Goal: Information Seeking & Learning: Check status

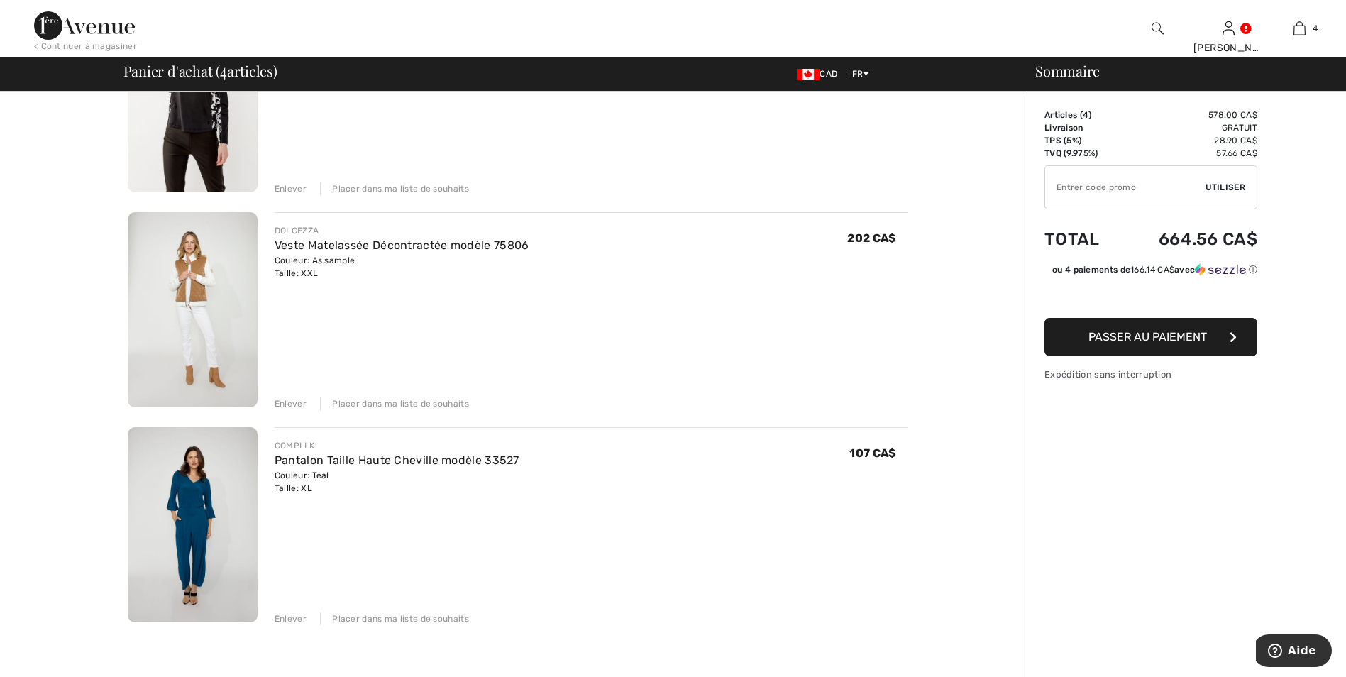
scroll to position [497, 0]
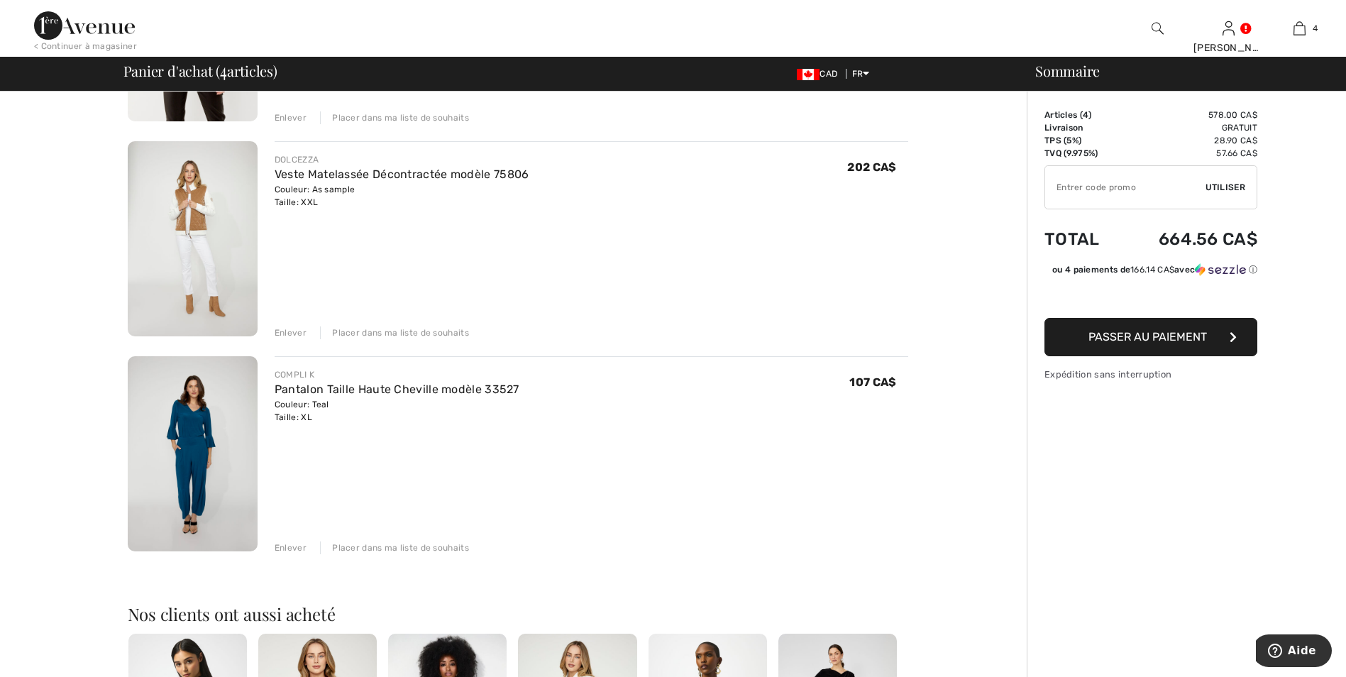
drag, startPoint x: 289, startPoint y: 546, endPoint x: 304, endPoint y: 546, distance: 14.9
click at [289, 547] on div "Enlever" at bounding box center [290, 547] width 32 height 13
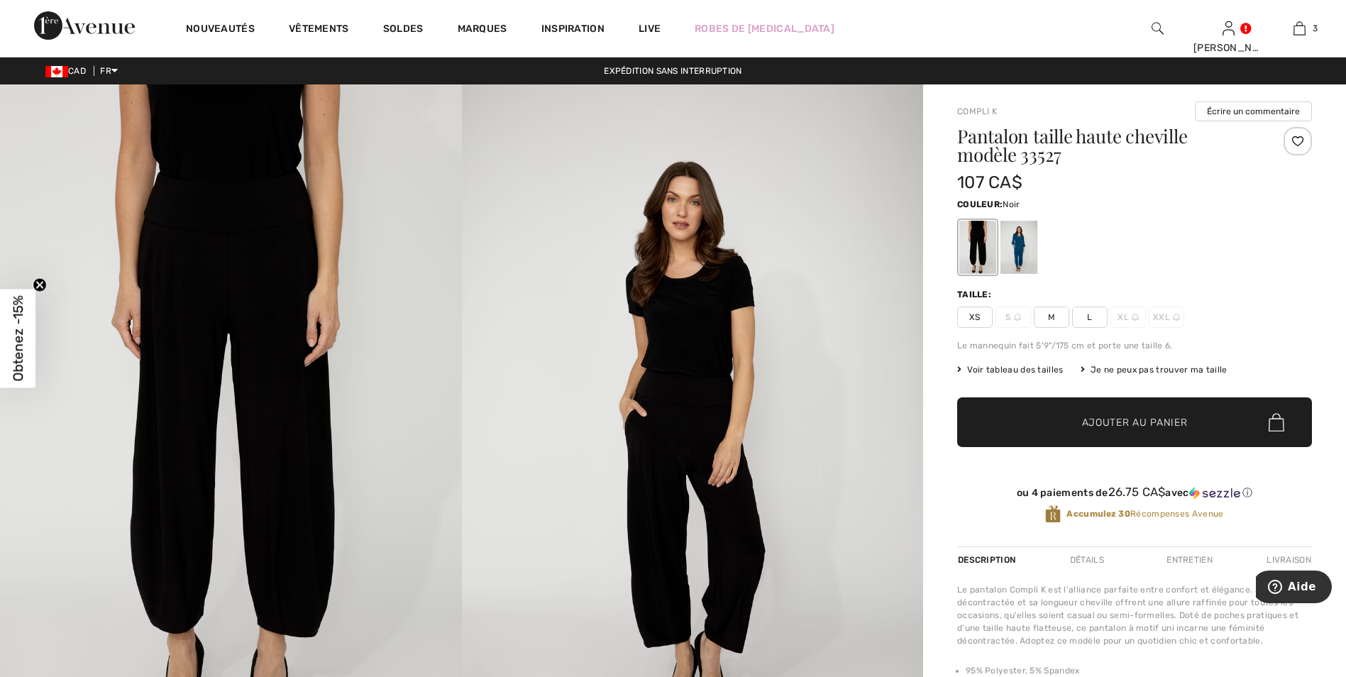
click at [1088, 312] on span "L" at bounding box center [1089, 316] width 35 height 21
click at [1001, 365] on span "Voir tableau des tailles" at bounding box center [1010, 369] width 106 height 13
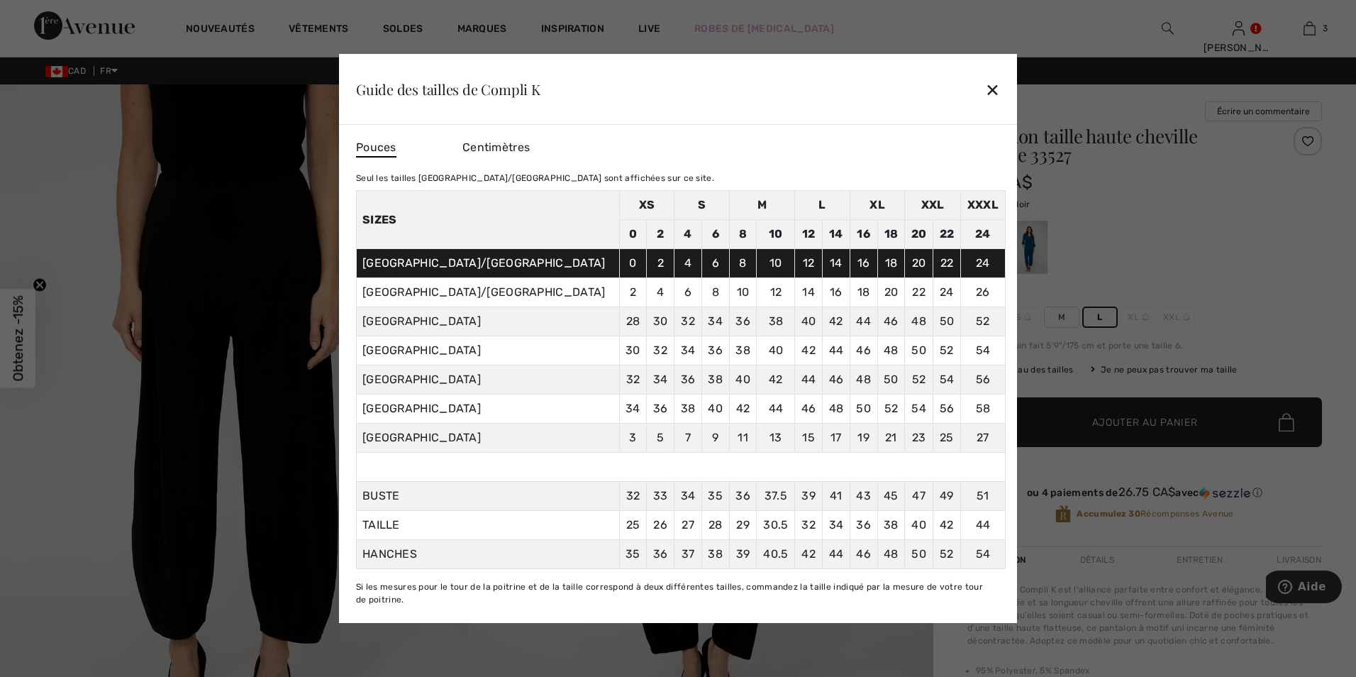
click at [996, 94] on div "✕" at bounding box center [992, 89] width 15 height 30
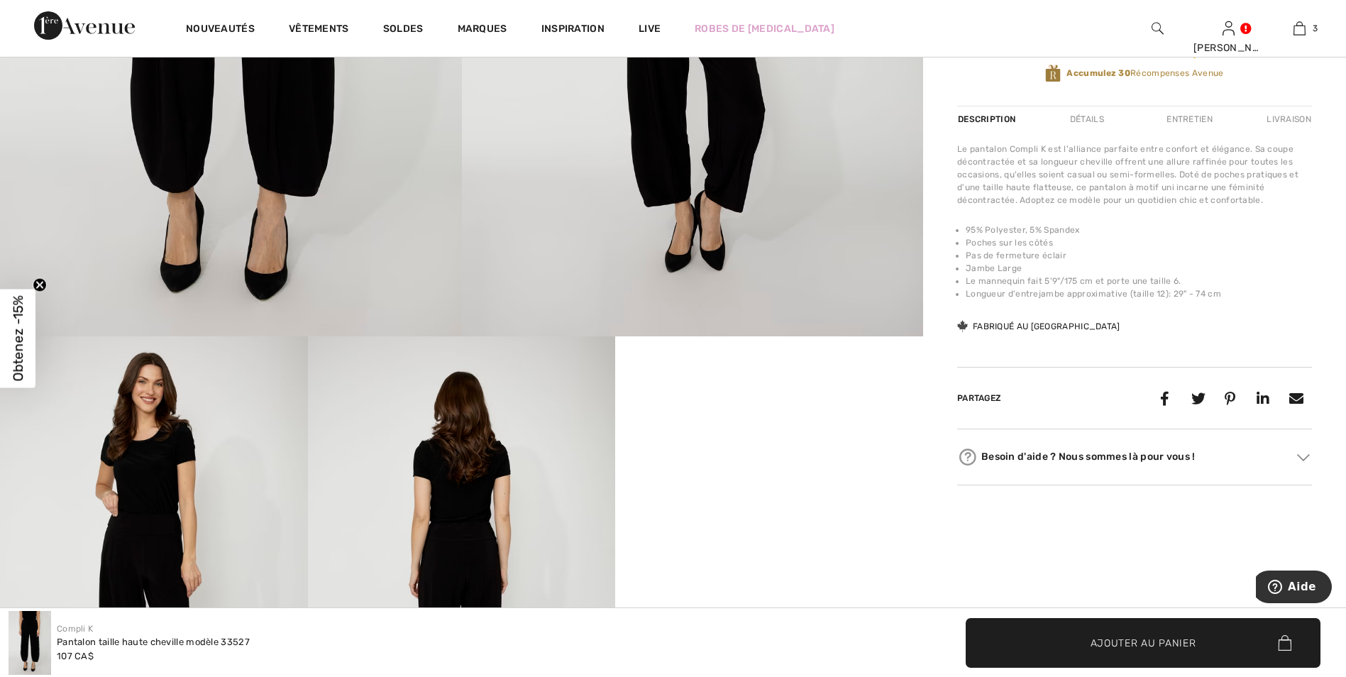
scroll to position [142, 0]
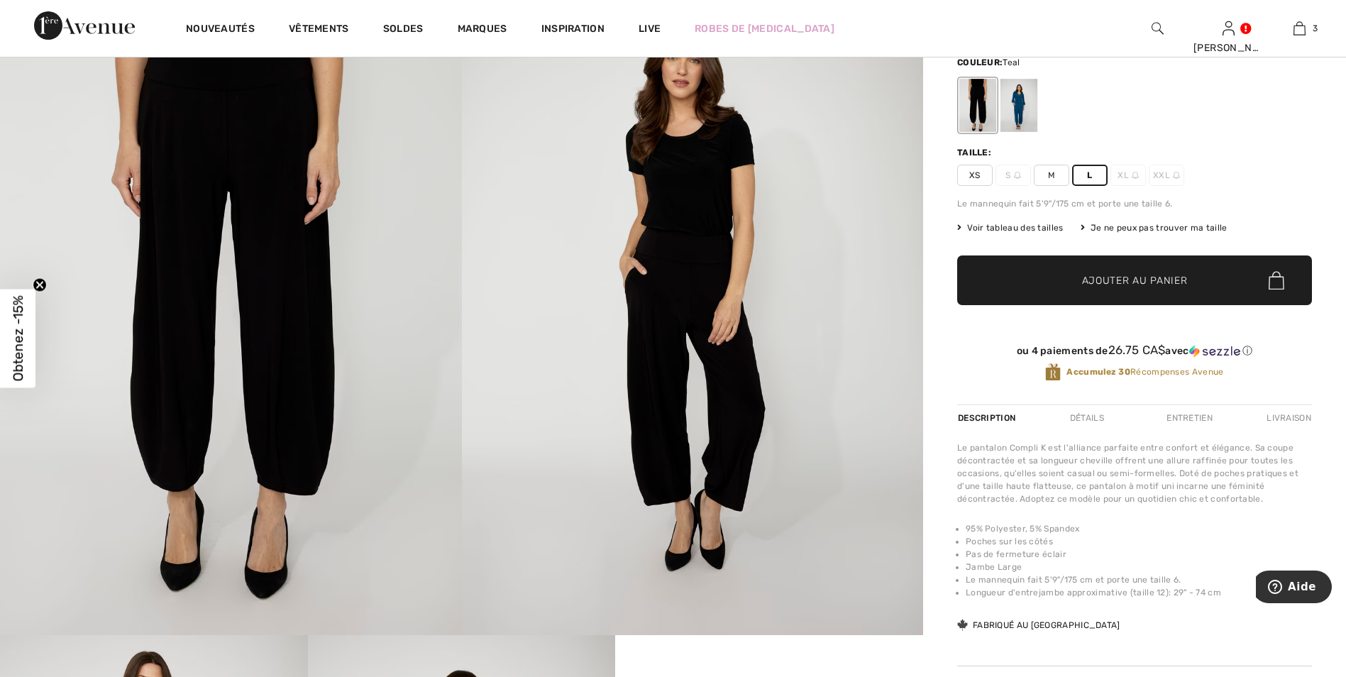
click at [1017, 109] on div at bounding box center [1018, 105] width 37 height 53
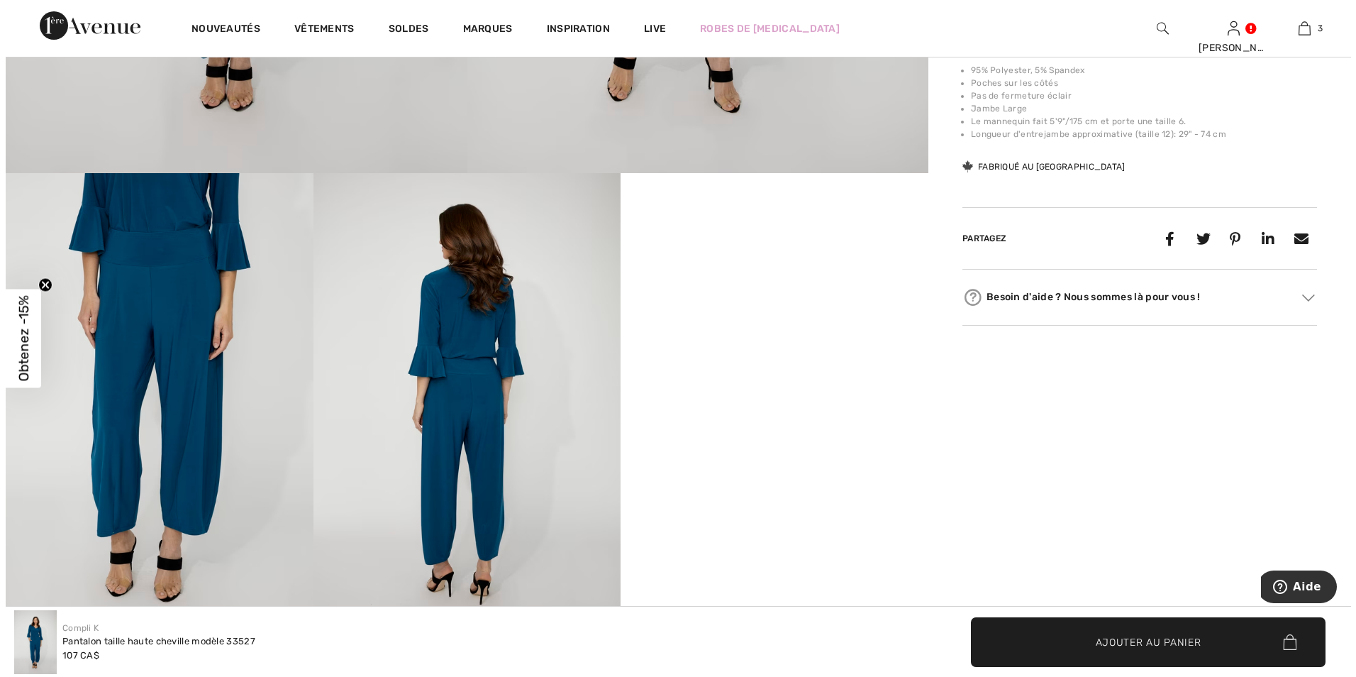
scroll to position [638, 0]
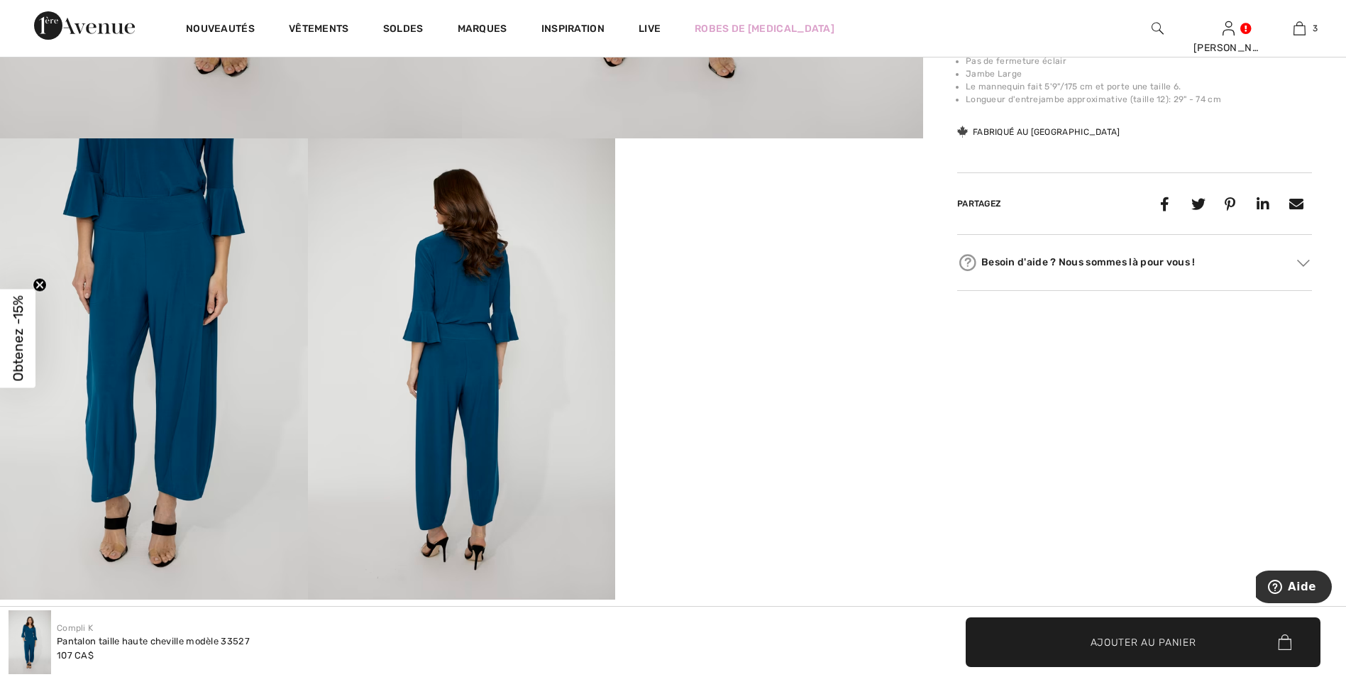
click at [174, 223] on img at bounding box center [154, 368] width 308 height 461
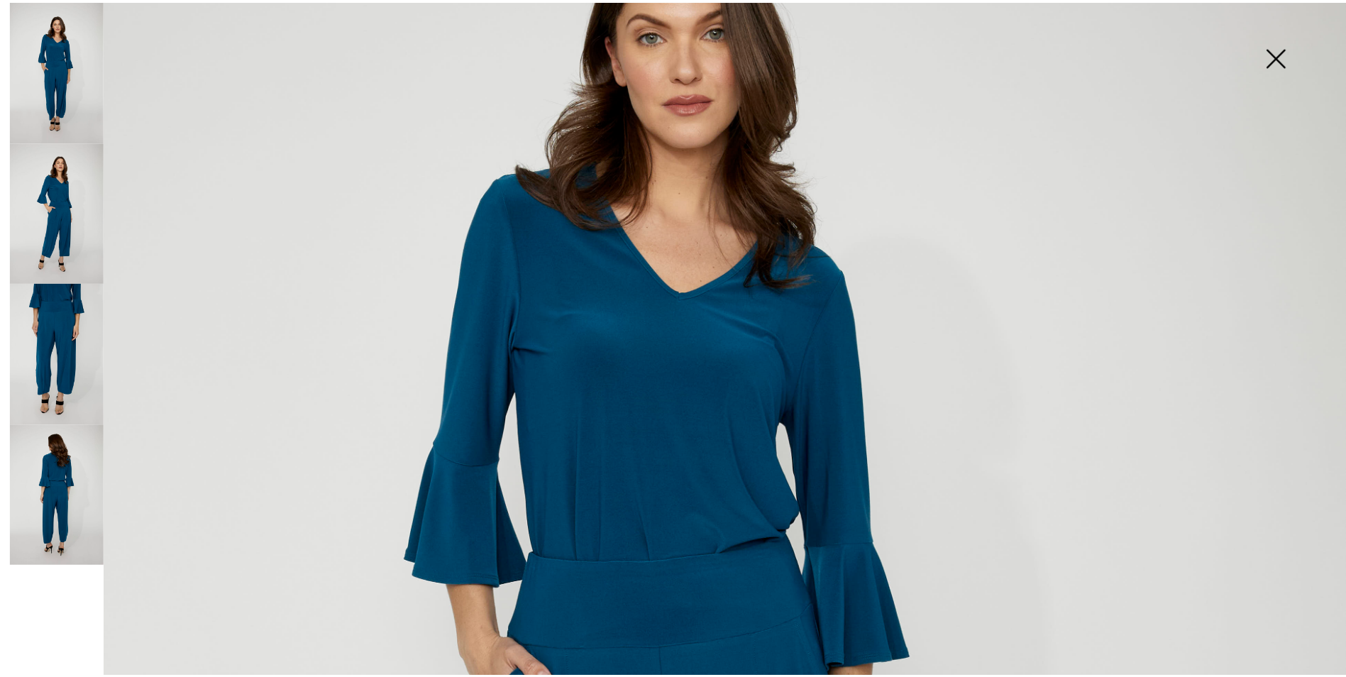
scroll to position [497, 0]
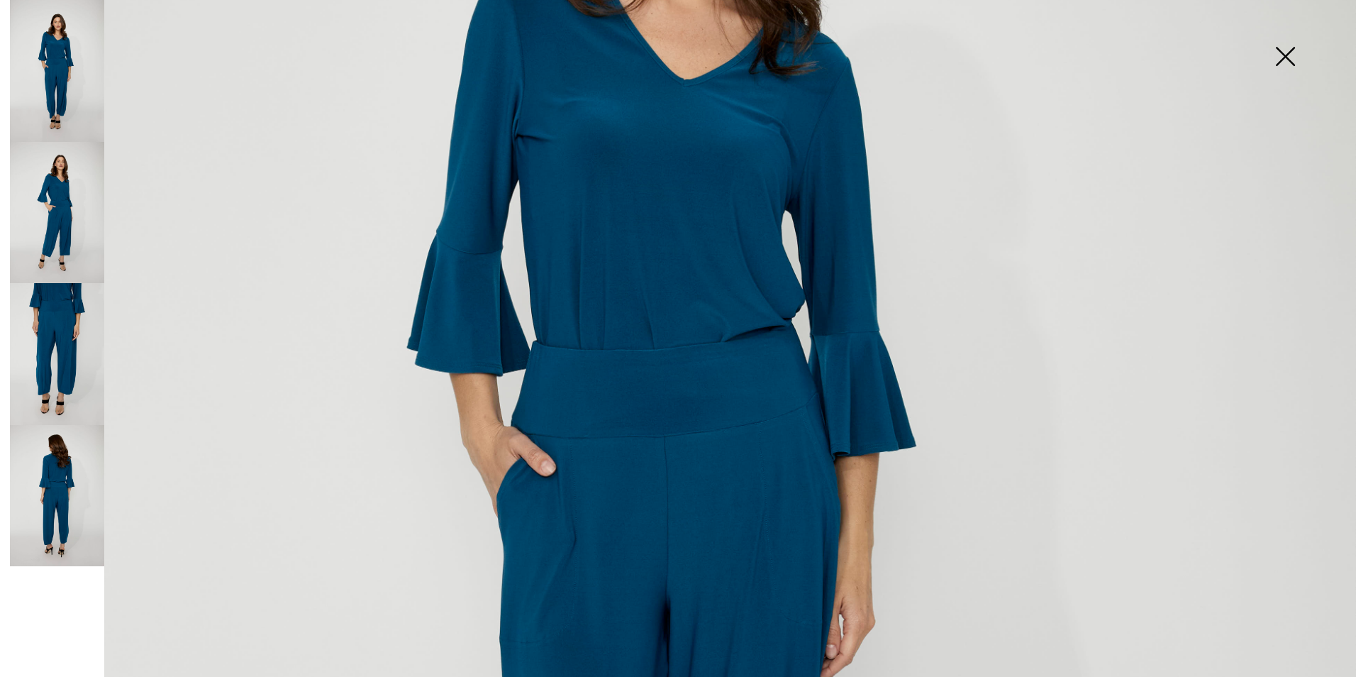
click at [1292, 53] on img at bounding box center [1285, 57] width 71 height 73
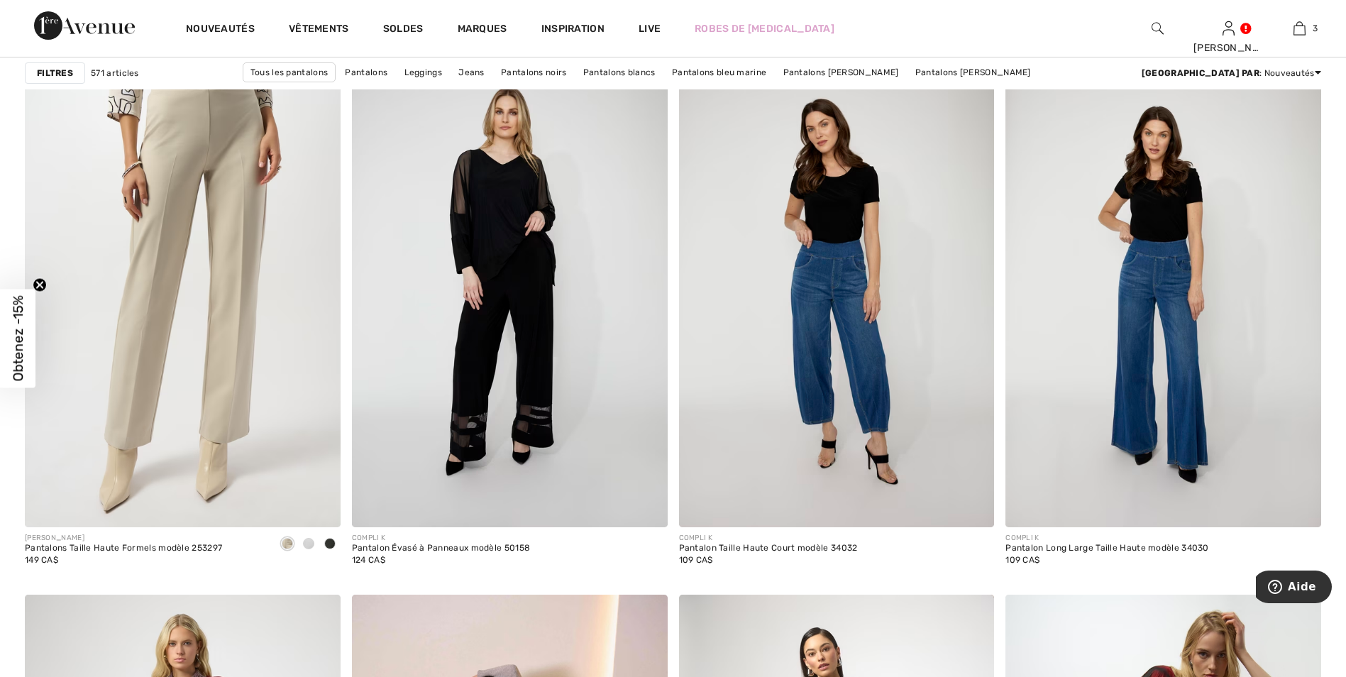
scroll to position [2553, 0]
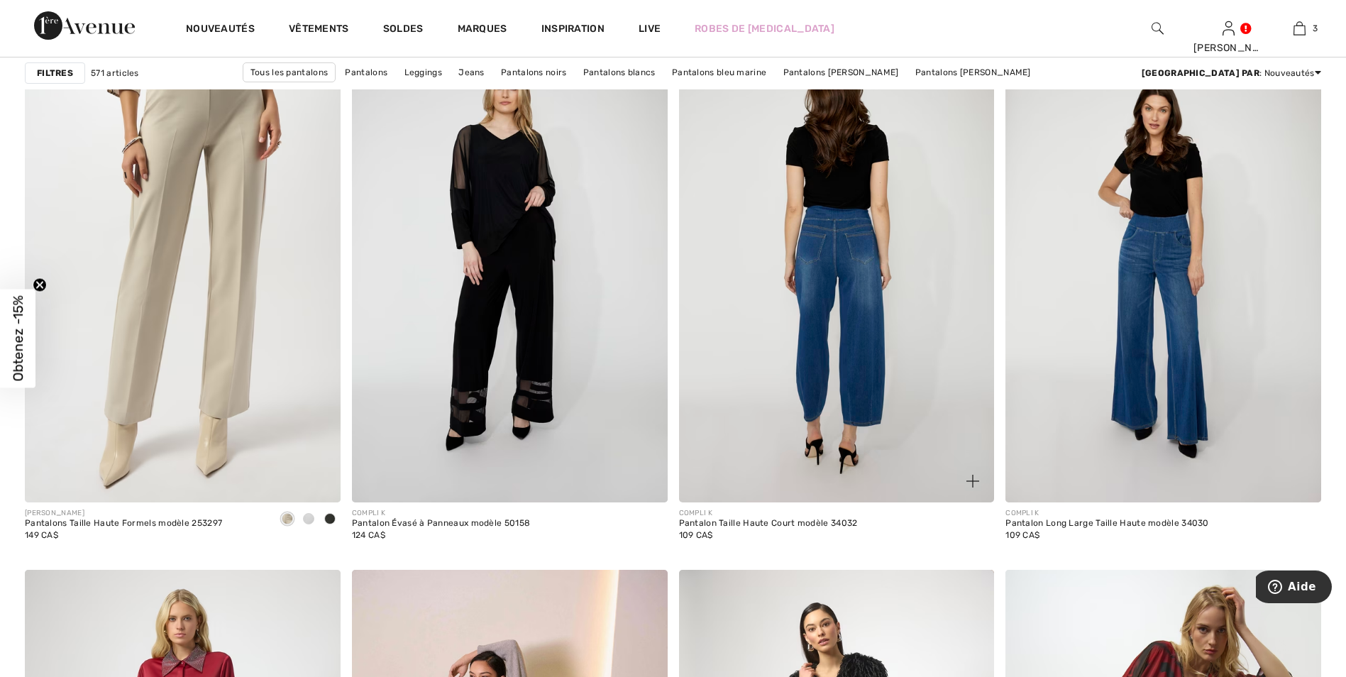
click at [838, 250] on img at bounding box center [837, 265] width 316 height 473
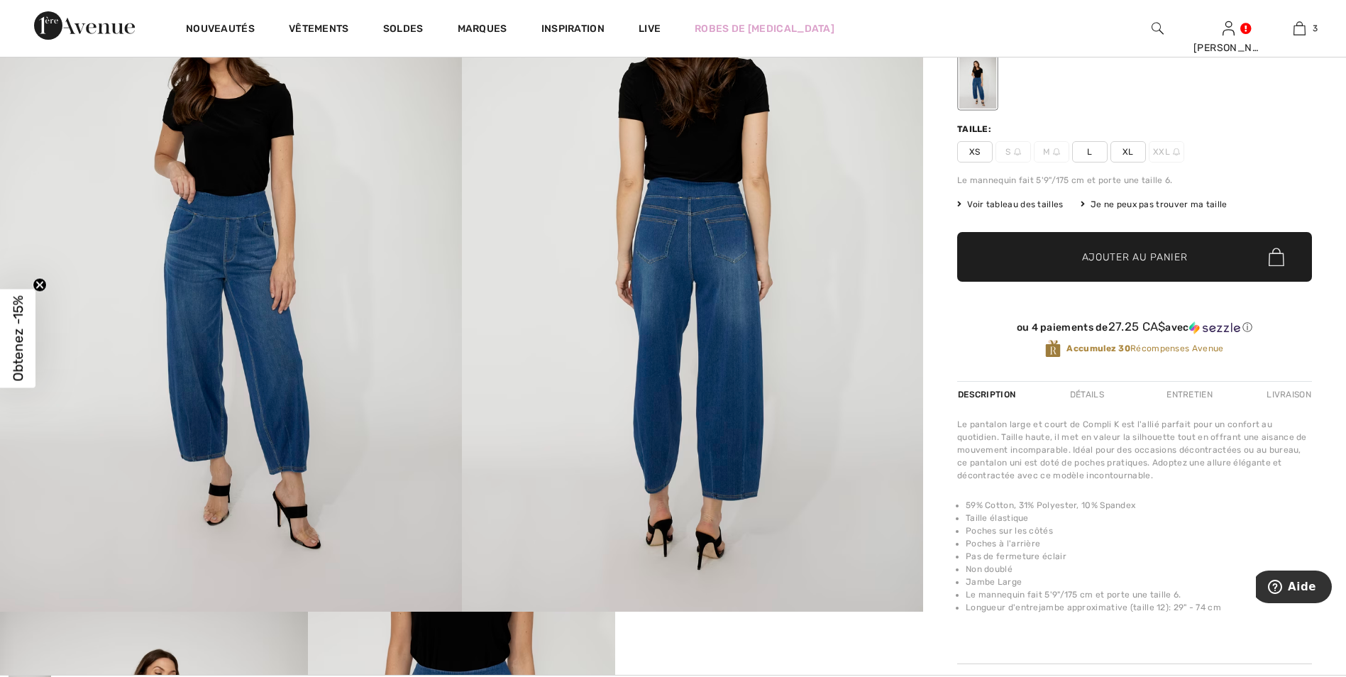
scroll to position [71, 0]
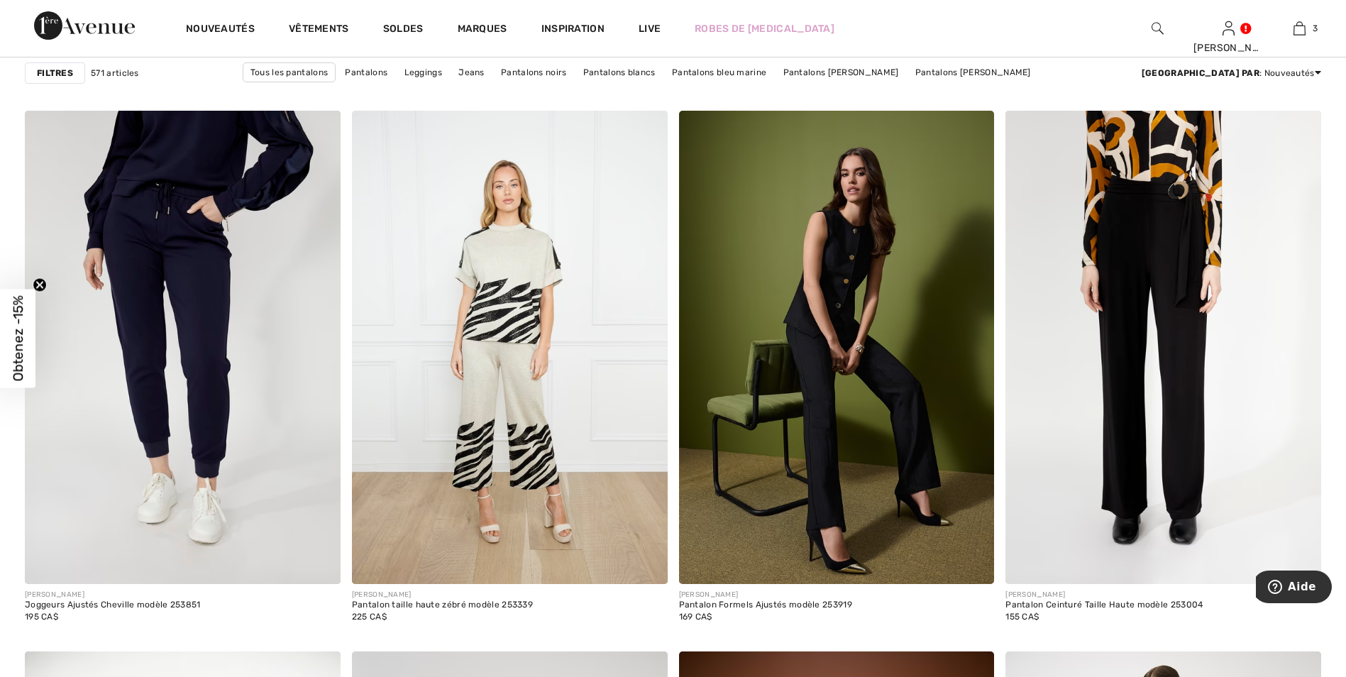
scroll to position [6667, 0]
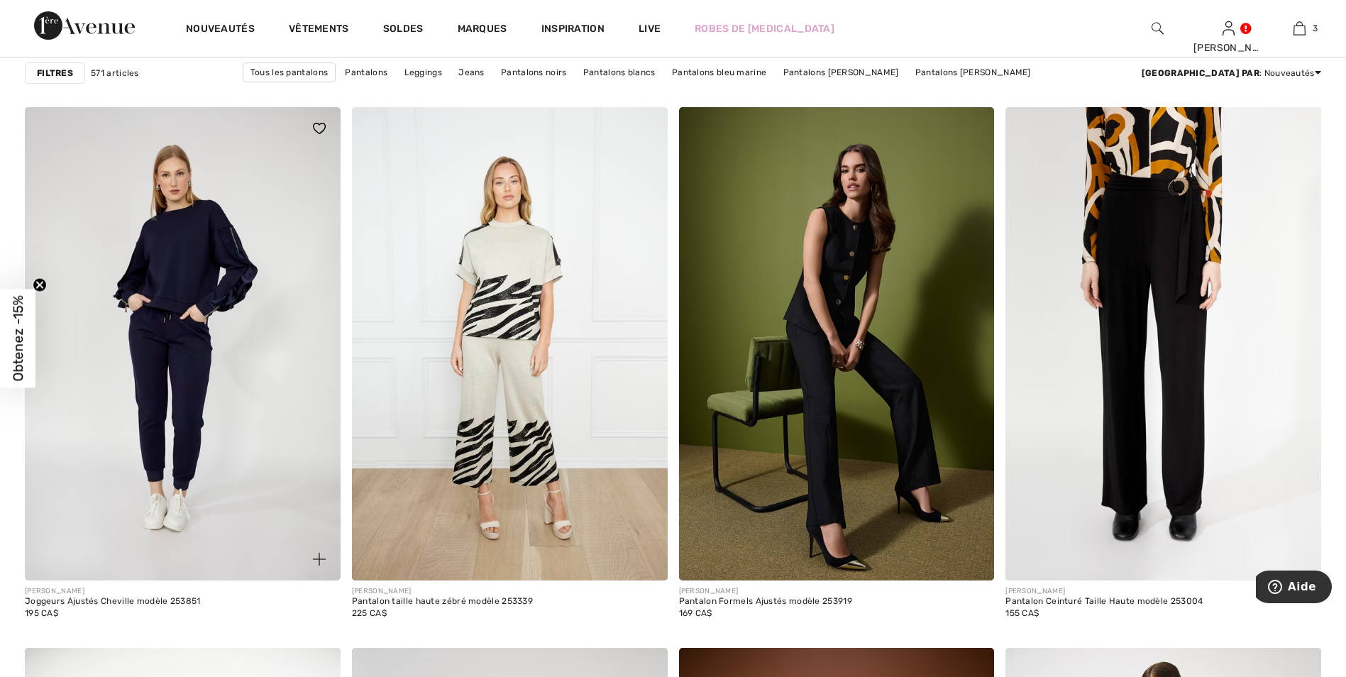
click at [177, 346] on img at bounding box center [183, 343] width 316 height 473
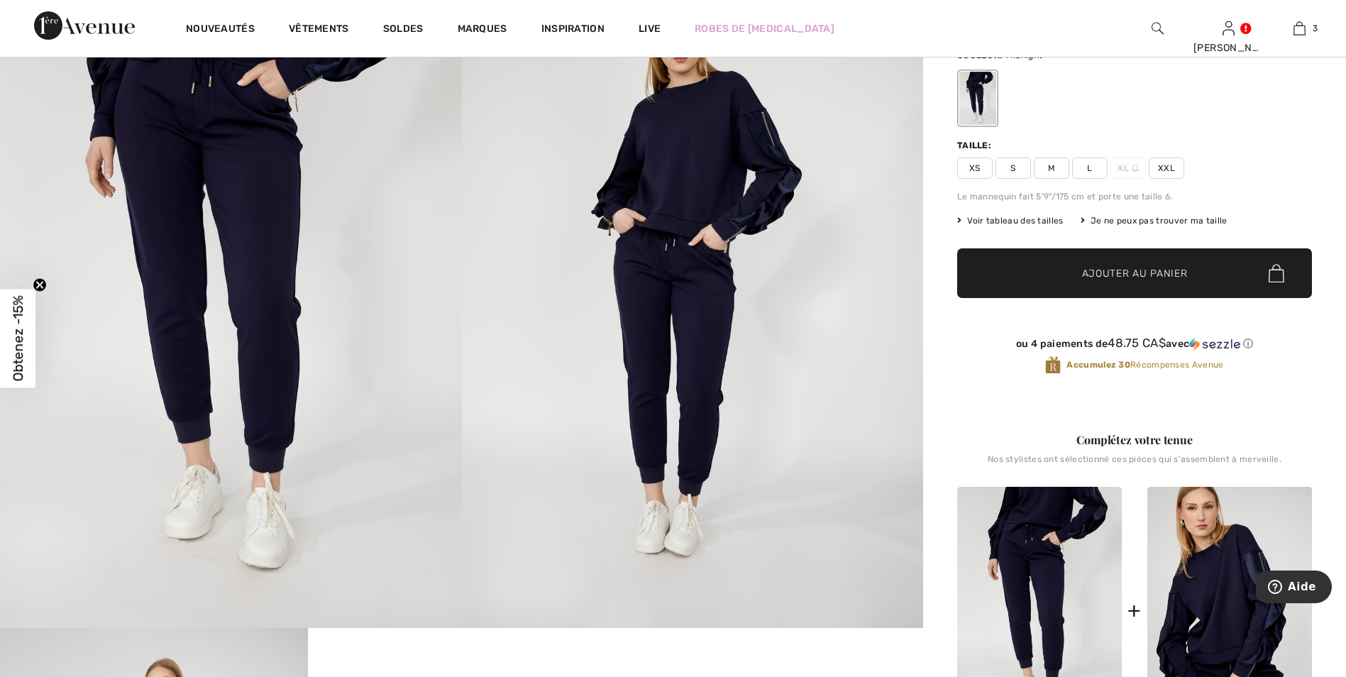
scroll to position [355, 0]
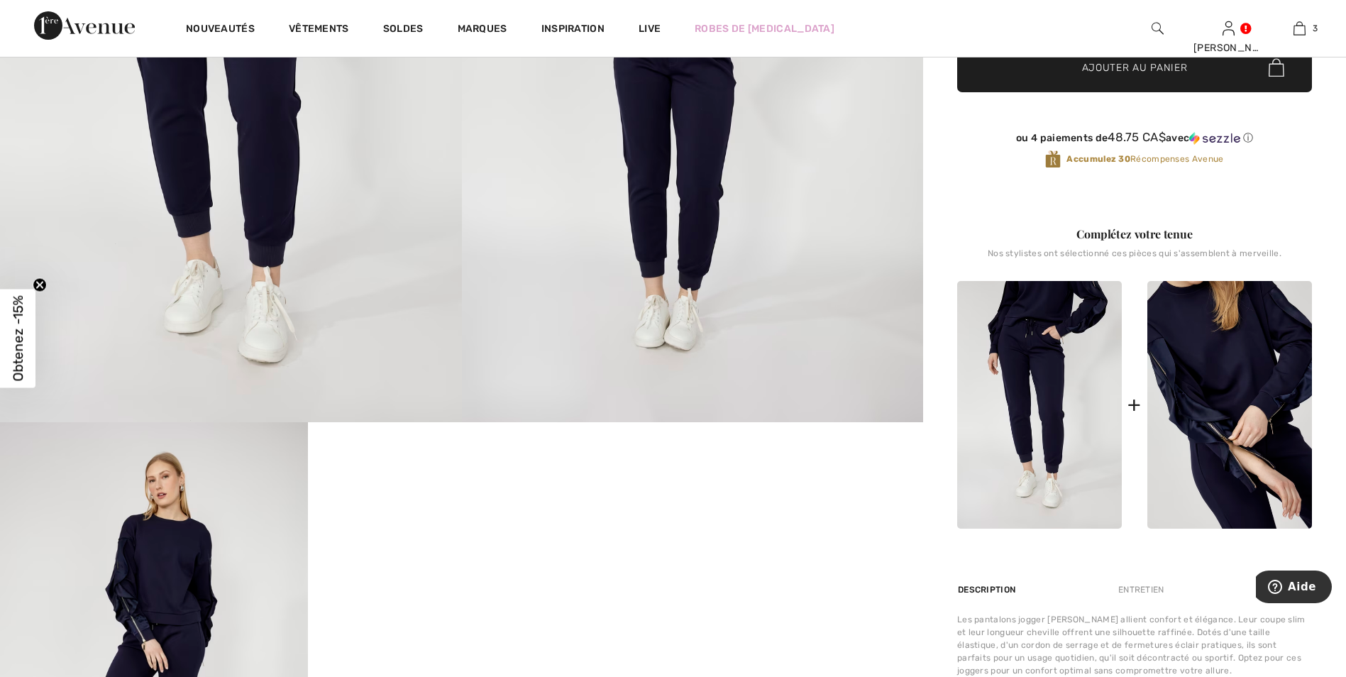
click at [1224, 372] on img at bounding box center [1229, 405] width 165 height 248
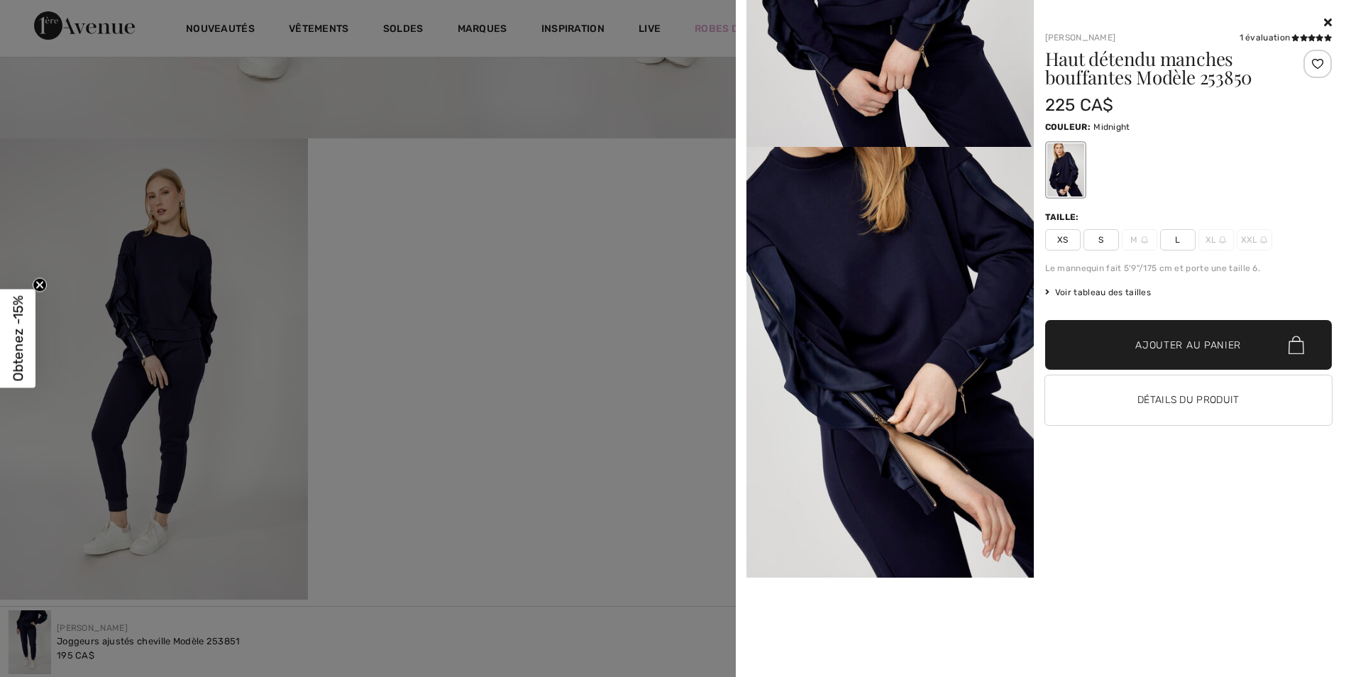
scroll to position [0, 0]
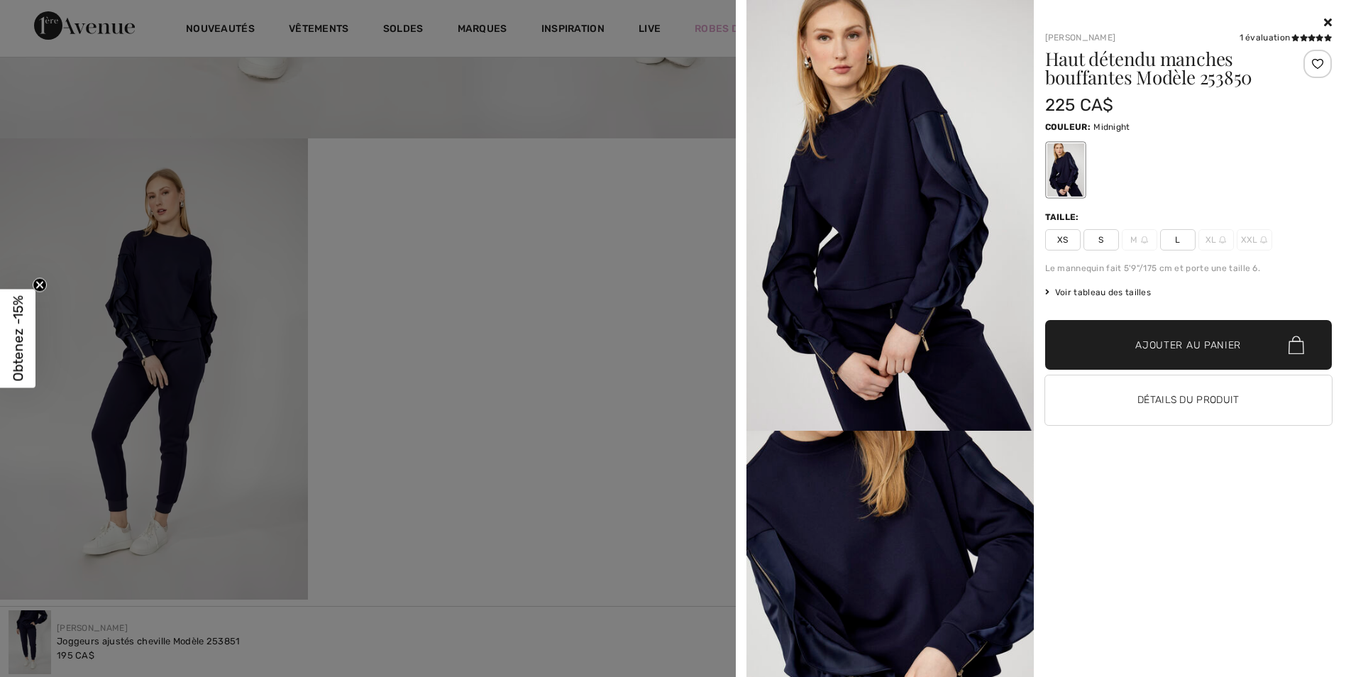
click at [1331, 22] on div "Your browser does not support the video tag. Frank Lyman 1 évaluation 1 évaluat…" at bounding box center [1040, 338] width 599 height 677
click at [1327, 23] on icon at bounding box center [1328, 21] width 8 height 11
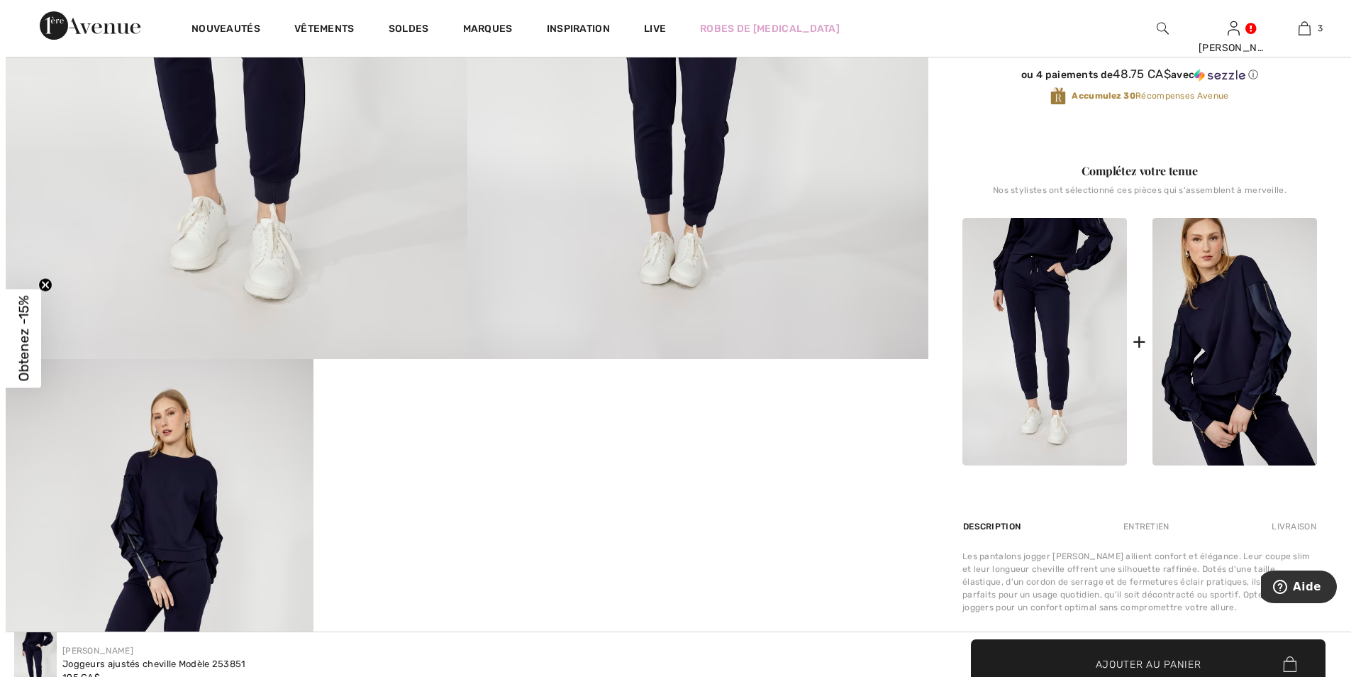
scroll to position [71, 0]
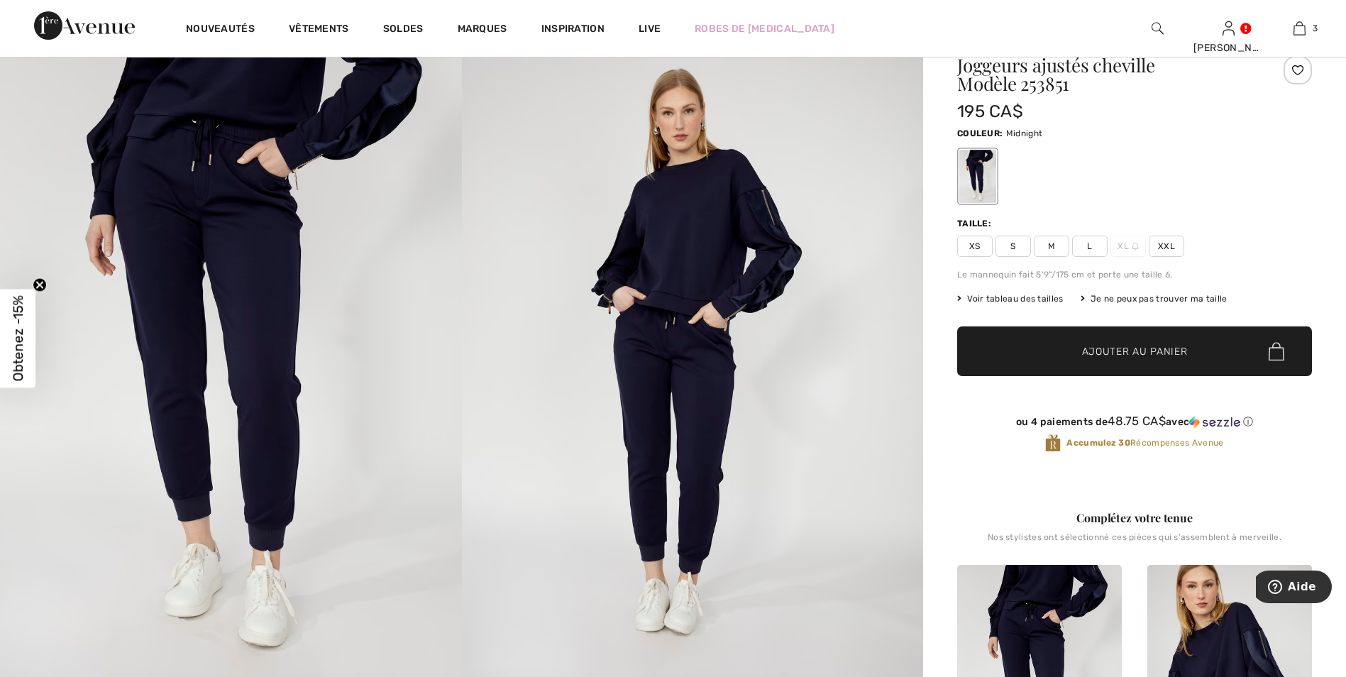
click at [343, 268] on img at bounding box center [231, 359] width 462 height 692
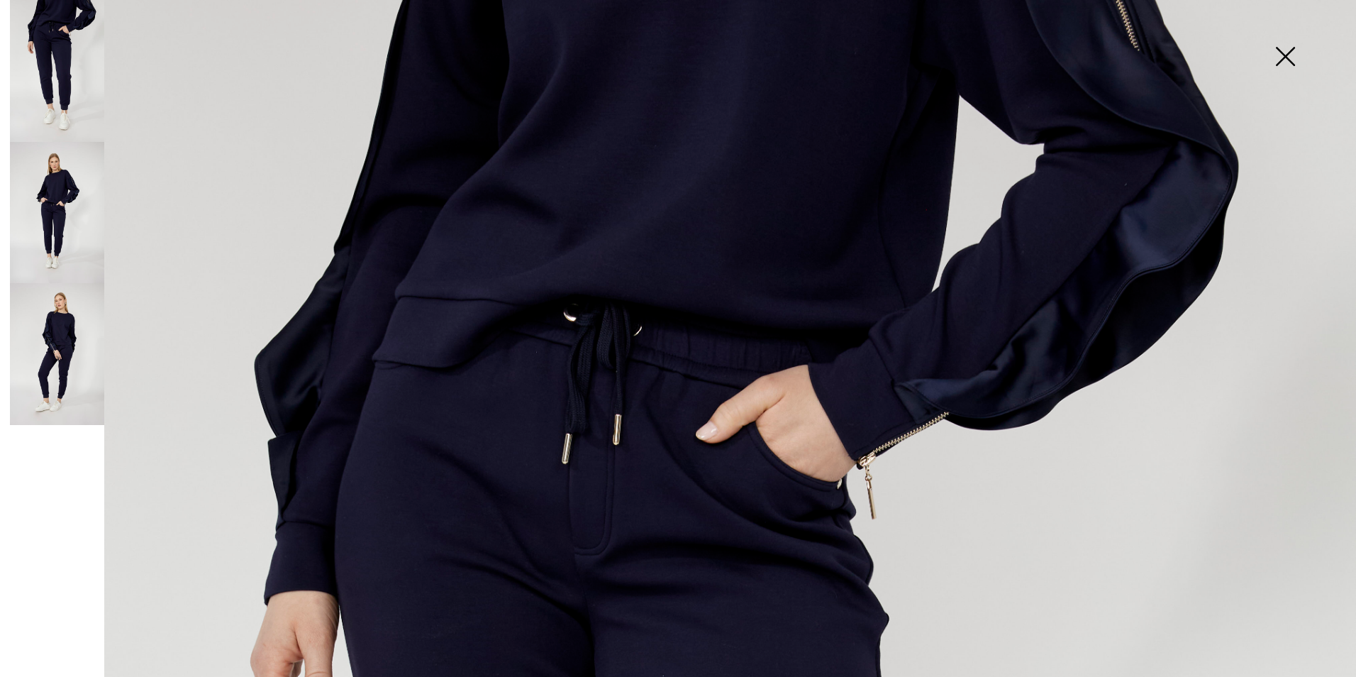
click at [51, 331] on img at bounding box center [57, 354] width 94 height 142
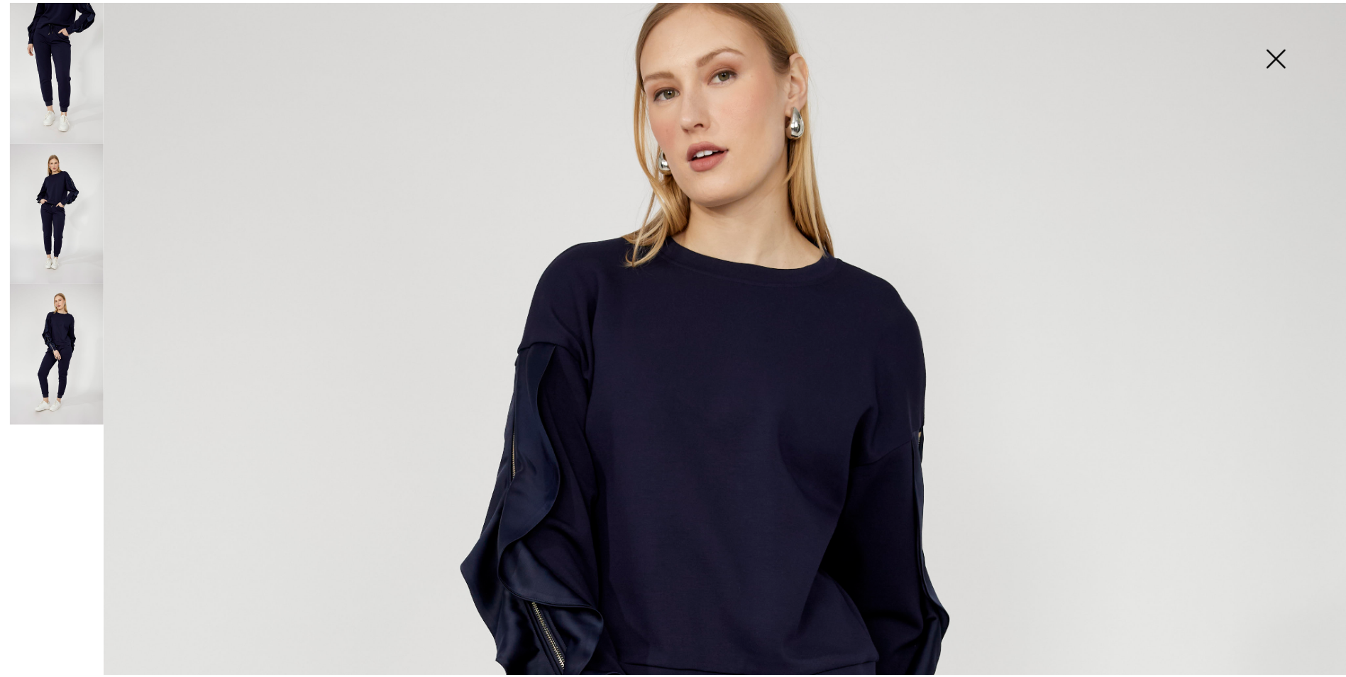
scroll to position [638, 0]
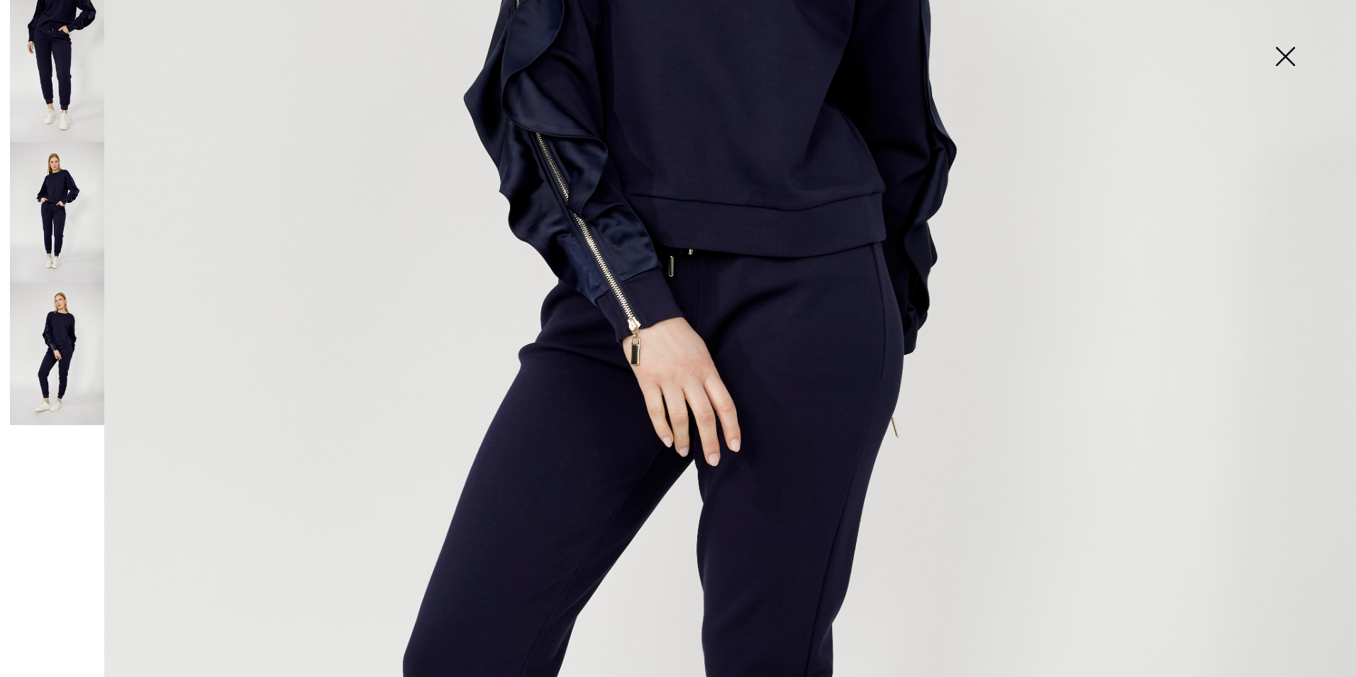
click at [1285, 51] on img at bounding box center [1285, 57] width 71 height 73
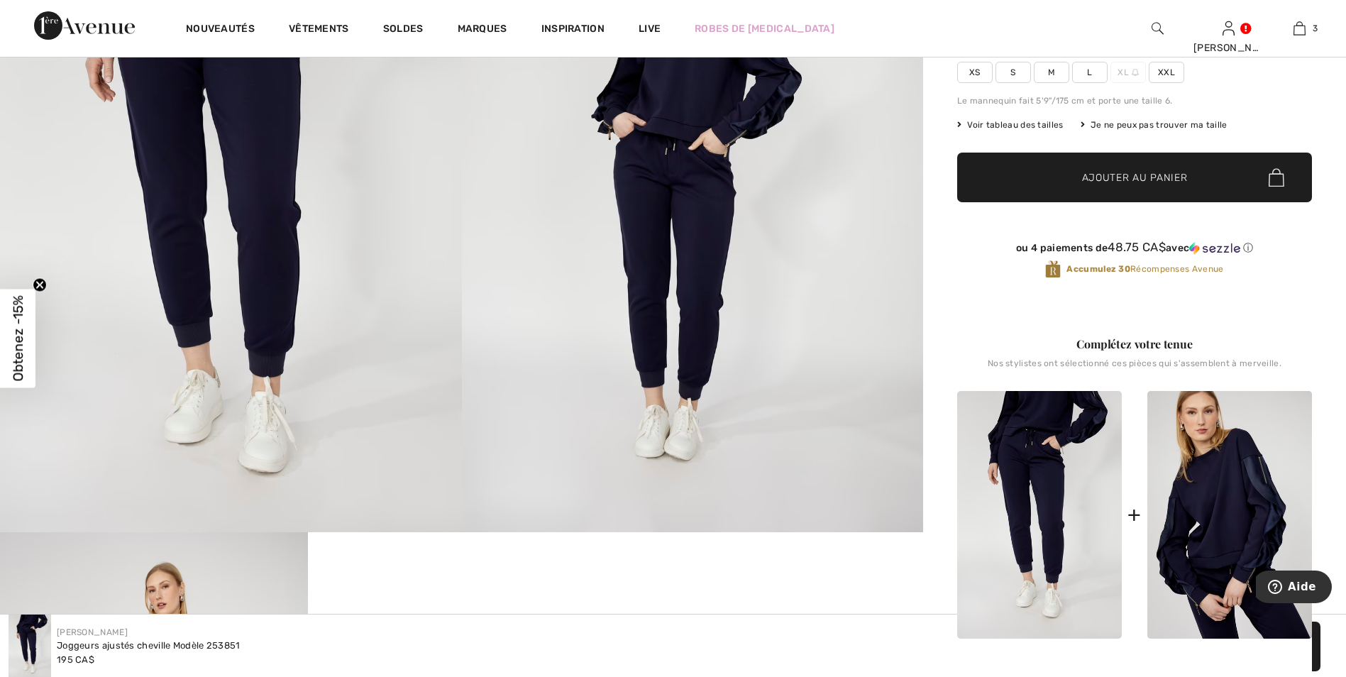
scroll to position [0, 0]
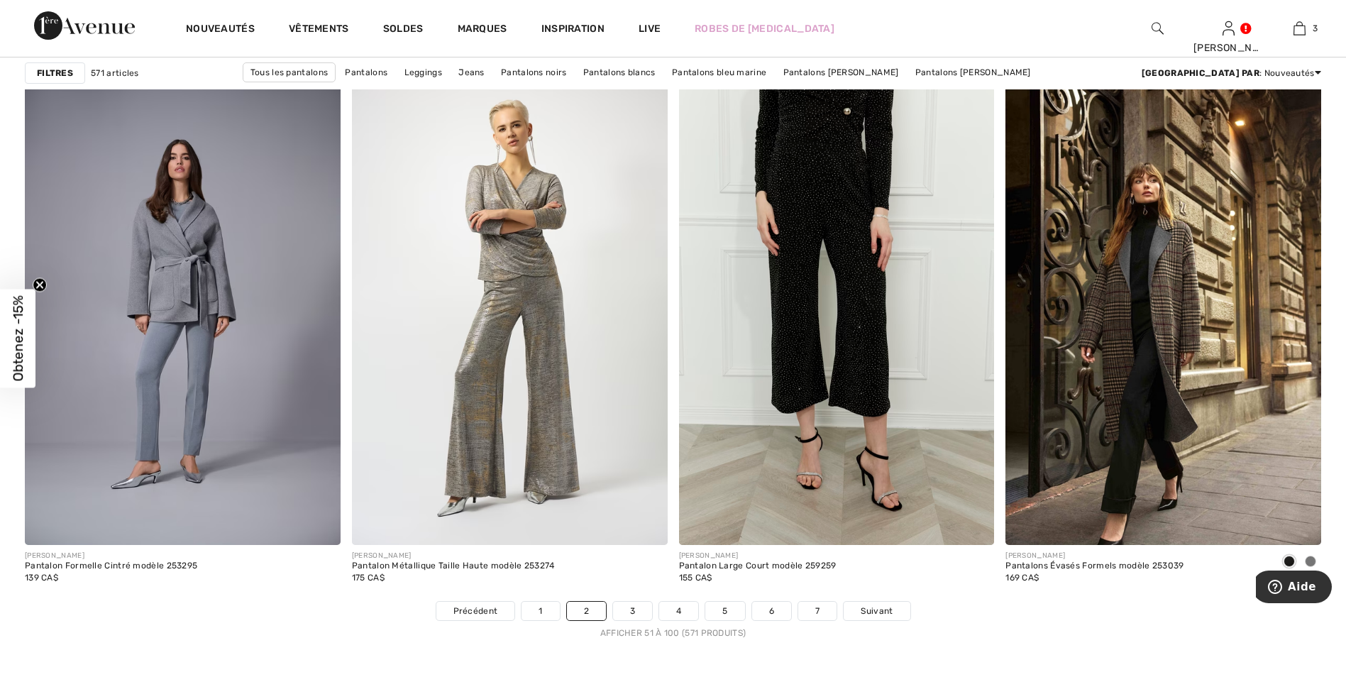
scroll to position [7802, 0]
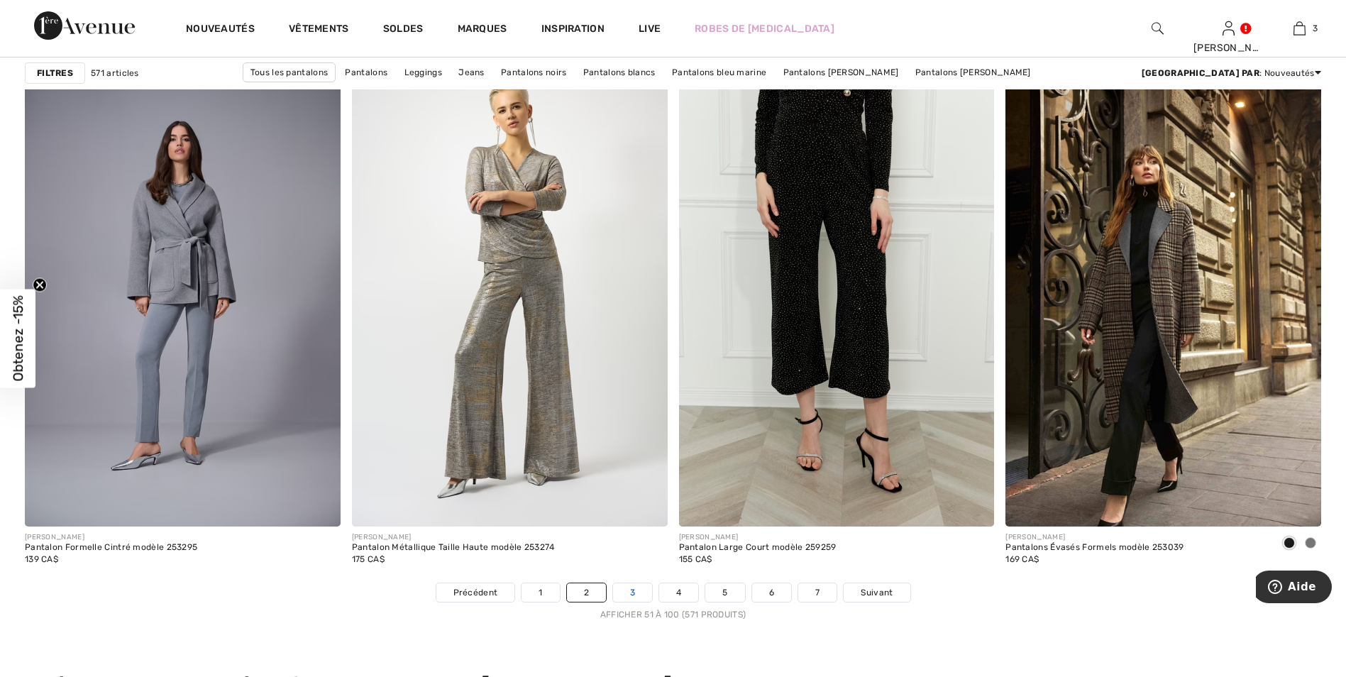
click at [633, 590] on link "3" at bounding box center [632, 592] width 39 height 18
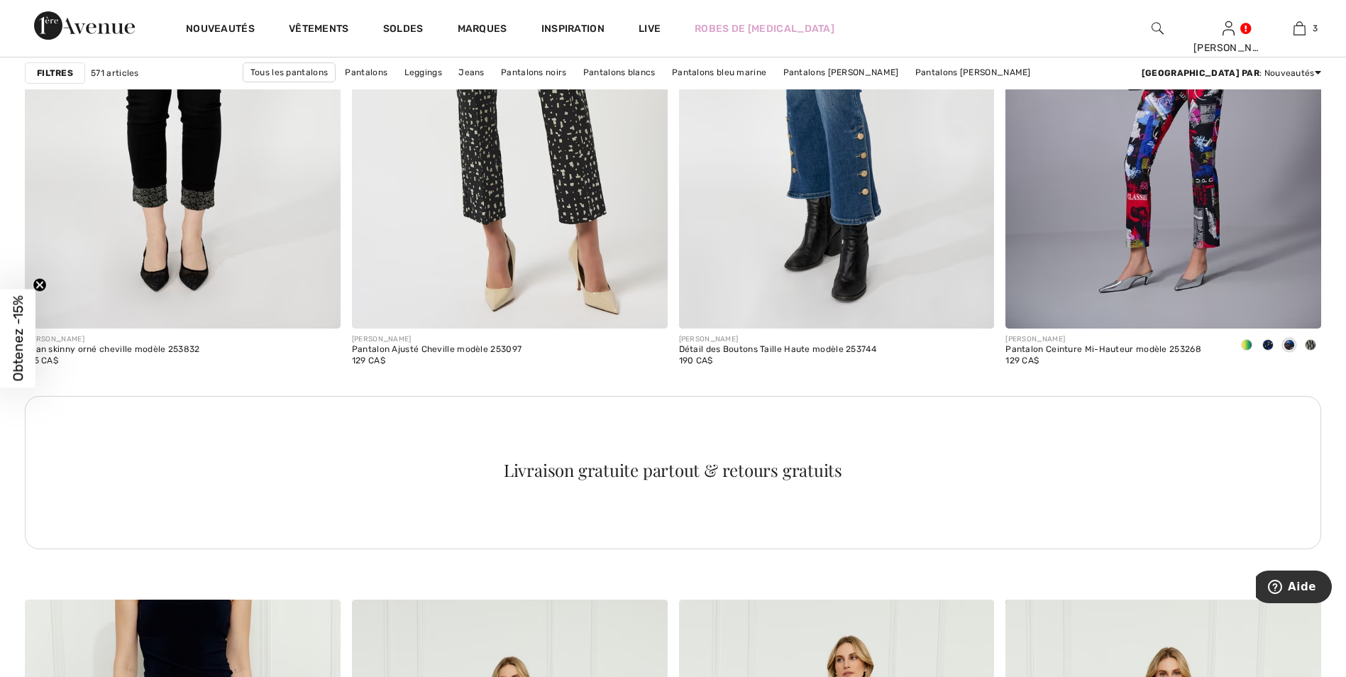
scroll to position [1773, 0]
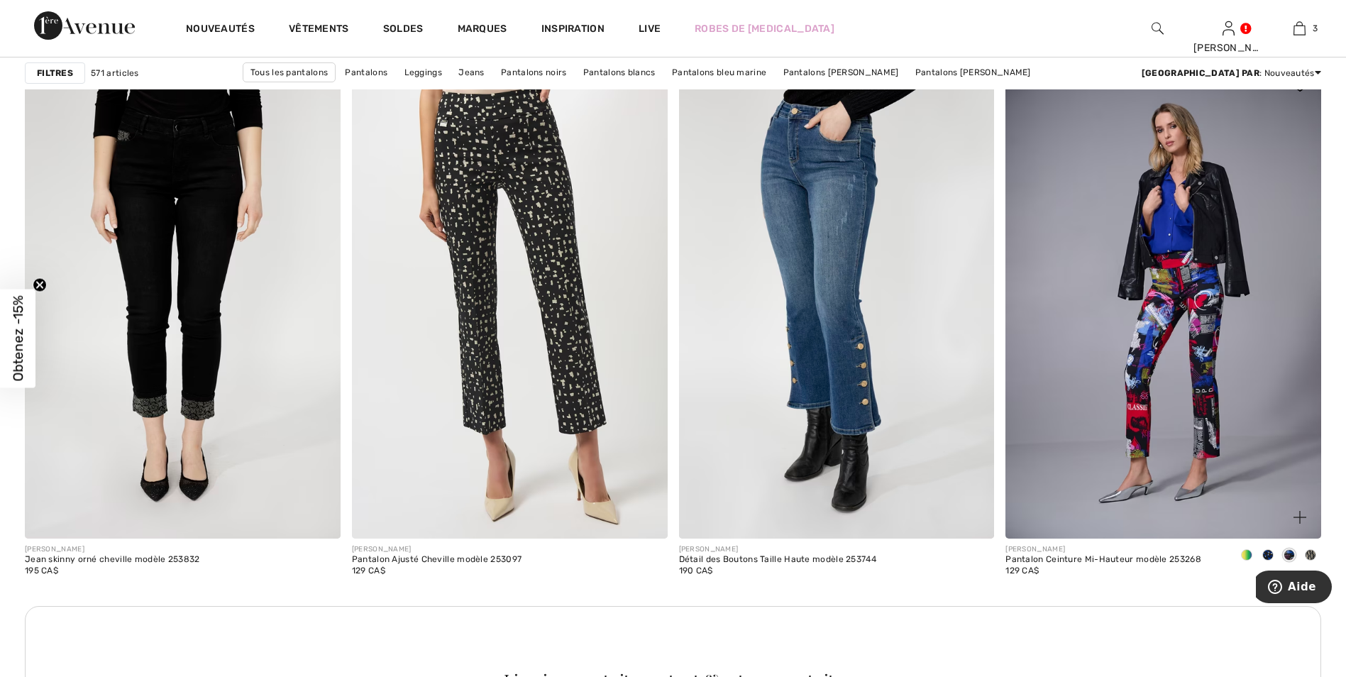
click at [1246, 553] on span at bounding box center [1246, 554] width 11 height 11
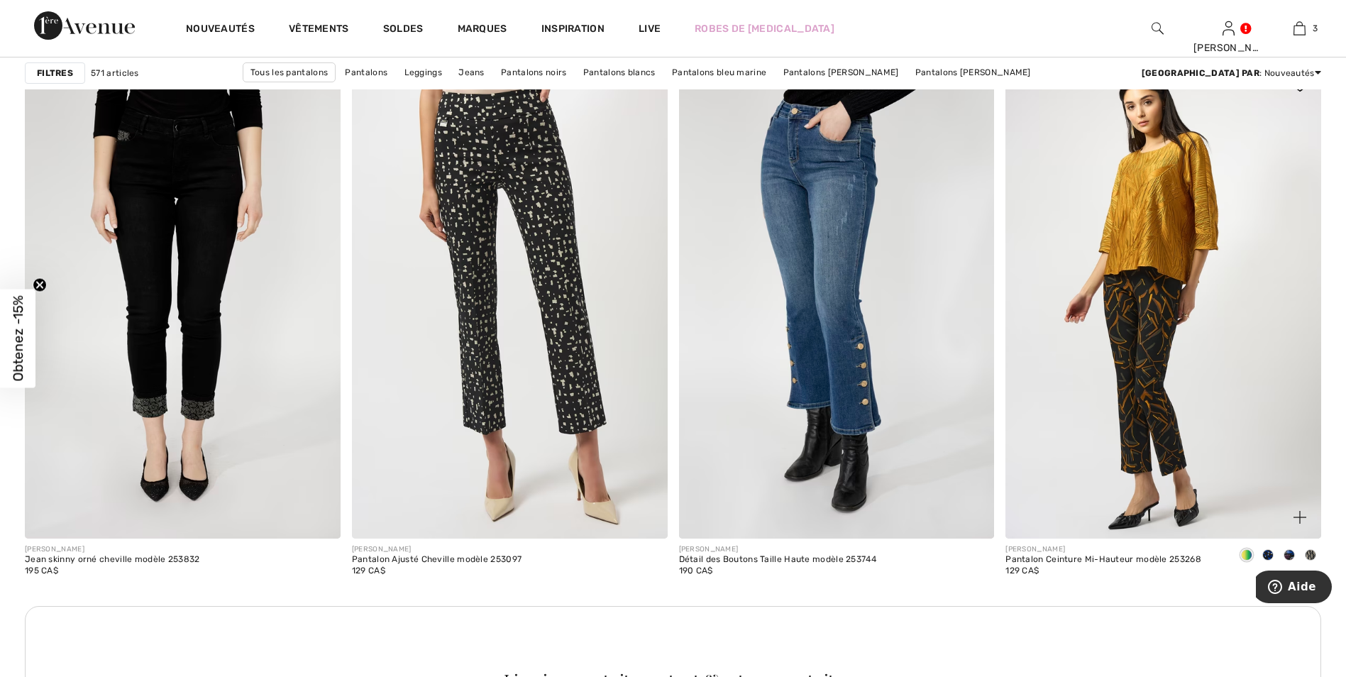
click at [1267, 555] on span at bounding box center [1267, 554] width 11 height 11
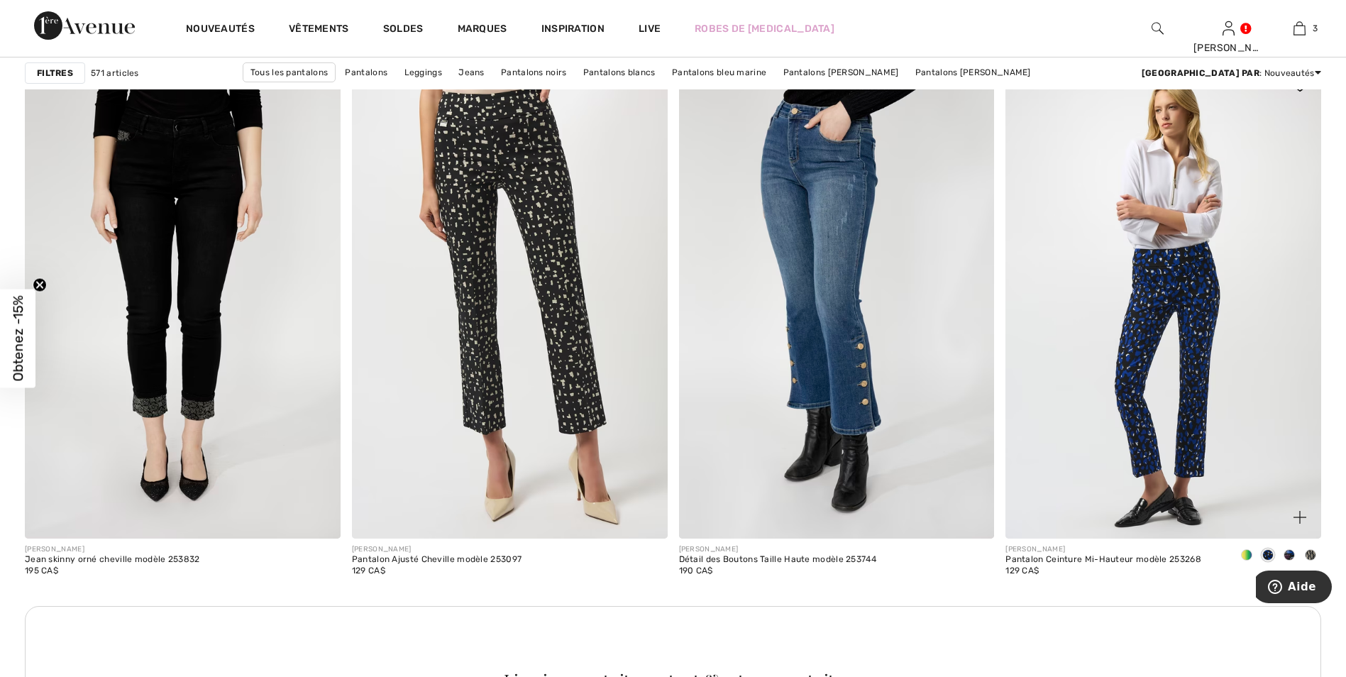
click at [1286, 555] on span at bounding box center [1288, 554] width 11 height 11
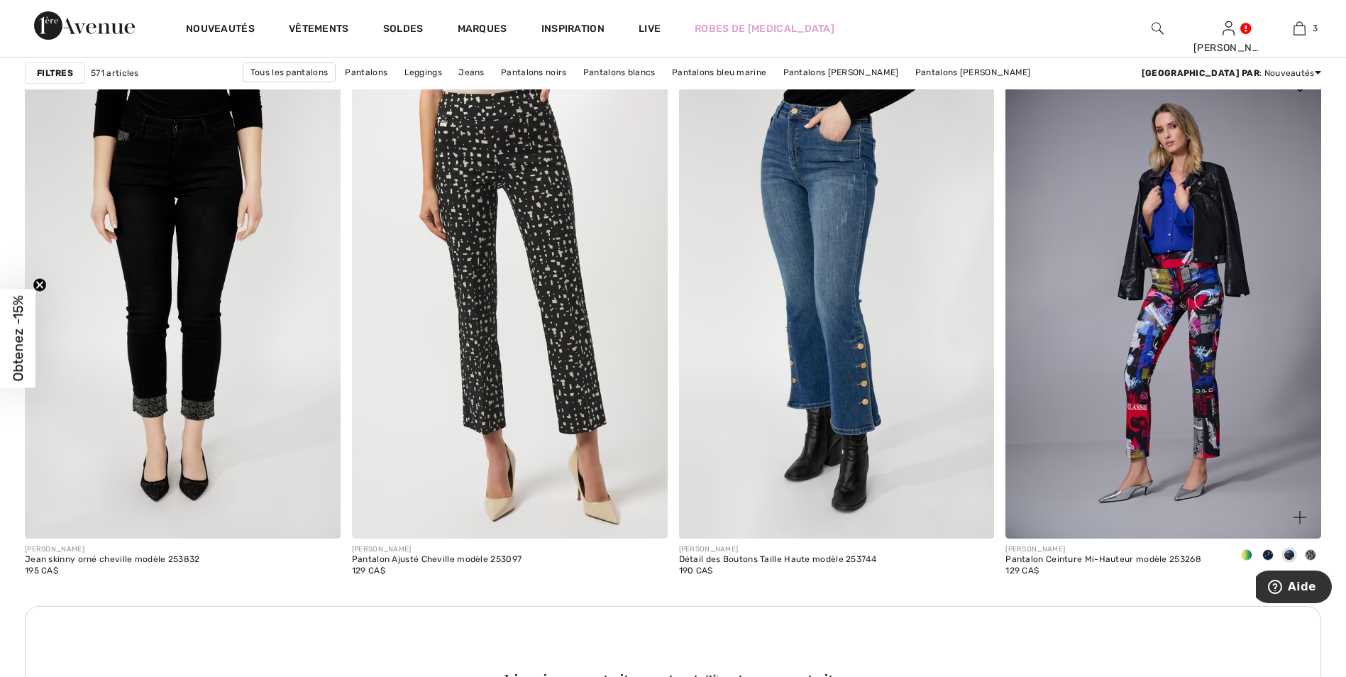
click at [1308, 553] on span at bounding box center [1309, 554] width 11 height 11
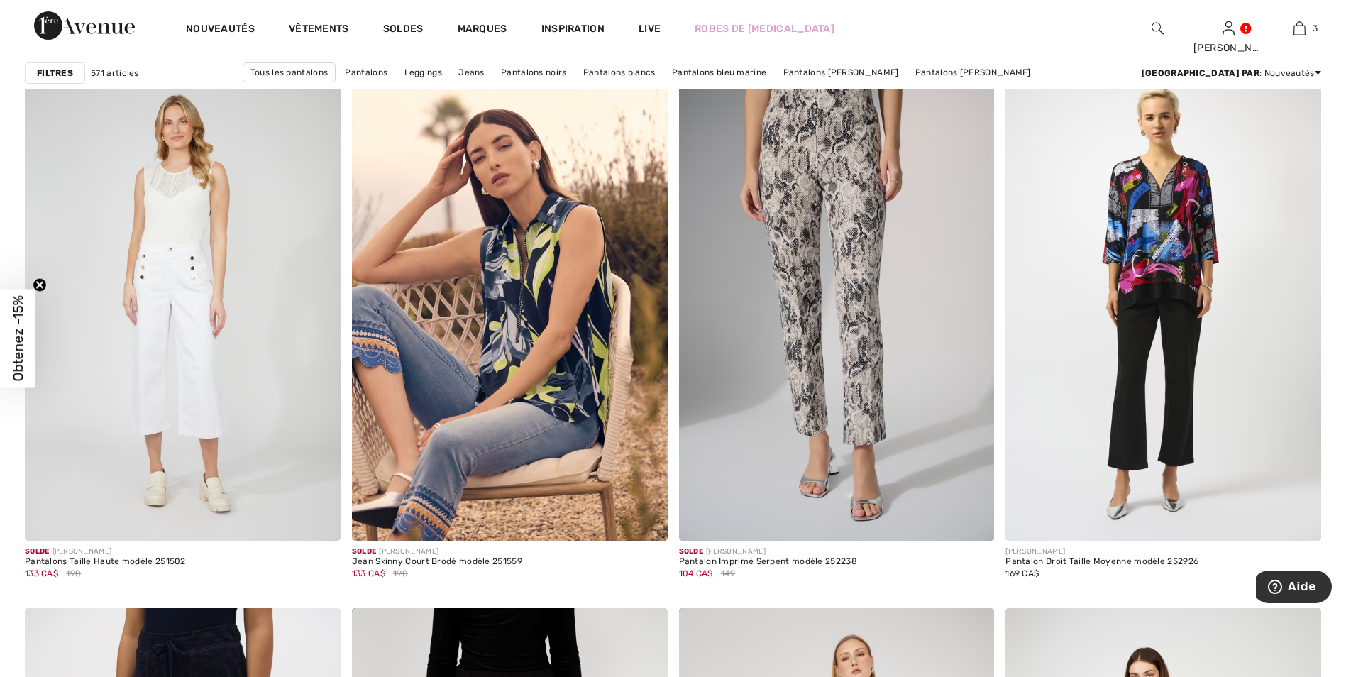
scroll to position [7235, 0]
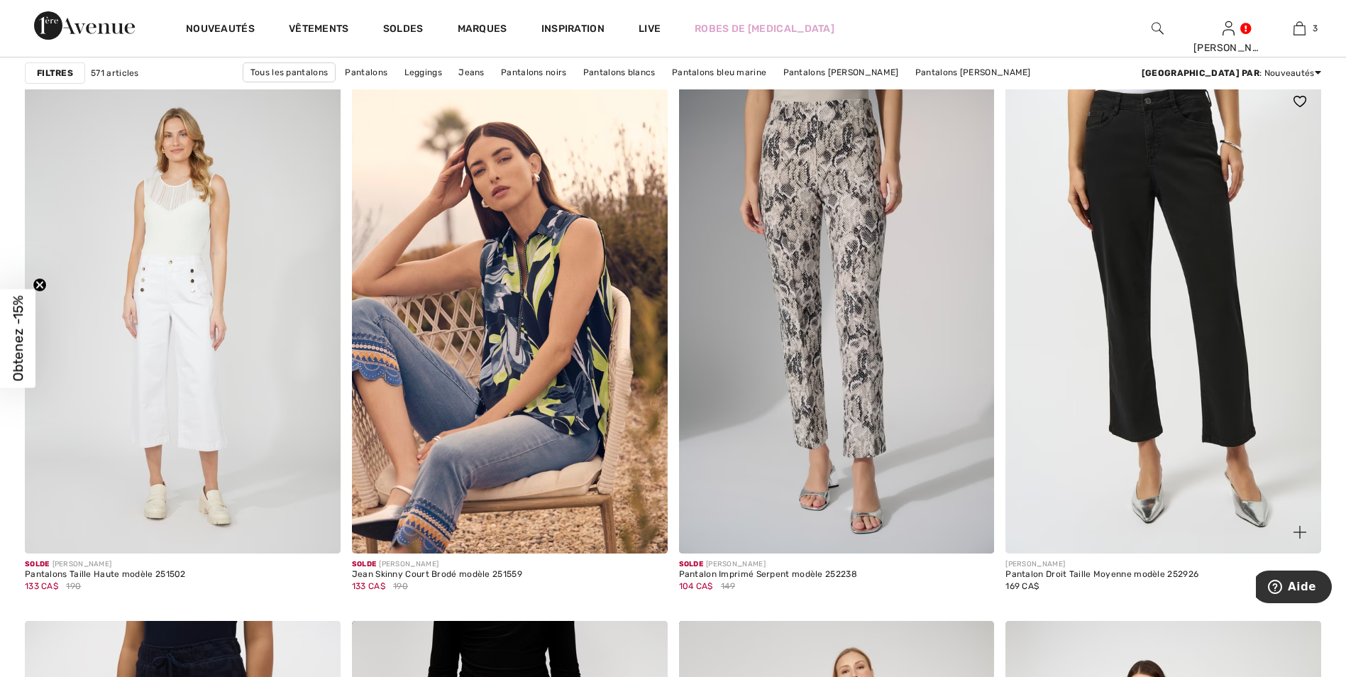
click at [1154, 271] on img at bounding box center [1163, 316] width 316 height 473
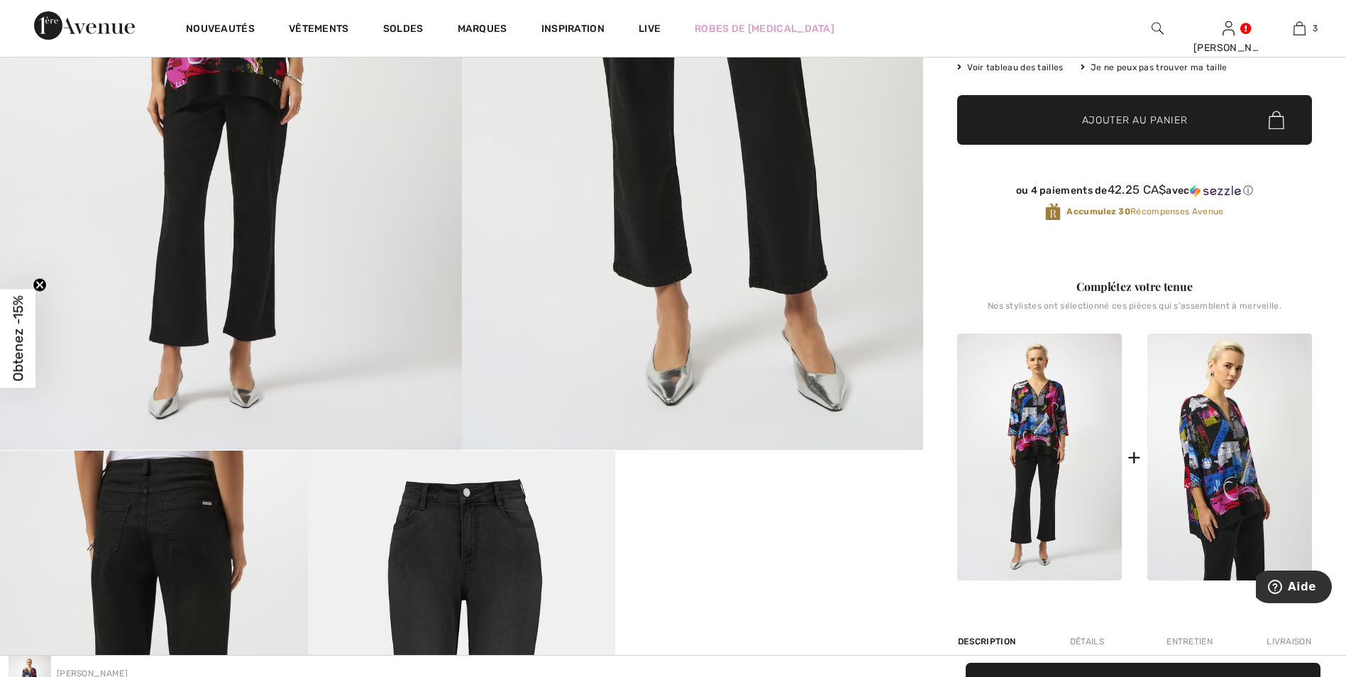
scroll to position [426, 0]
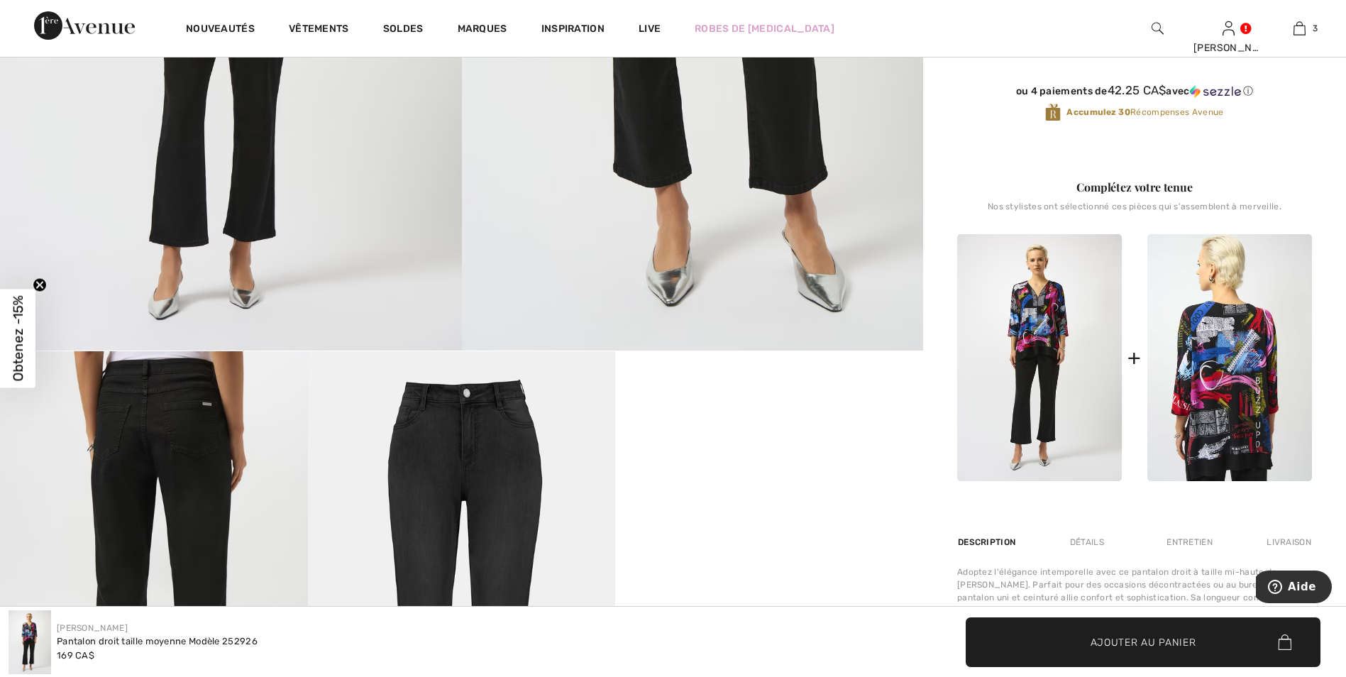
click at [1231, 361] on img at bounding box center [1229, 357] width 165 height 247
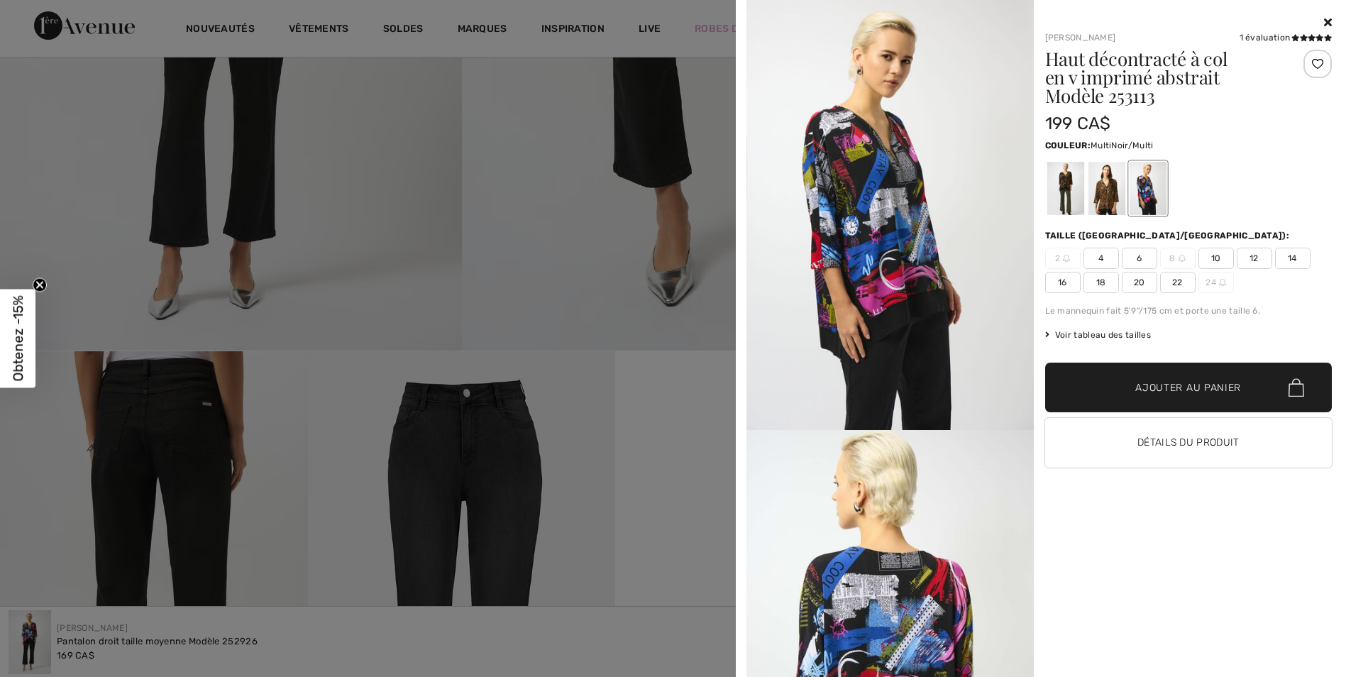
click at [1063, 182] on div at bounding box center [1064, 188] width 37 height 53
click at [1104, 187] on div at bounding box center [1105, 188] width 37 height 53
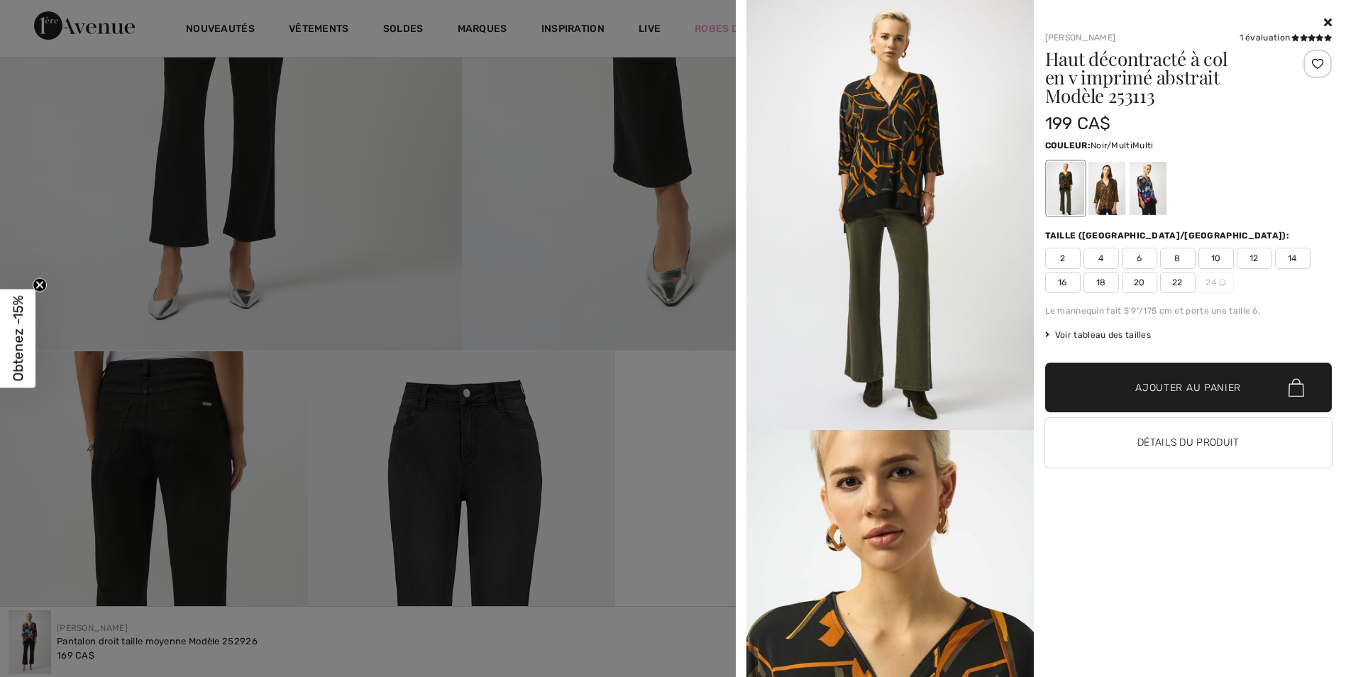
click at [1148, 186] on div at bounding box center [1146, 188] width 37 height 53
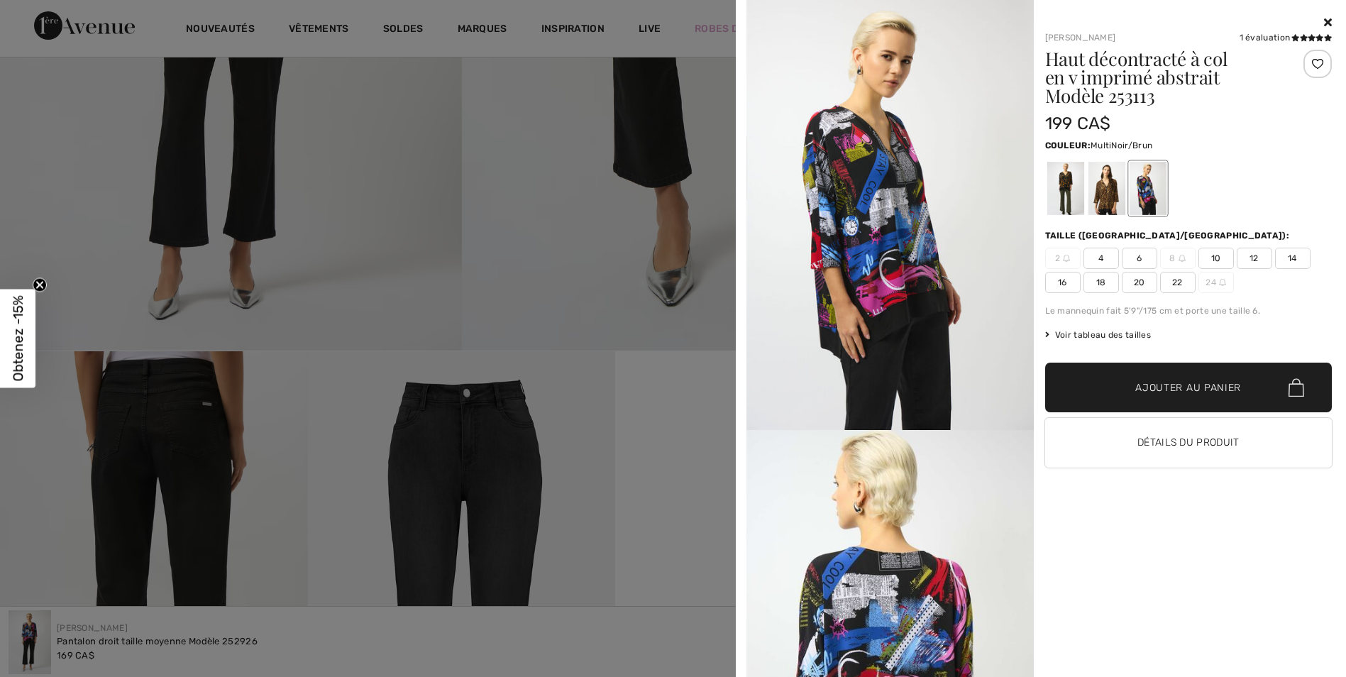
click at [1099, 196] on div at bounding box center [1105, 188] width 37 height 53
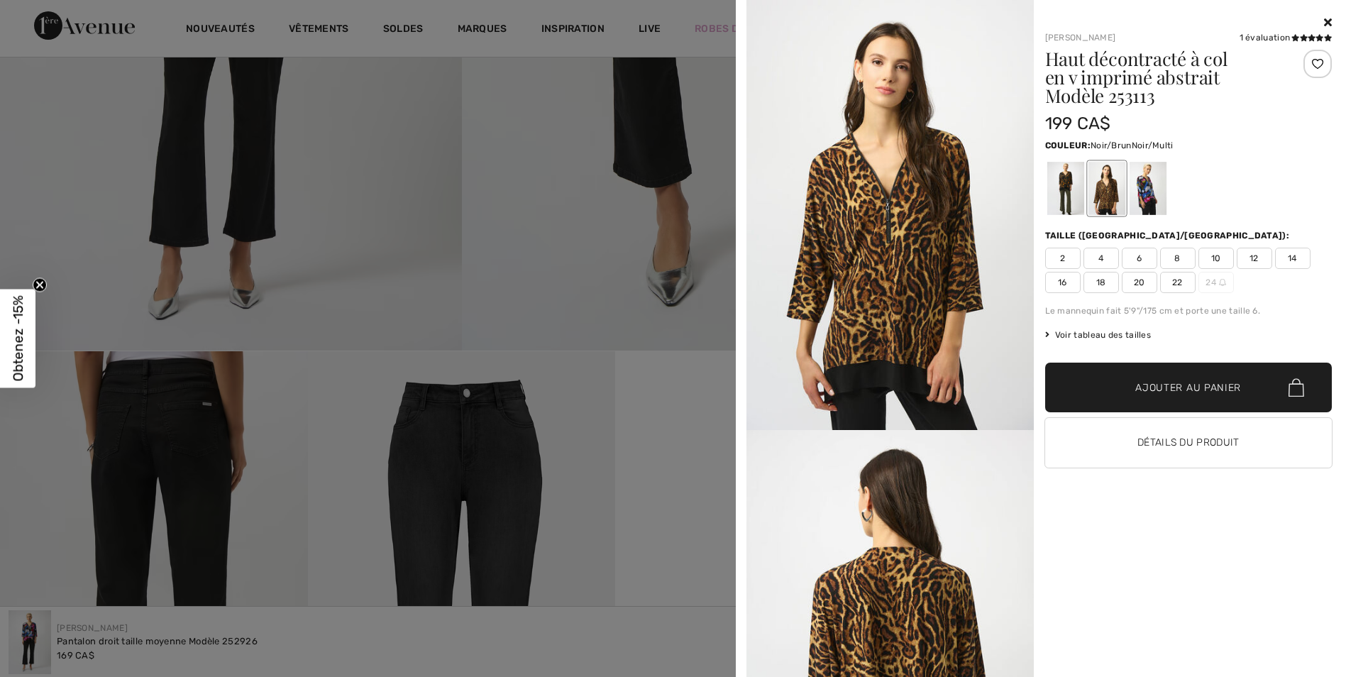
click at [1068, 177] on div at bounding box center [1064, 188] width 37 height 53
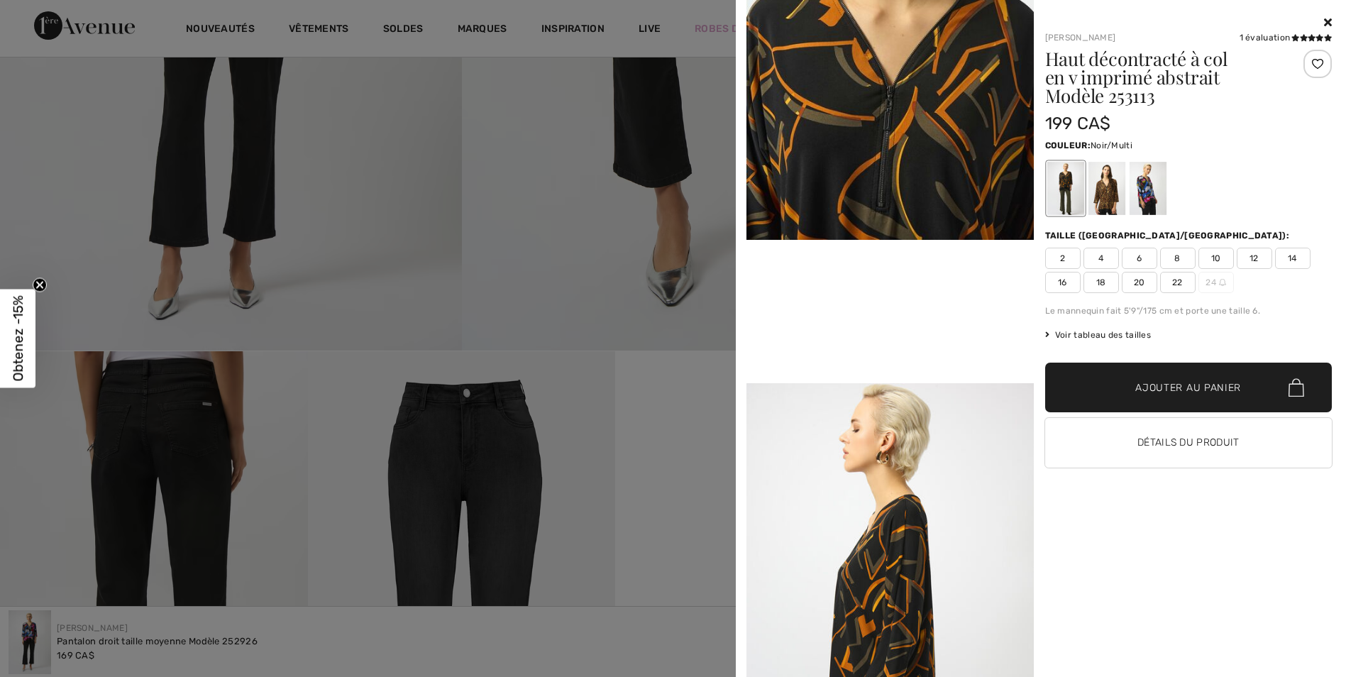
scroll to position [780, 0]
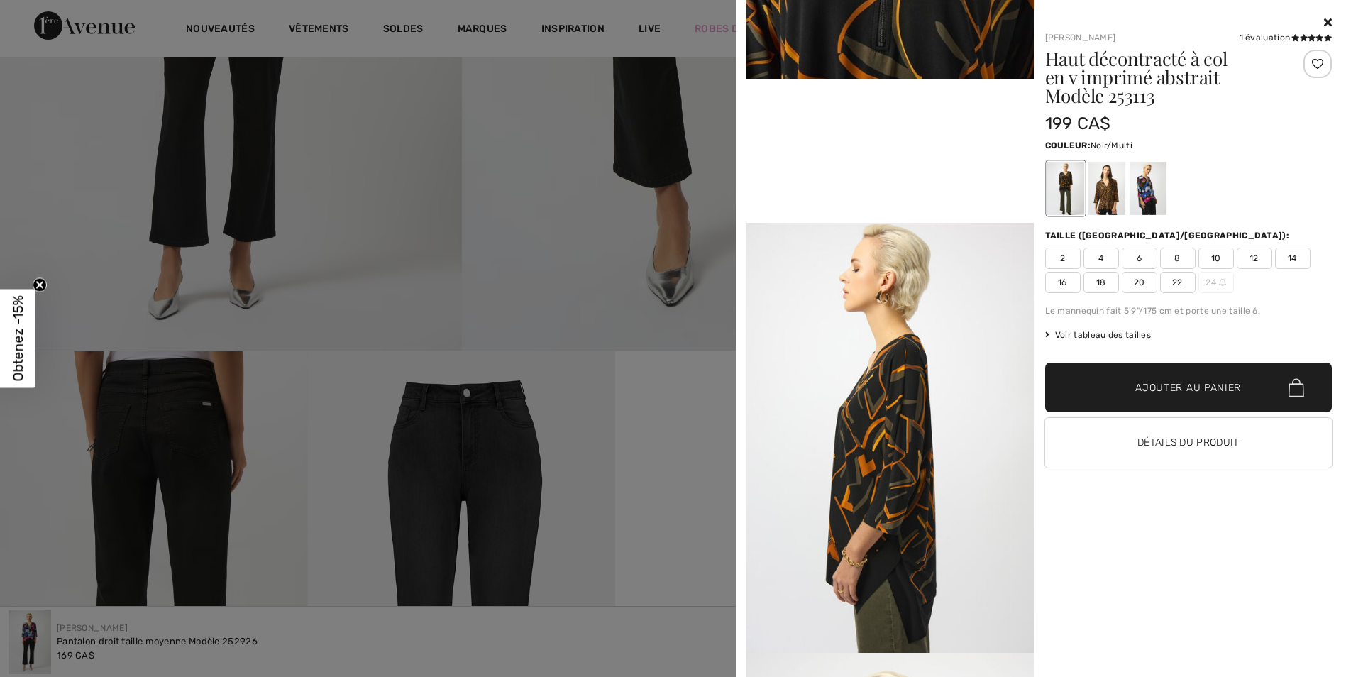
click at [1329, 24] on icon at bounding box center [1328, 21] width 8 height 11
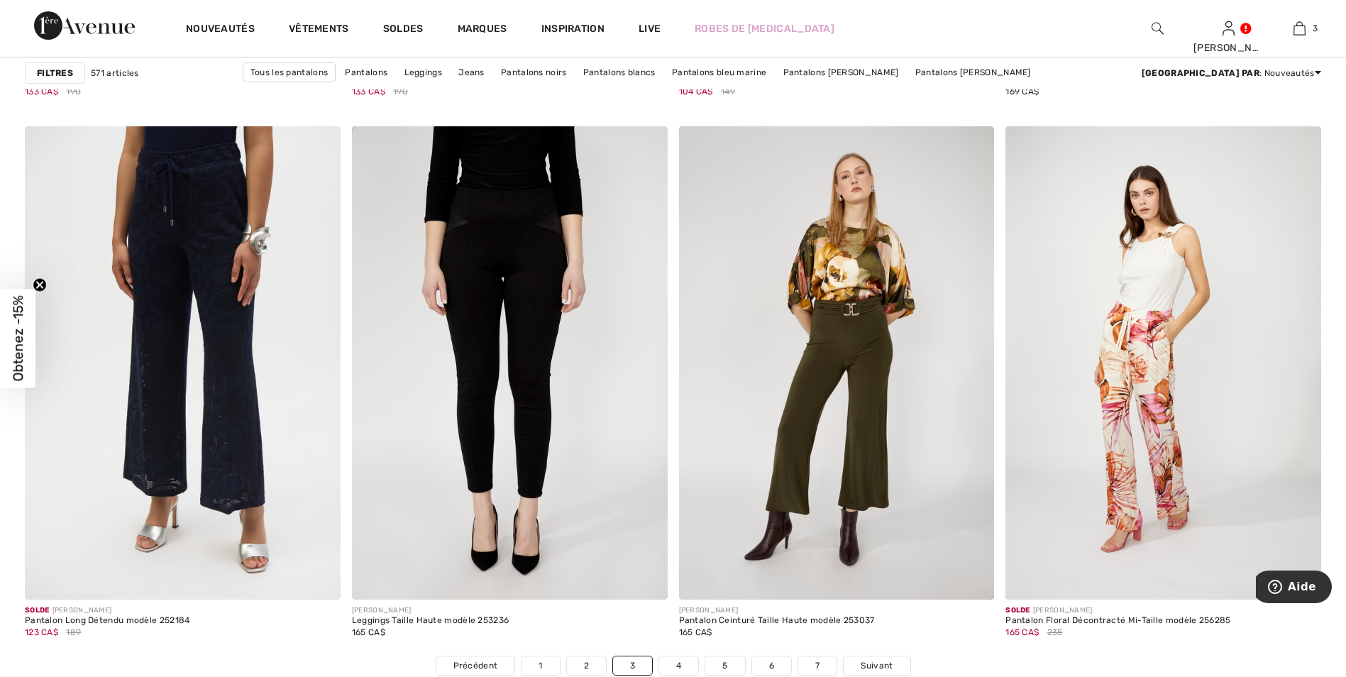
scroll to position [7731, 0]
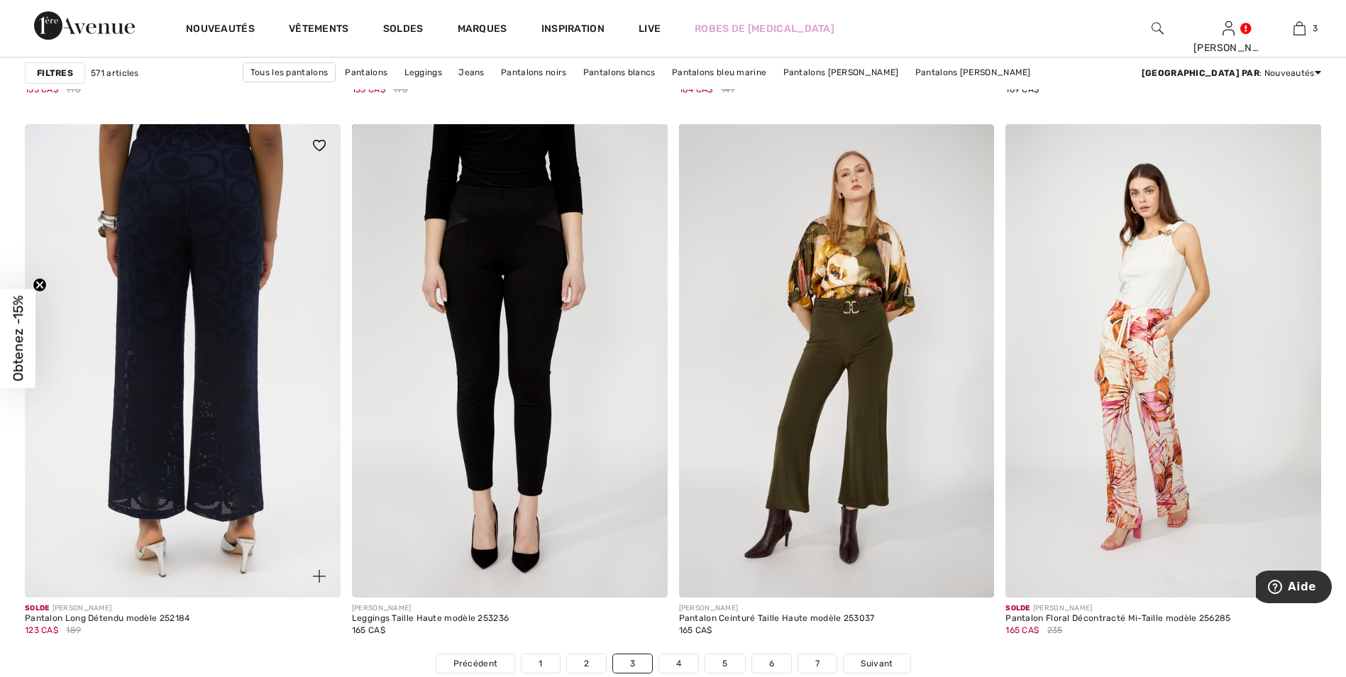
click at [214, 259] on img at bounding box center [183, 360] width 316 height 473
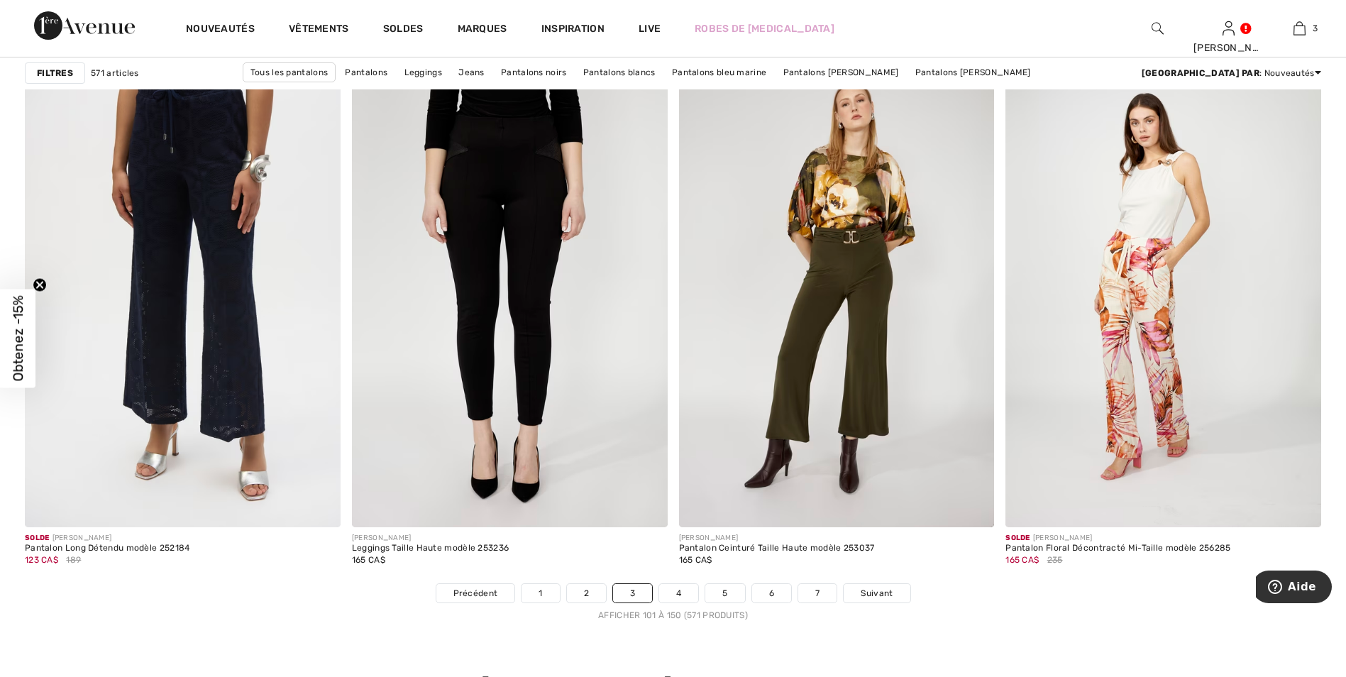
scroll to position [7802, 0]
click at [677, 591] on link "4" at bounding box center [678, 592] width 39 height 18
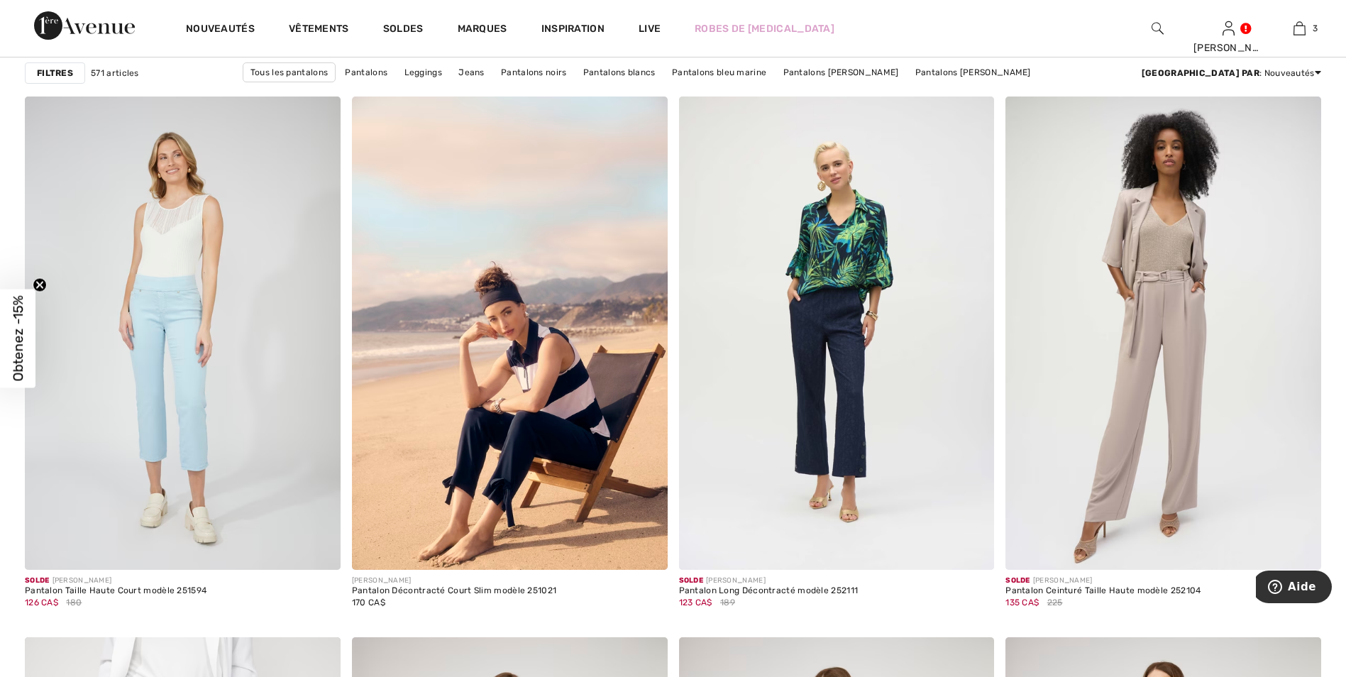
scroll to position [3050, 0]
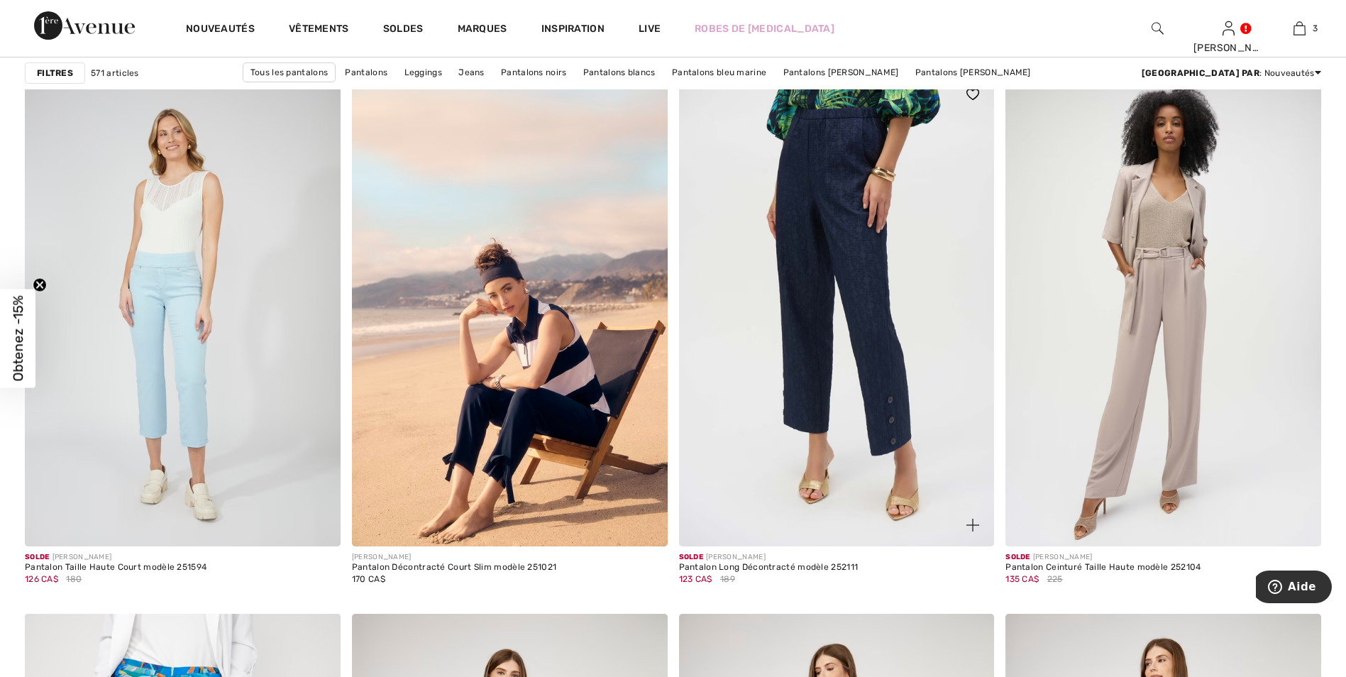
click at [840, 219] on img at bounding box center [837, 309] width 316 height 473
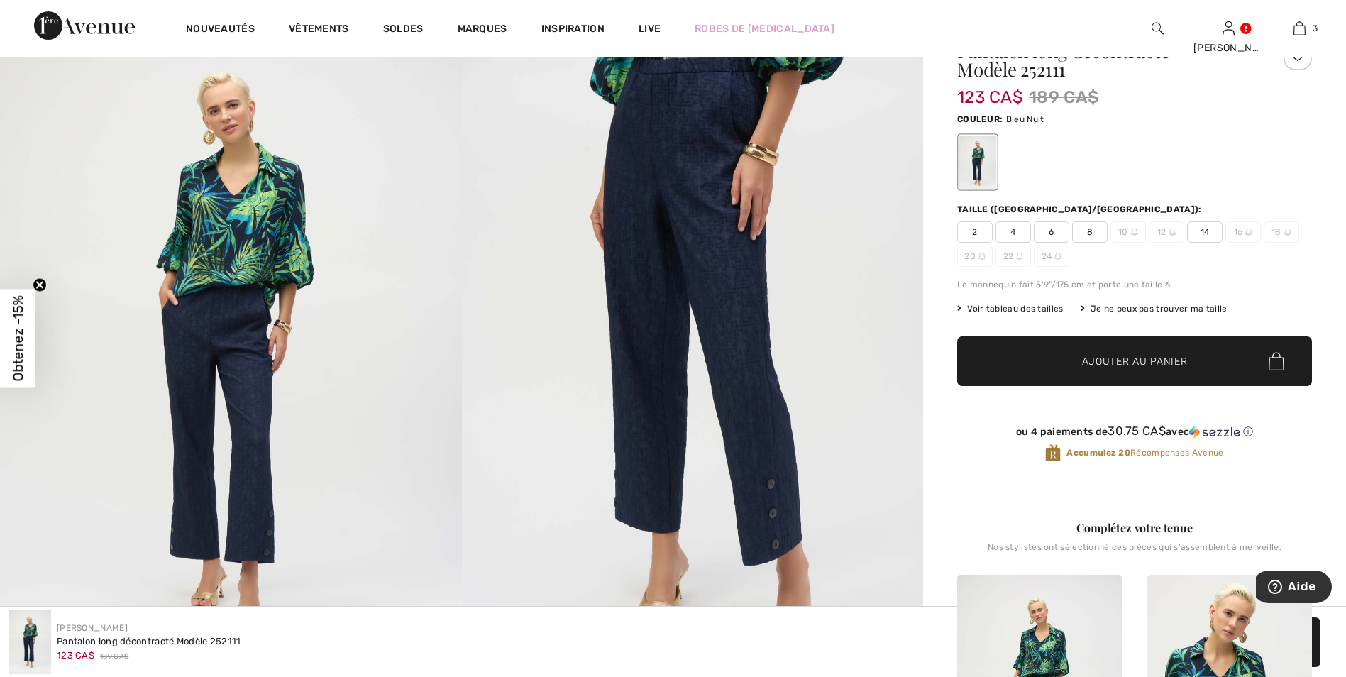
scroll to position [71, 0]
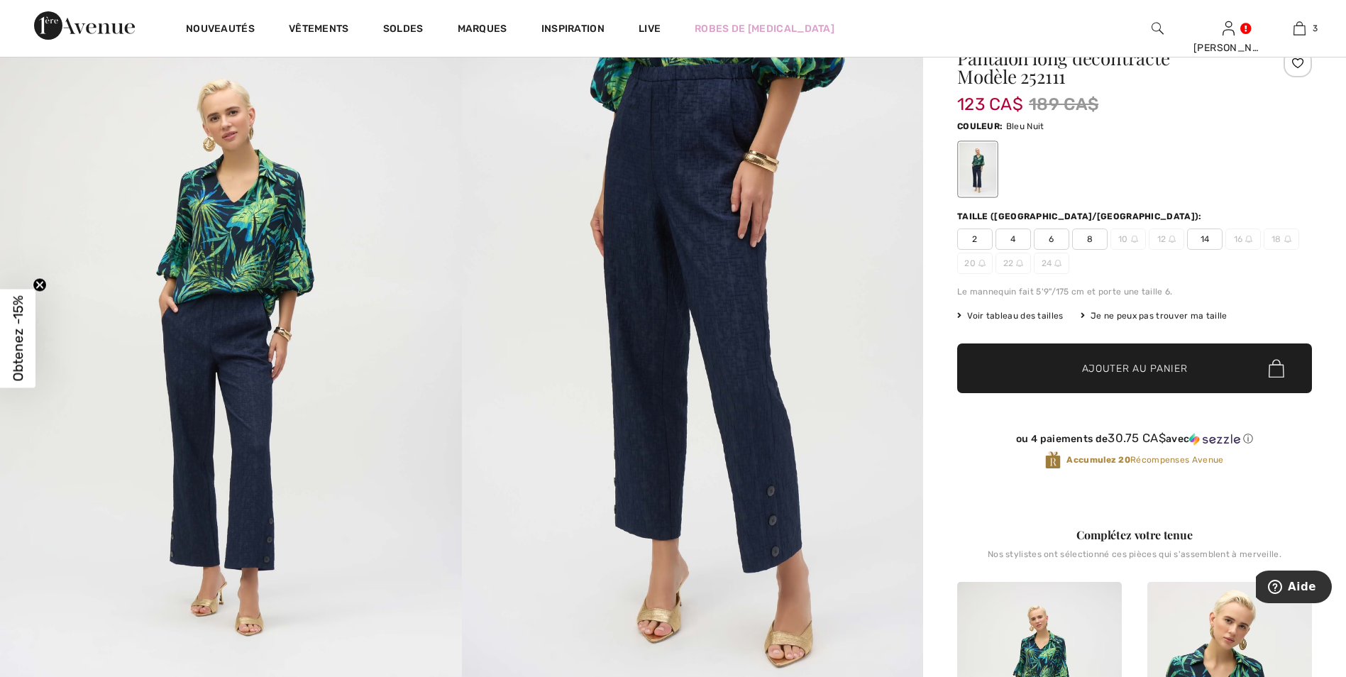
click at [1201, 235] on span "14" at bounding box center [1204, 238] width 35 height 21
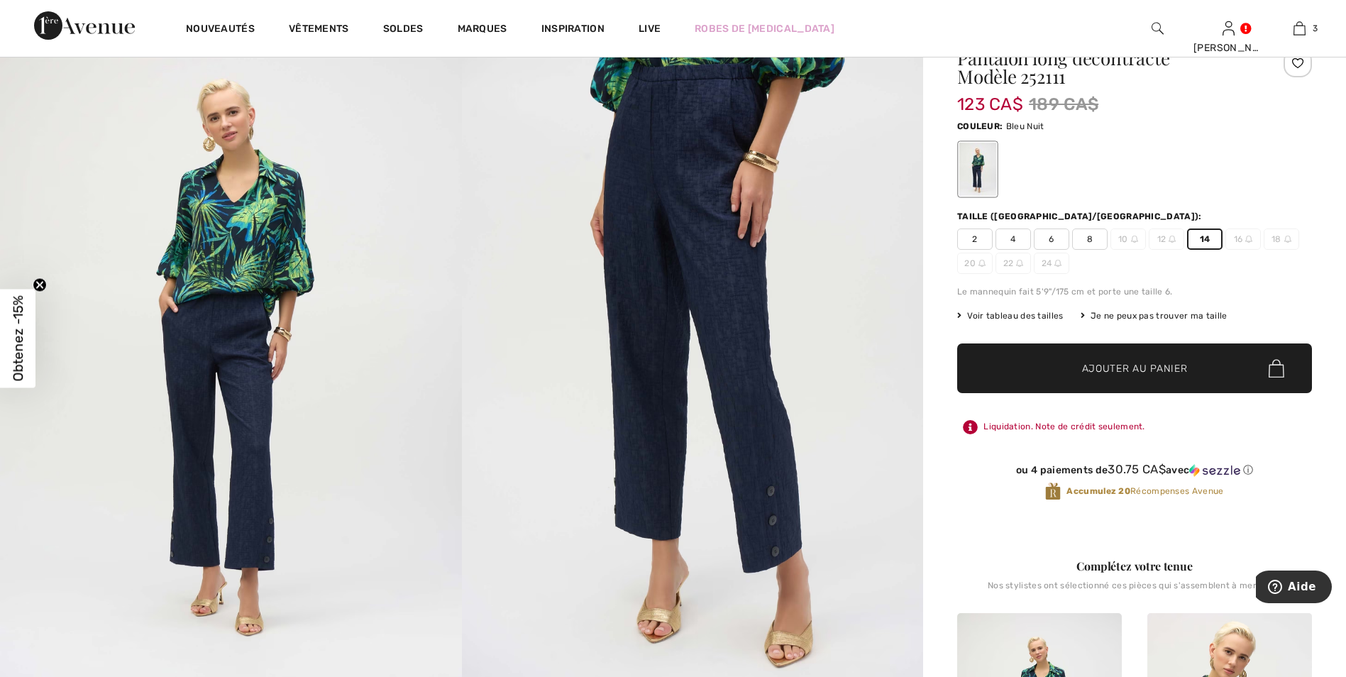
click at [1099, 365] on span "Ajouter au panier" at bounding box center [1135, 368] width 106 height 15
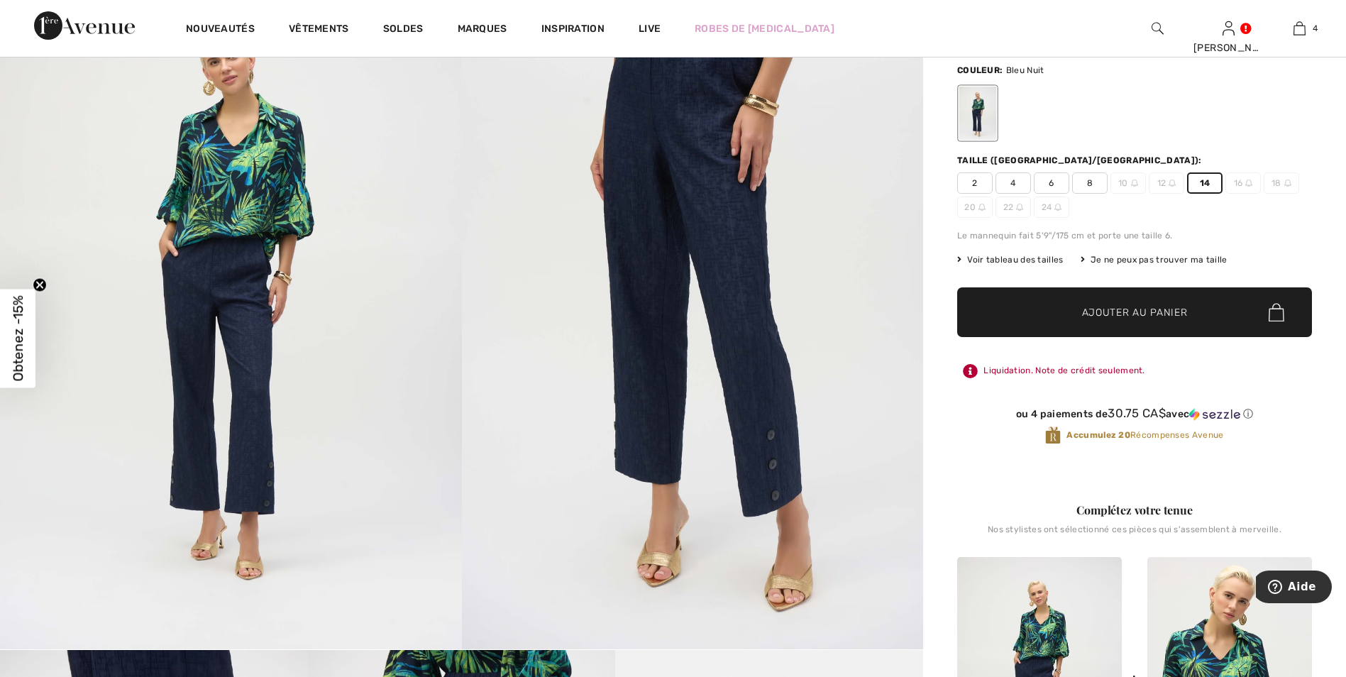
scroll to position [0, 0]
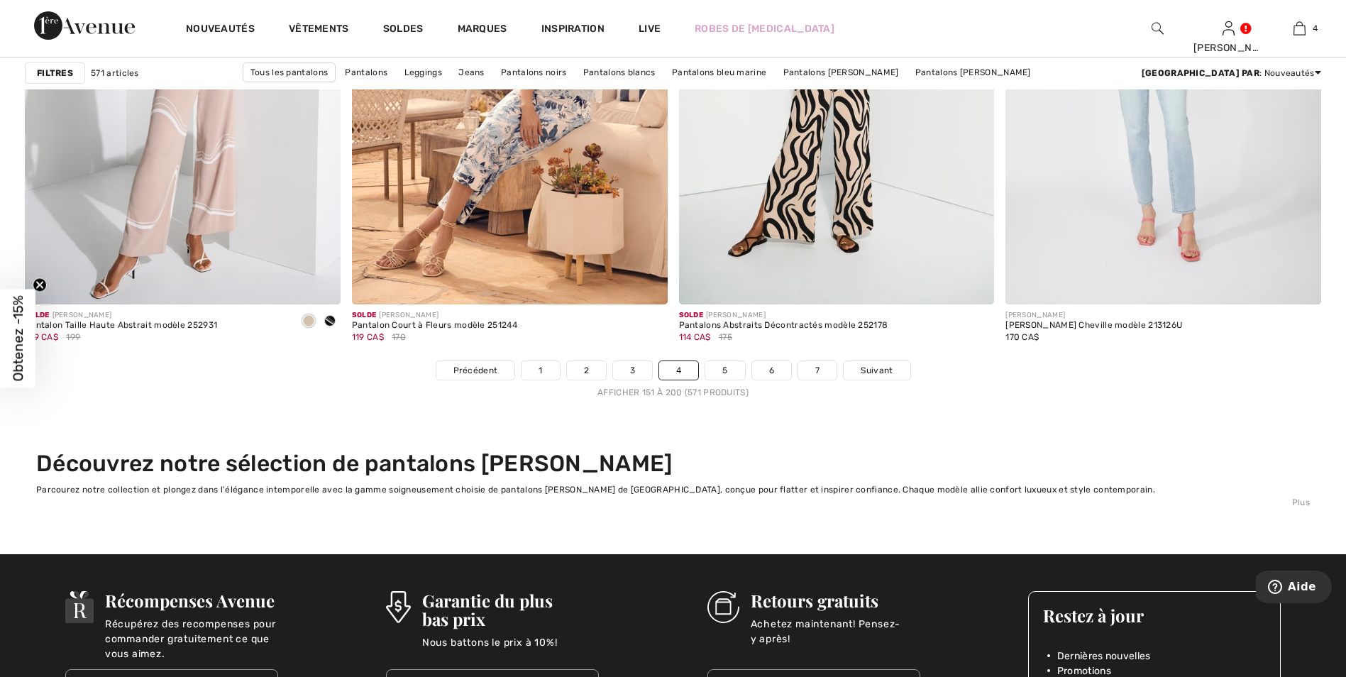
scroll to position [8157, 0]
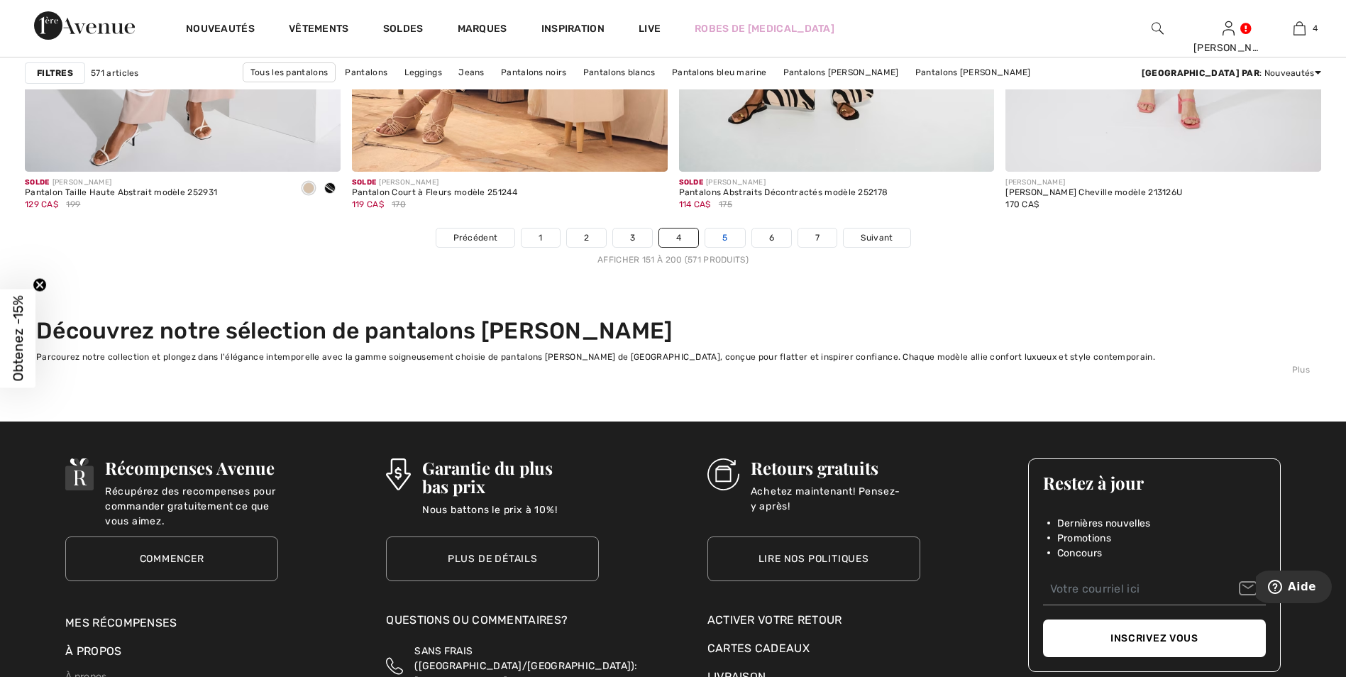
click at [726, 235] on link "5" at bounding box center [724, 237] width 39 height 18
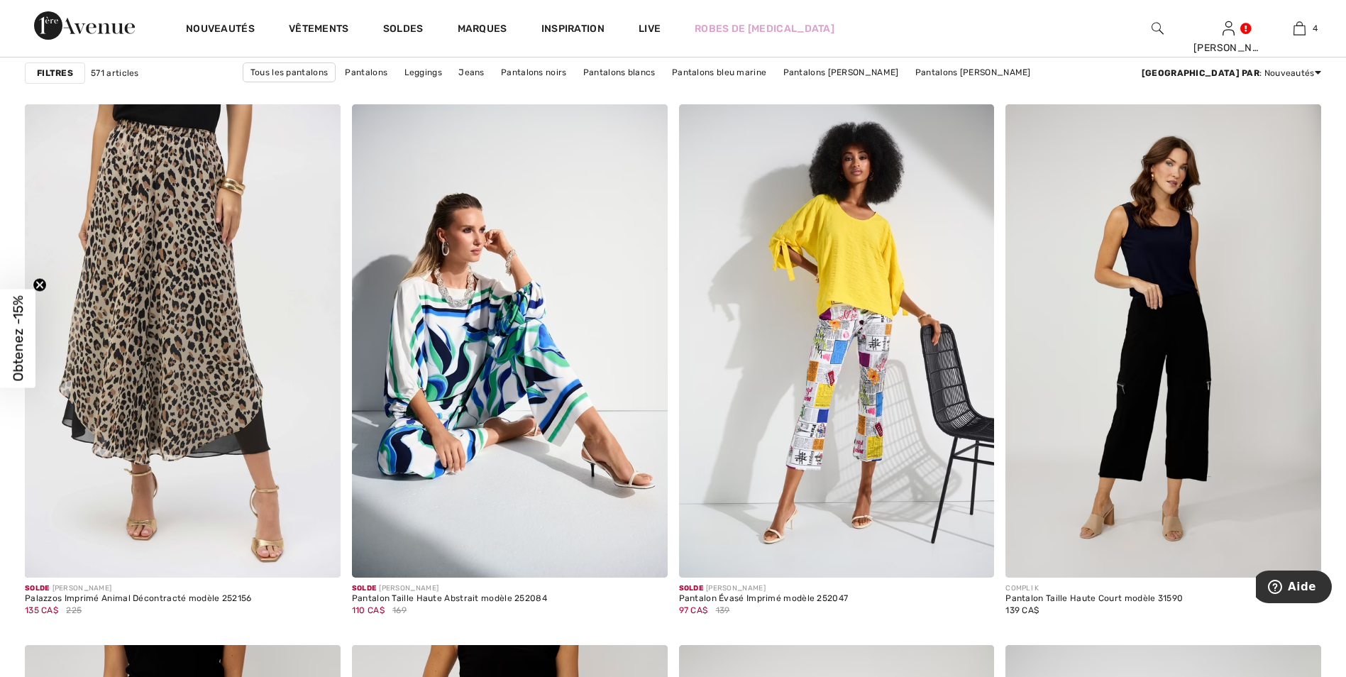
scroll to position [5391, 0]
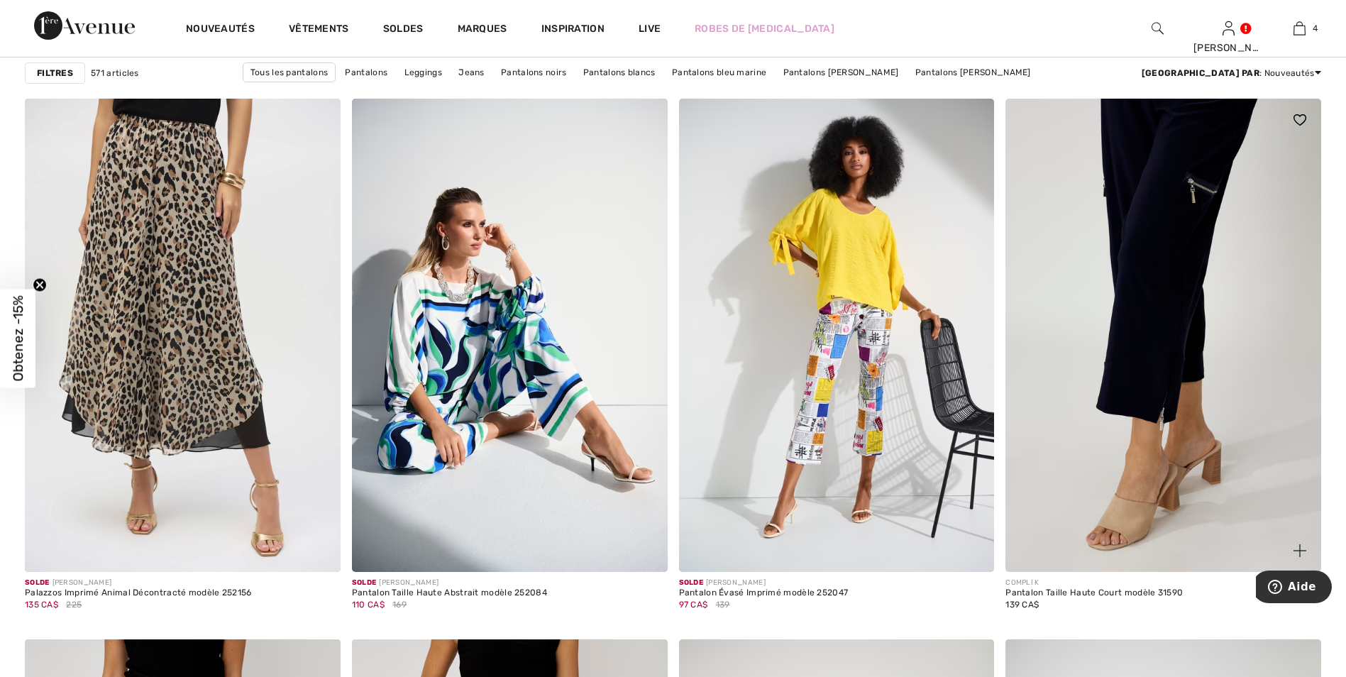
click at [1165, 282] on img at bounding box center [1163, 335] width 316 height 473
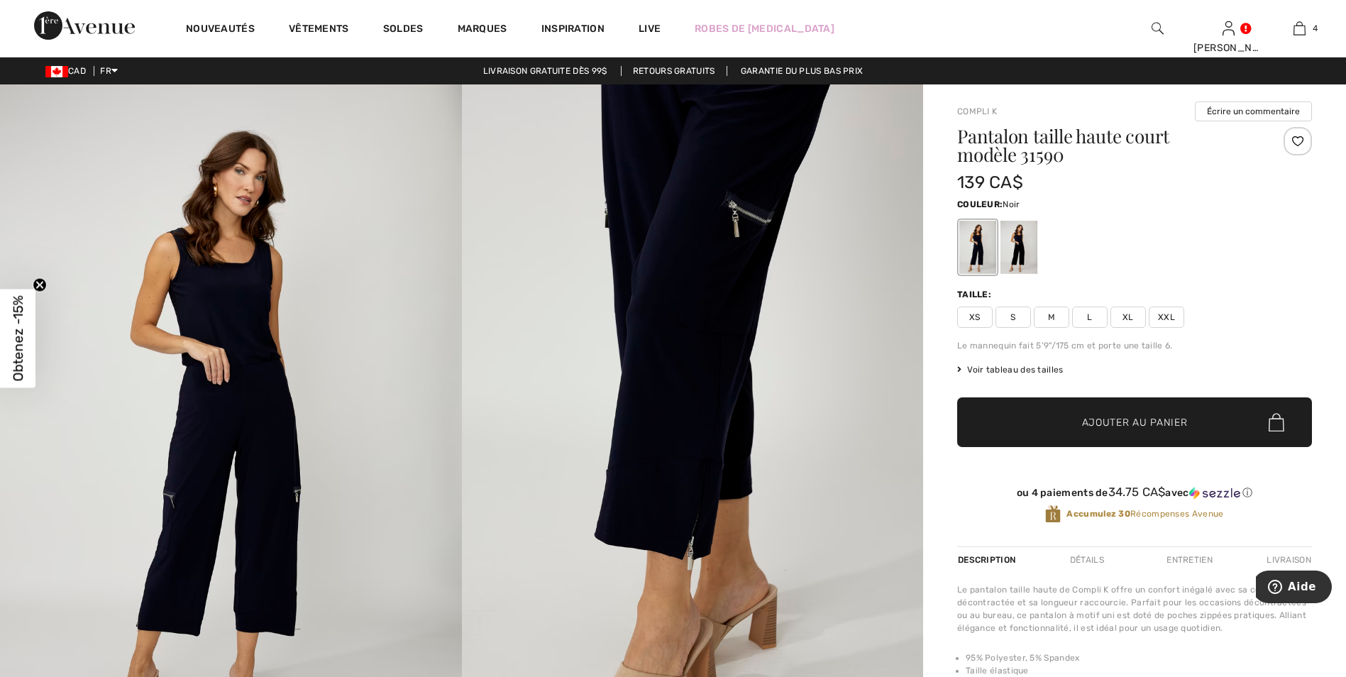
click at [1024, 250] on div at bounding box center [1018, 247] width 37 height 53
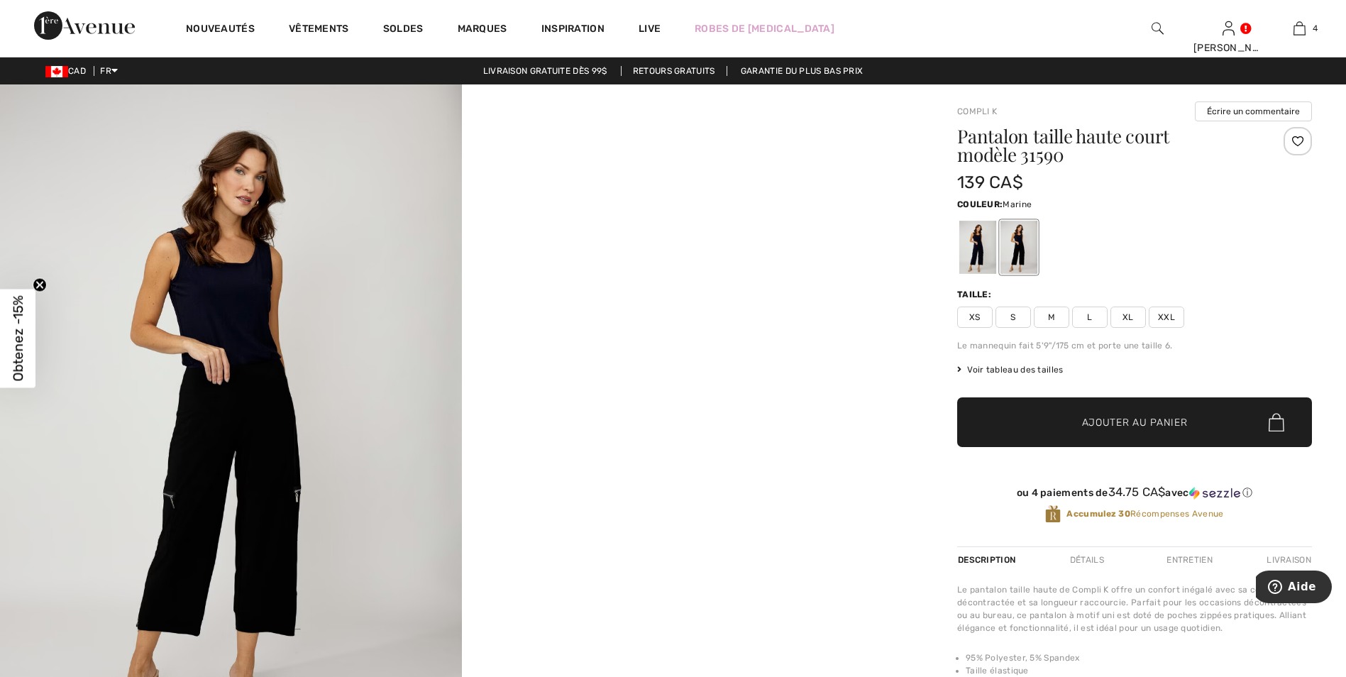
click at [970, 248] on div at bounding box center [977, 247] width 37 height 53
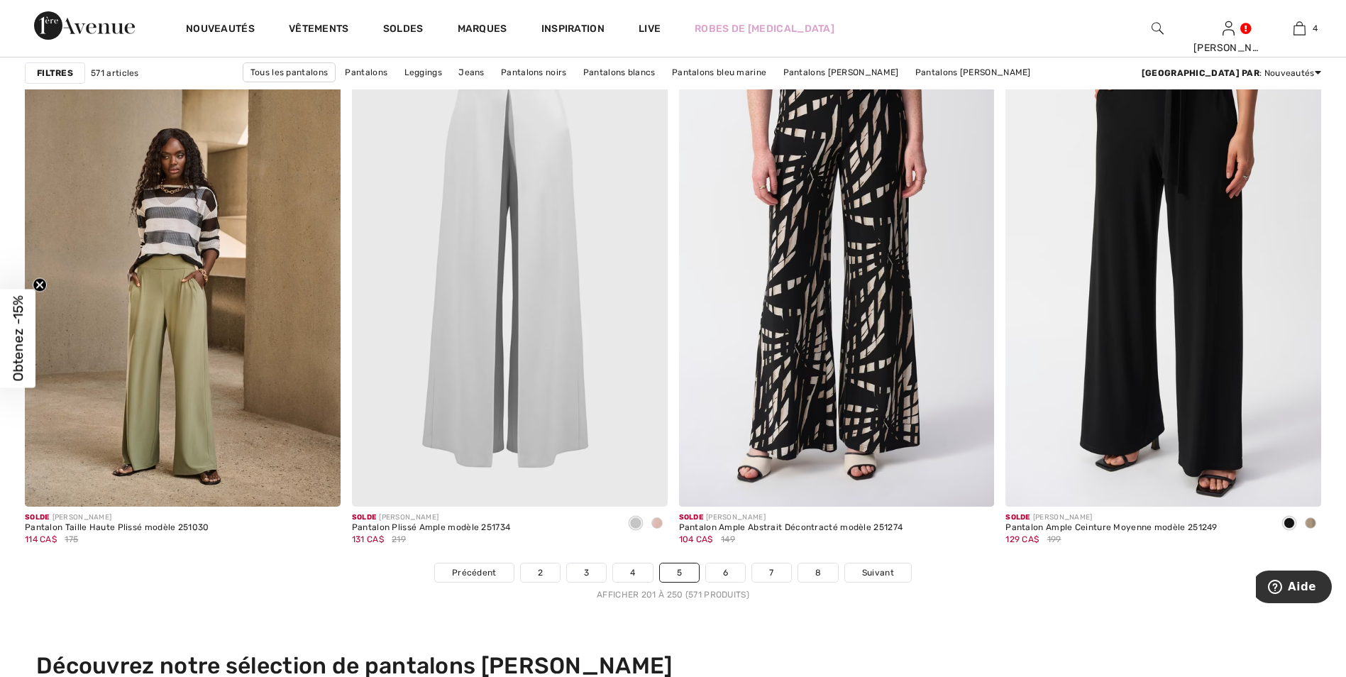
scroll to position [7945, 0]
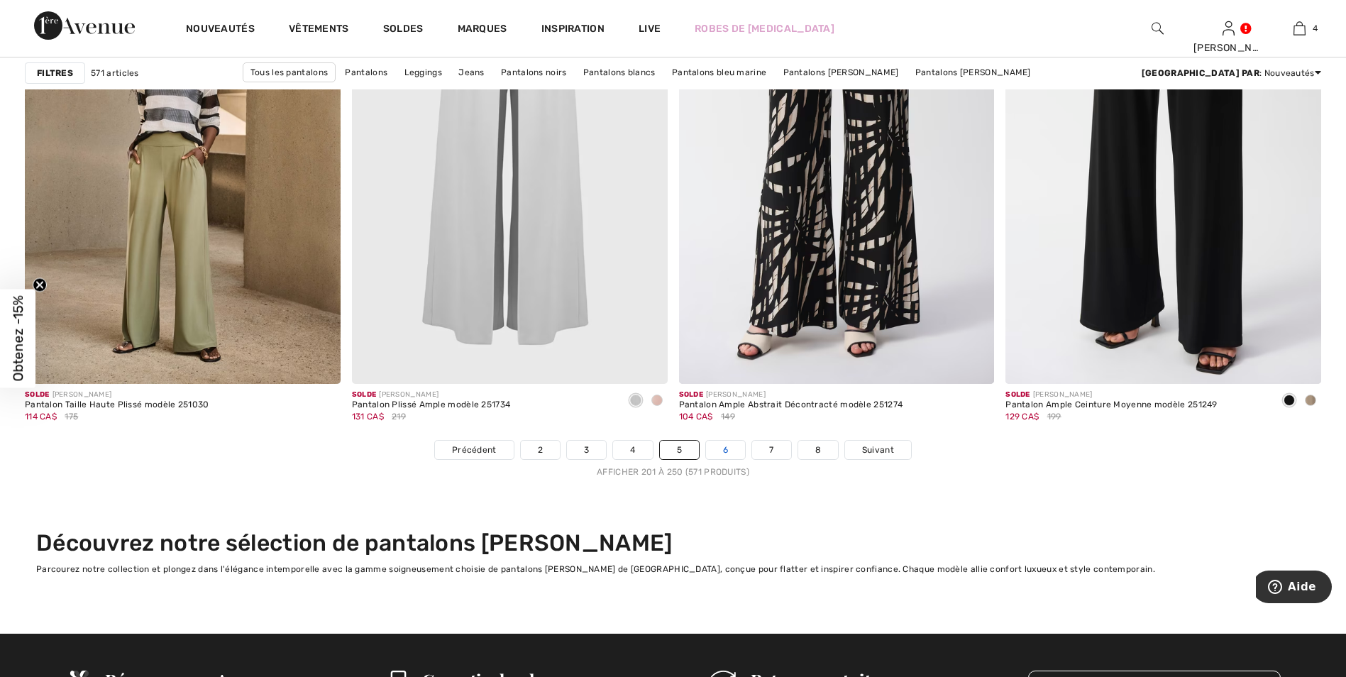
click at [726, 447] on link "6" at bounding box center [725, 449] width 39 height 18
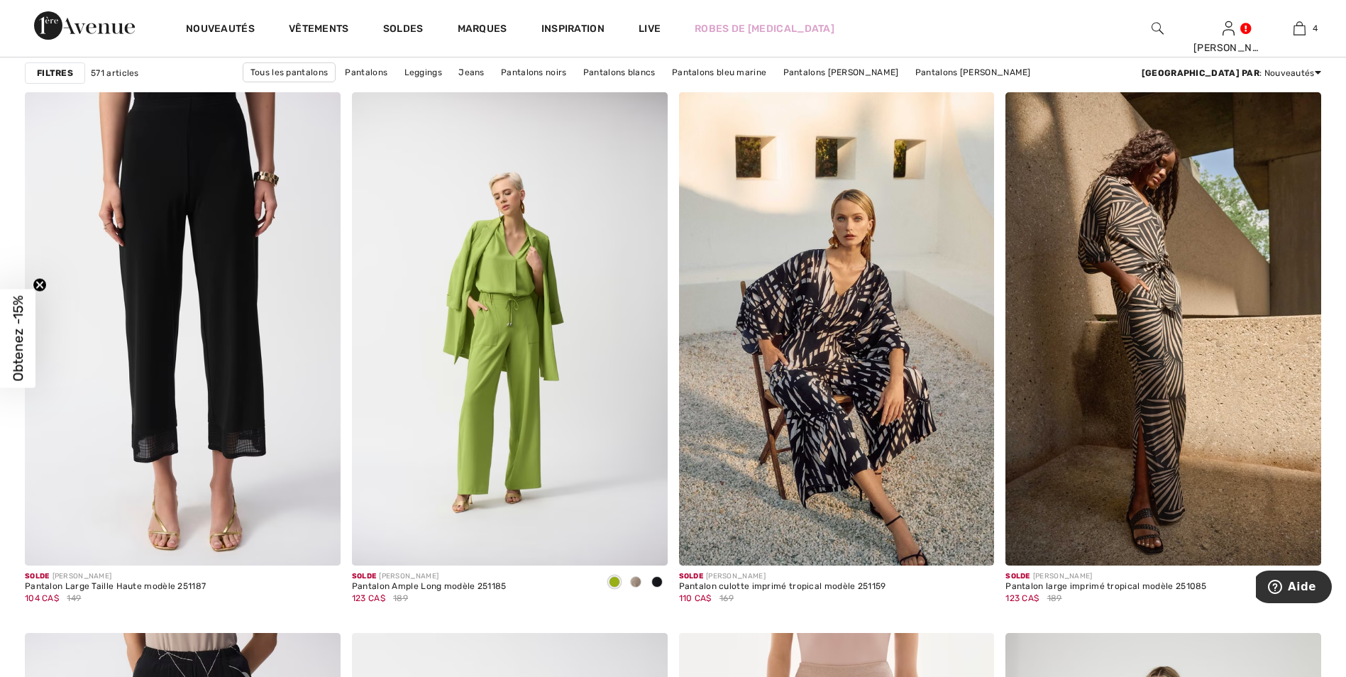
scroll to position [1206, 0]
click at [656, 582] on span at bounding box center [656, 580] width 11 height 11
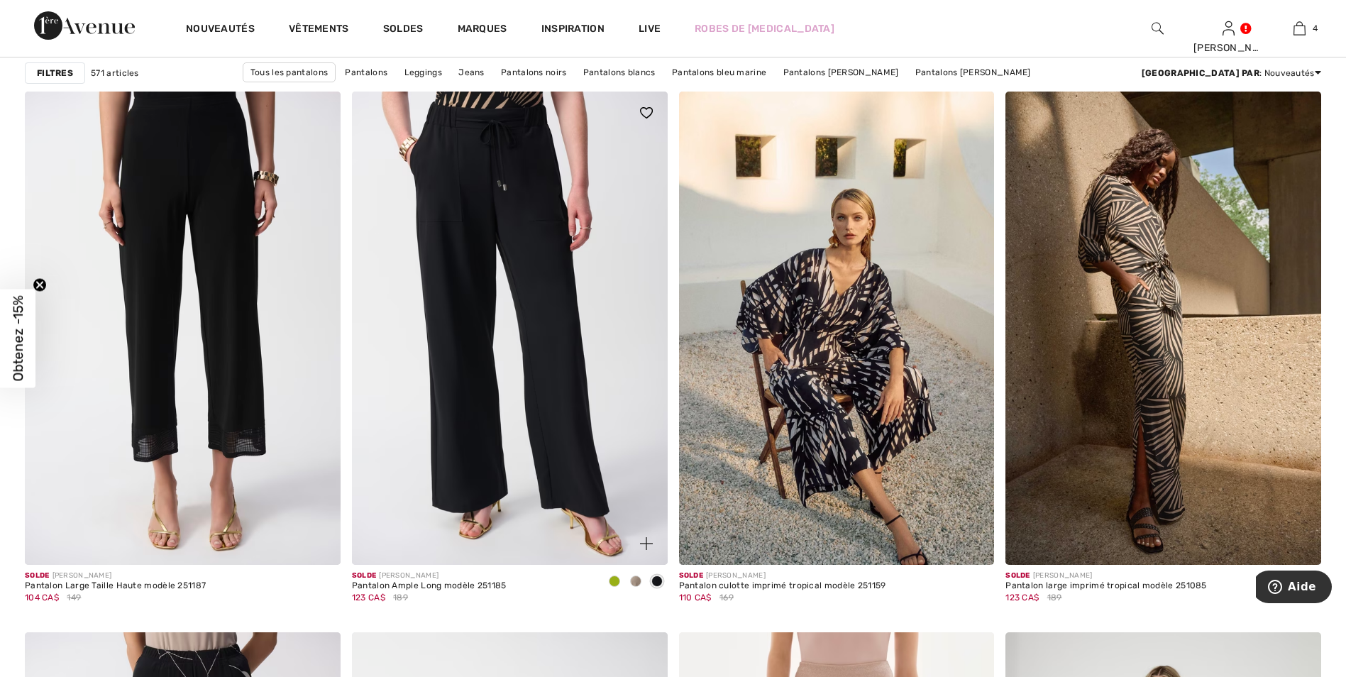
click at [636, 578] on span at bounding box center [635, 580] width 11 height 11
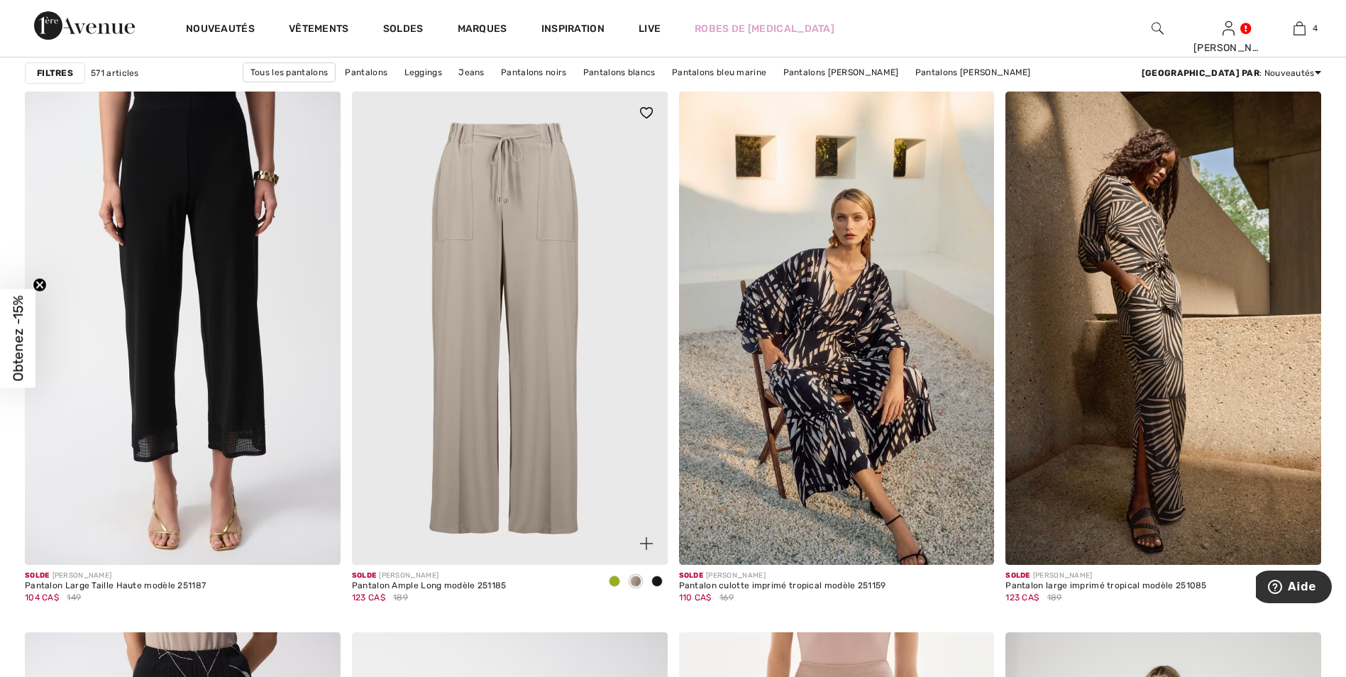
click at [614, 582] on span at bounding box center [614, 580] width 11 height 11
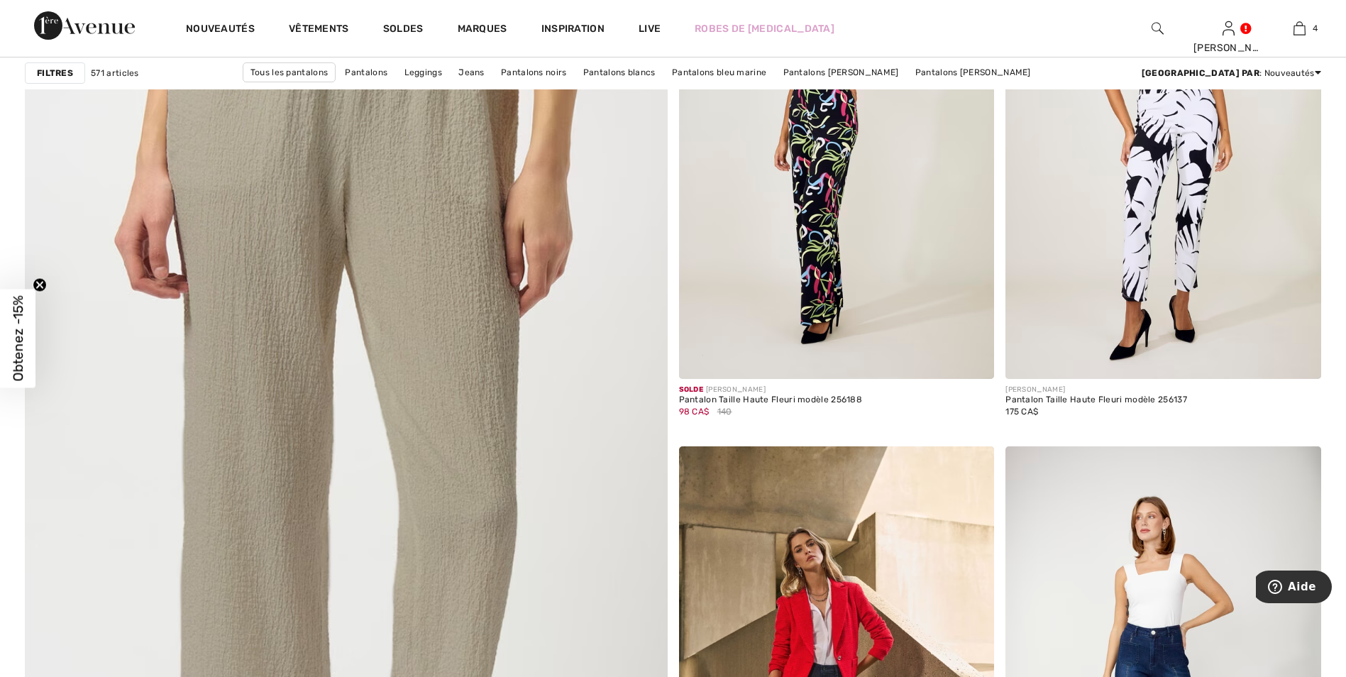
scroll to position [4540, 0]
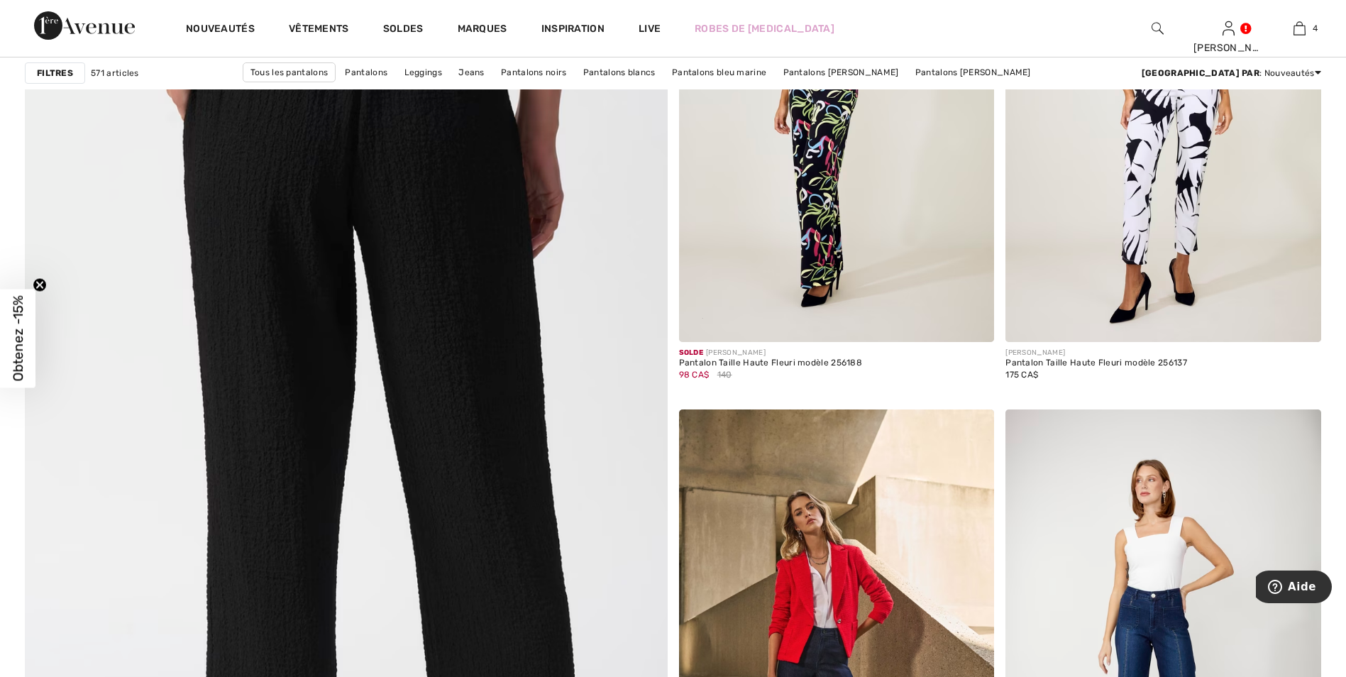
click at [448, 242] on img at bounding box center [345, 447] width 771 height 1156
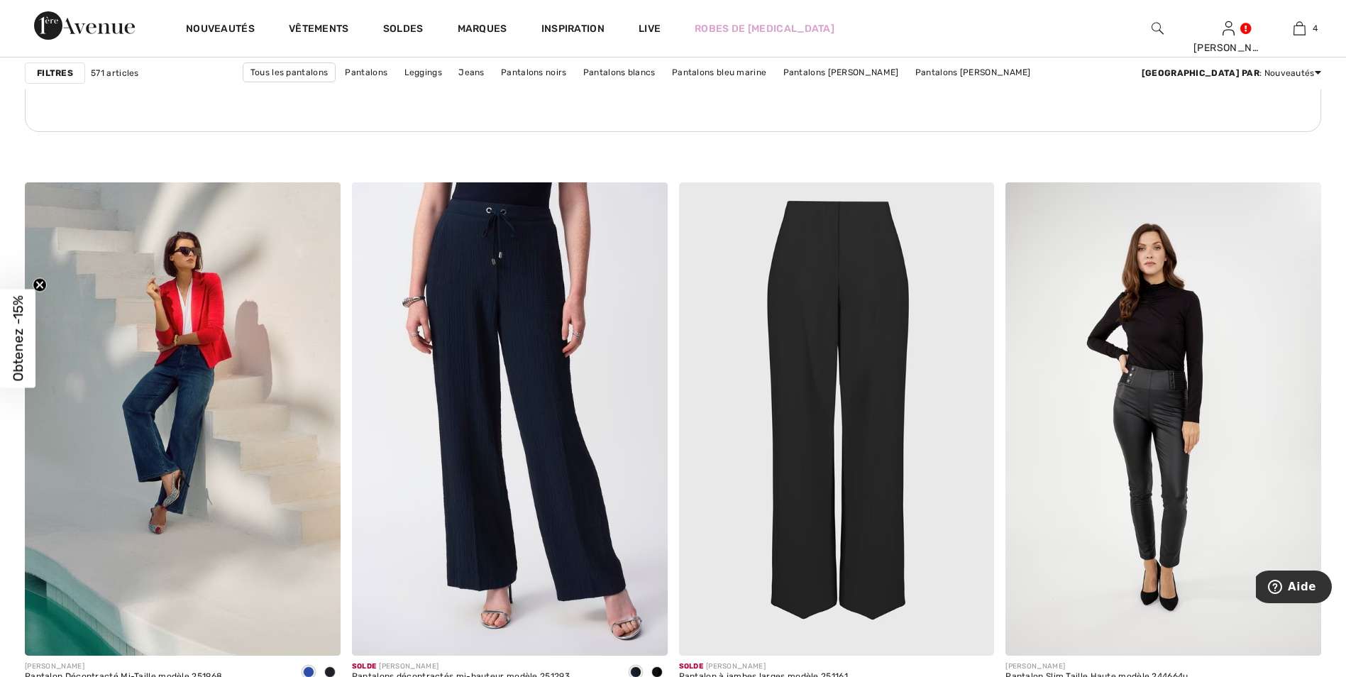
scroll to position [6667, 0]
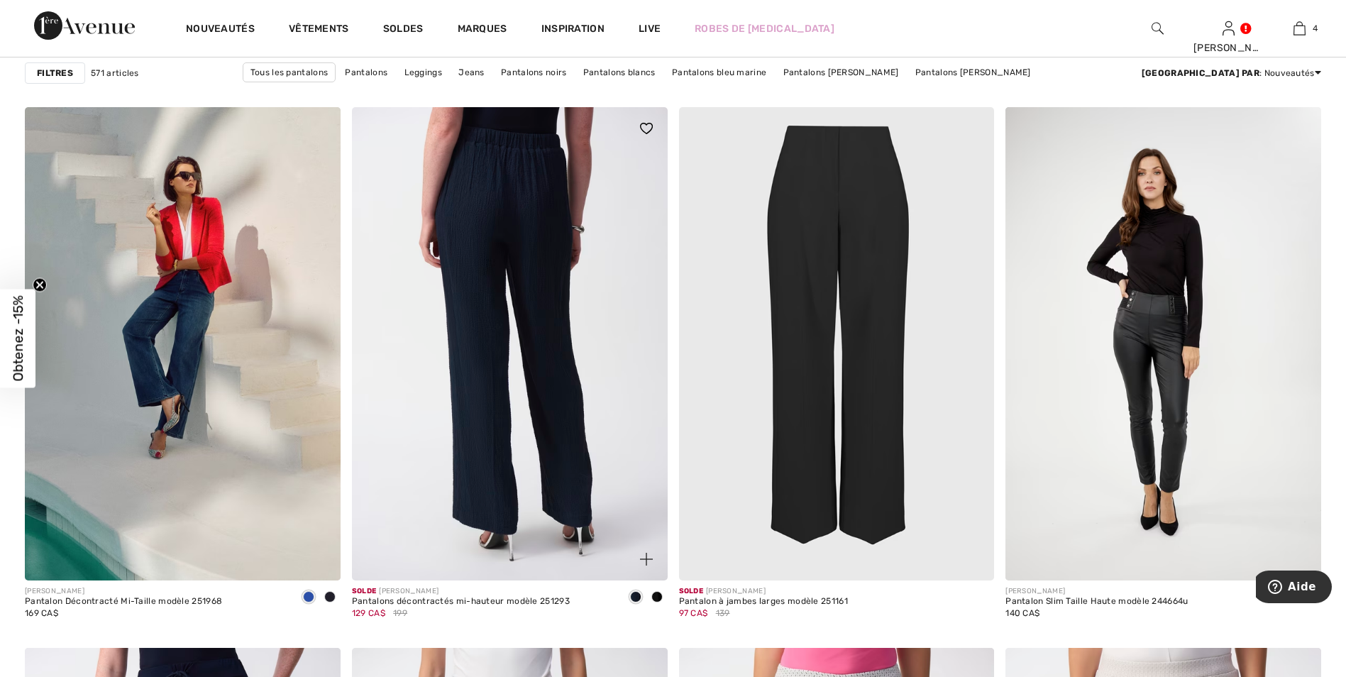
click at [520, 210] on img at bounding box center [510, 343] width 316 height 473
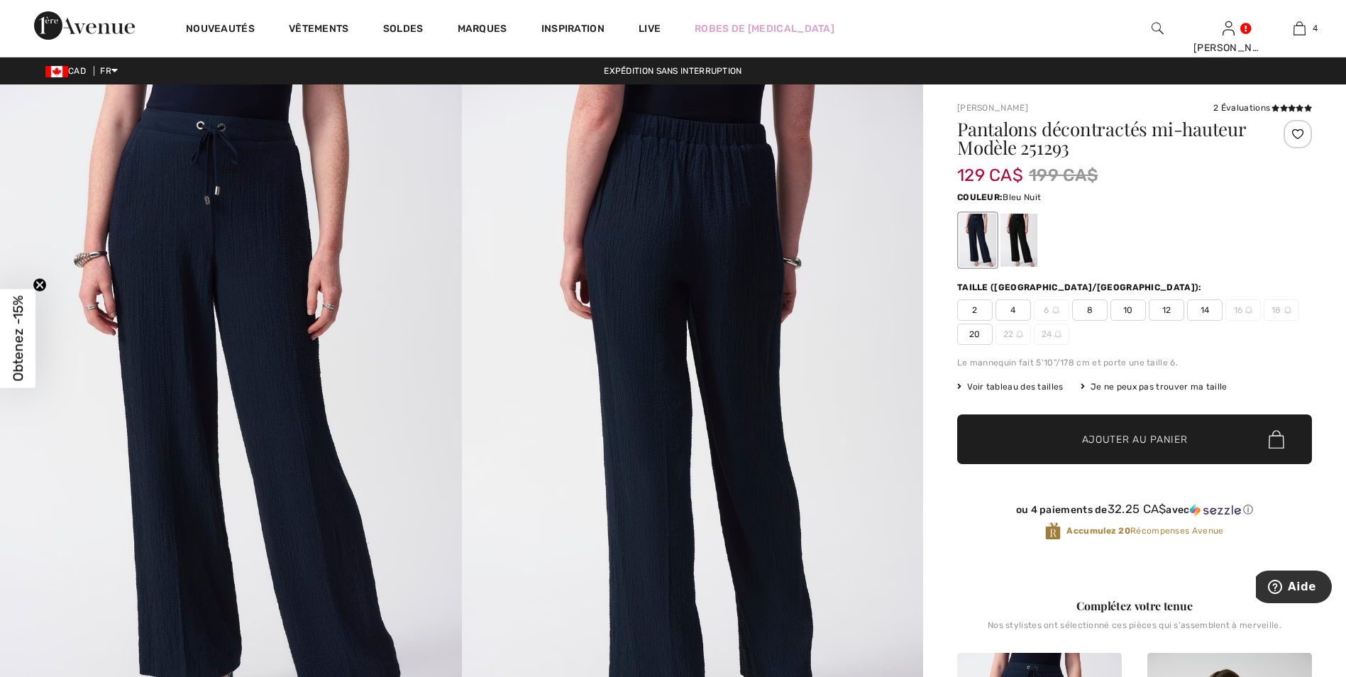
click at [1201, 309] on span "14" at bounding box center [1204, 309] width 35 height 21
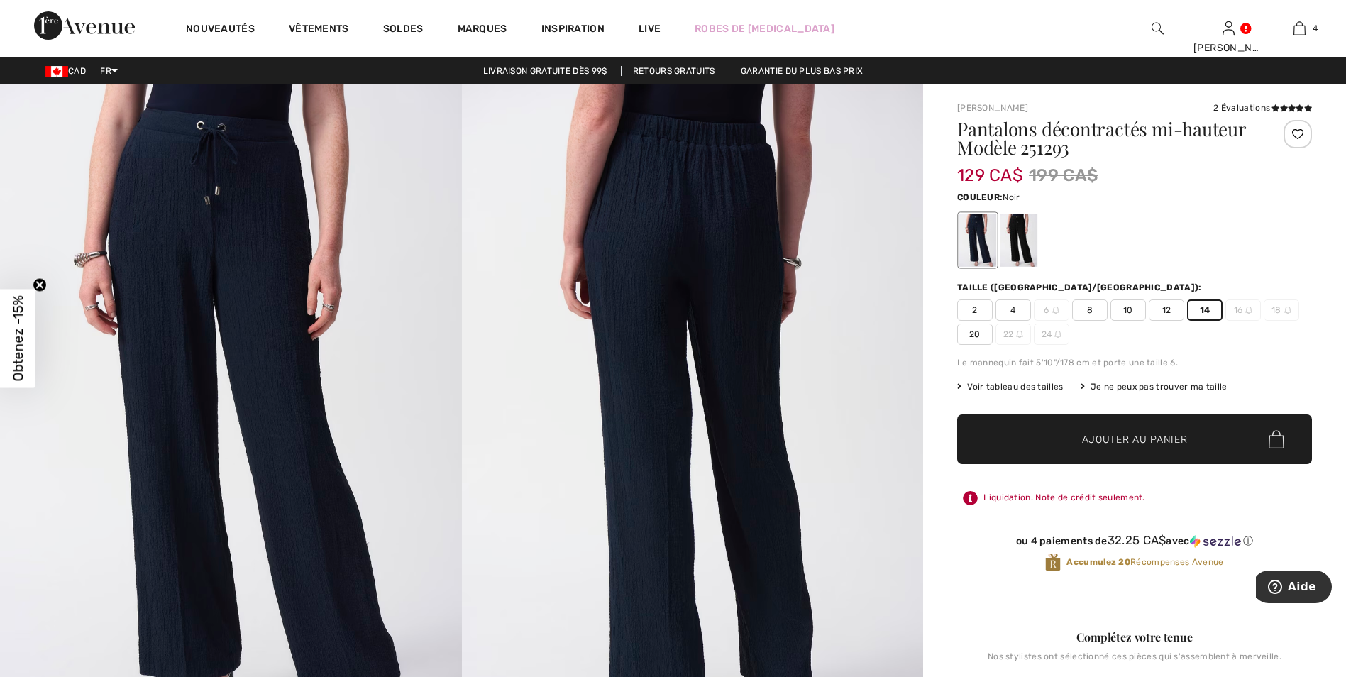
click at [1021, 238] on div at bounding box center [1018, 239] width 37 height 53
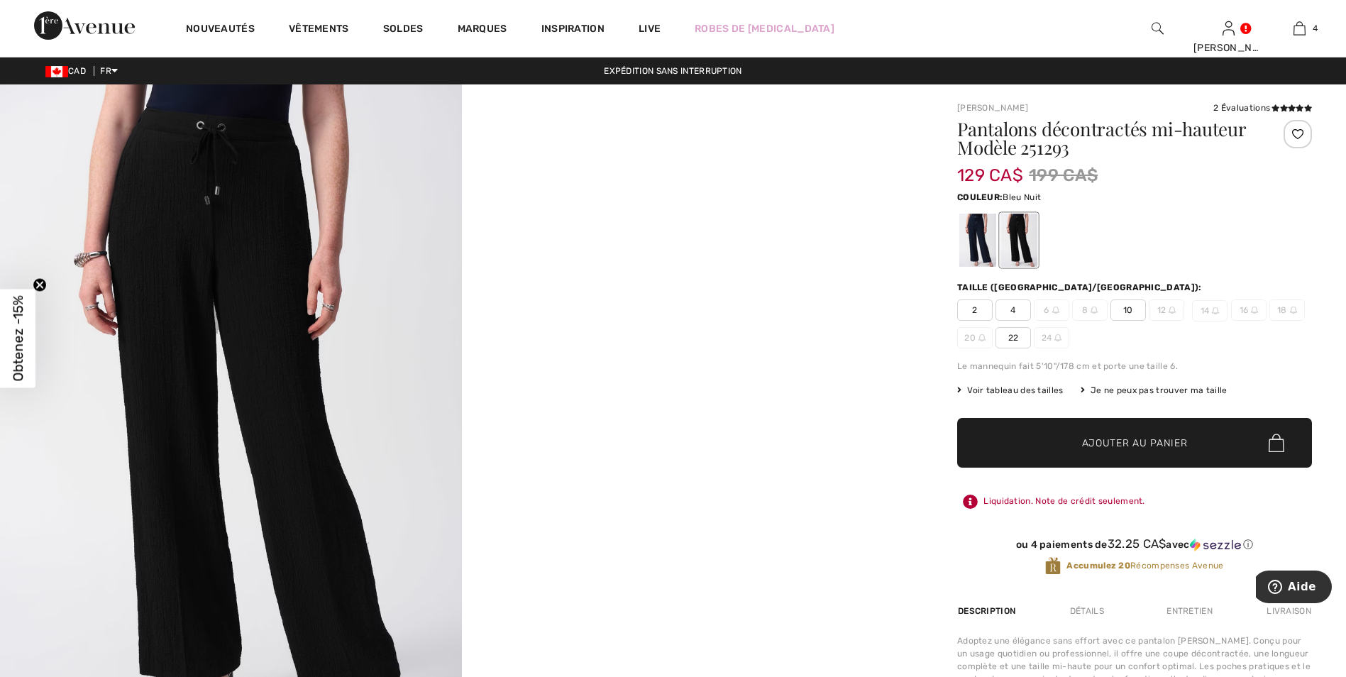
click at [980, 236] on div at bounding box center [977, 239] width 37 height 53
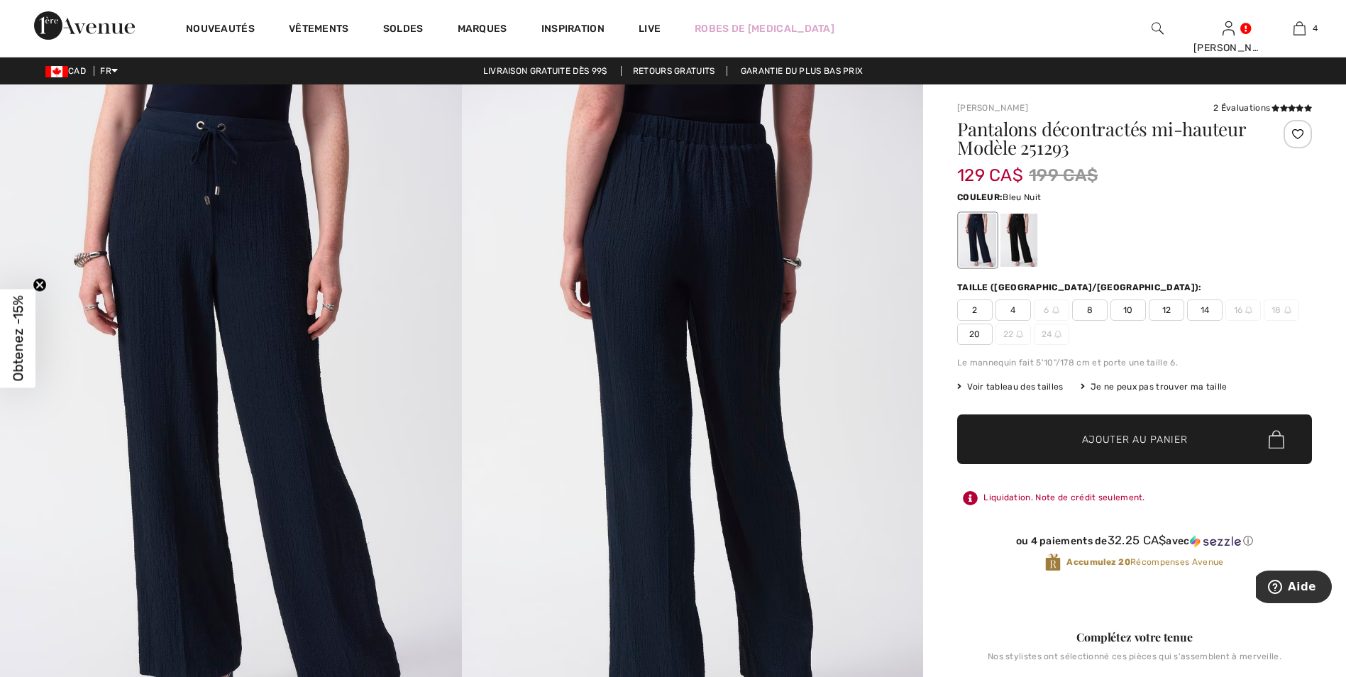
click at [1207, 303] on span "14" at bounding box center [1204, 309] width 35 height 21
click at [1114, 436] on span "Ajouter au panier" at bounding box center [1135, 439] width 106 height 15
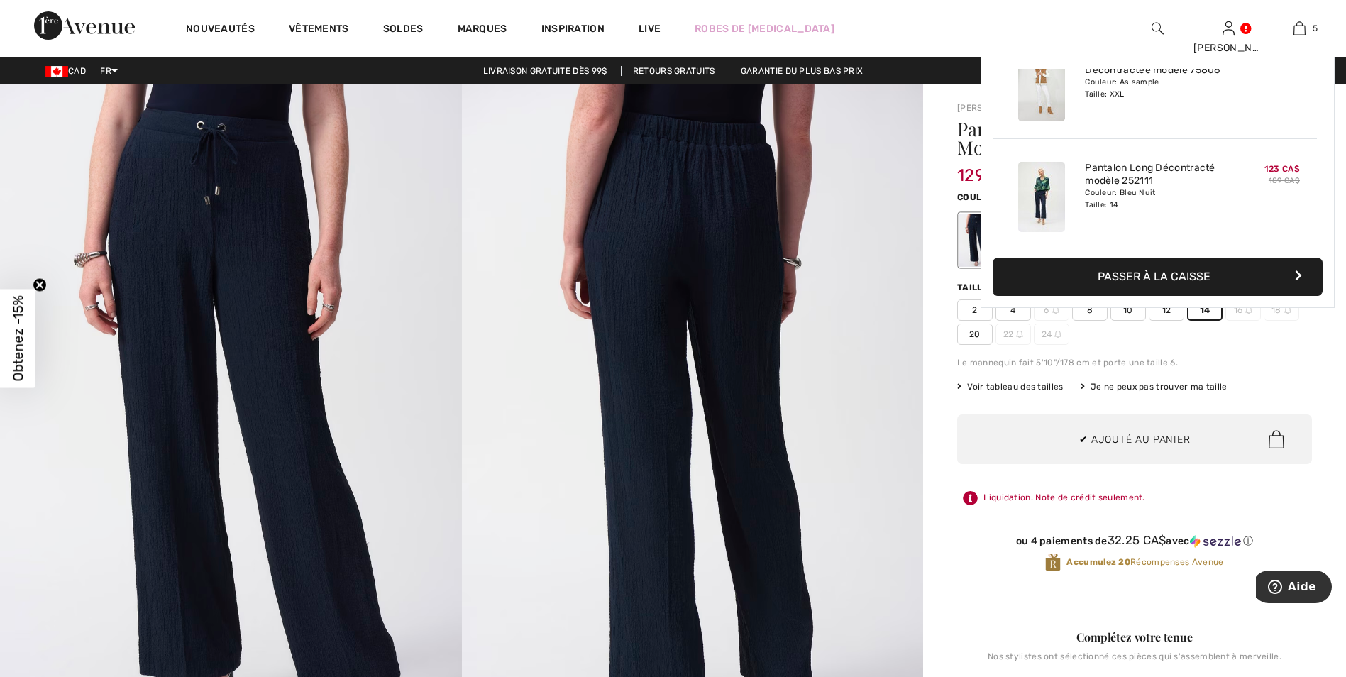
scroll to position [376, 0]
click at [861, 396] on img at bounding box center [693, 430] width 462 height 692
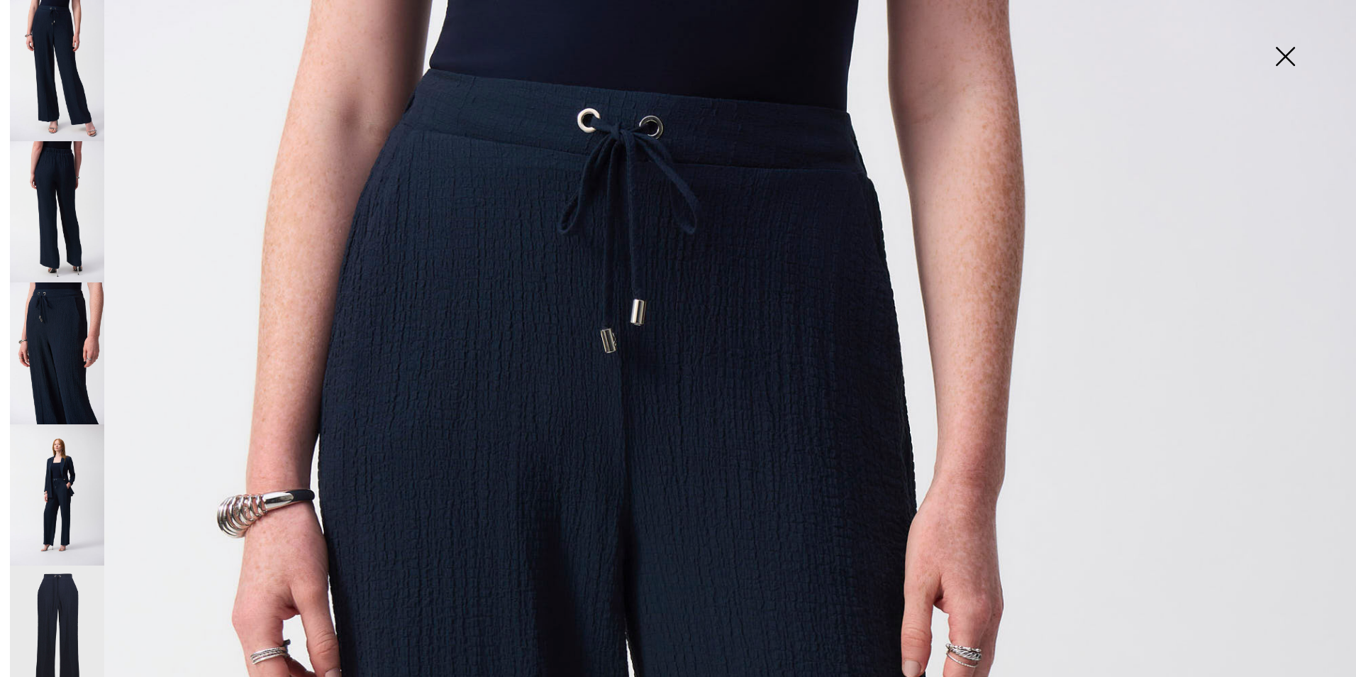
click at [1285, 57] on img at bounding box center [1285, 57] width 71 height 73
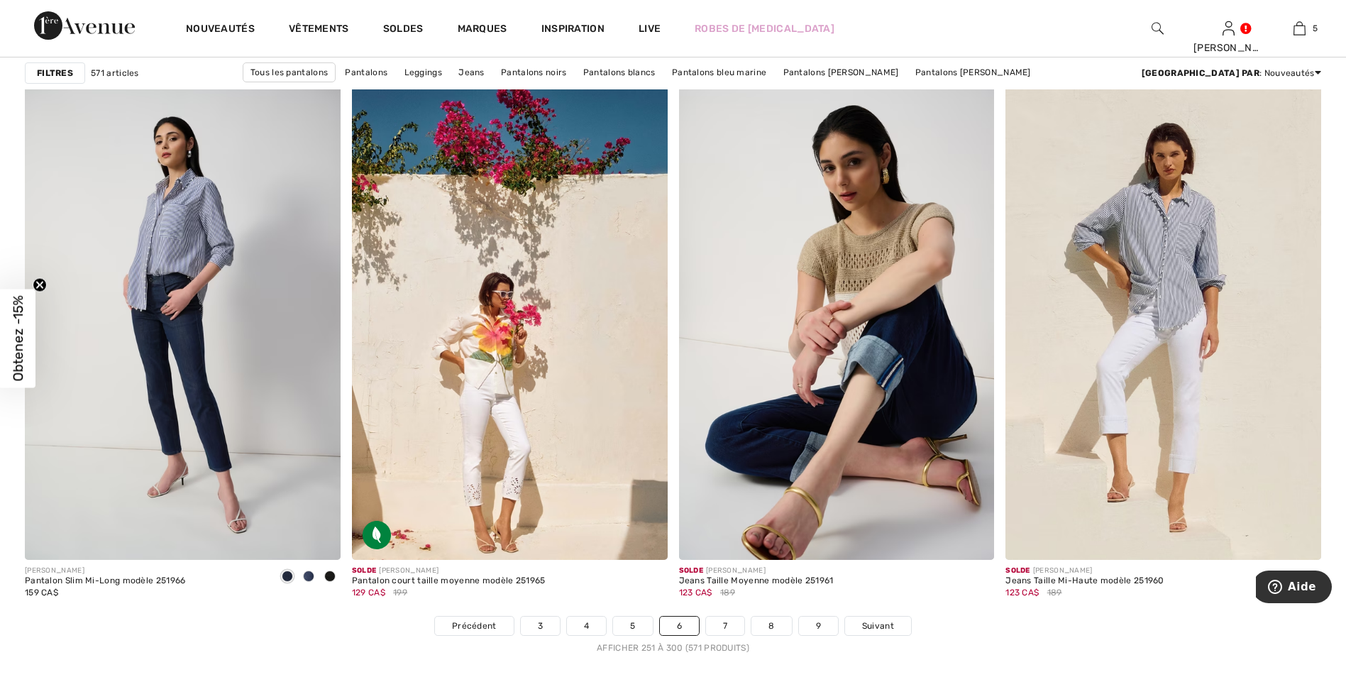
scroll to position [7802, 0]
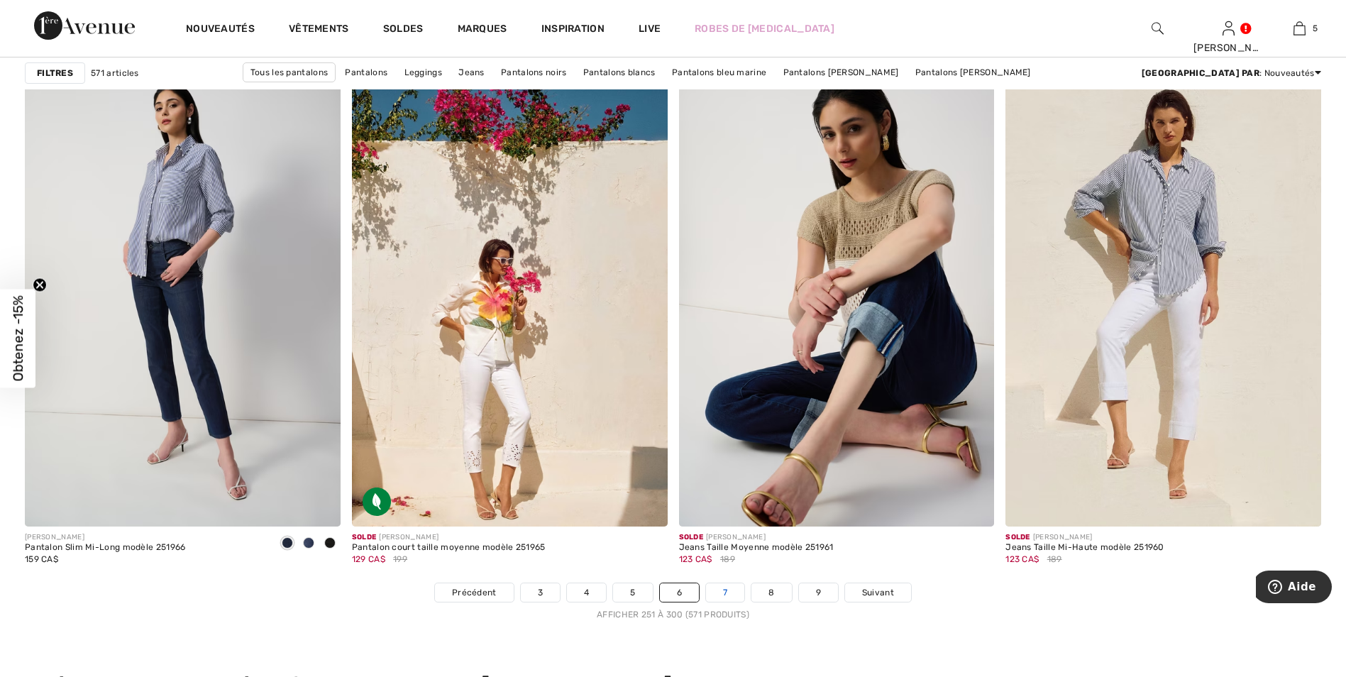
click at [721, 586] on link "7" at bounding box center [725, 592] width 38 height 18
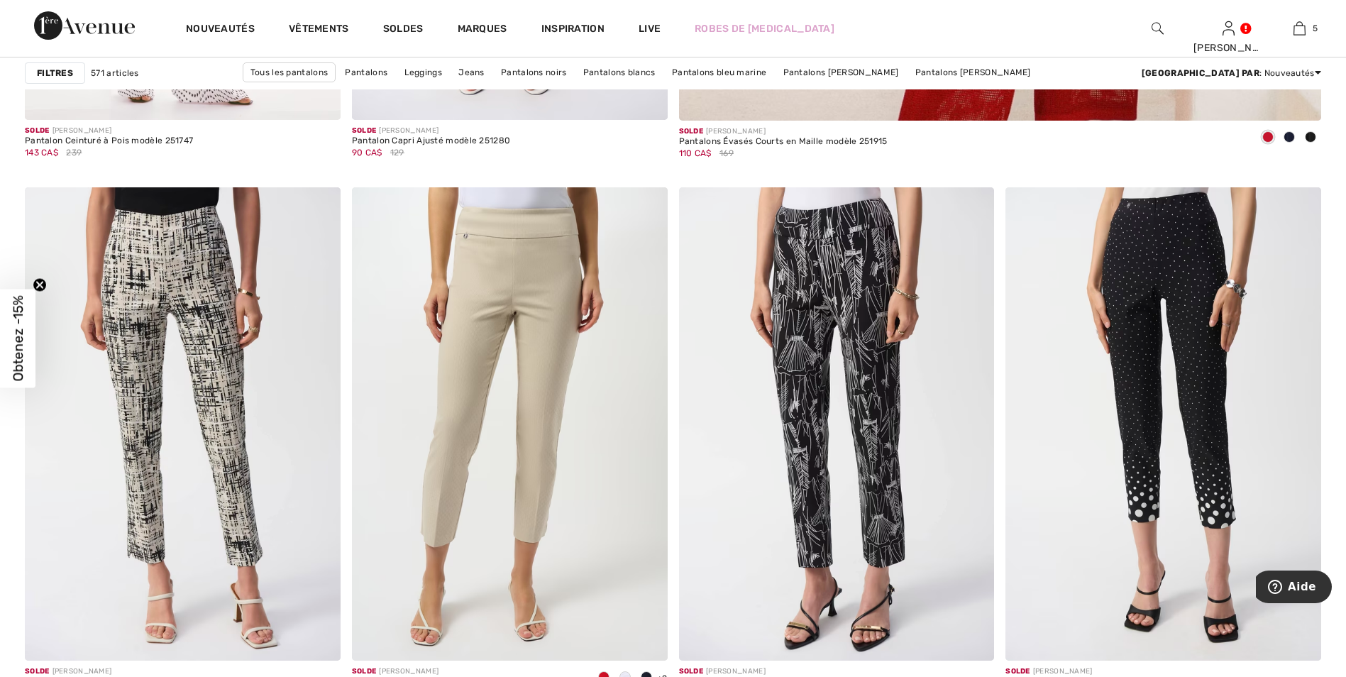
scroll to position [1135, 0]
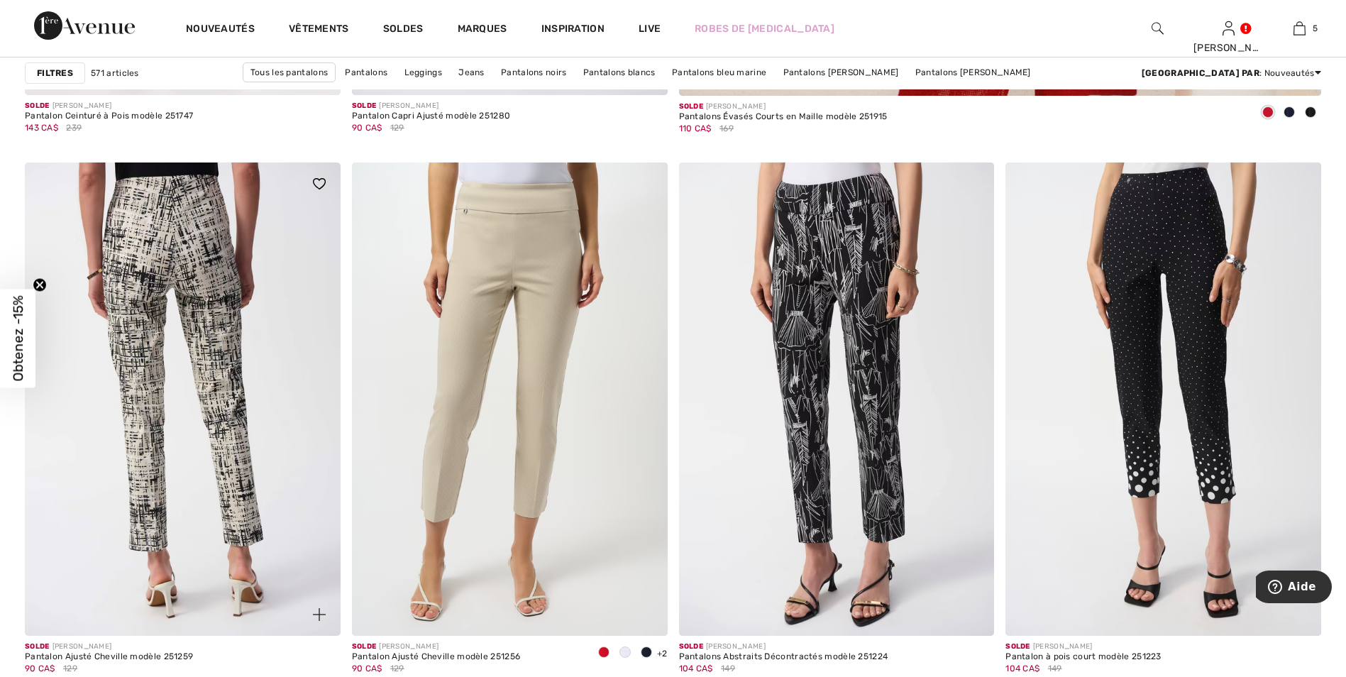
click at [178, 264] on img at bounding box center [183, 398] width 316 height 473
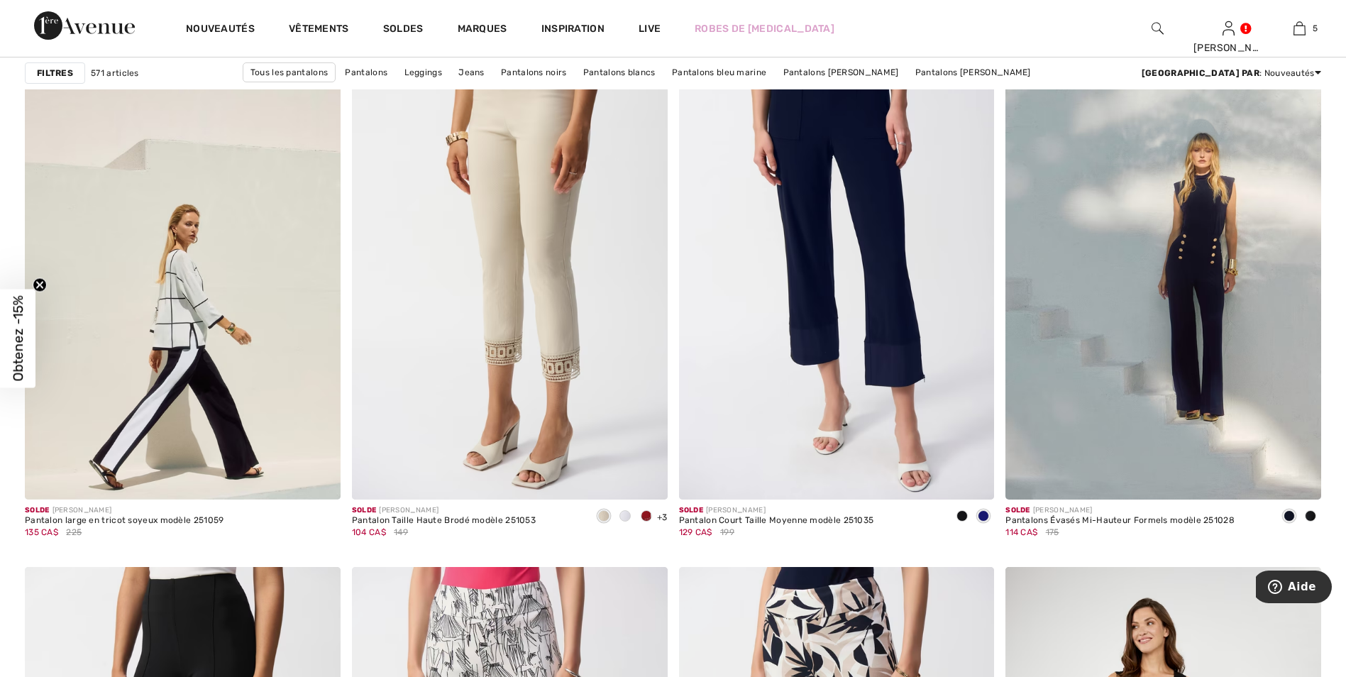
scroll to position [3121, 0]
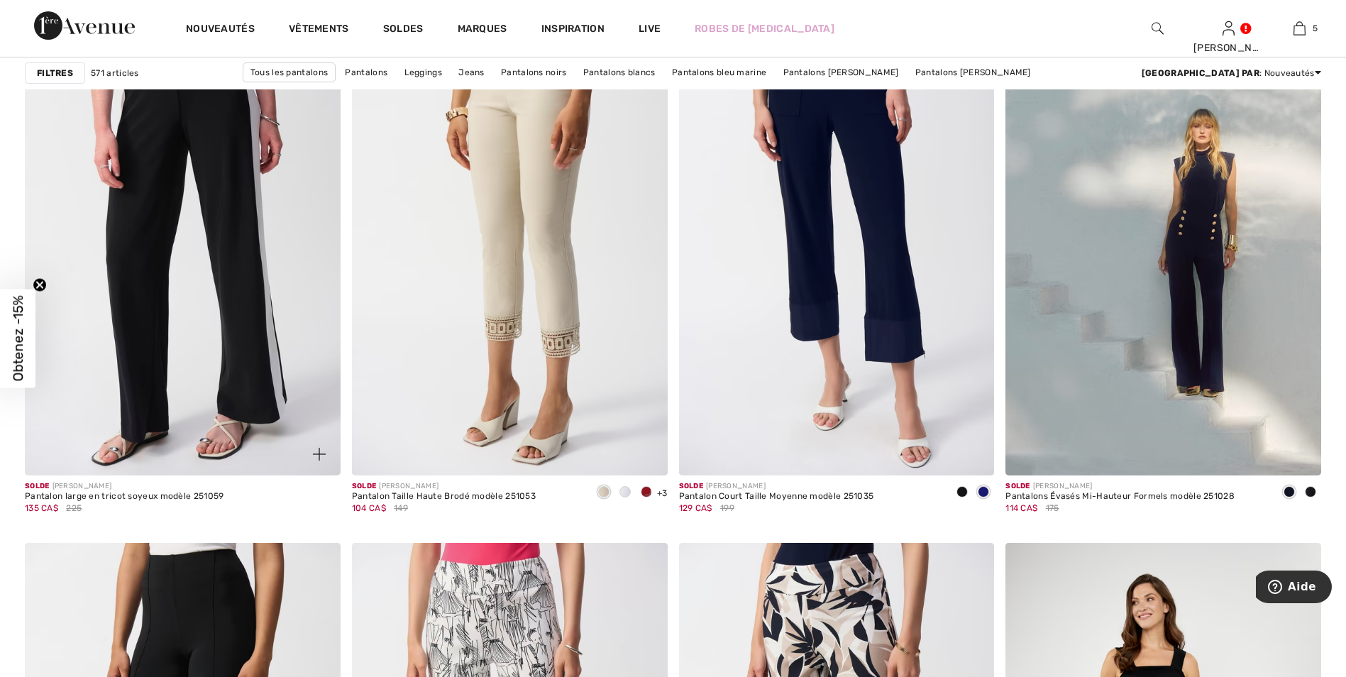
click at [253, 260] on img at bounding box center [183, 238] width 316 height 473
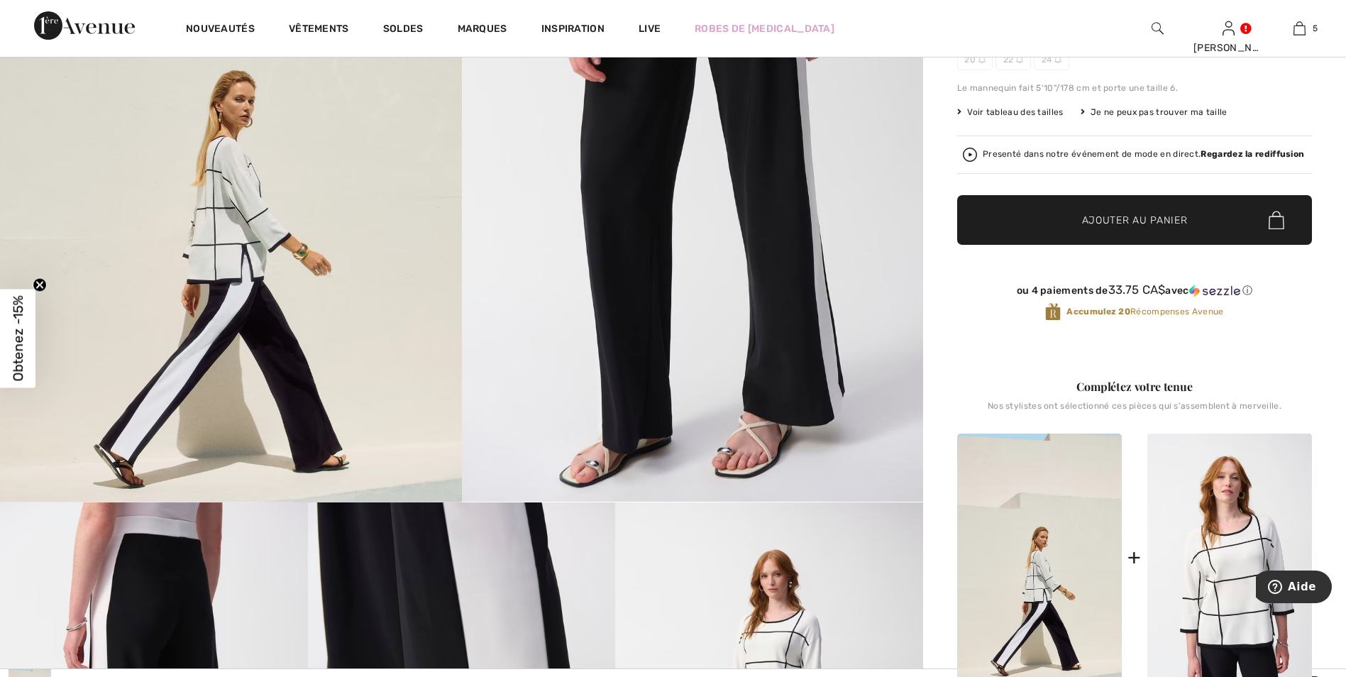
scroll to position [213, 0]
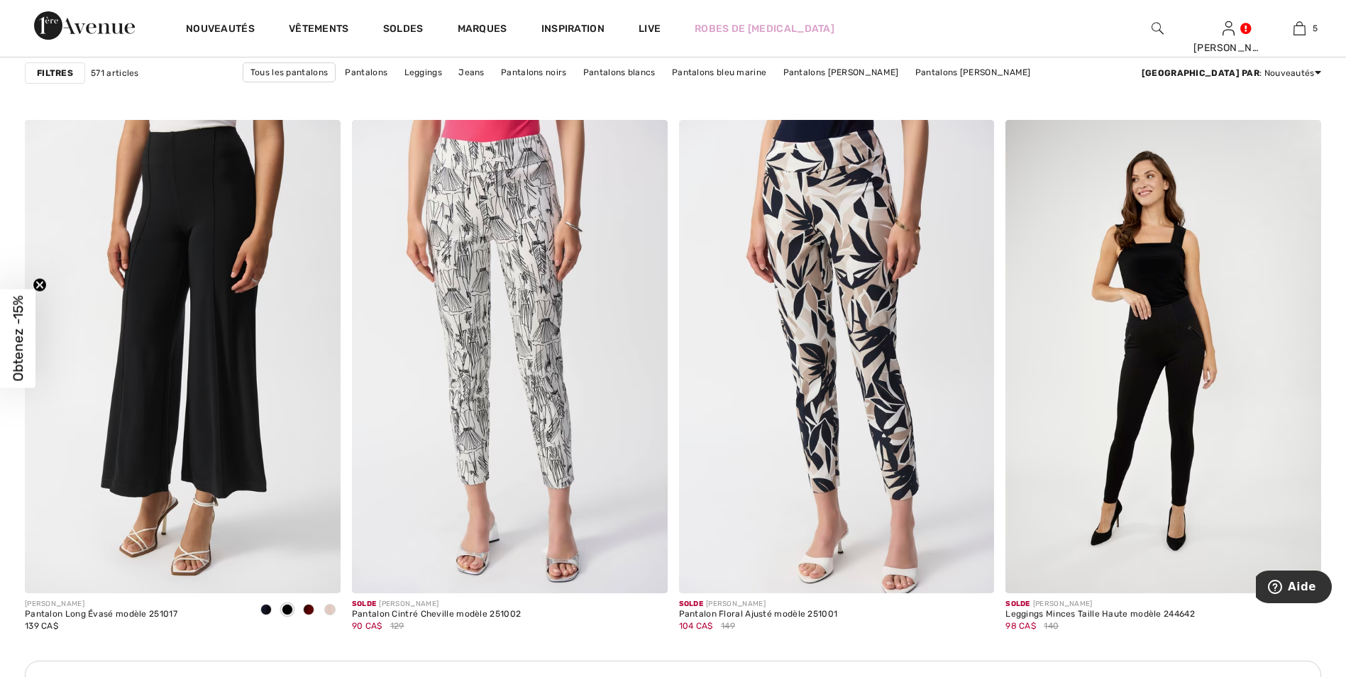
scroll to position [3546, 0]
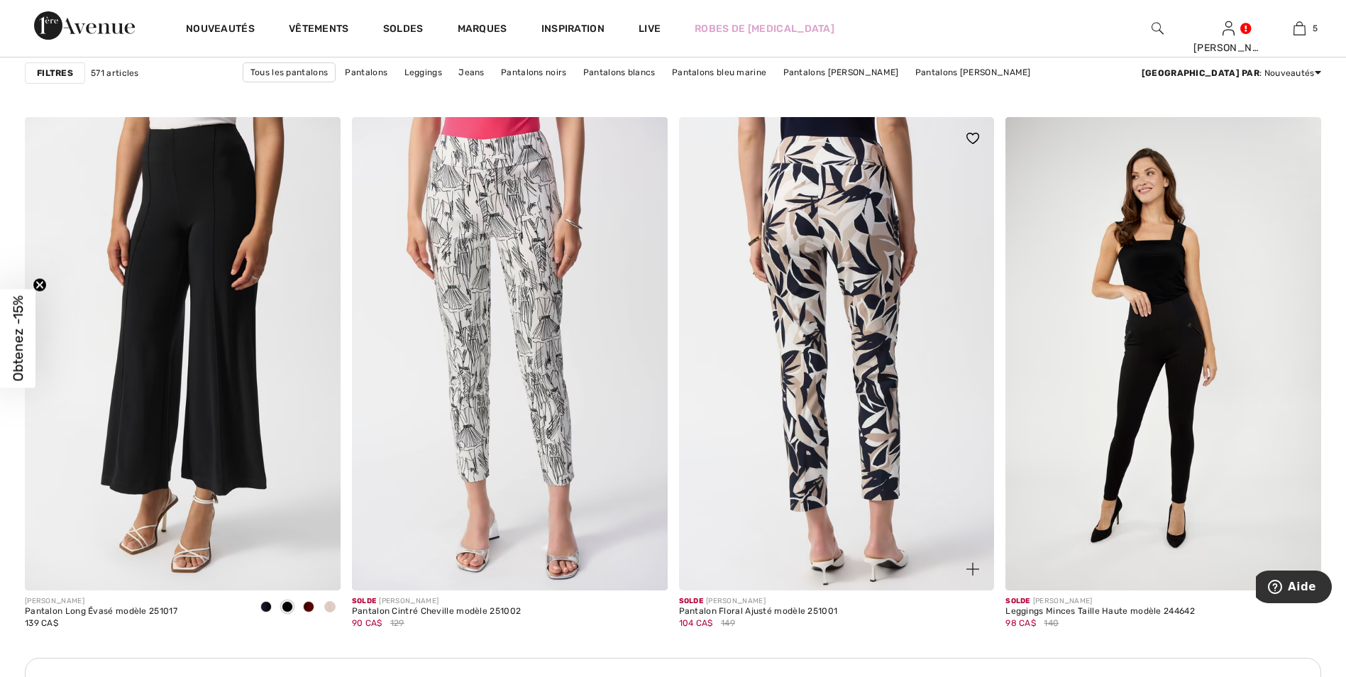
click at [831, 223] on img at bounding box center [837, 353] width 316 height 473
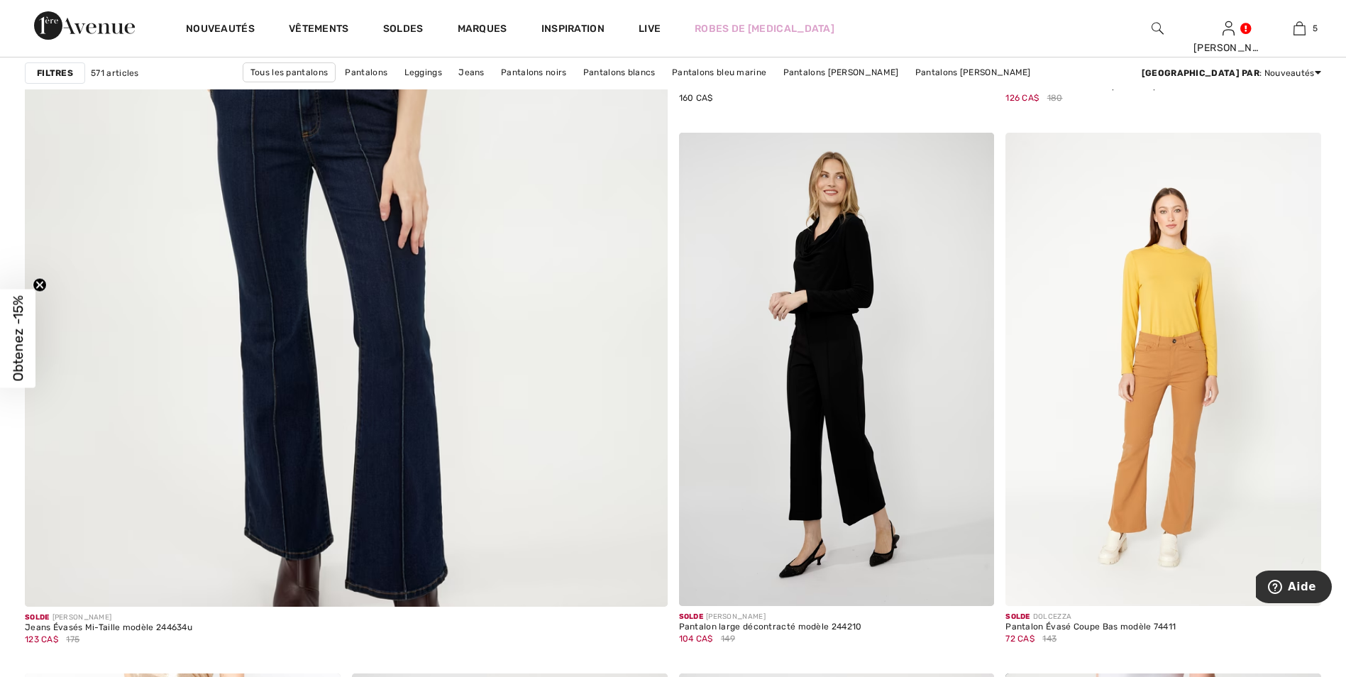
scroll to position [4823, 0]
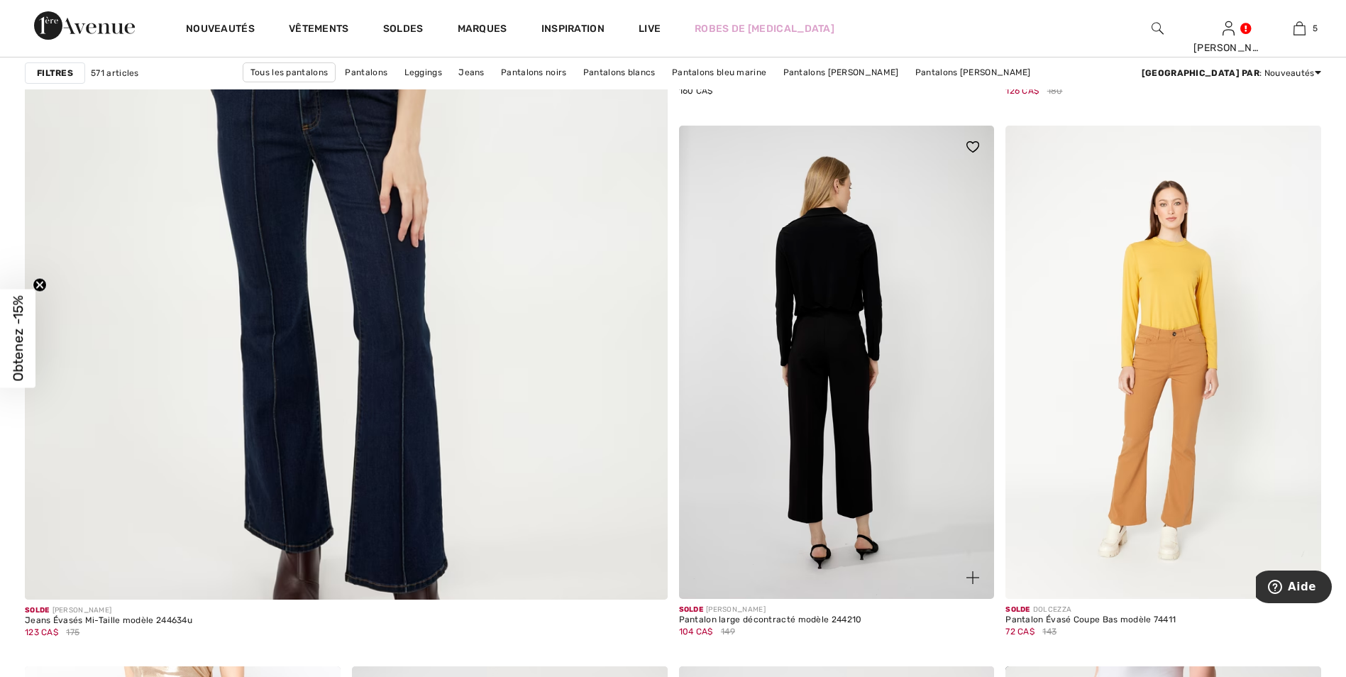
click at [843, 370] on img at bounding box center [837, 362] width 316 height 473
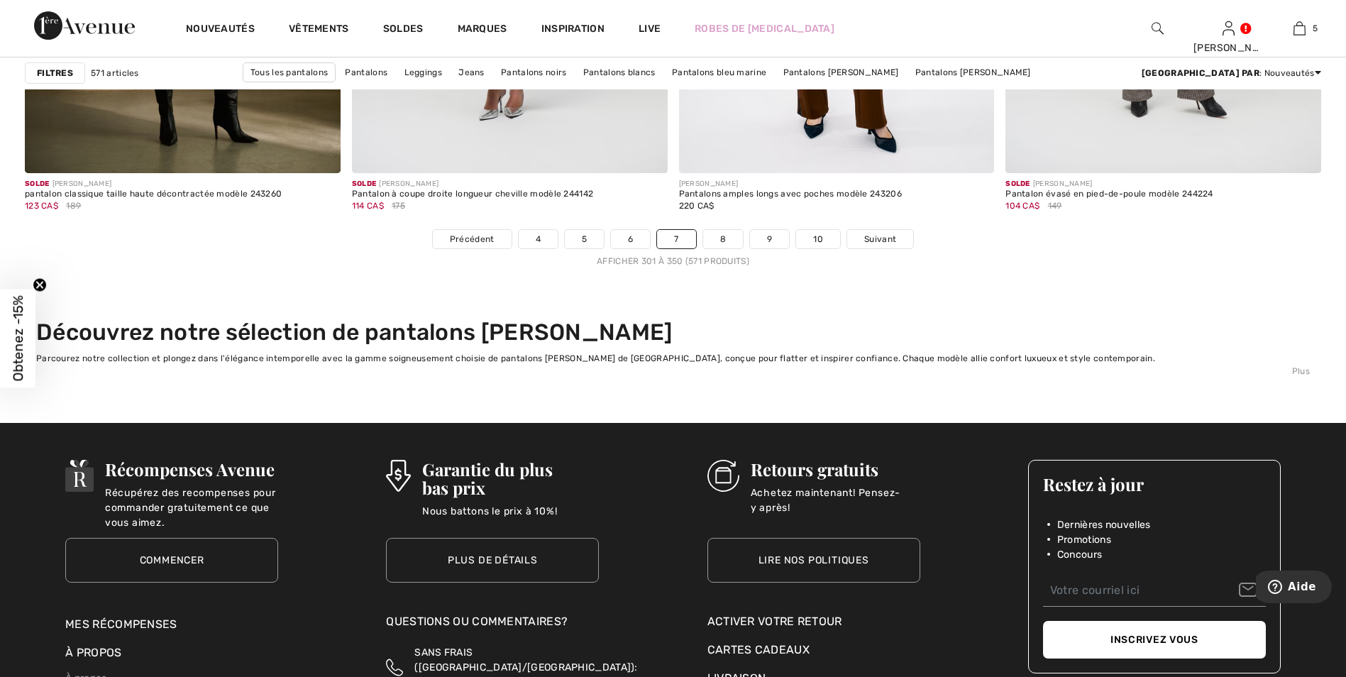
scroll to position [8157, 0]
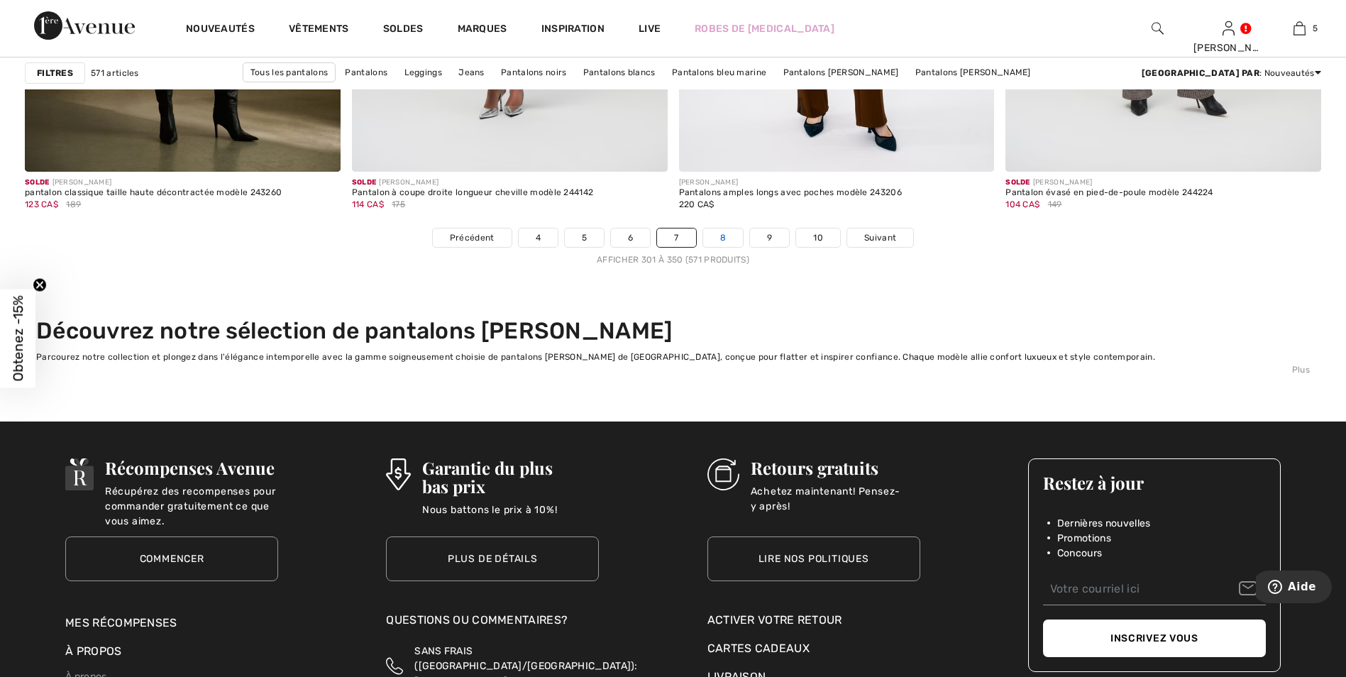
click at [723, 234] on link "8" at bounding box center [723, 237] width 40 height 18
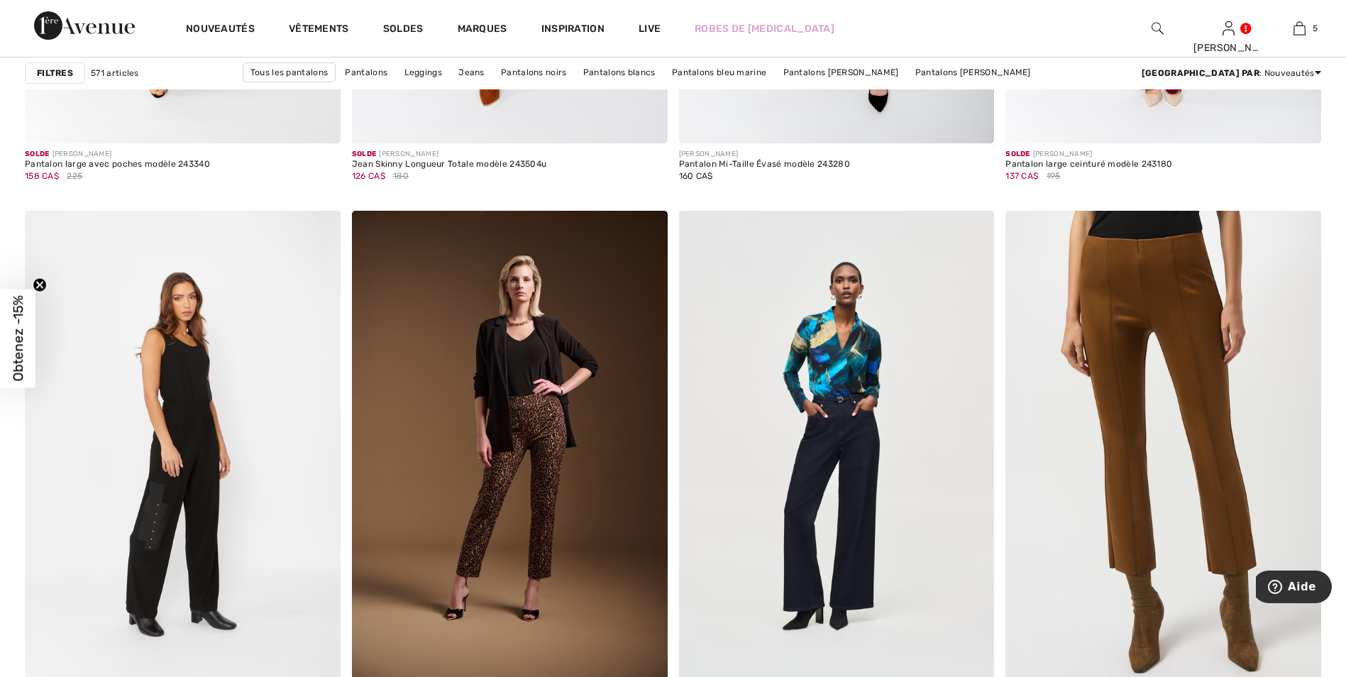
scroll to position [3546, 0]
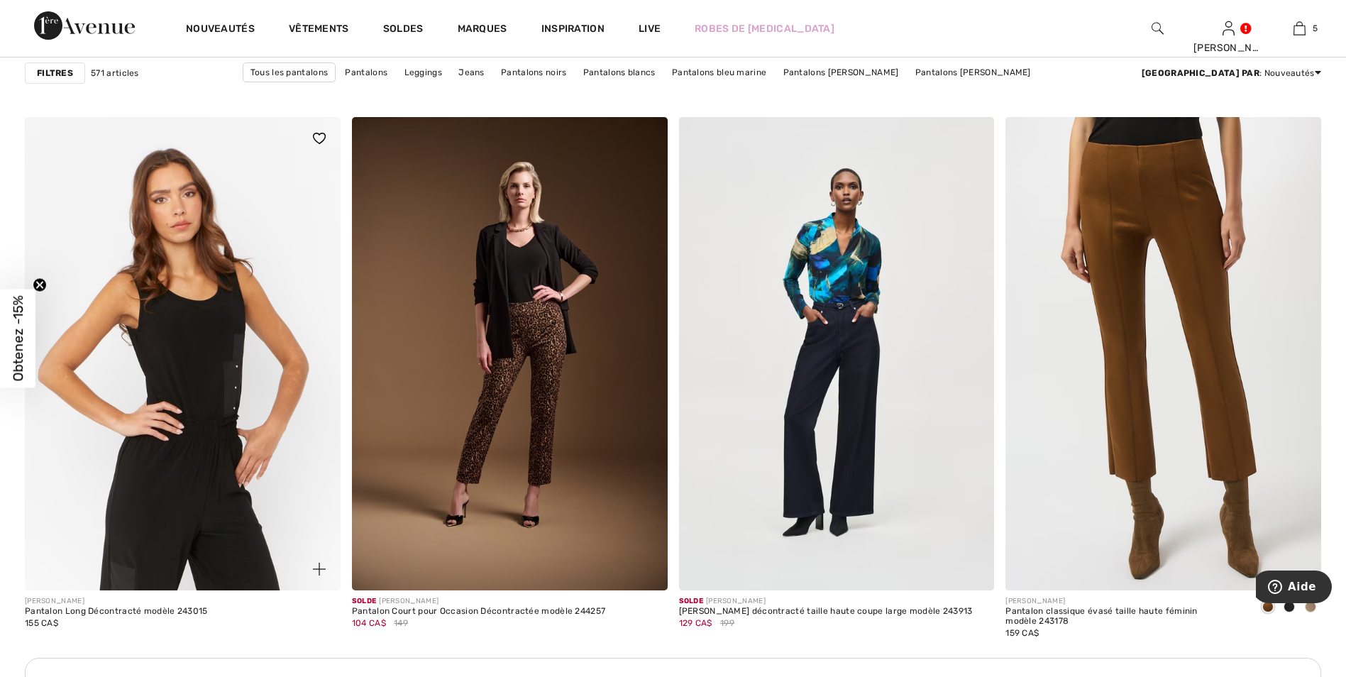
click at [170, 450] on img at bounding box center [183, 353] width 316 height 473
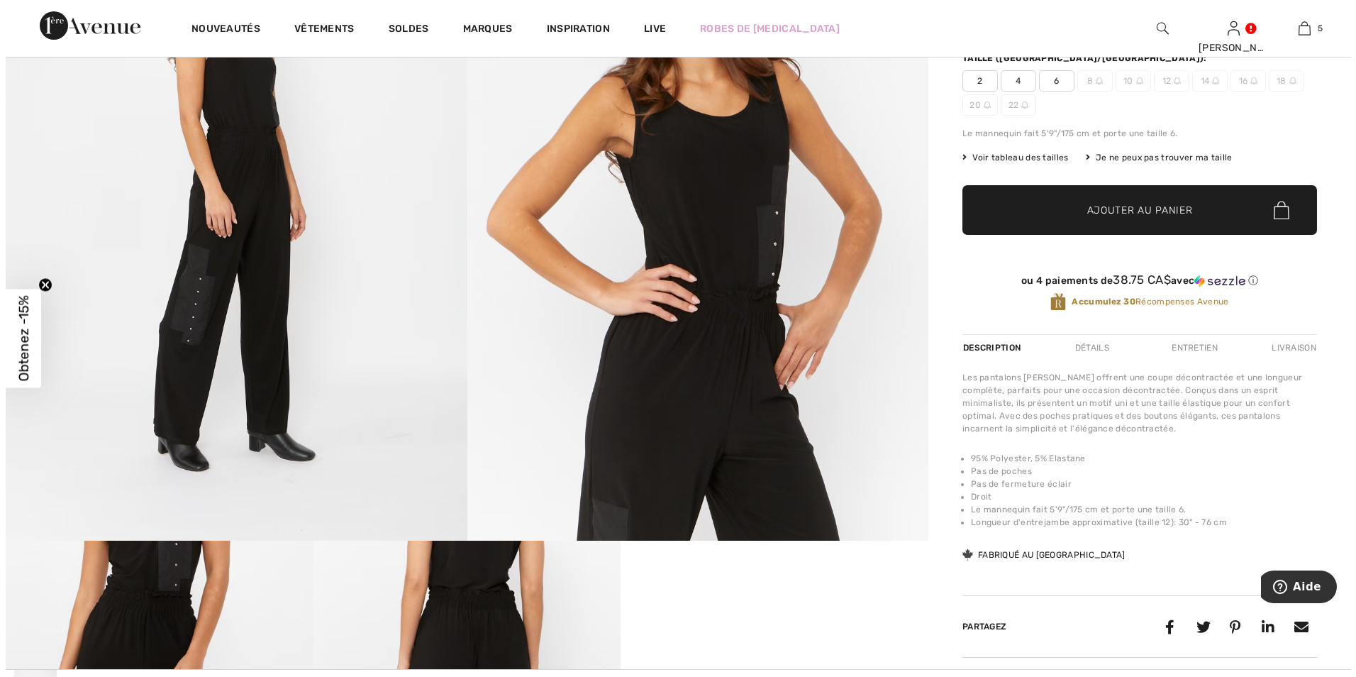
scroll to position [213, 0]
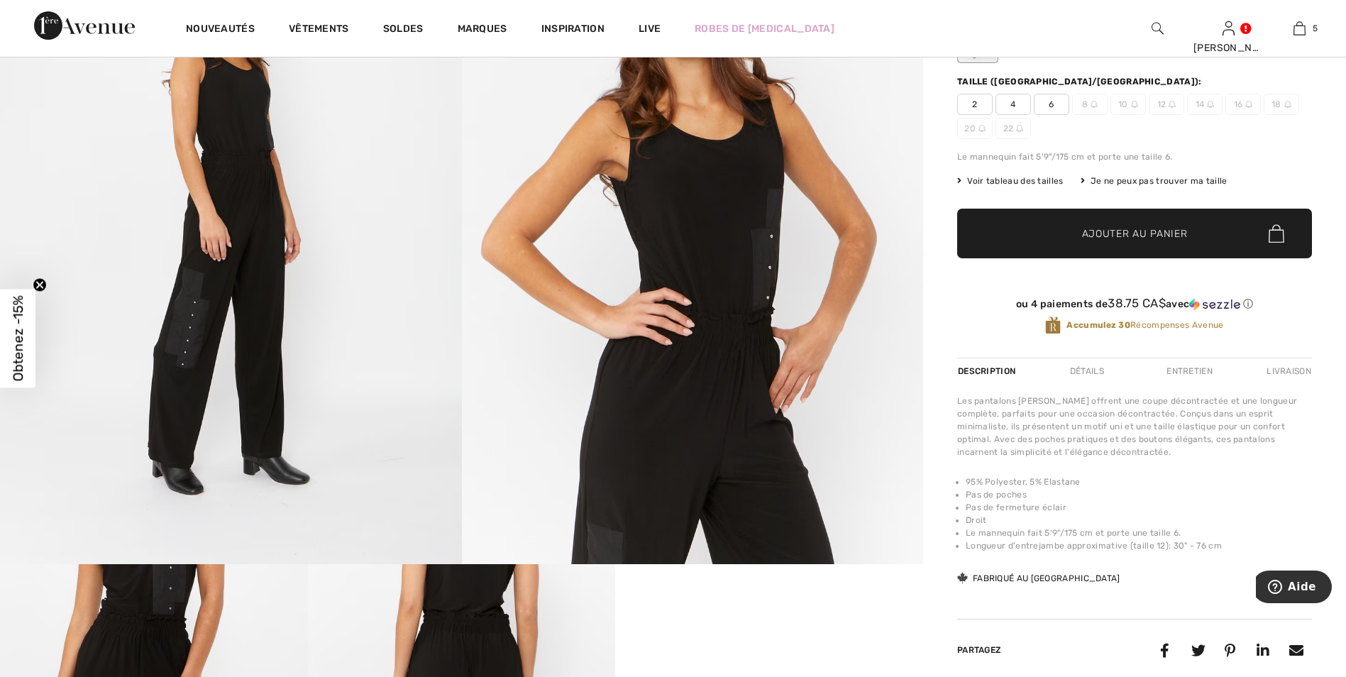
click at [197, 316] on img at bounding box center [231, 218] width 462 height 692
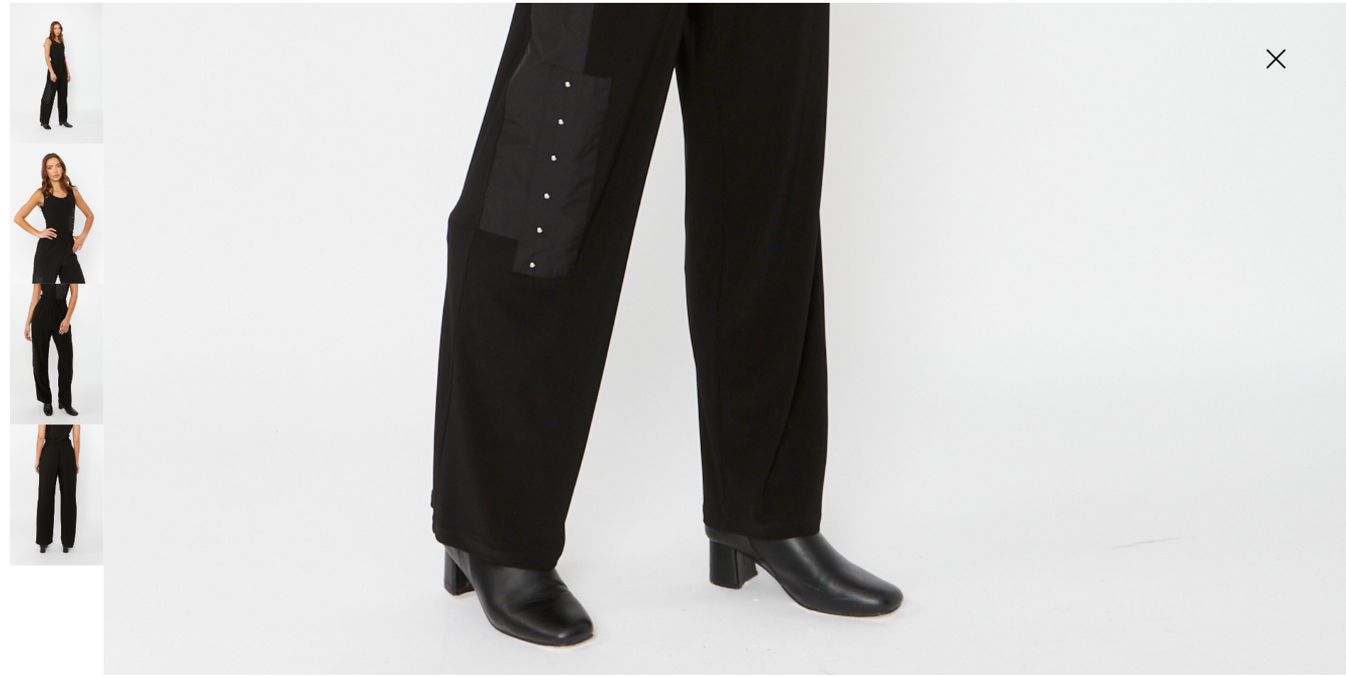
scroll to position [1277, 0]
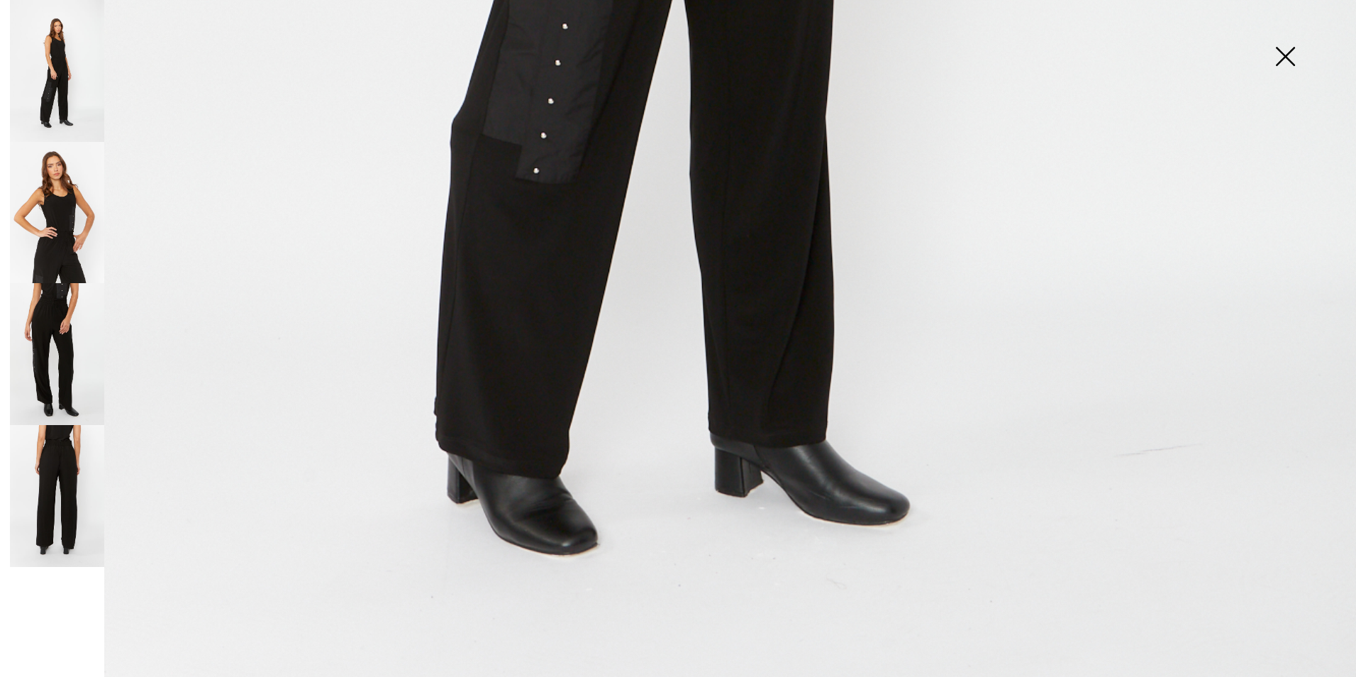
click at [1277, 53] on img at bounding box center [1285, 57] width 71 height 73
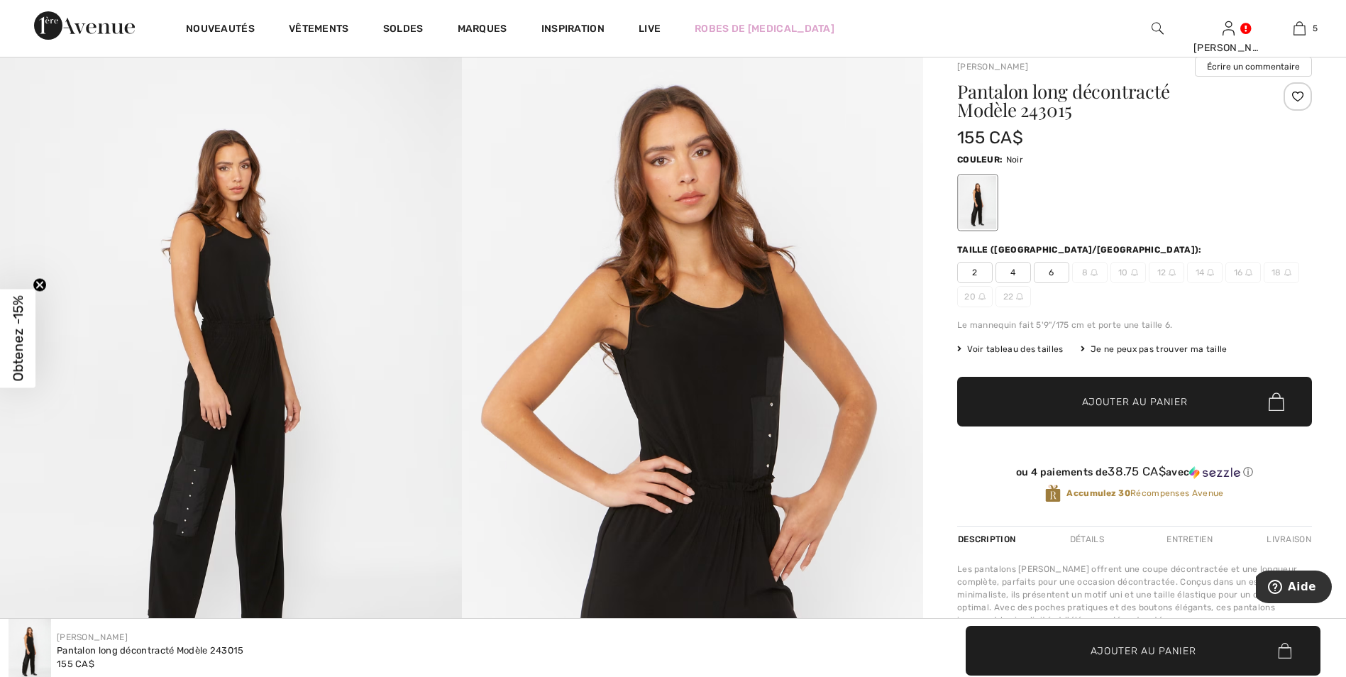
scroll to position [0, 0]
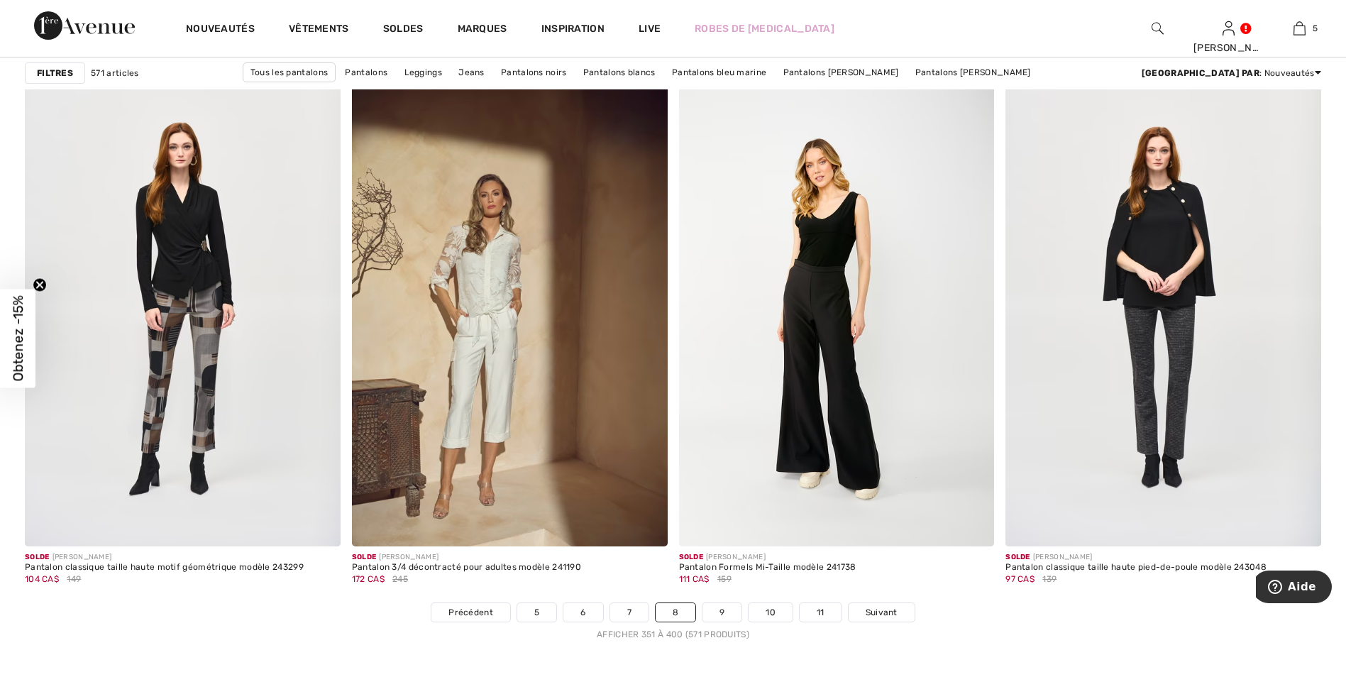
scroll to position [7802, 0]
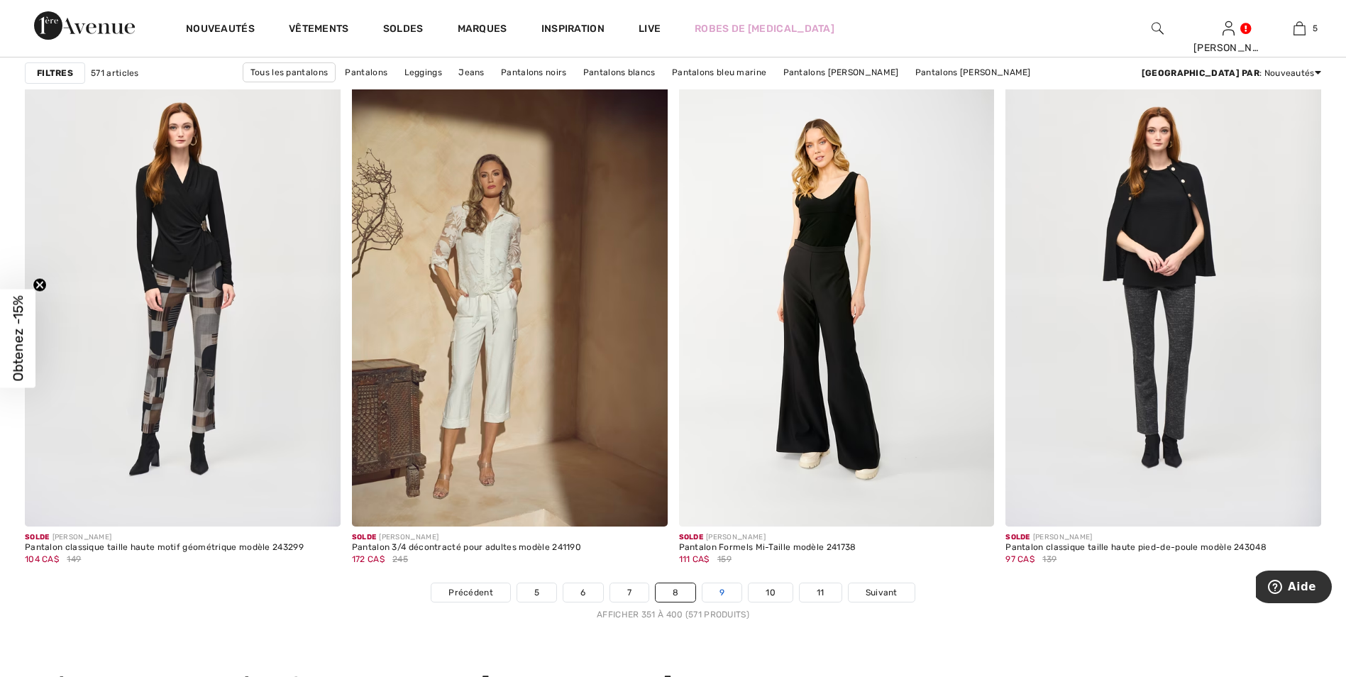
click at [717, 589] on link "9" at bounding box center [721, 592] width 39 height 18
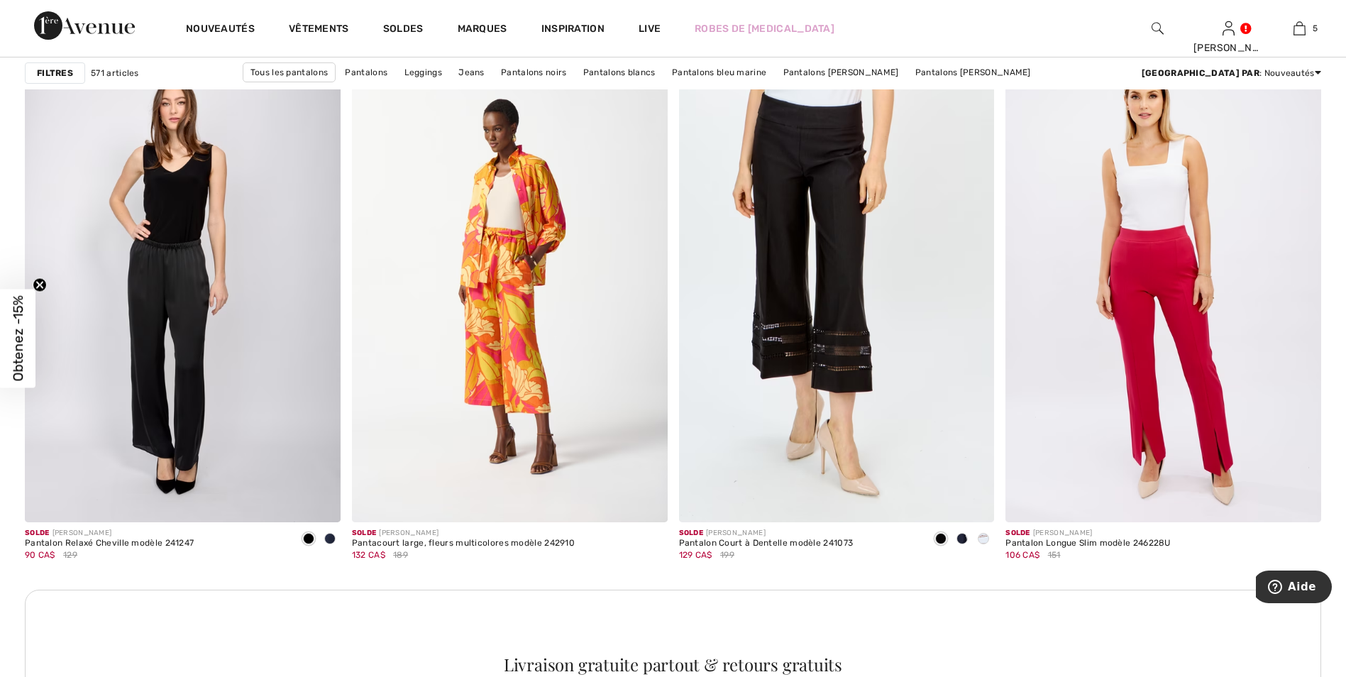
scroll to position [3688, 0]
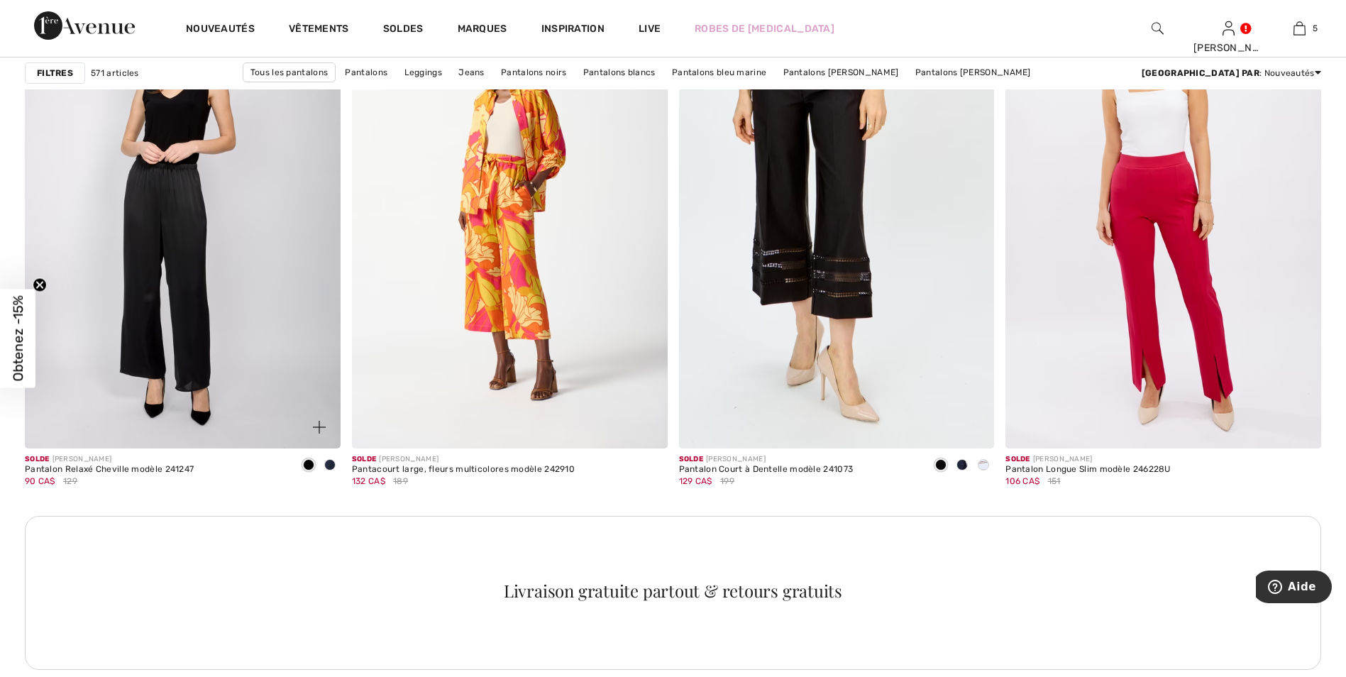
click at [182, 194] on img at bounding box center [183, 211] width 316 height 473
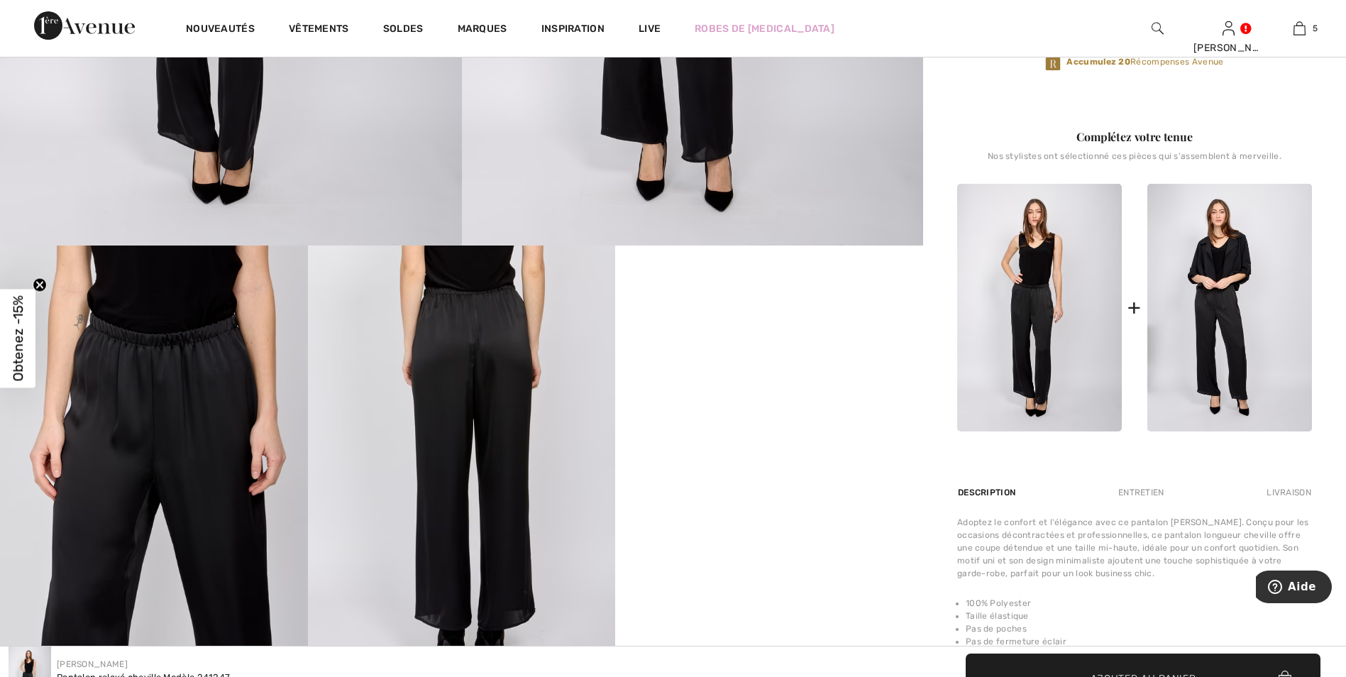
scroll to position [567, 0]
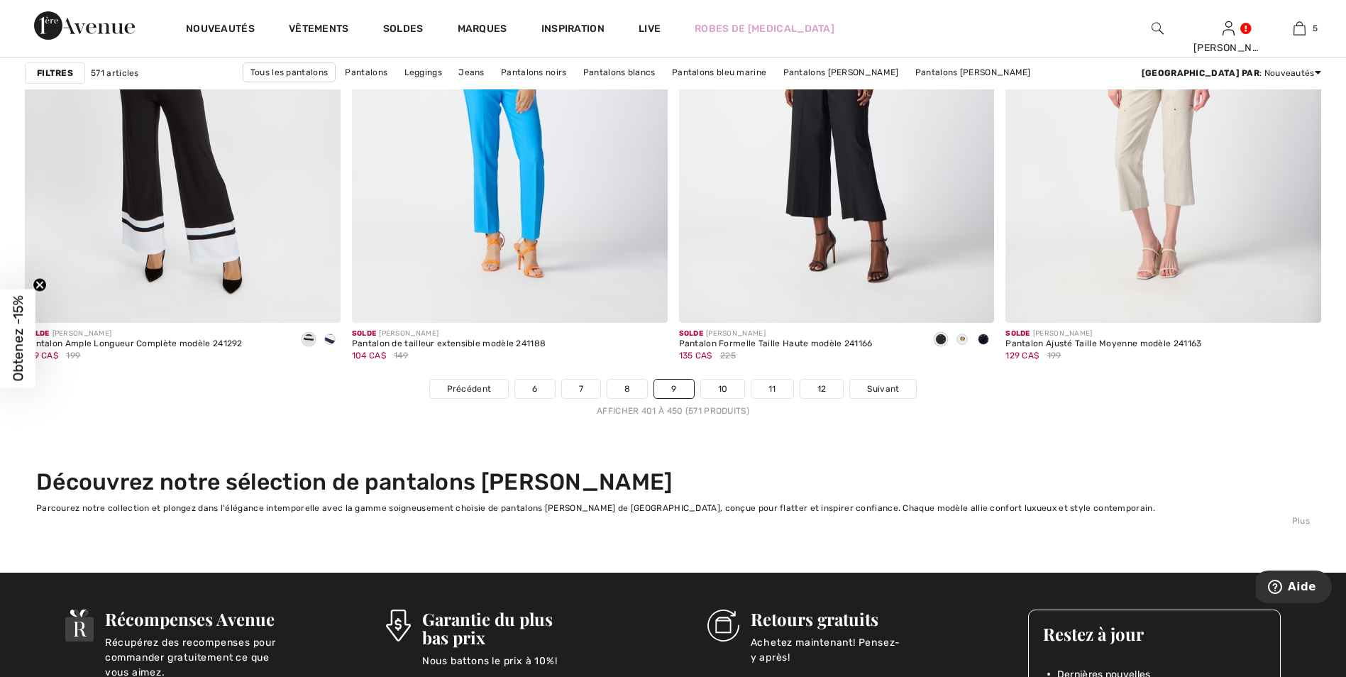
scroll to position [8015, 0]
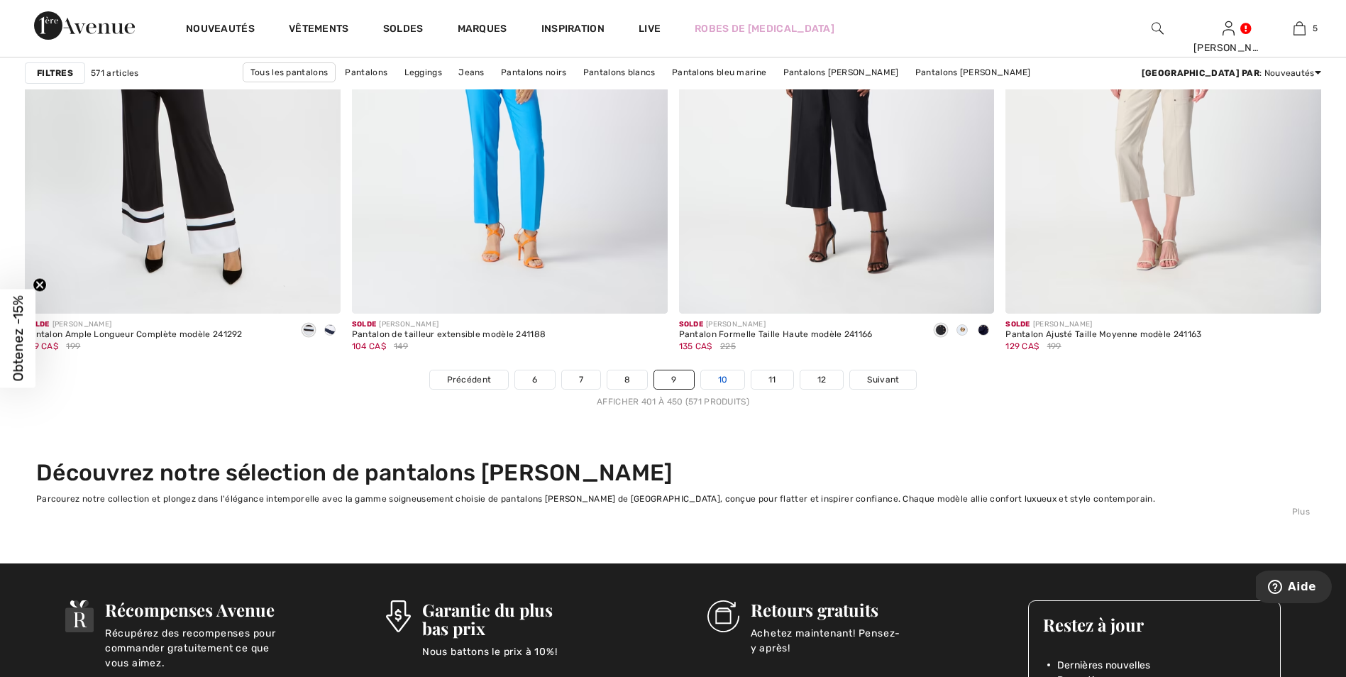
click at [719, 377] on link "10" at bounding box center [723, 379] width 44 height 18
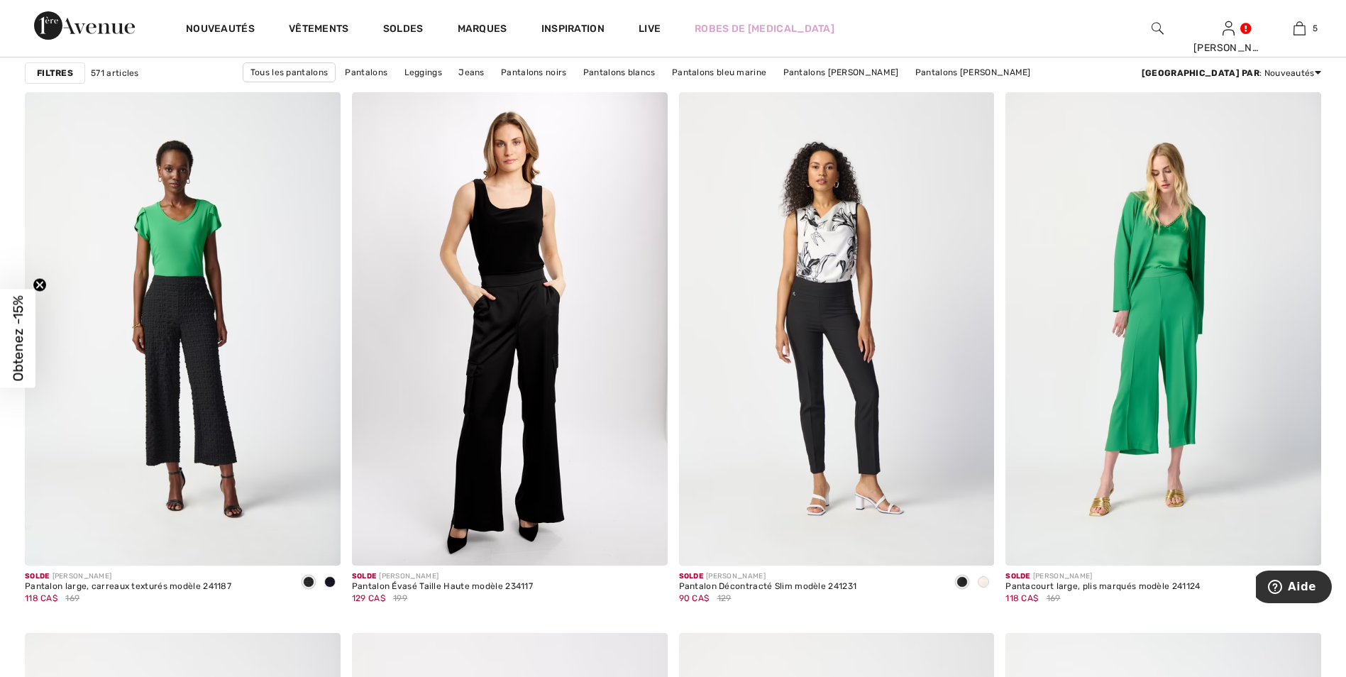
scroll to position [1206, 0]
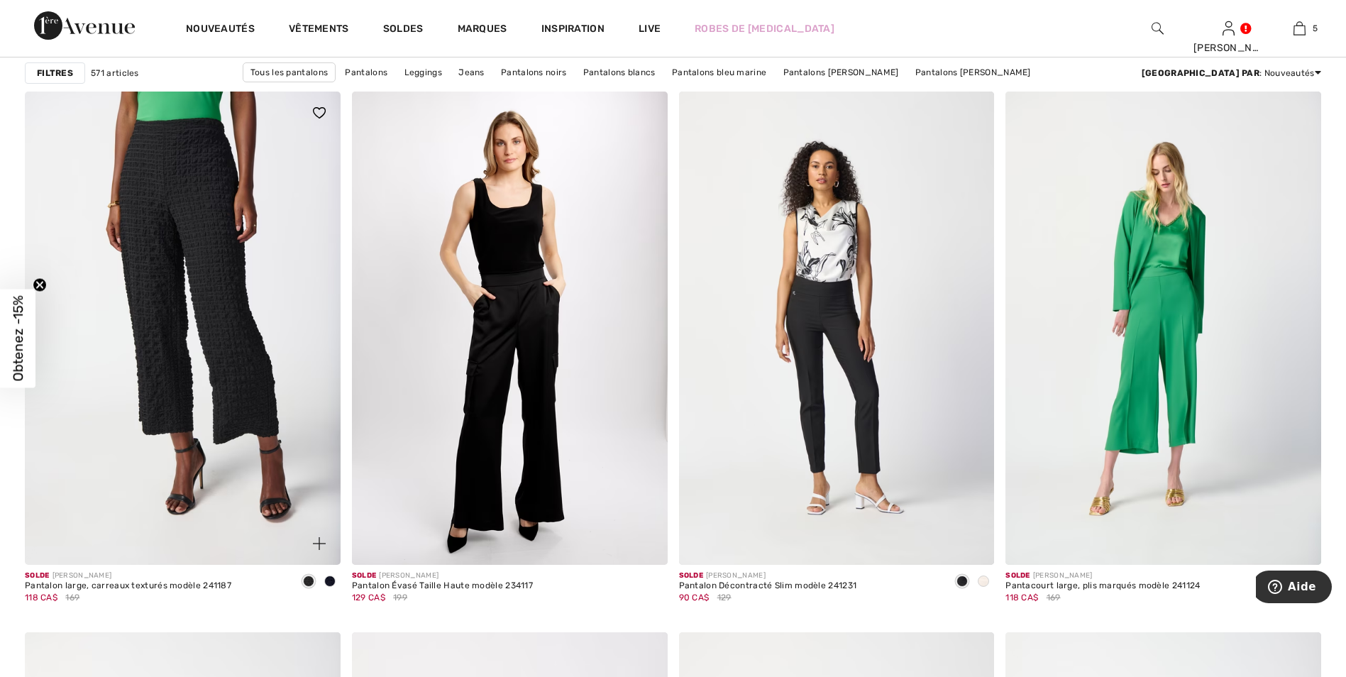
click at [171, 267] on img at bounding box center [183, 327] width 316 height 473
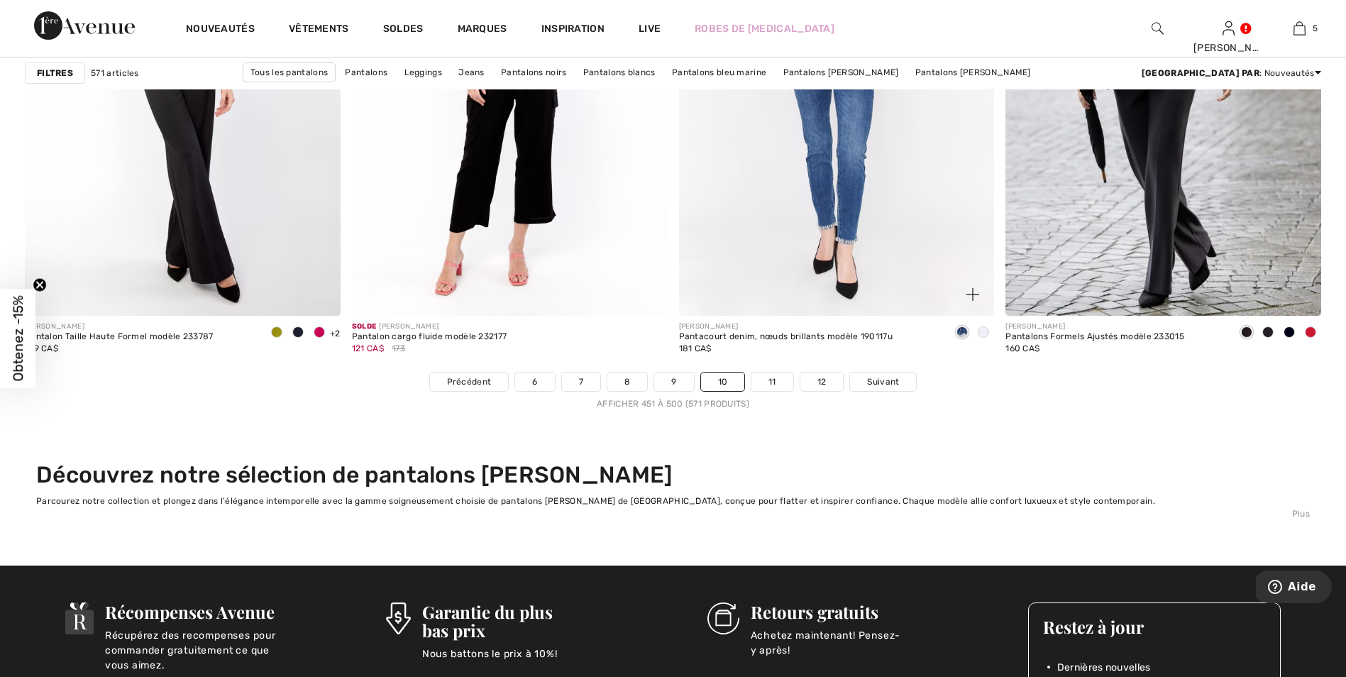
scroll to position [8015, 0]
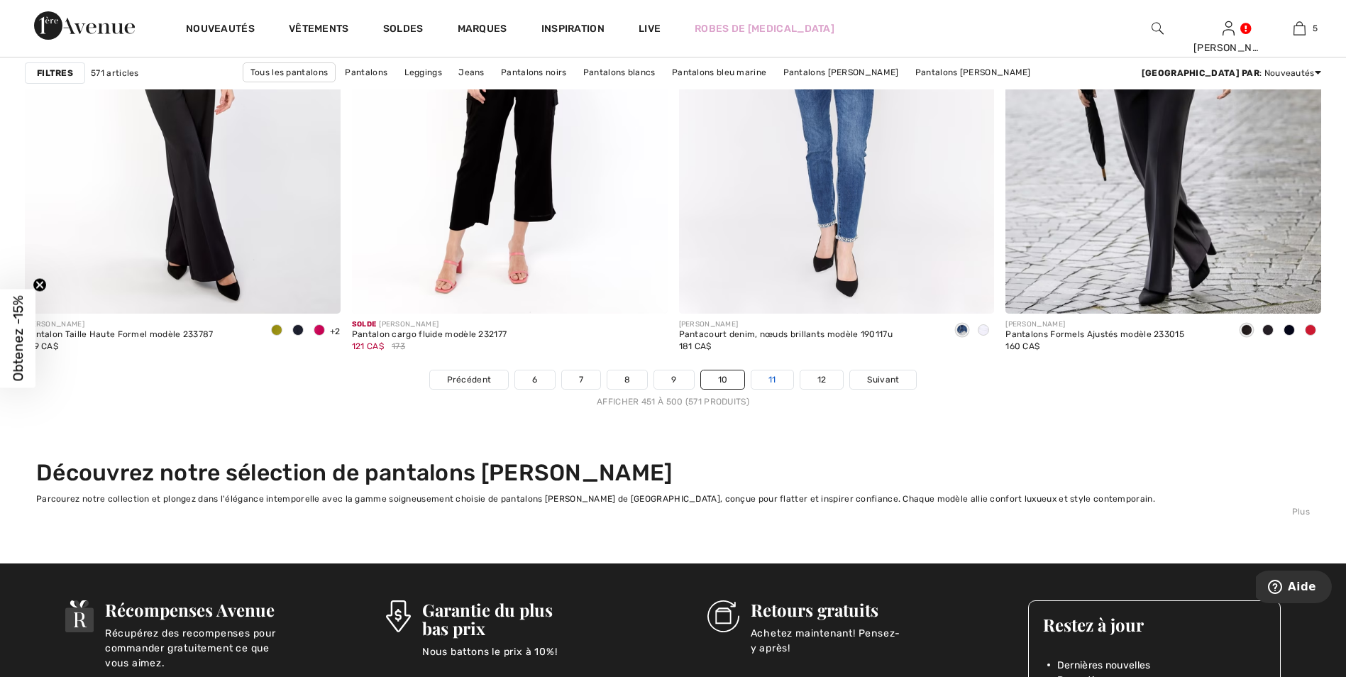
click at [777, 375] on link "11" at bounding box center [772, 379] width 42 height 18
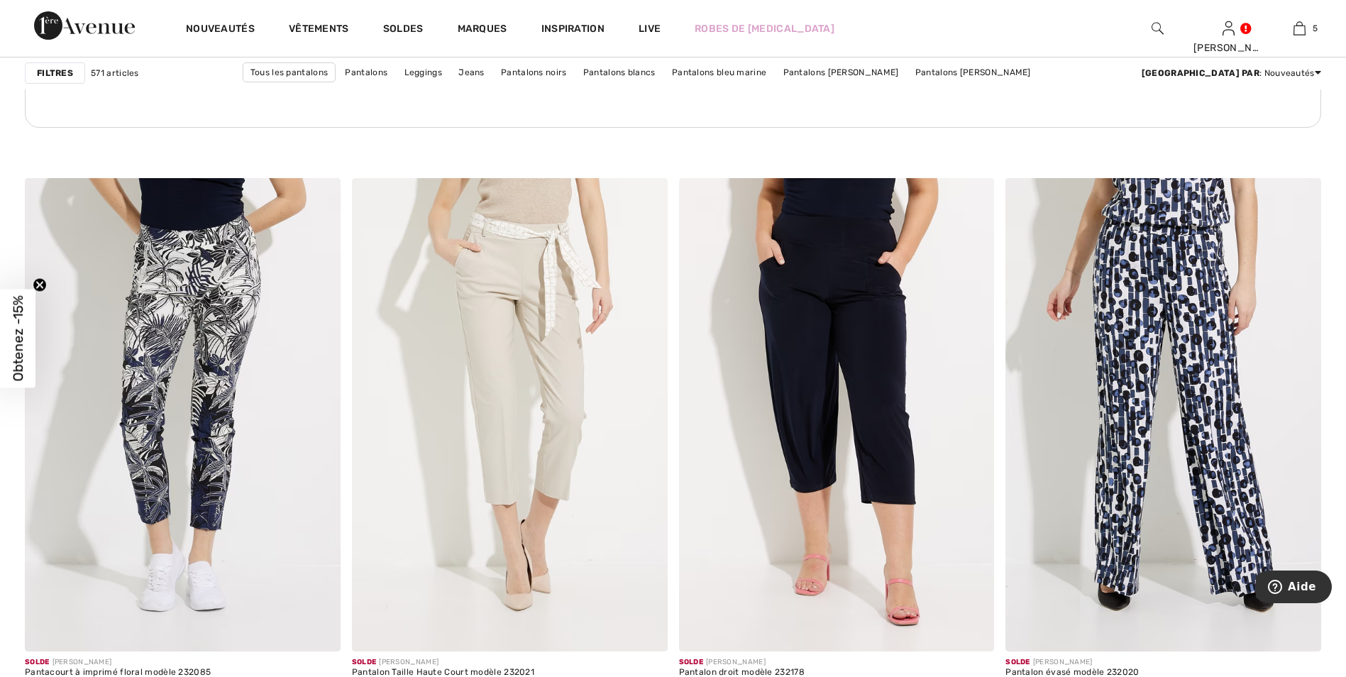
scroll to position [2483, 0]
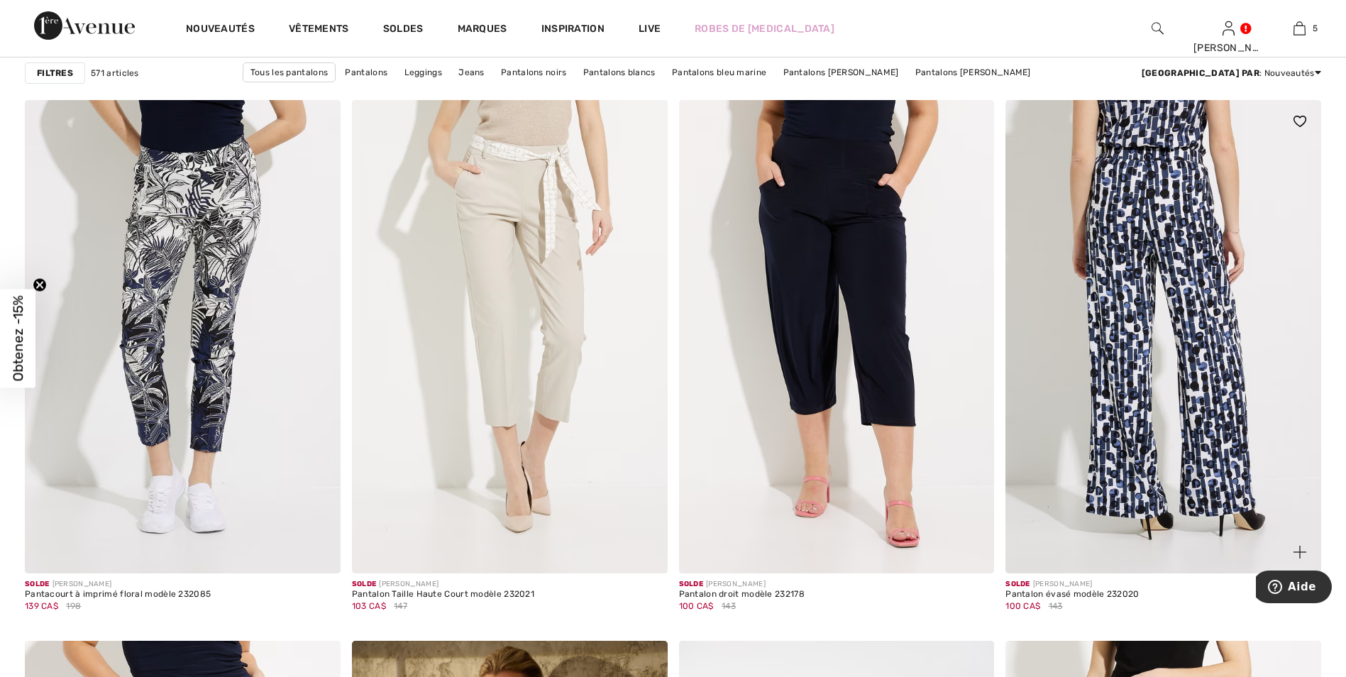
click at [1136, 216] on img at bounding box center [1163, 336] width 316 height 473
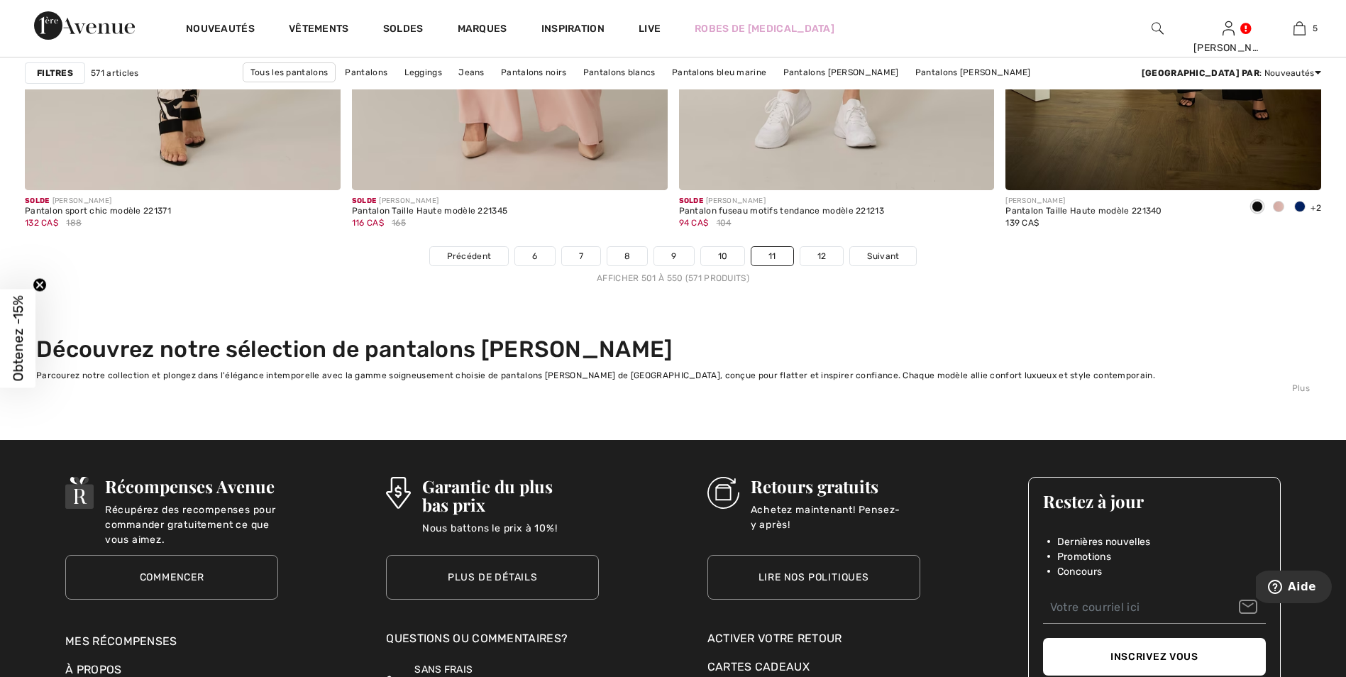
scroll to position [8157, 0]
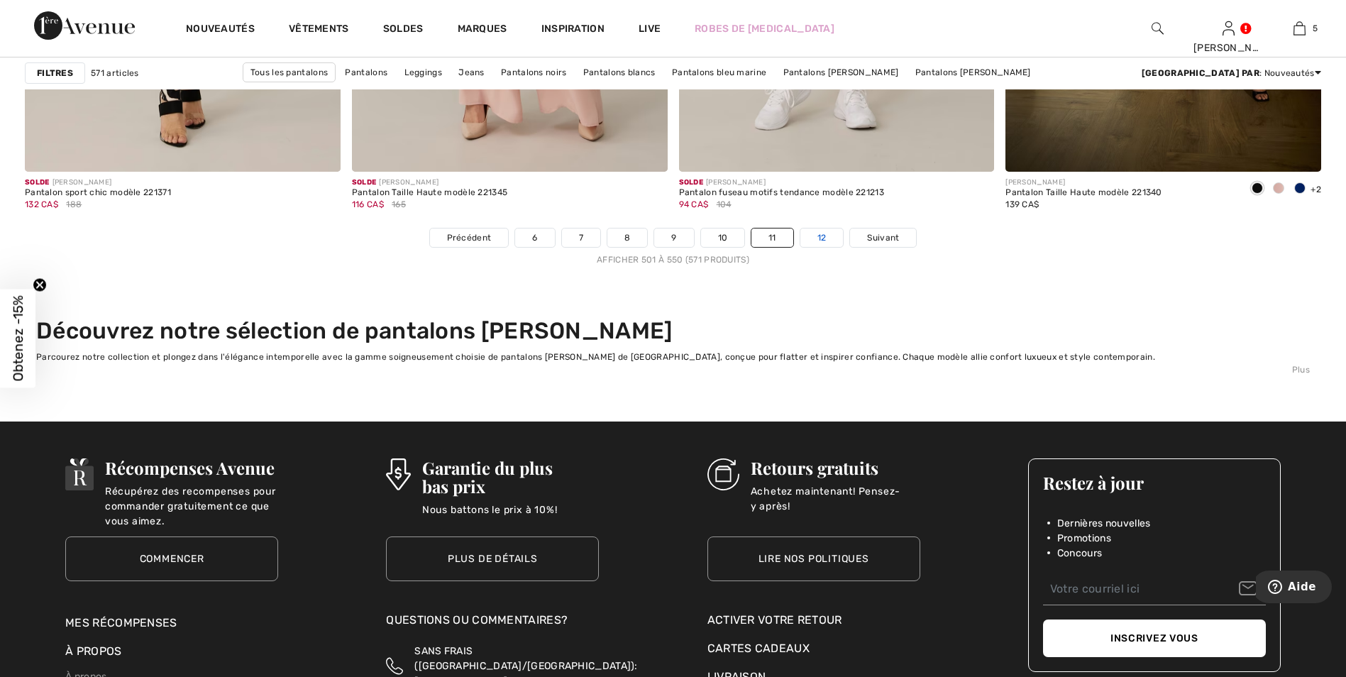
click at [820, 235] on link "12" at bounding box center [821, 237] width 43 height 18
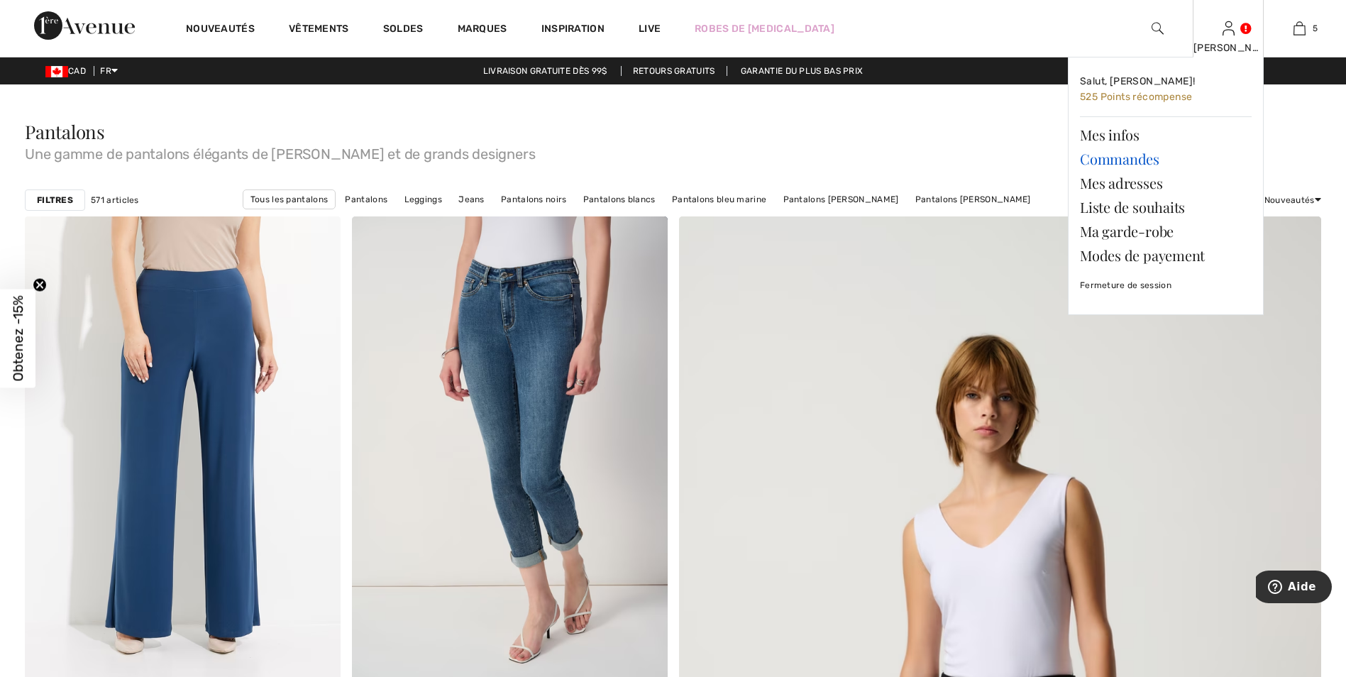
click at [1105, 156] on link "Commandes" at bounding box center [1166, 159] width 172 height 24
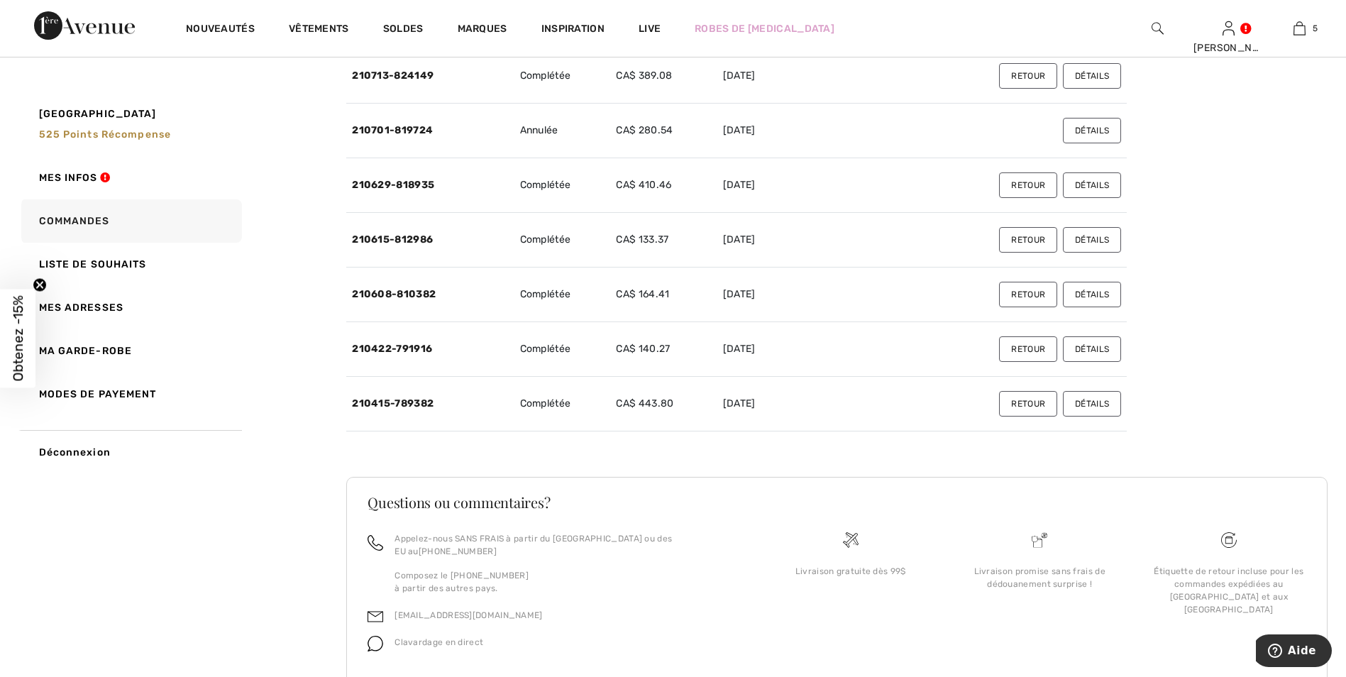
scroll to position [1989, 0]
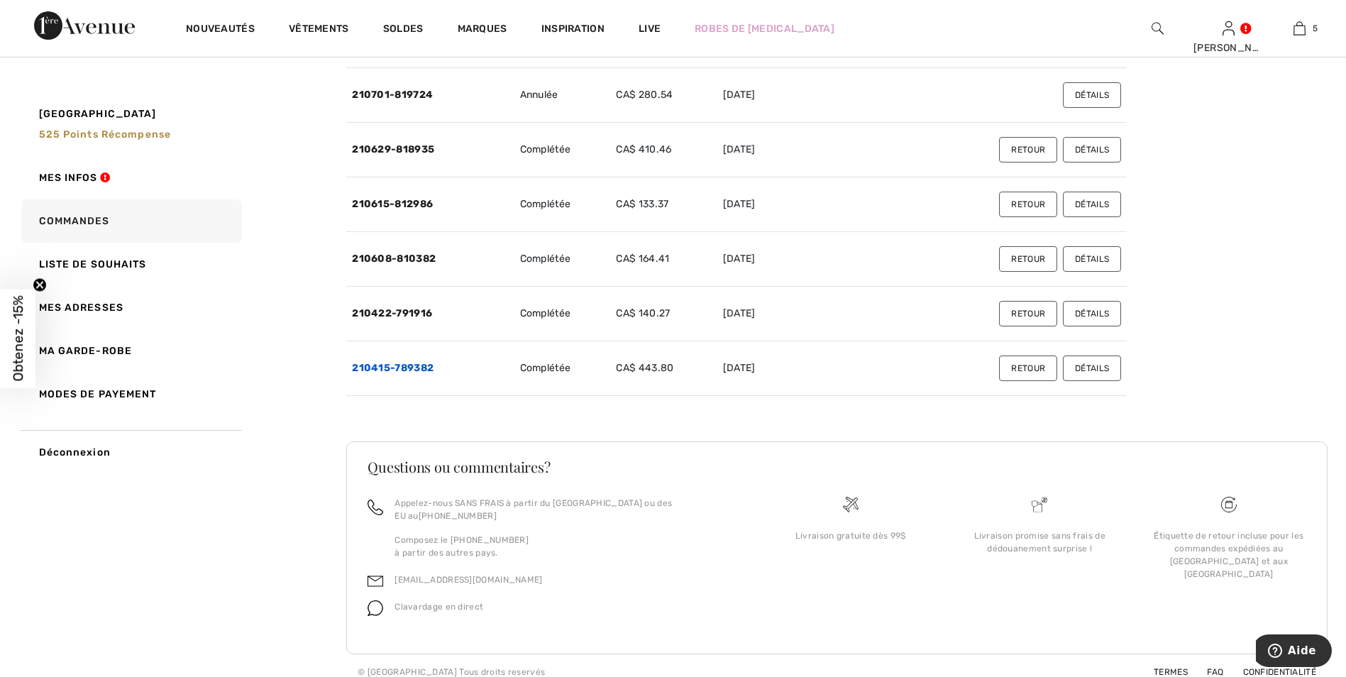
click at [404, 364] on link "210415-789382" at bounding box center [393, 368] width 82 height 12
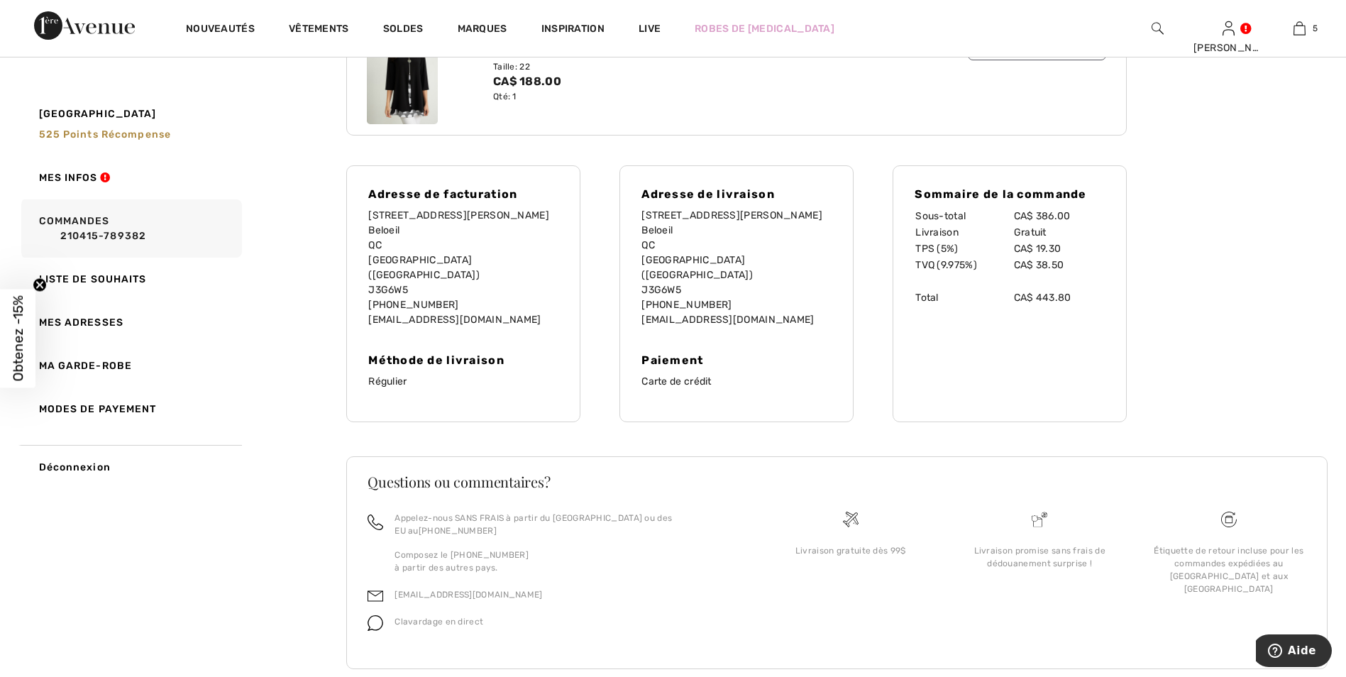
scroll to position [166, 0]
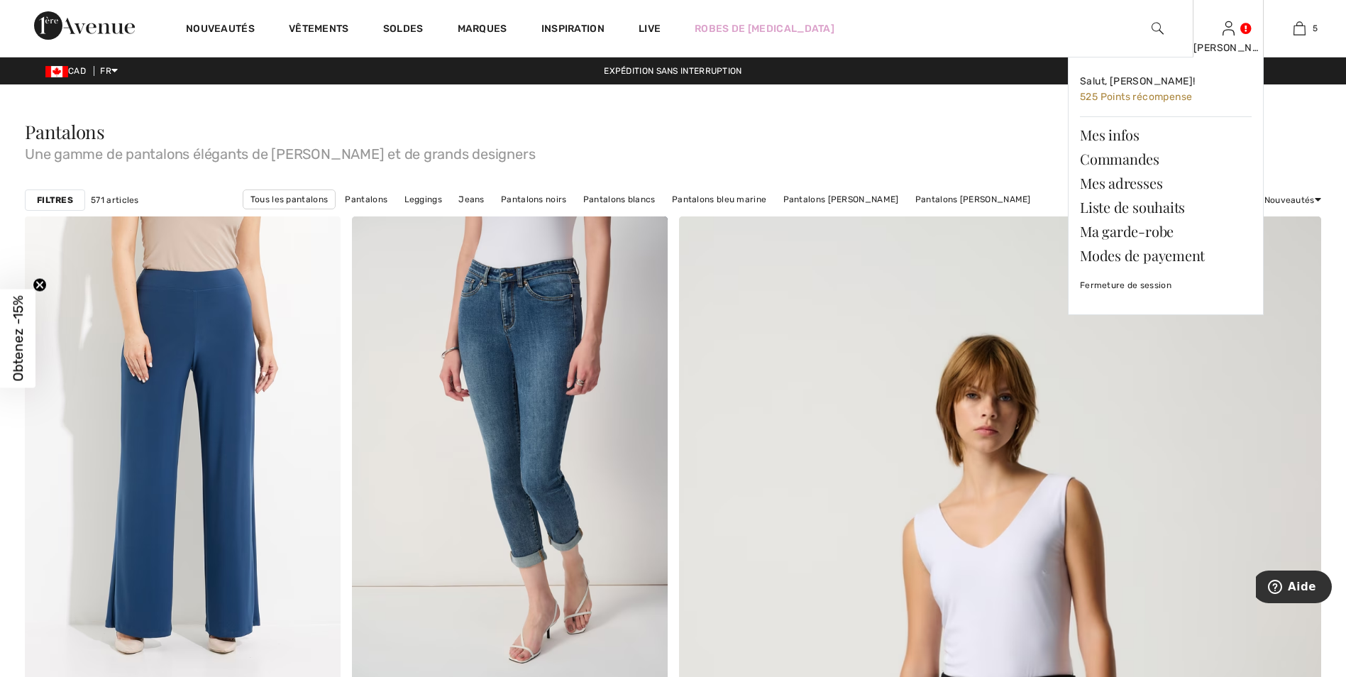
click at [1231, 30] on img at bounding box center [1228, 28] width 12 height 17
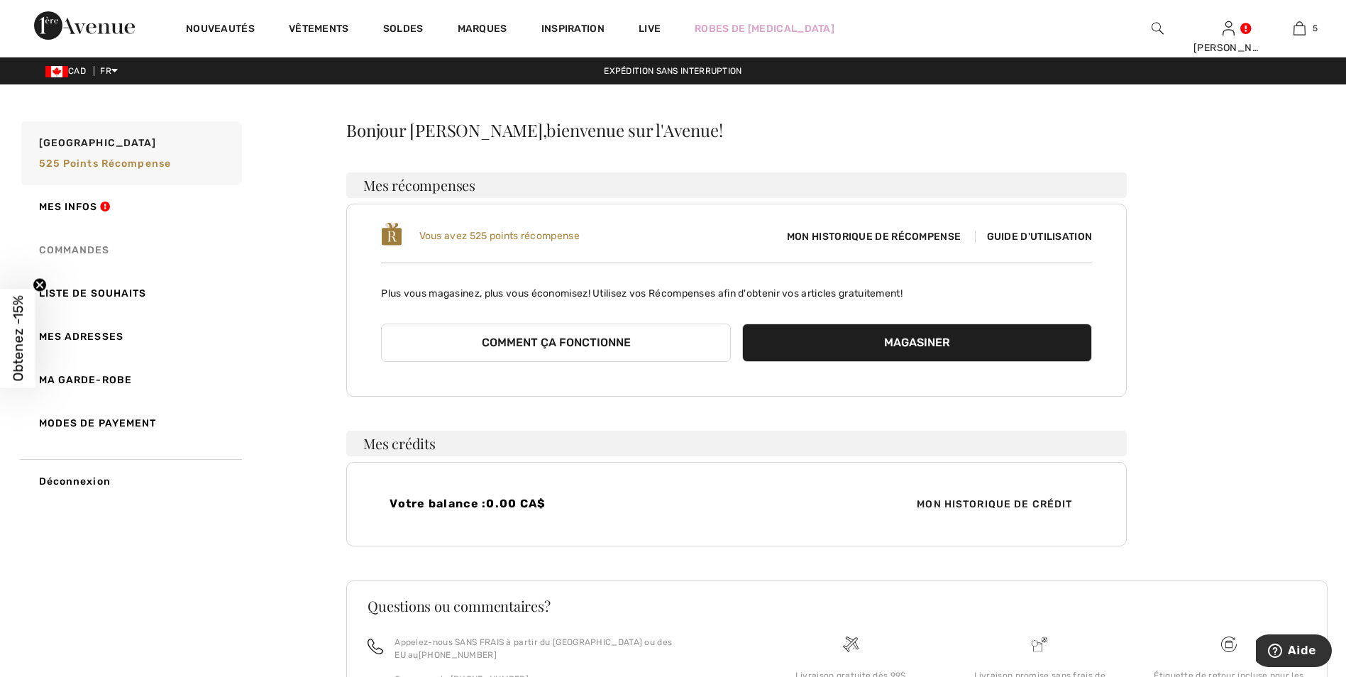
click at [82, 245] on link "Commandes" at bounding box center [129, 249] width 223 height 43
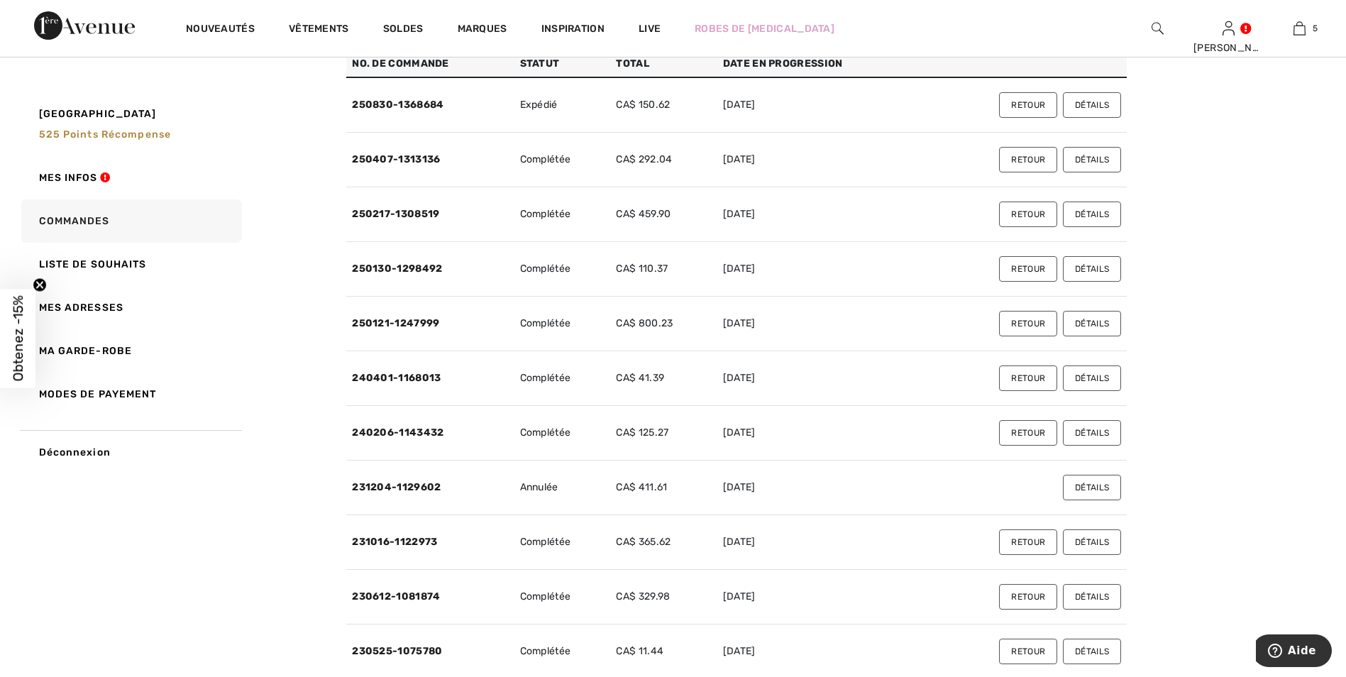
scroll to position [426, 0]
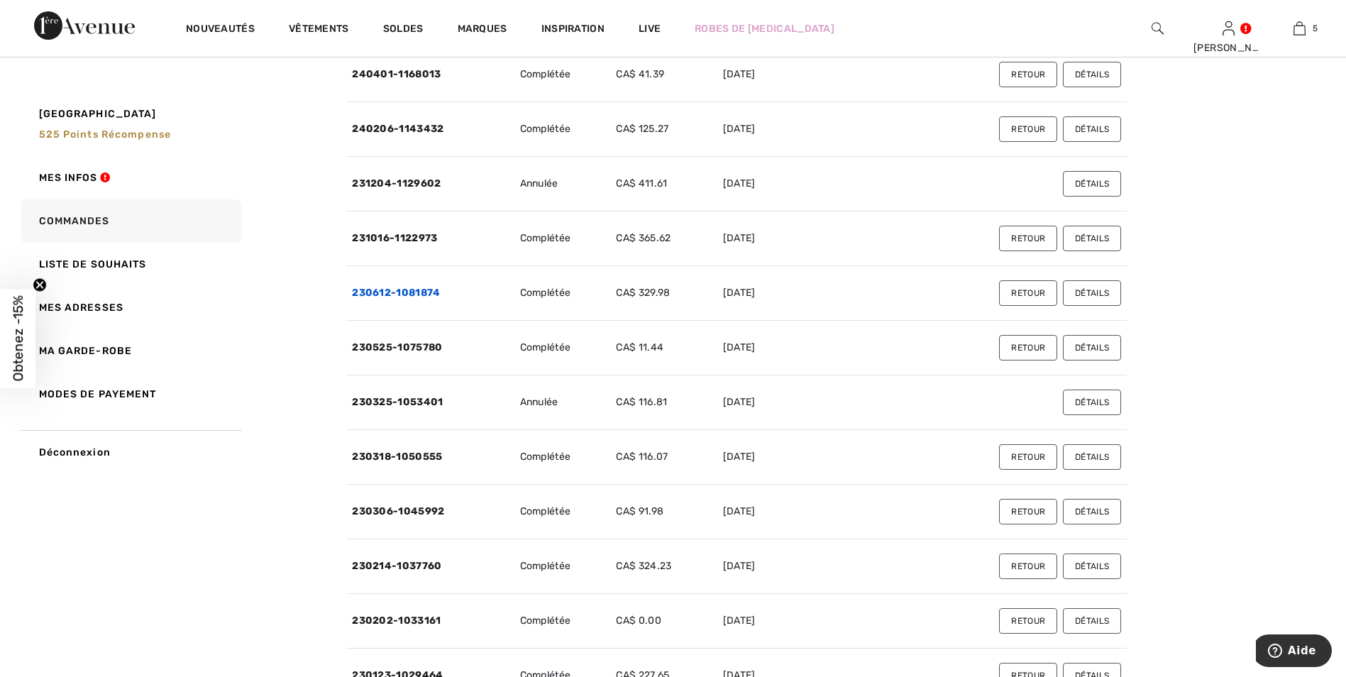
click at [387, 288] on link "230612-1081874" at bounding box center [396, 293] width 88 height 12
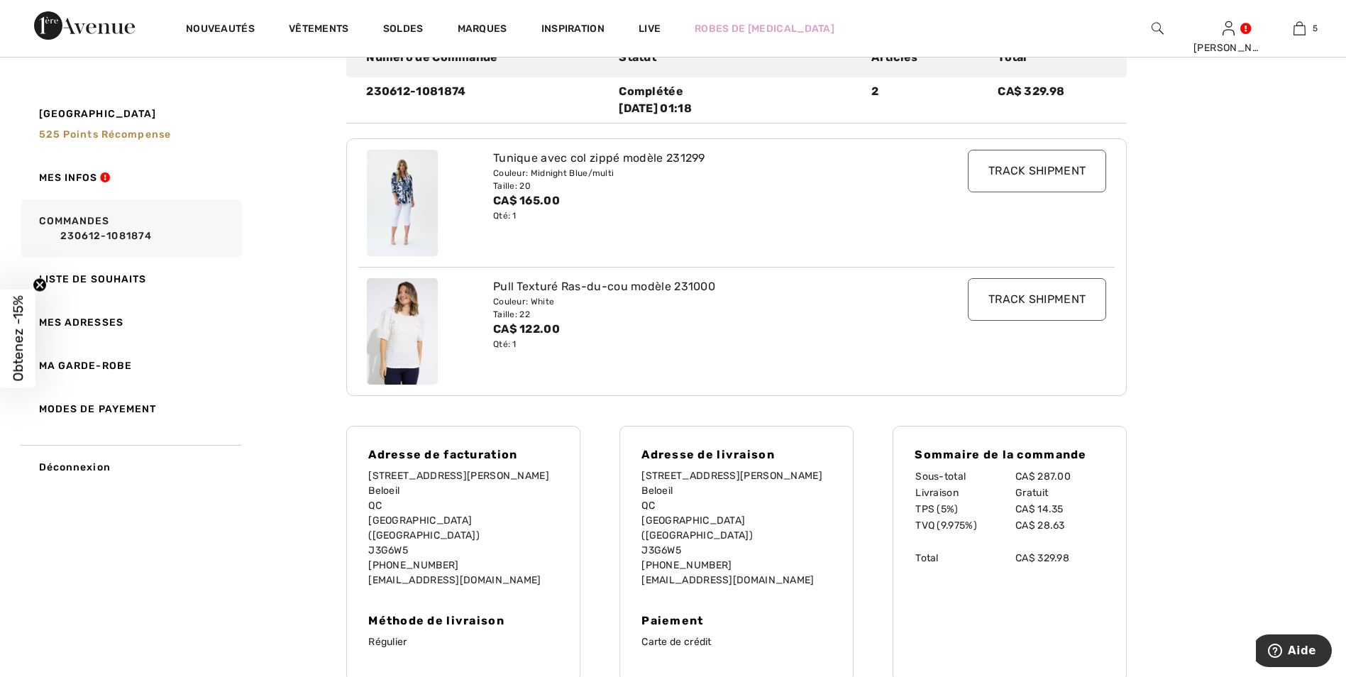
scroll to position [142, 0]
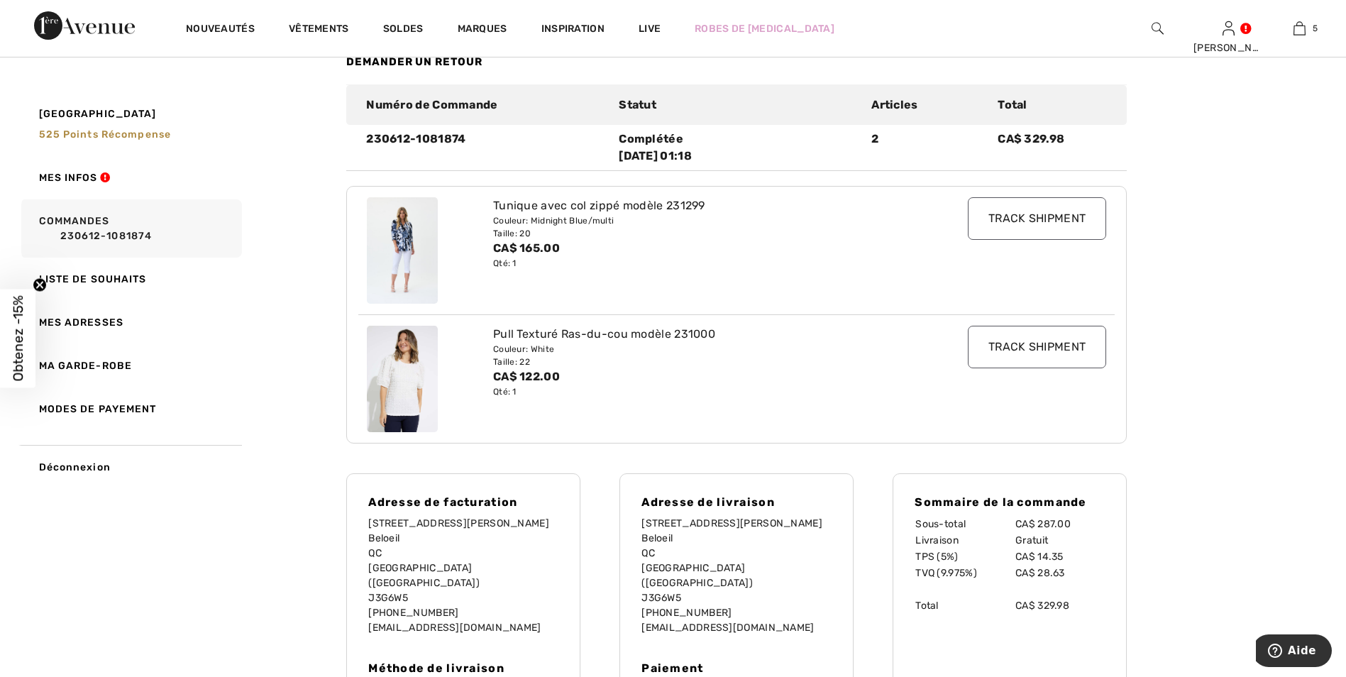
click at [404, 235] on img at bounding box center [402, 250] width 71 height 106
click at [545, 208] on div "Tunique avec col zippé modèle 231299" at bounding box center [705, 205] width 424 height 17
click at [623, 204] on div "Tunique avec col zippé modèle 231299" at bounding box center [705, 205] width 424 height 17
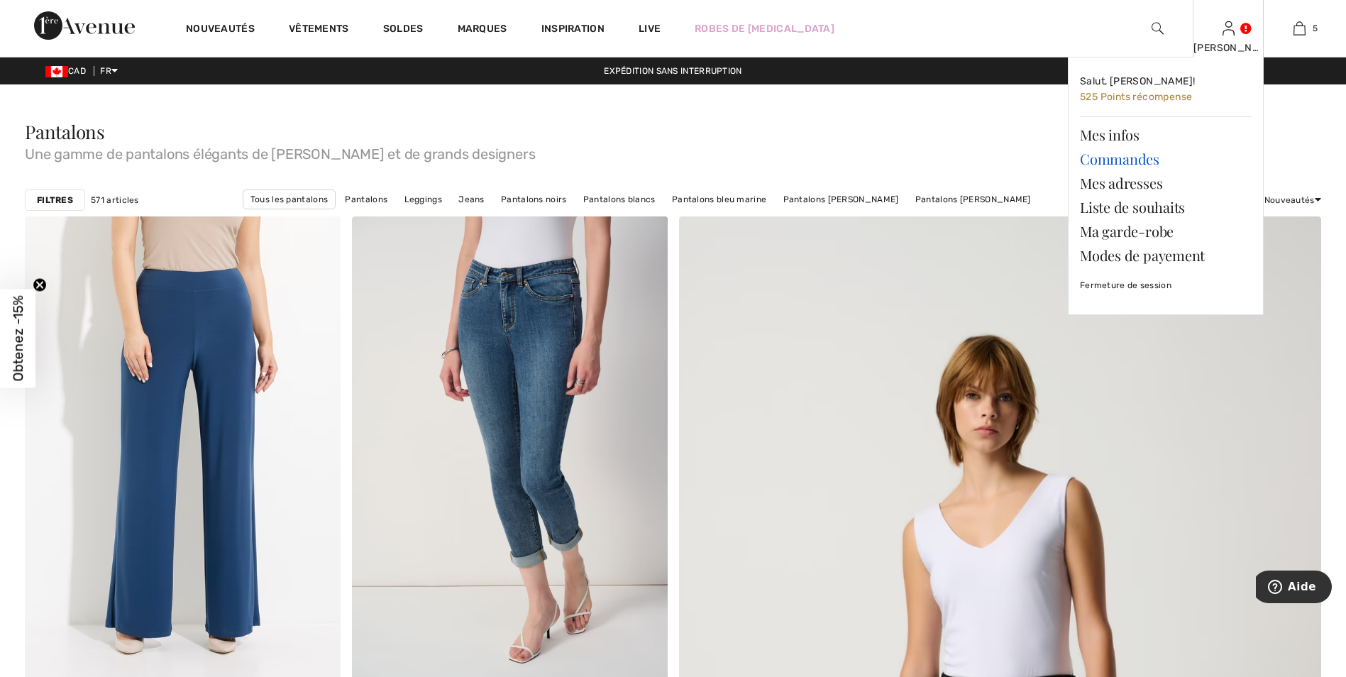
click at [1109, 152] on link "Commandes" at bounding box center [1166, 159] width 172 height 24
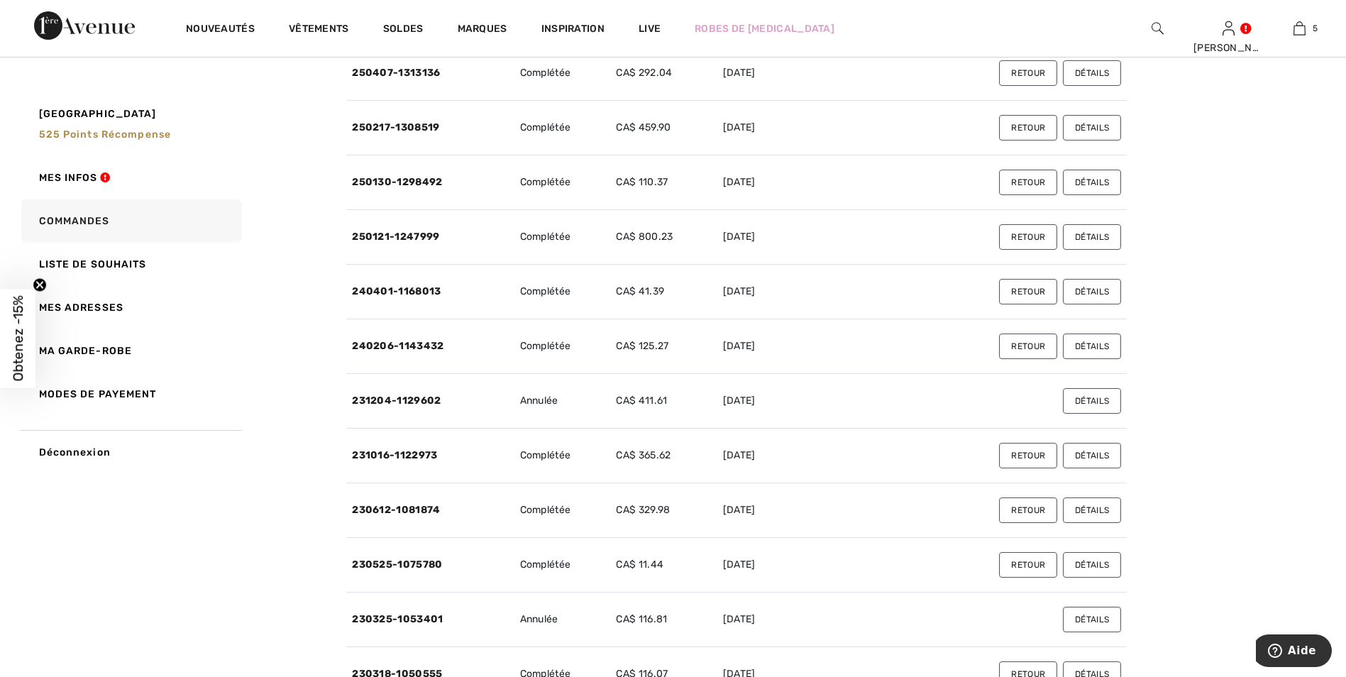
scroll to position [213, 0]
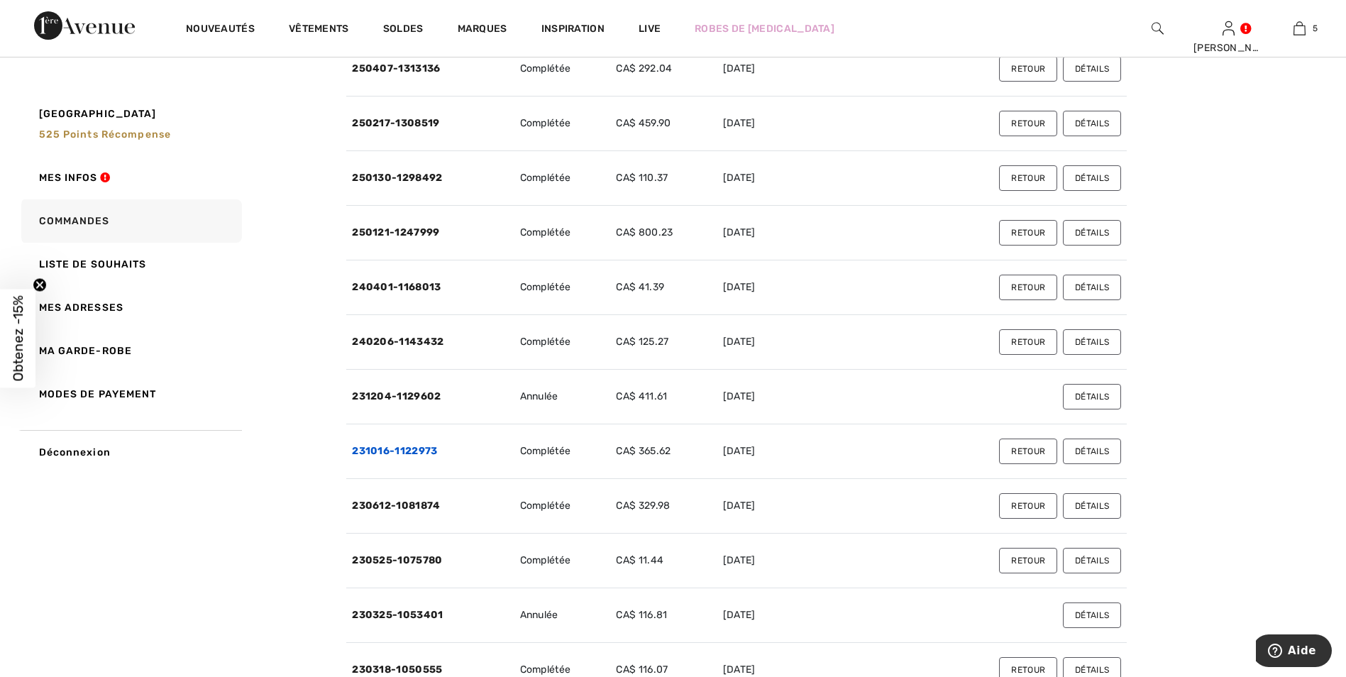
click at [426, 448] on link "231016-1122973" at bounding box center [394, 451] width 85 height 12
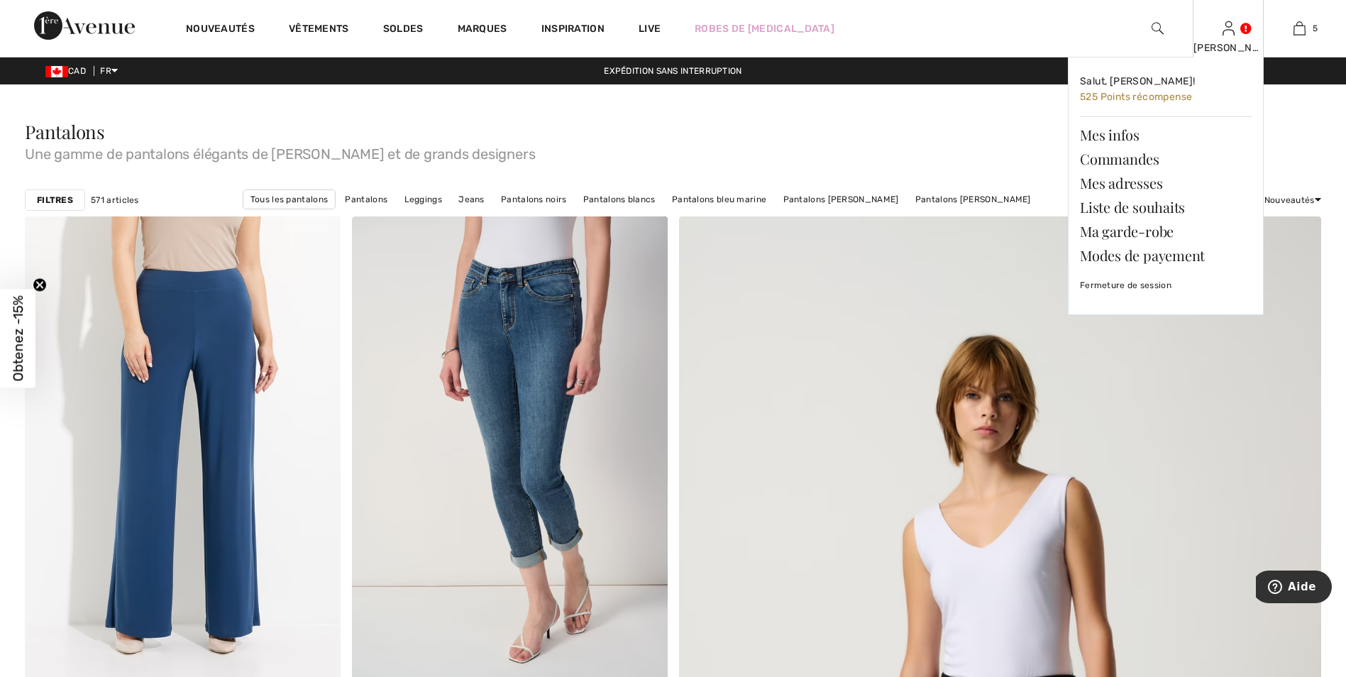
click at [1230, 39] on div "Diane Salut, Diane! 525 Points récompense Mes infos Commandes Mes adresses List…" at bounding box center [1227, 28] width 71 height 57
click at [1122, 157] on link "Commandes" at bounding box center [1166, 159] width 172 height 24
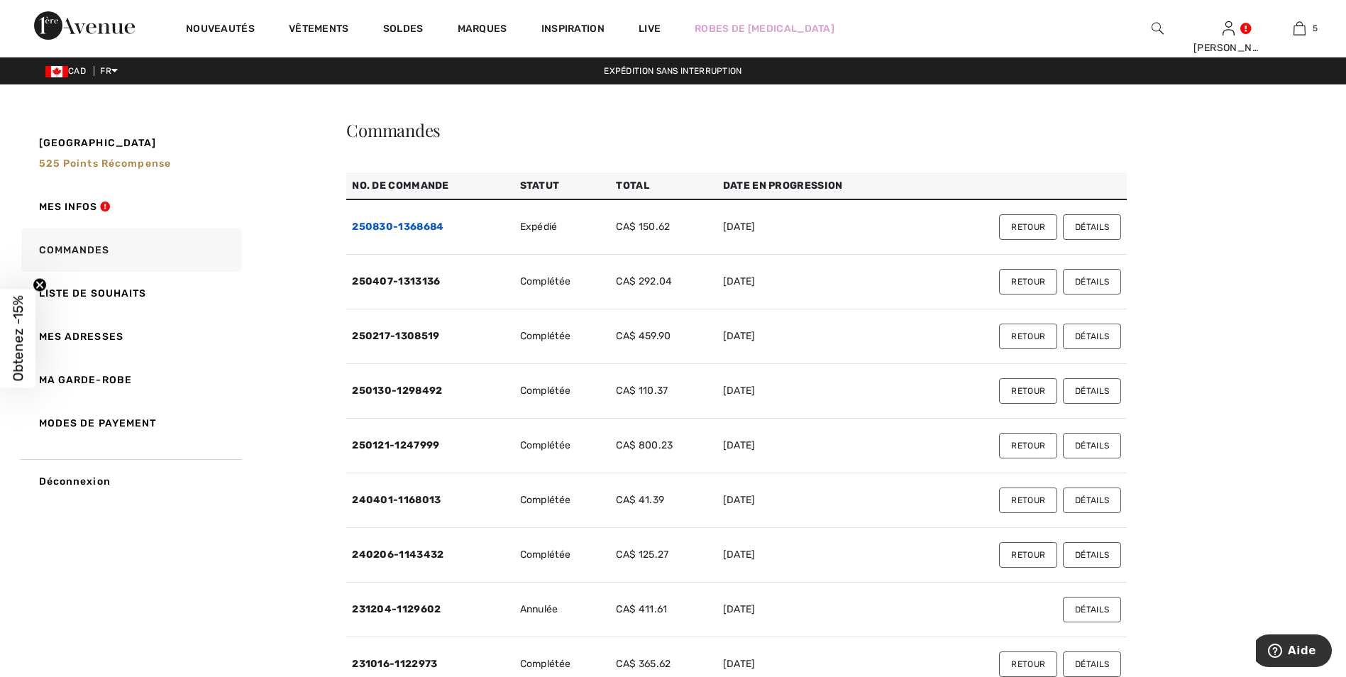
click at [426, 222] on link "250830-1368684" at bounding box center [397, 227] width 91 height 12
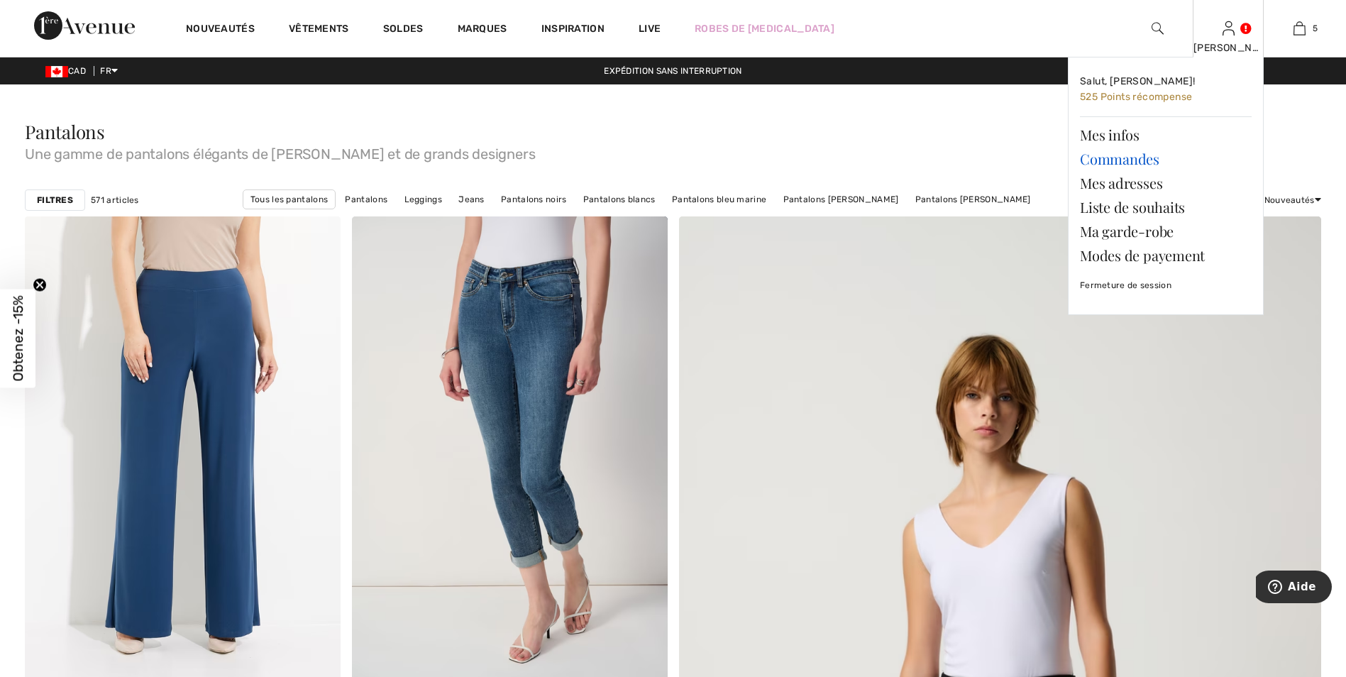
click at [1109, 158] on link "Commandes" at bounding box center [1166, 159] width 172 height 24
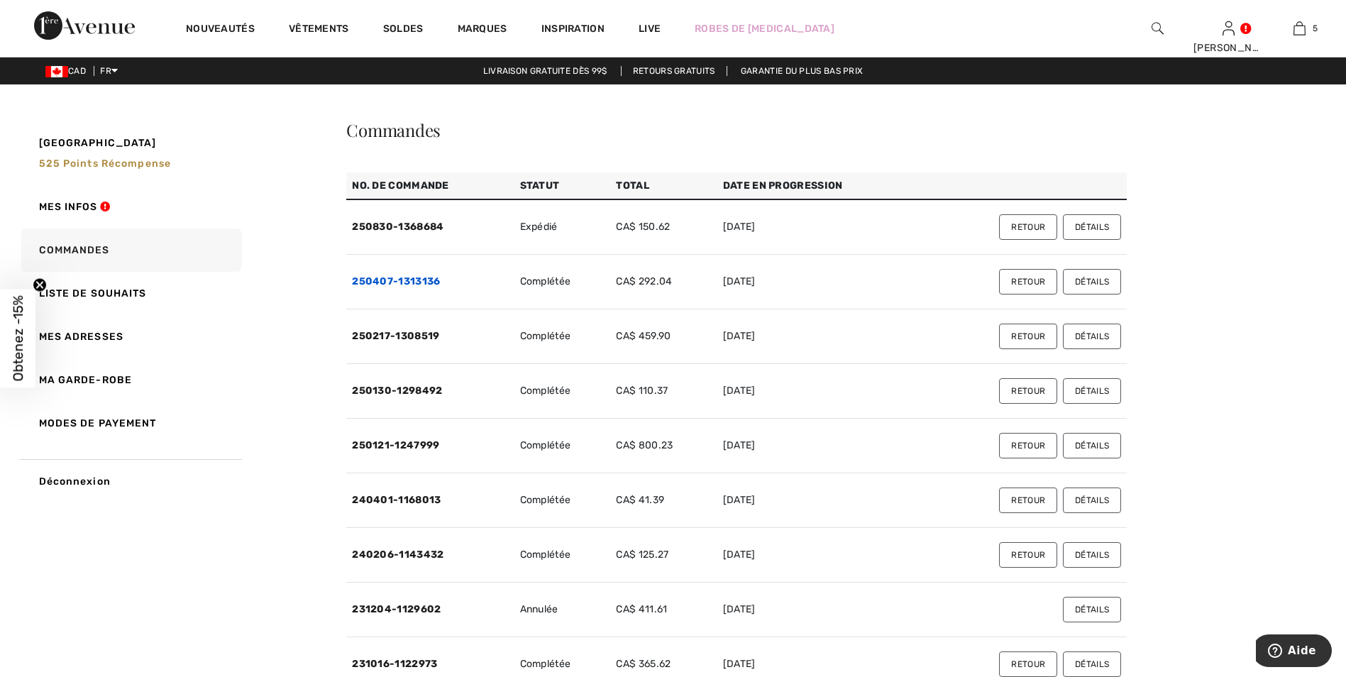
click at [414, 278] on link "250407-1313136" at bounding box center [396, 281] width 88 height 12
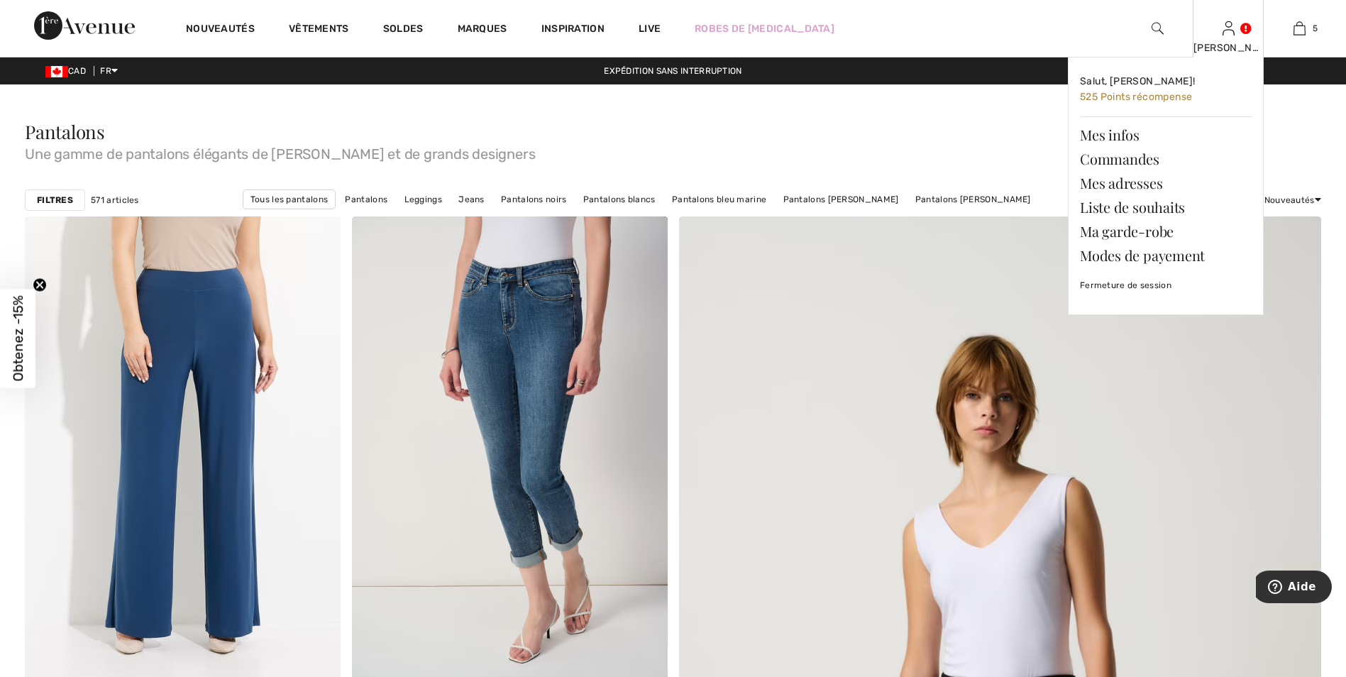
click at [1229, 47] on div "[PERSON_NAME]" at bounding box center [1228, 47] width 70 height 15
click at [1110, 157] on link "Commandes" at bounding box center [1166, 159] width 172 height 24
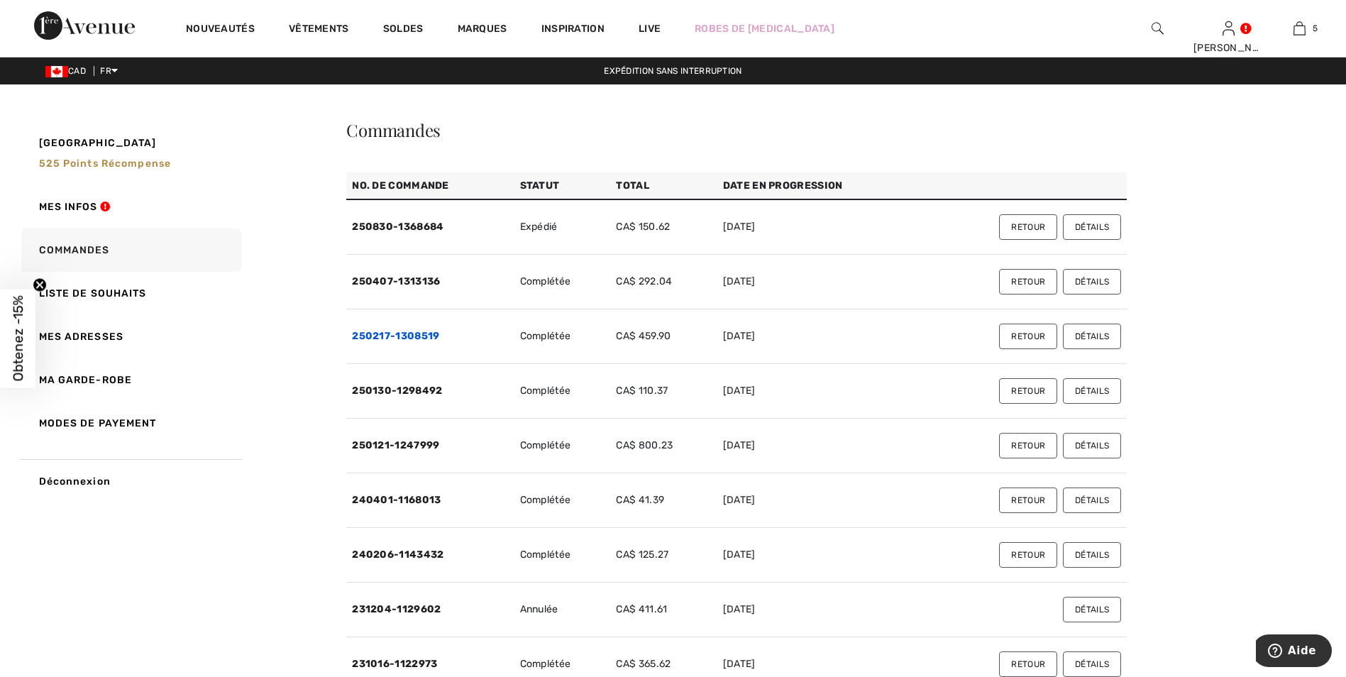
click at [407, 332] on link "250217-1308519" at bounding box center [395, 336] width 87 height 12
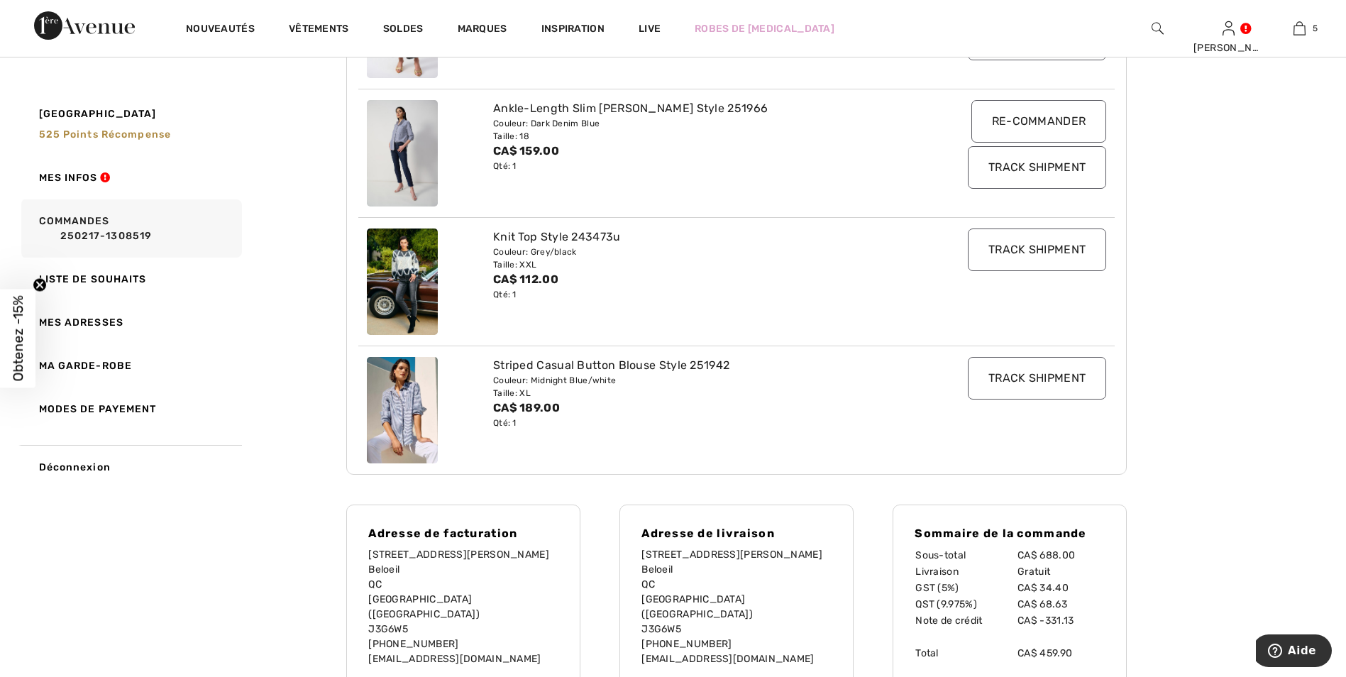
scroll to position [497, 0]
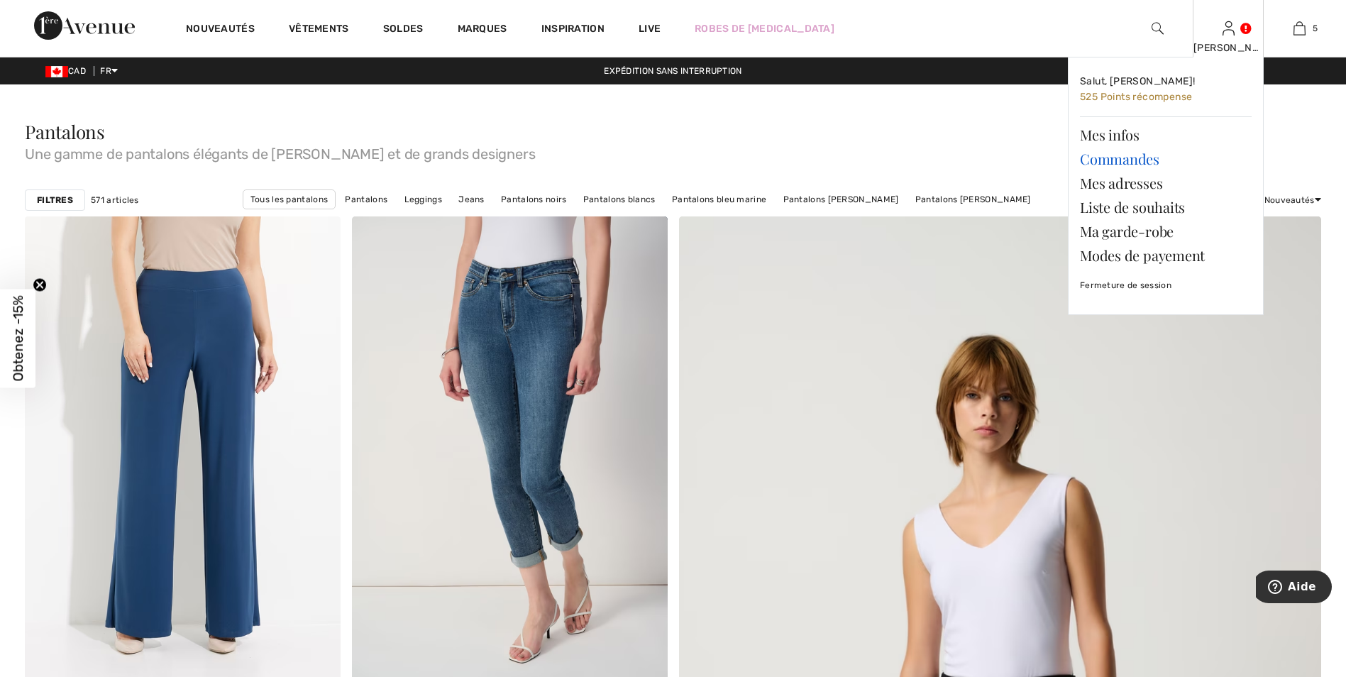
drag, startPoint x: 1096, startPoint y: 155, endPoint x: 1083, endPoint y: 161, distance: 14.3
click at [1096, 155] on link "Commandes" at bounding box center [1166, 159] width 172 height 24
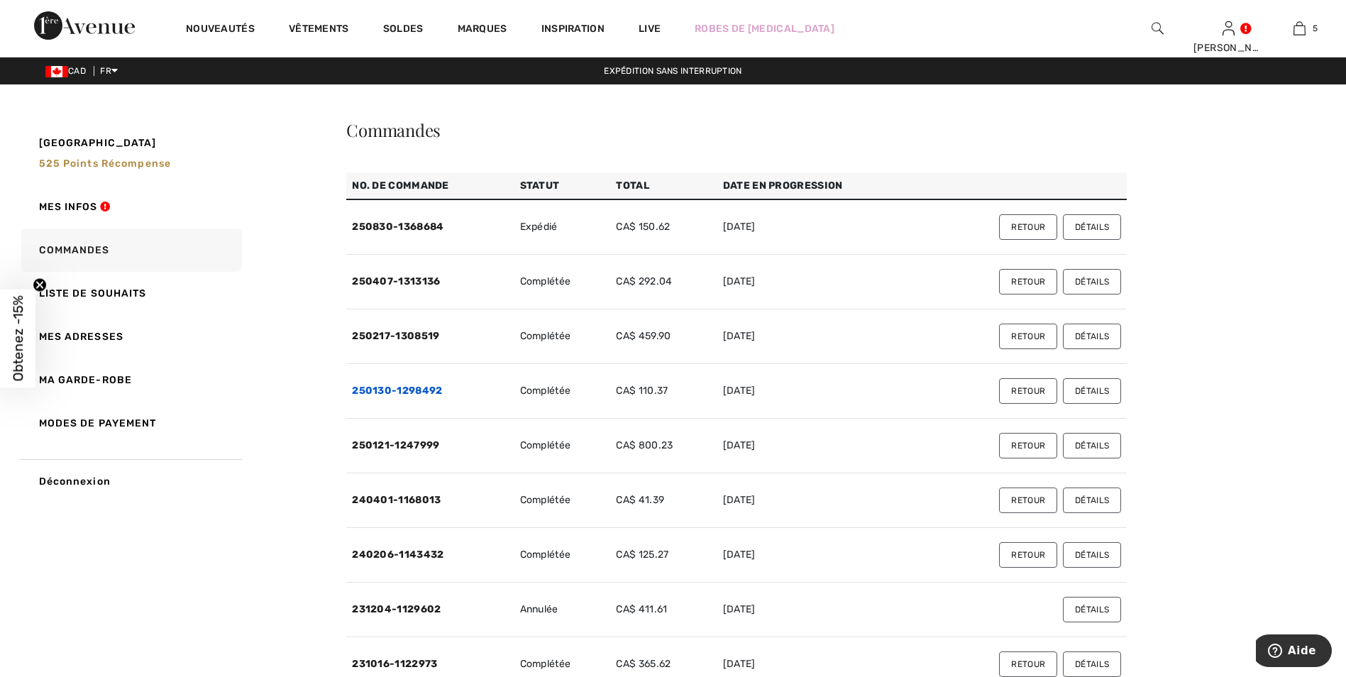
click at [426, 387] on link "250130-1298492" at bounding box center [397, 390] width 90 height 12
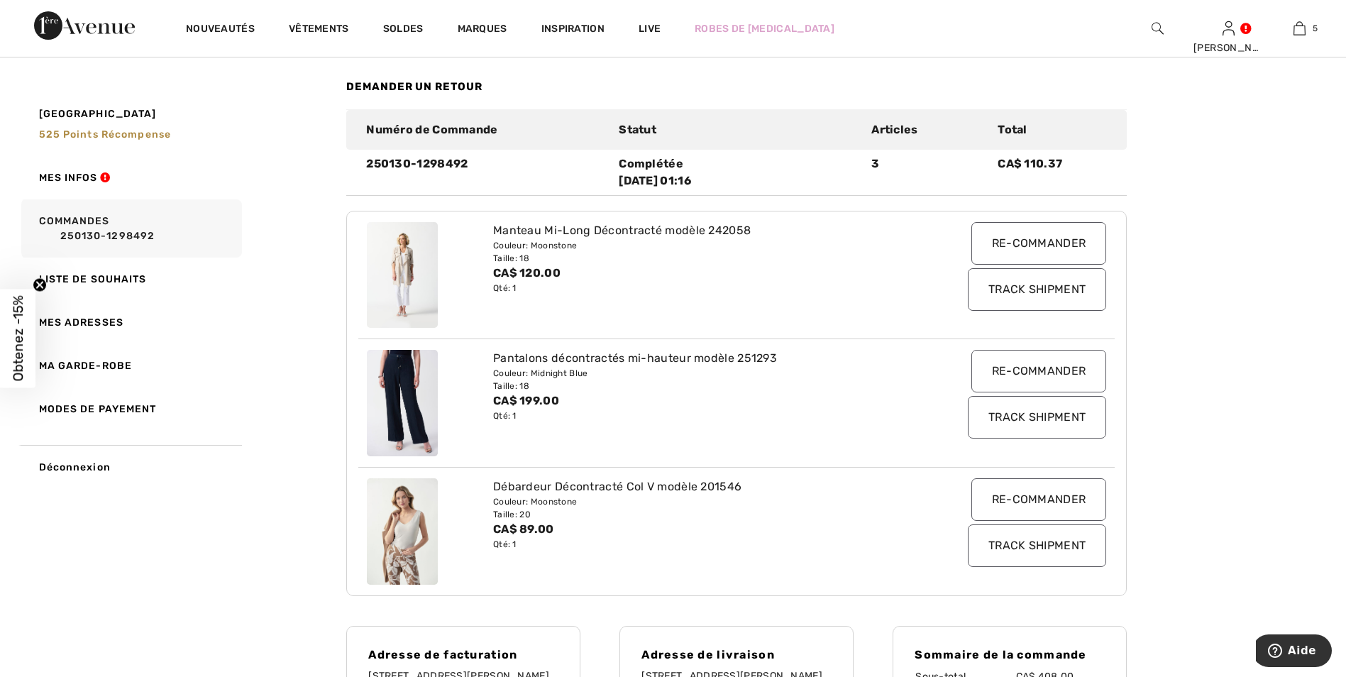
scroll to position [142, 0]
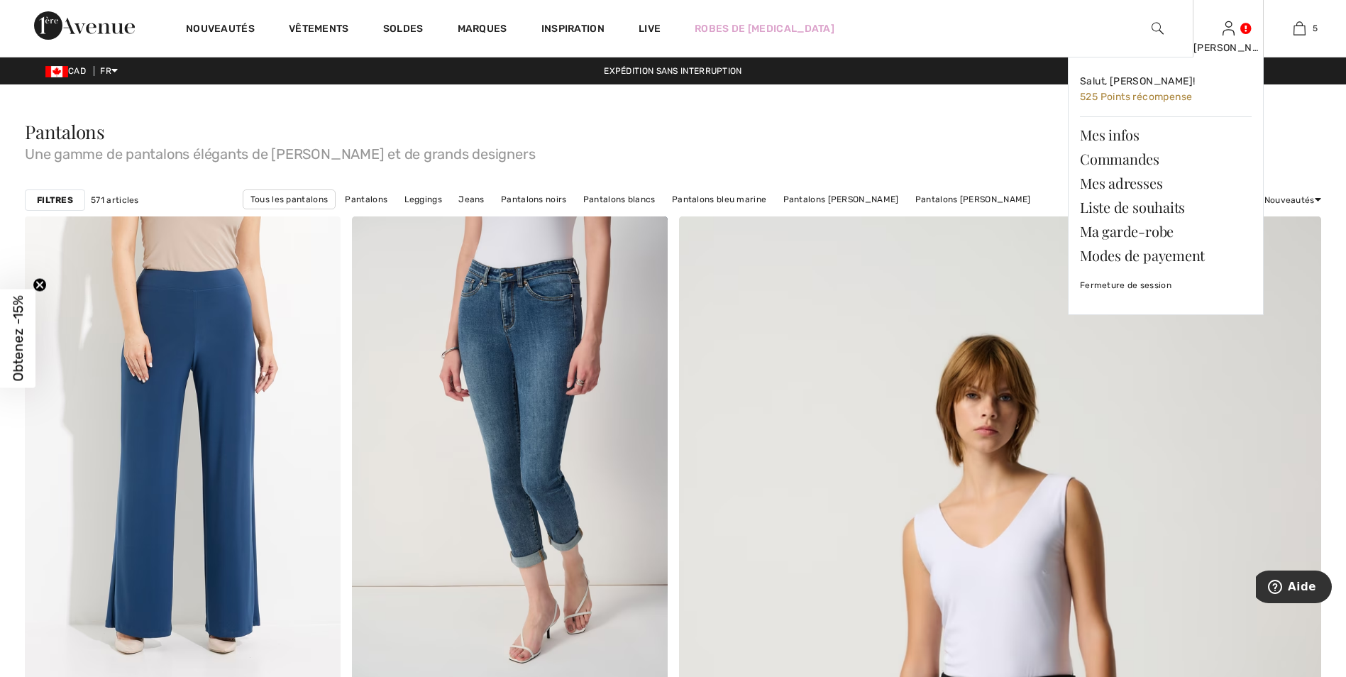
click at [1228, 46] on div "[PERSON_NAME]" at bounding box center [1228, 47] width 70 height 15
click at [1131, 155] on link "Commandes" at bounding box center [1166, 159] width 172 height 24
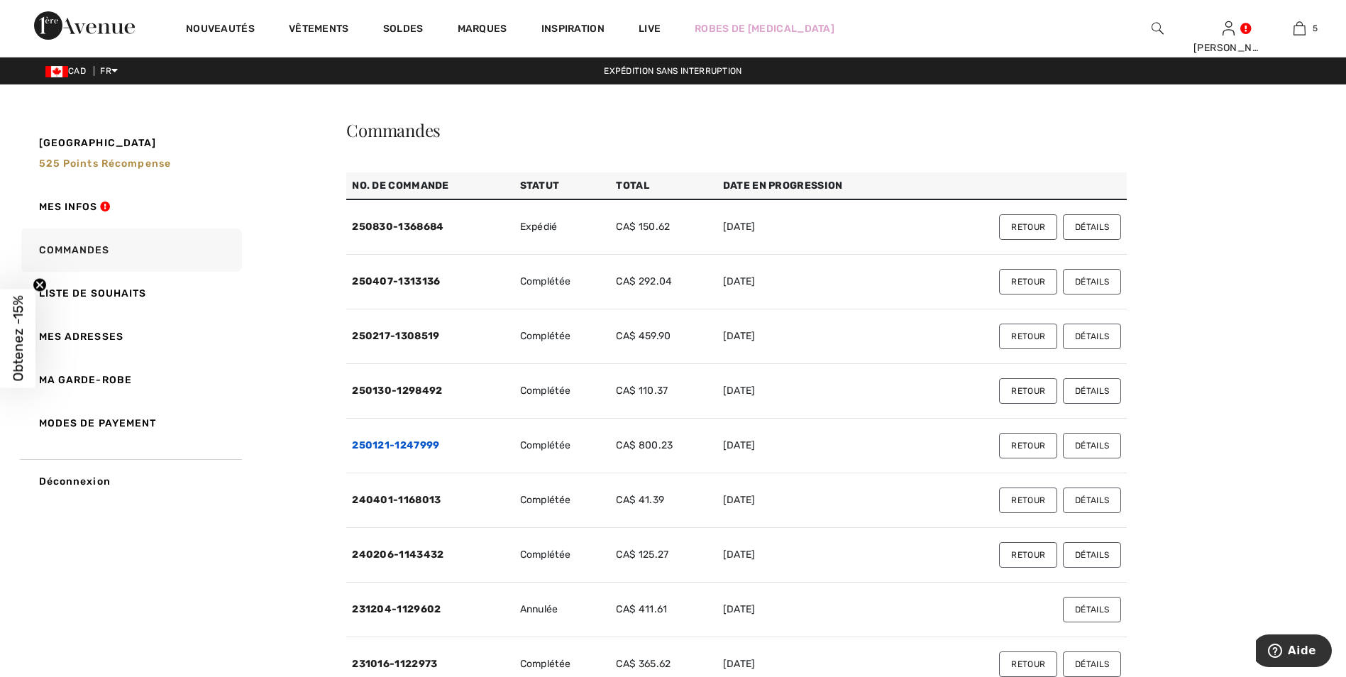
click at [425, 441] on link "250121-1247999" at bounding box center [395, 445] width 87 height 12
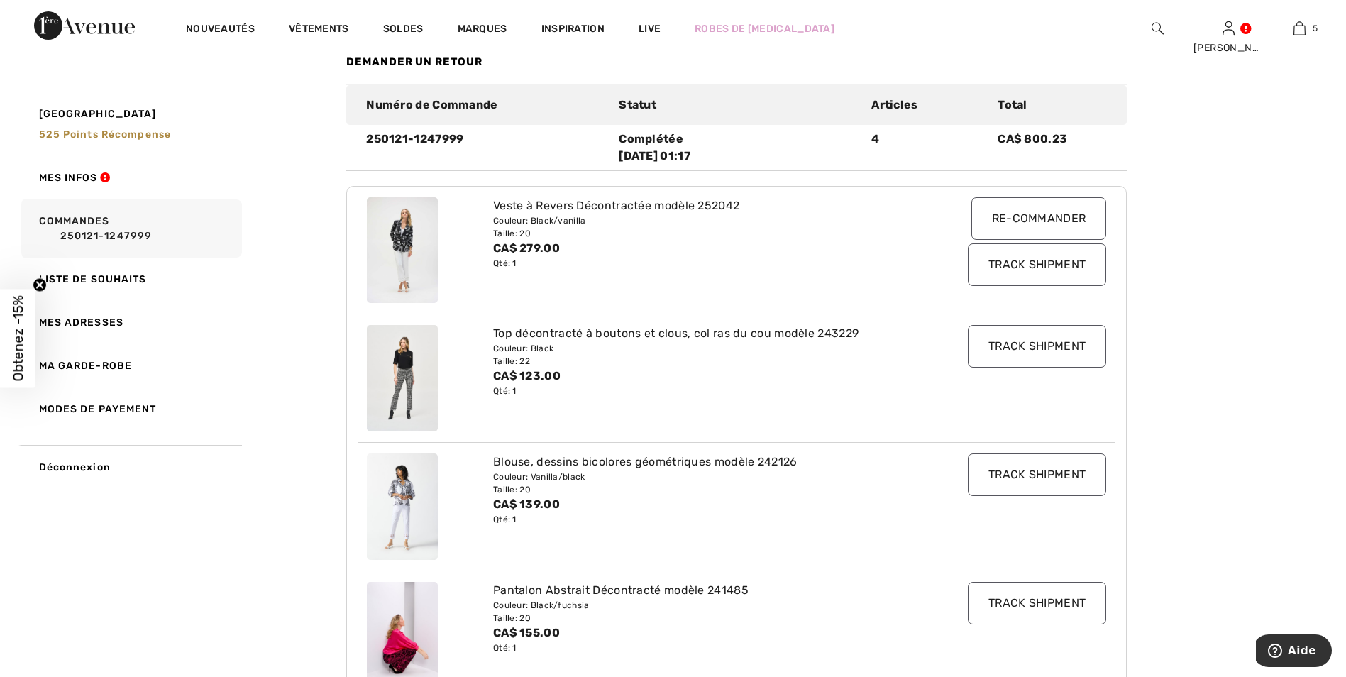
scroll to position [213, 0]
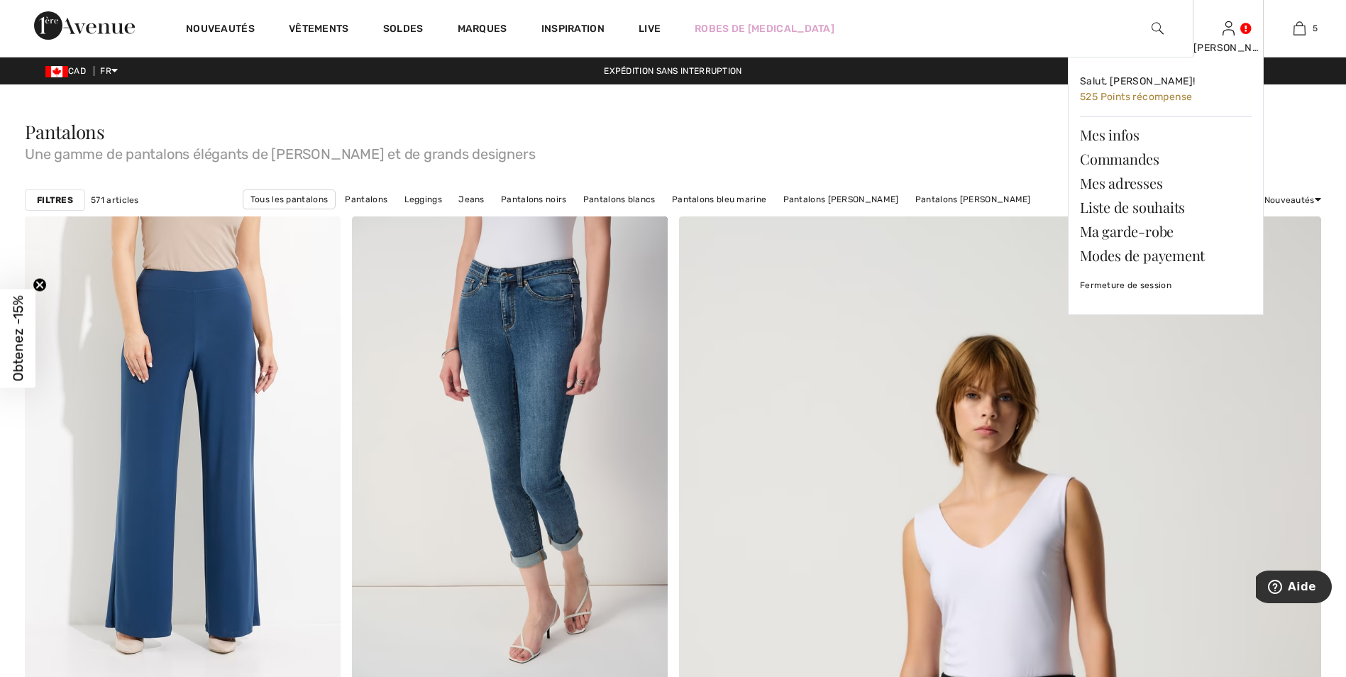
click at [1223, 38] on div "Diane Salut, Diane! 525 Points récompense Mes infos Commandes Mes adresses List…" at bounding box center [1227, 28] width 71 height 57
click at [1123, 155] on link "Commandes" at bounding box center [1166, 159] width 172 height 24
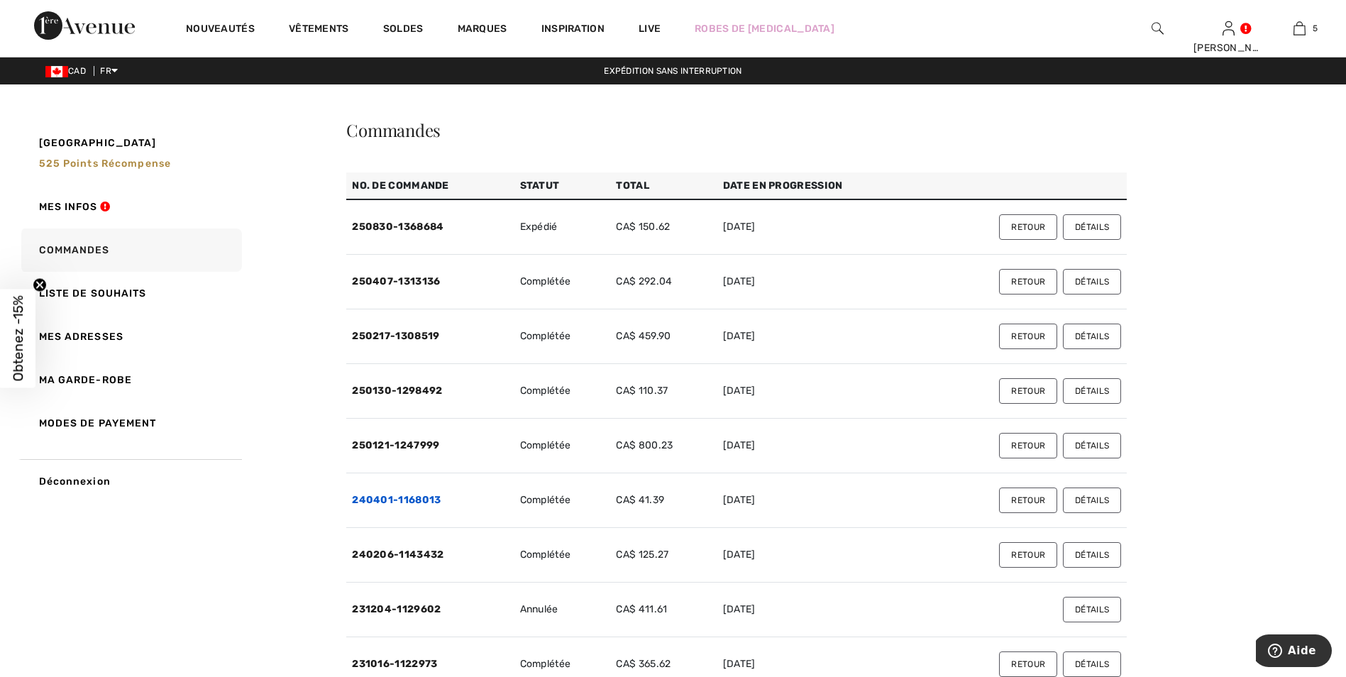
click at [420, 497] on link "240401-1168013" at bounding box center [396, 500] width 89 height 12
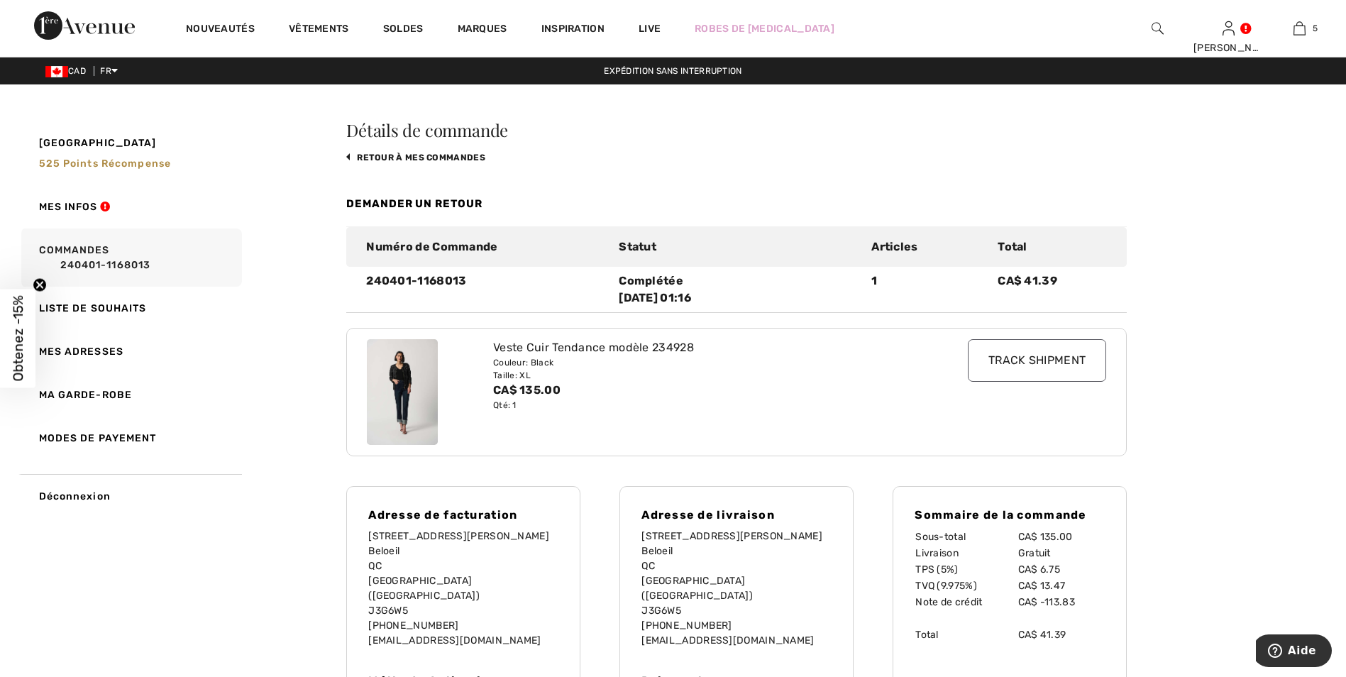
click at [1155, 26] on img at bounding box center [1157, 28] width 12 height 17
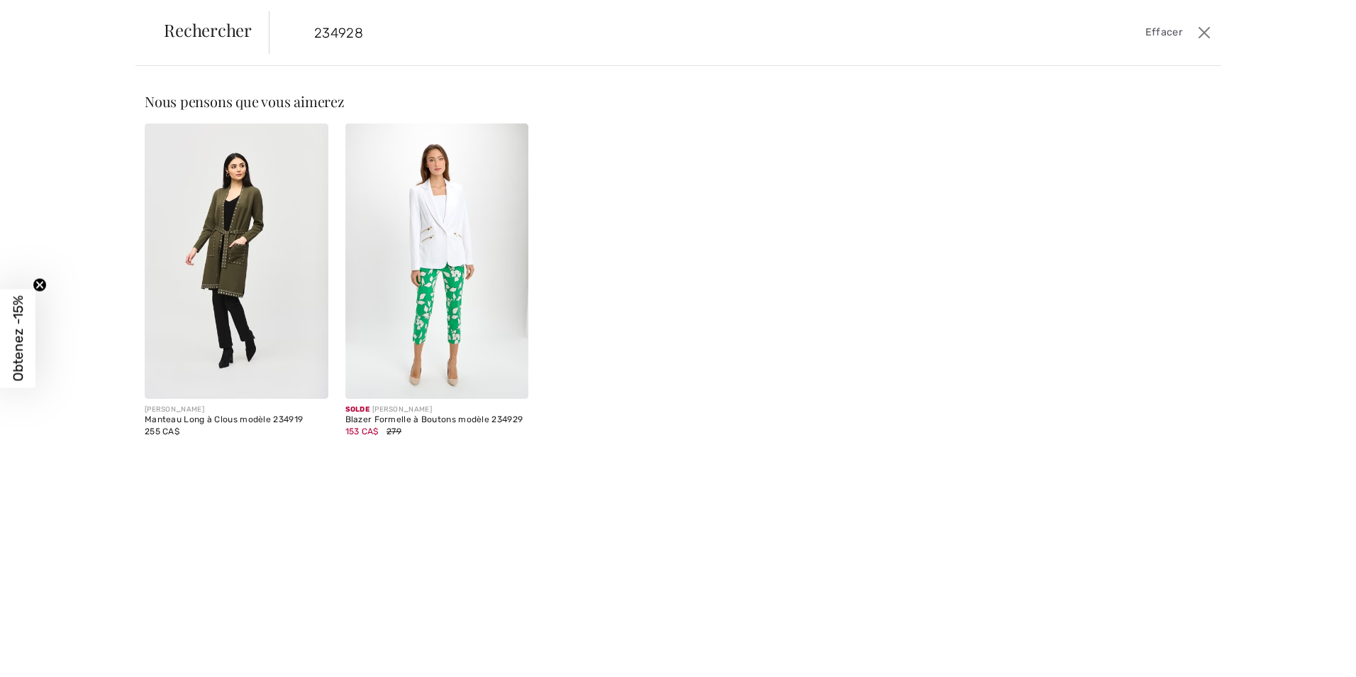
type input "234928"
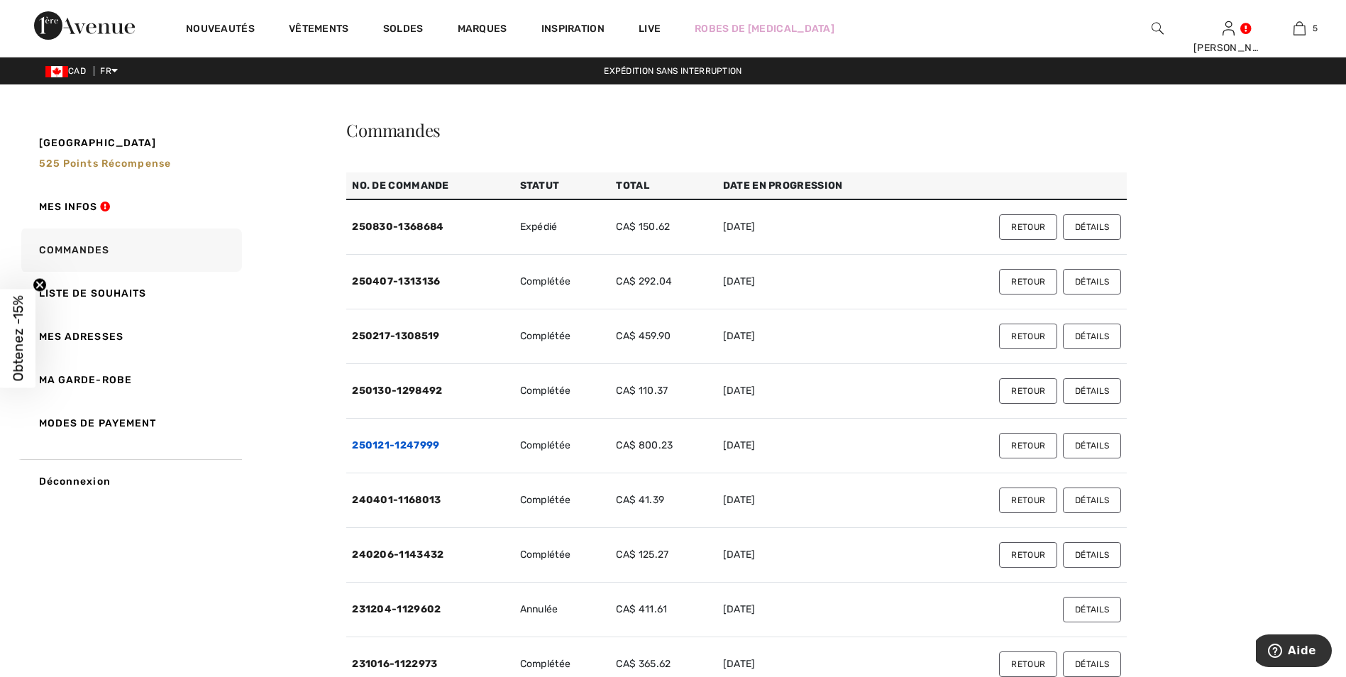
click at [431, 440] on link "250121-1247999" at bounding box center [395, 445] width 87 height 12
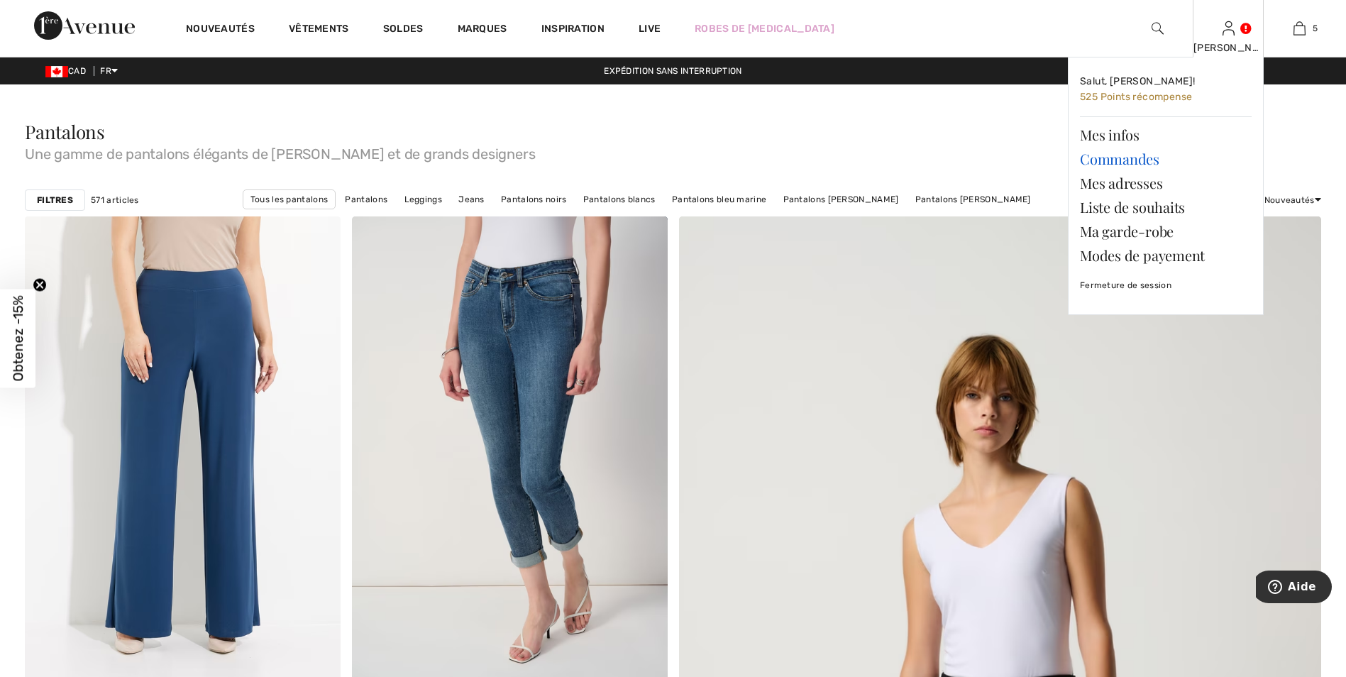
click at [1131, 157] on link "Commandes" at bounding box center [1166, 159] width 172 height 24
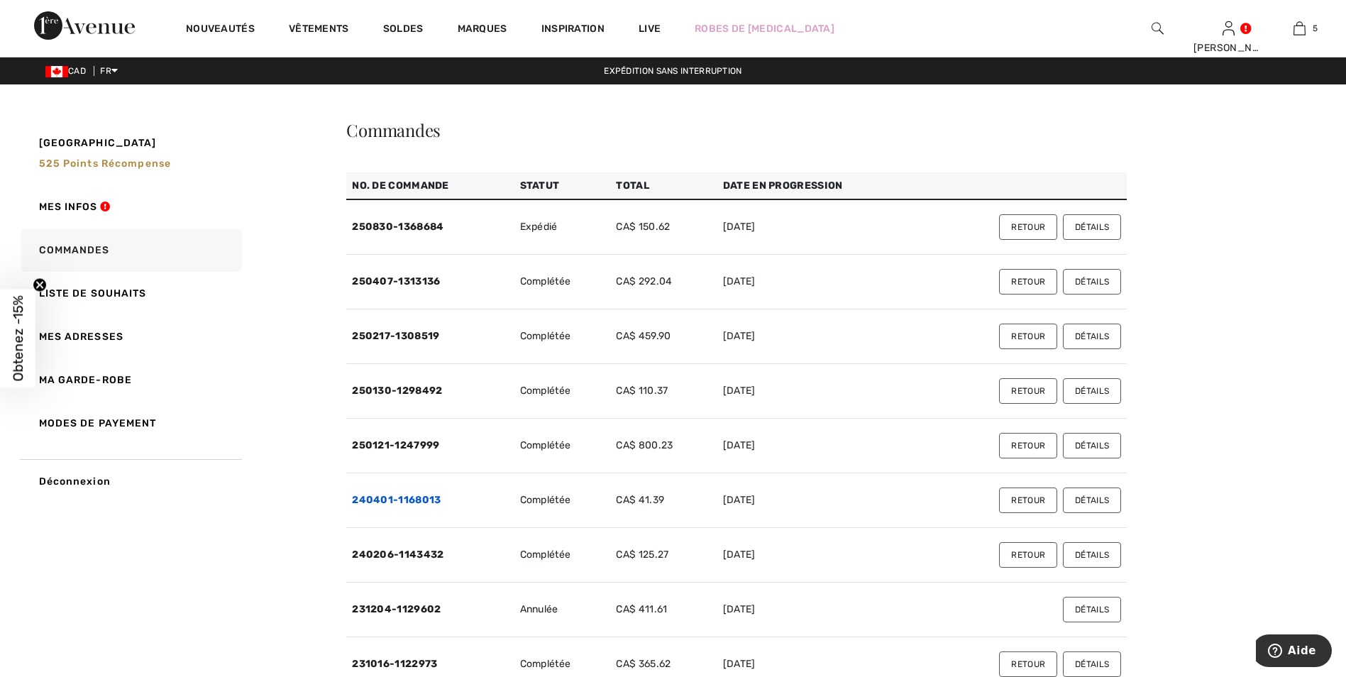
click at [427, 494] on link "240401-1168013" at bounding box center [396, 500] width 89 height 12
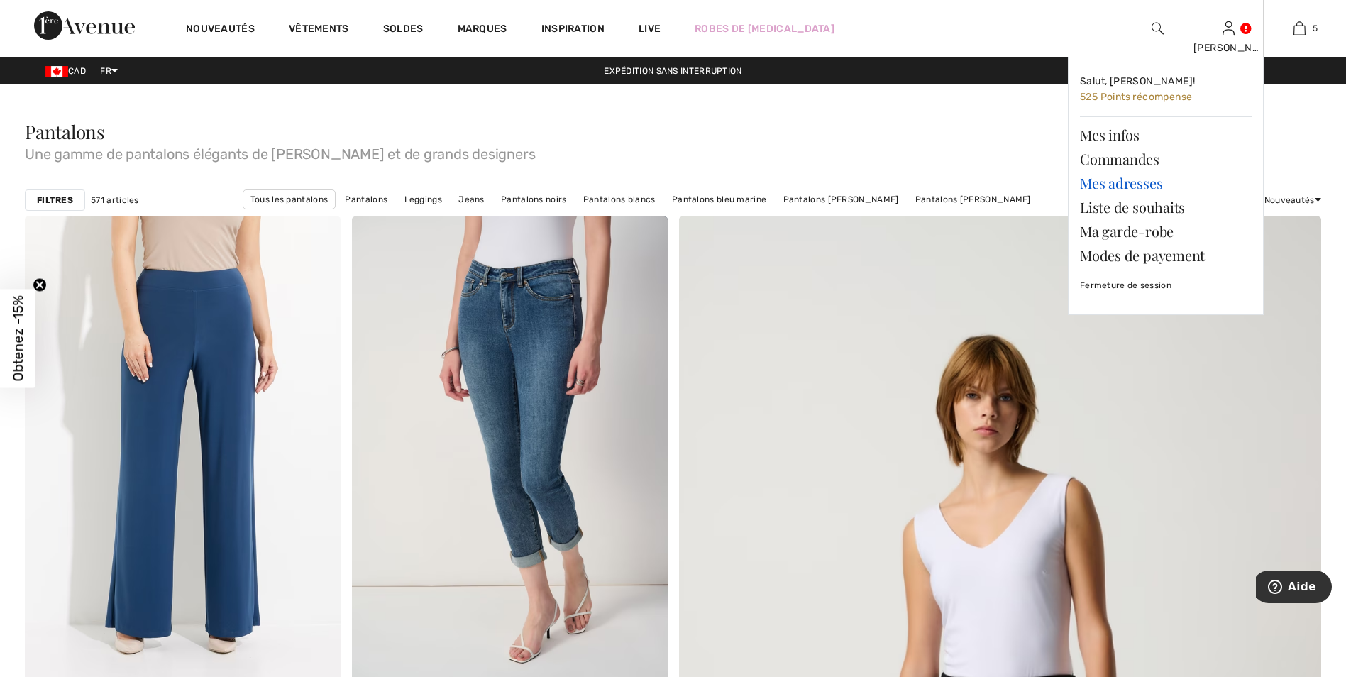
drag, startPoint x: 1121, startPoint y: 154, endPoint x: 1107, endPoint y: 171, distance: 22.6
click at [1121, 154] on link "Commandes" at bounding box center [1166, 159] width 172 height 24
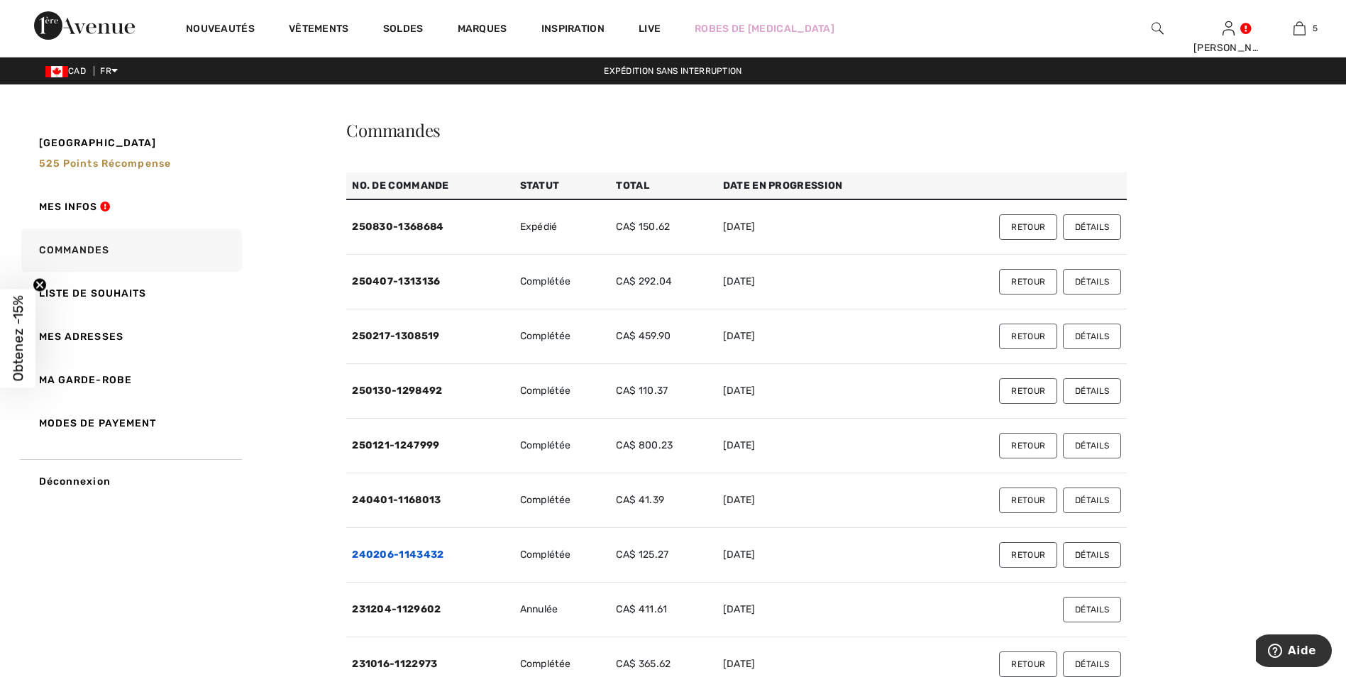
click at [423, 553] on link "240206-1143432" at bounding box center [397, 554] width 91 height 12
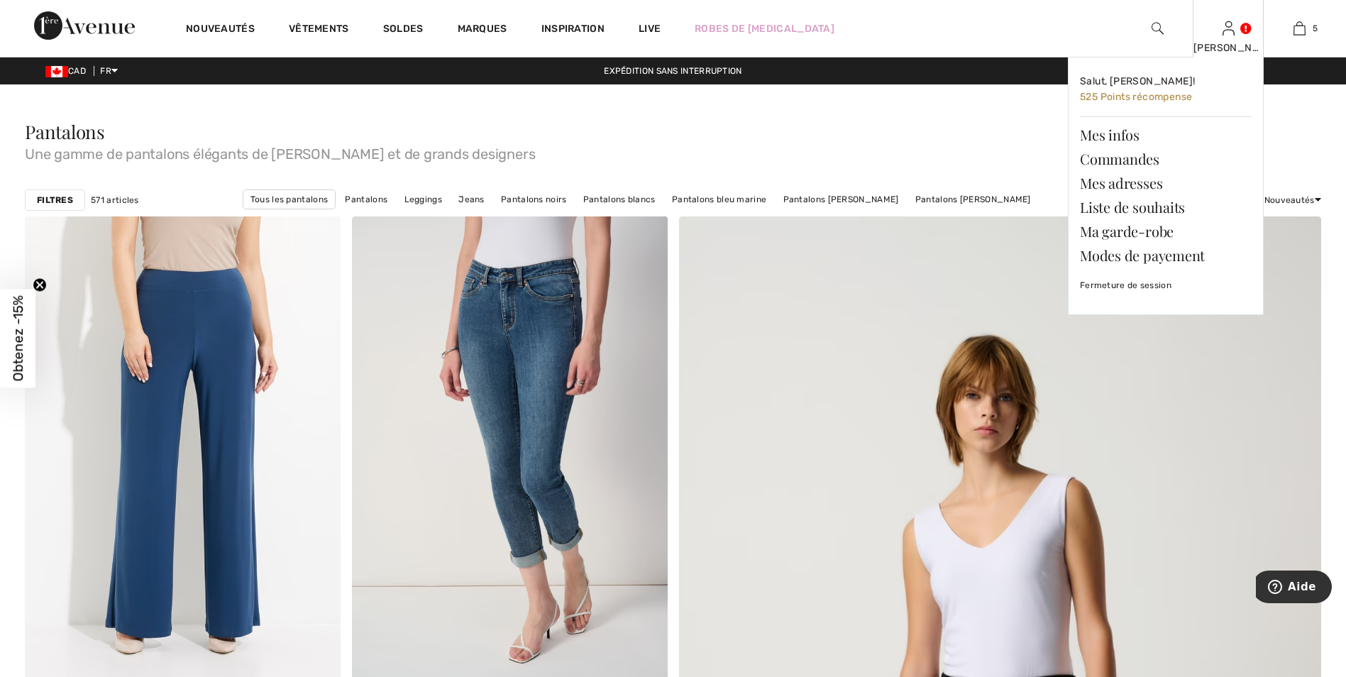
click at [1234, 29] on div "Diane Salut, Diane! 525 Points récompense Mes infos Commandes Mes adresses List…" at bounding box center [1227, 28] width 71 height 57
click at [1138, 153] on link "Commandes" at bounding box center [1166, 159] width 172 height 24
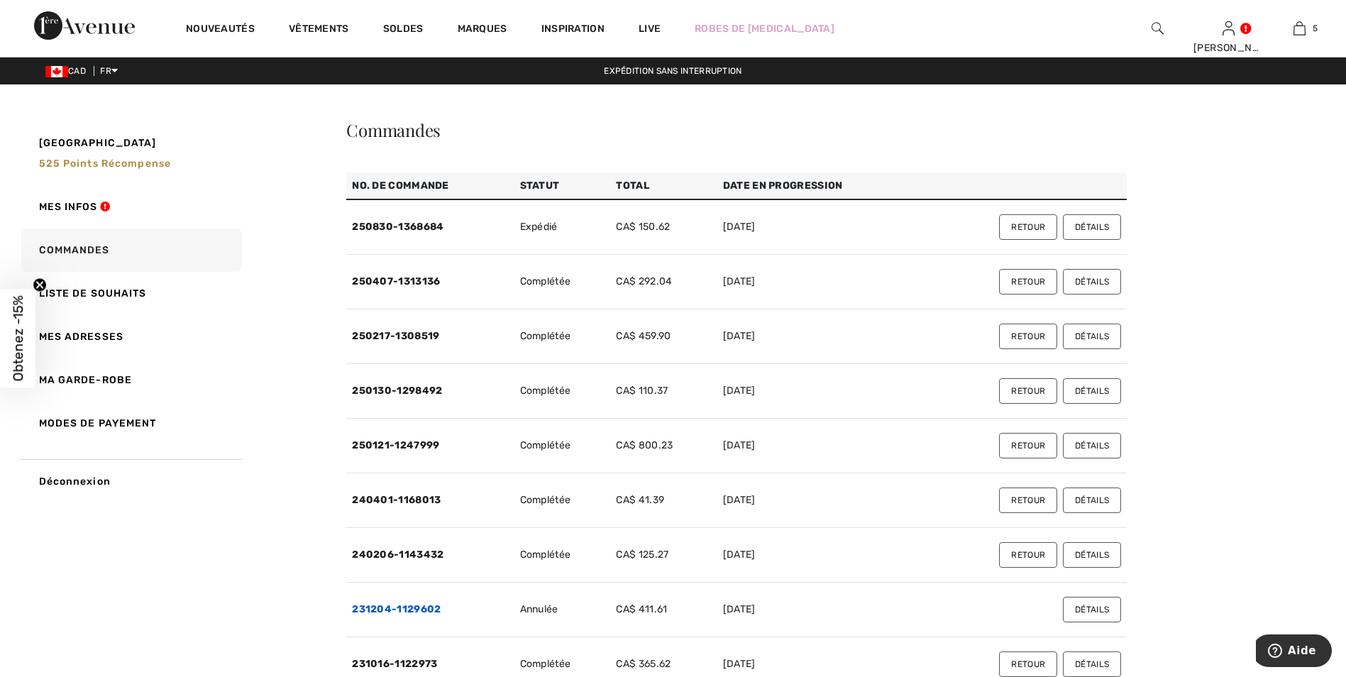
click at [429, 609] on link "231204-1129602" at bounding box center [396, 609] width 89 height 12
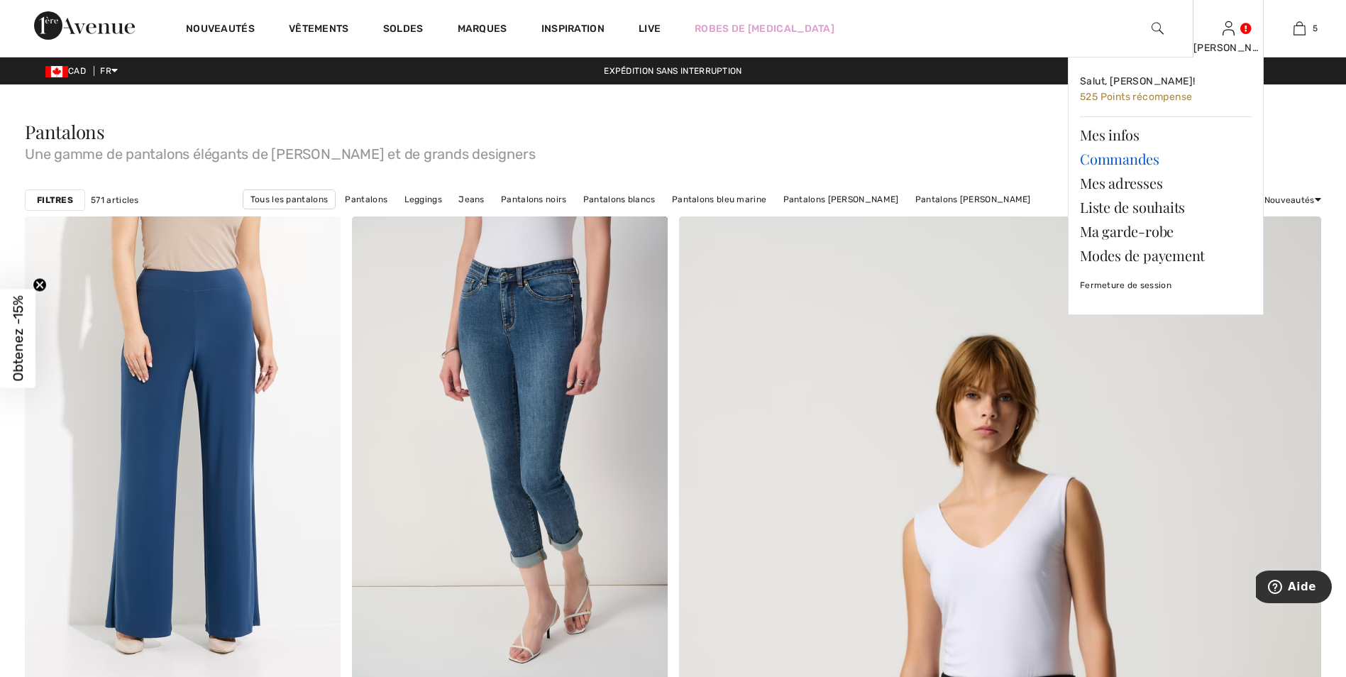
click at [1126, 158] on link "Commandes" at bounding box center [1166, 159] width 172 height 24
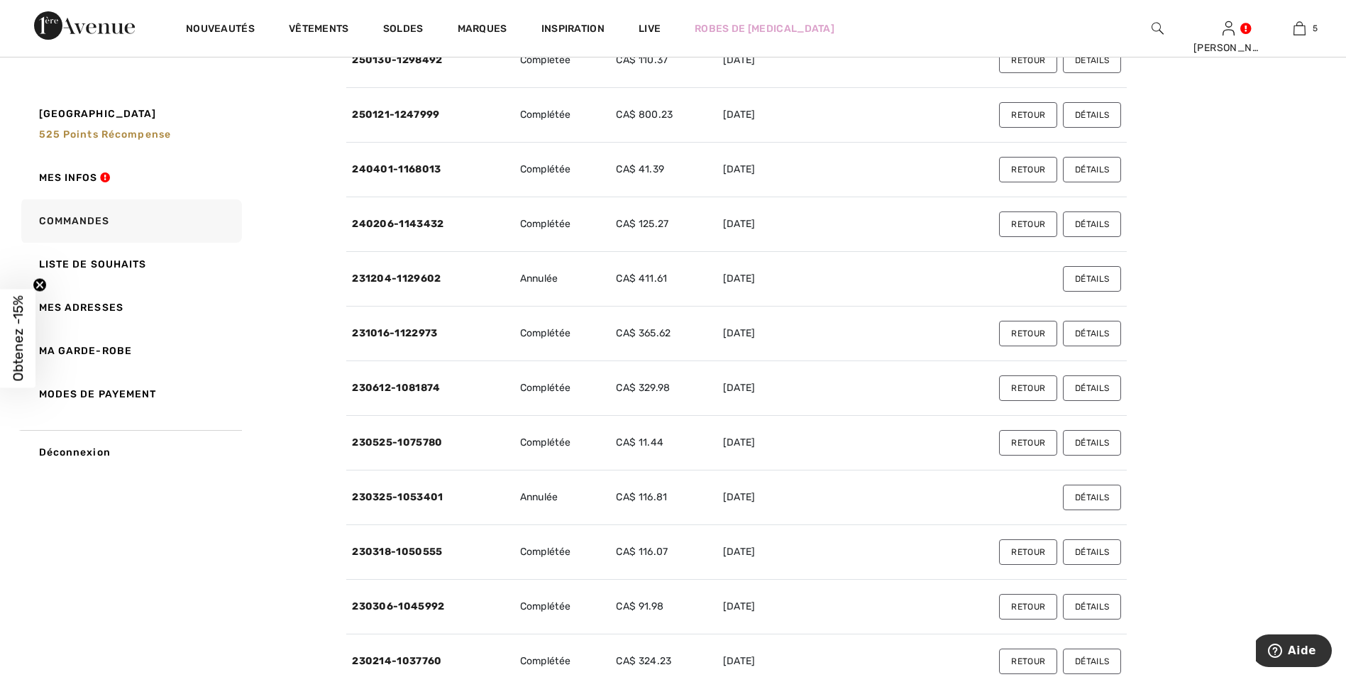
scroll to position [355, 0]
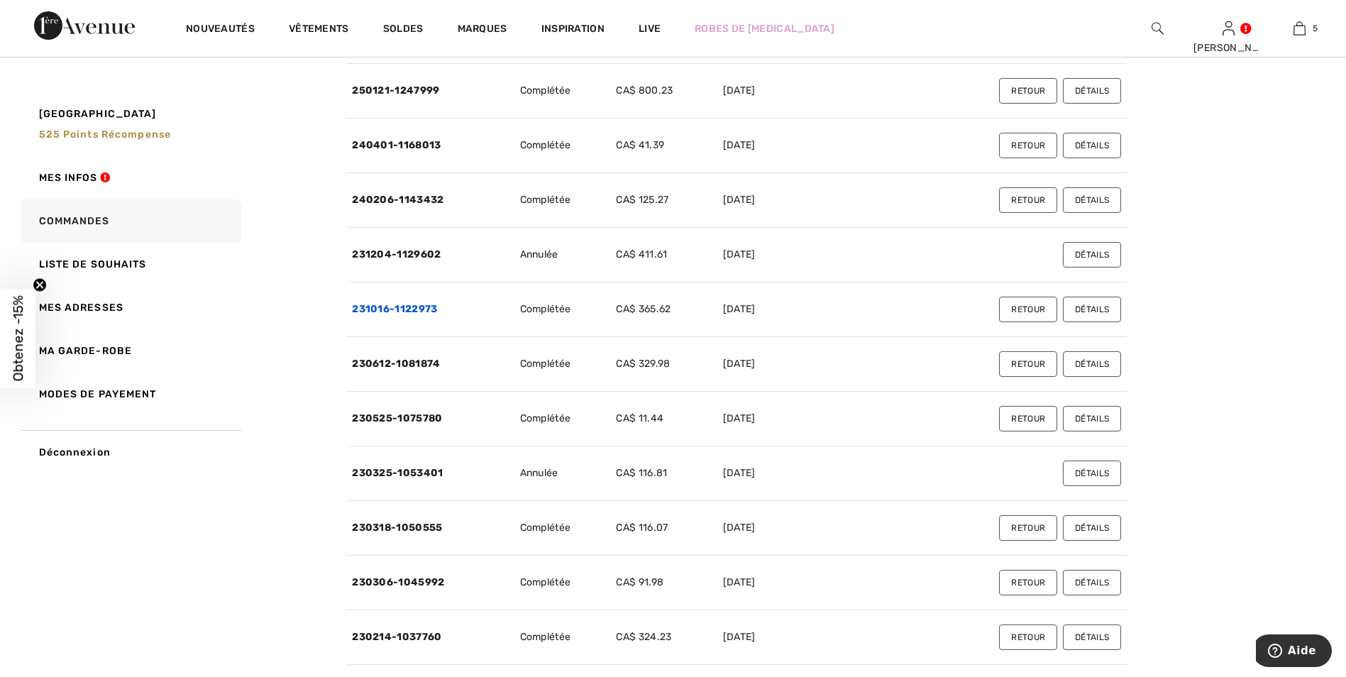
click at [428, 304] on link "231016-1122973" at bounding box center [394, 309] width 85 height 12
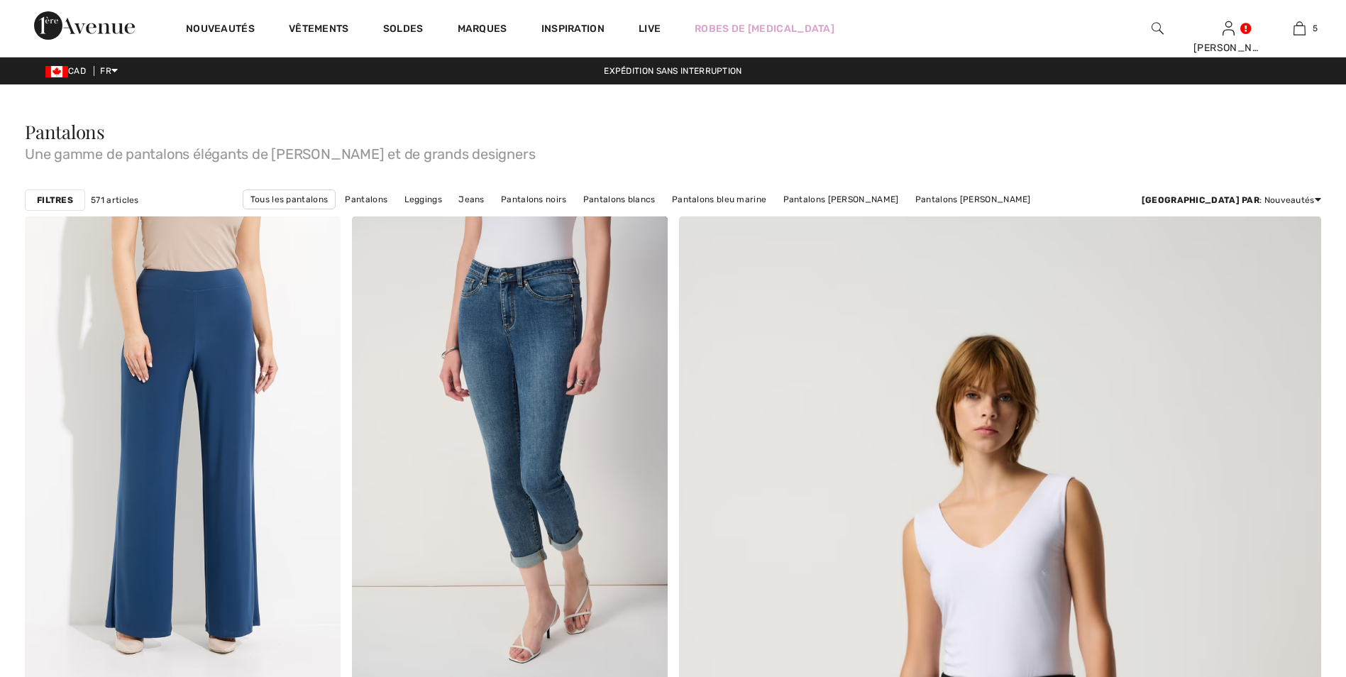
click at [1231, 37] on img at bounding box center [1228, 28] width 12 height 17
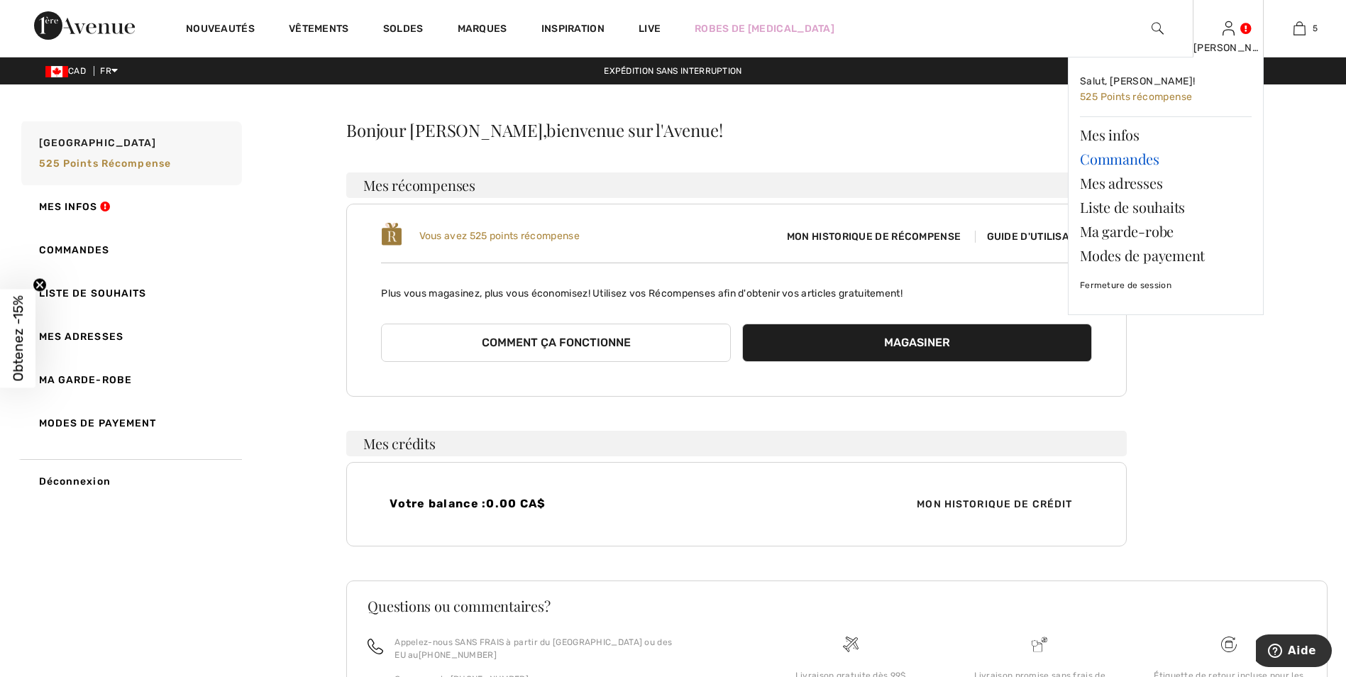
click at [1116, 153] on link "Commandes" at bounding box center [1166, 159] width 172 height 24
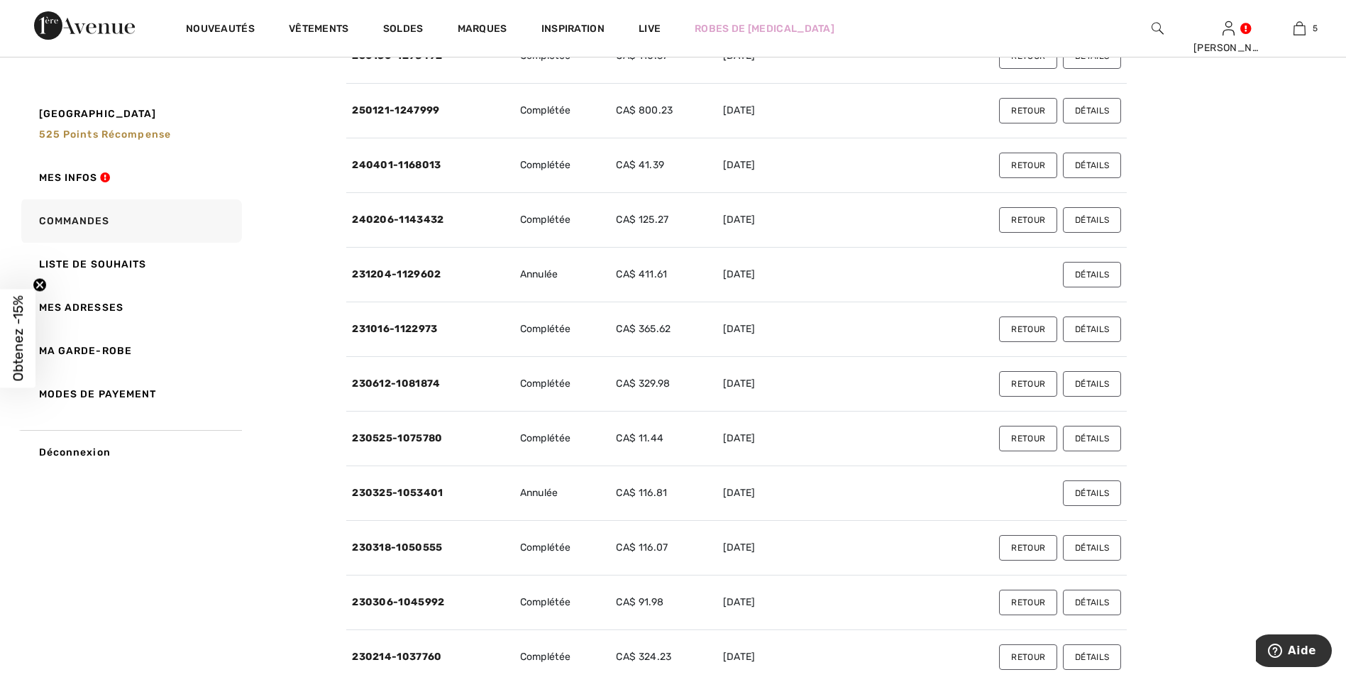
scroll to position [355, 0]
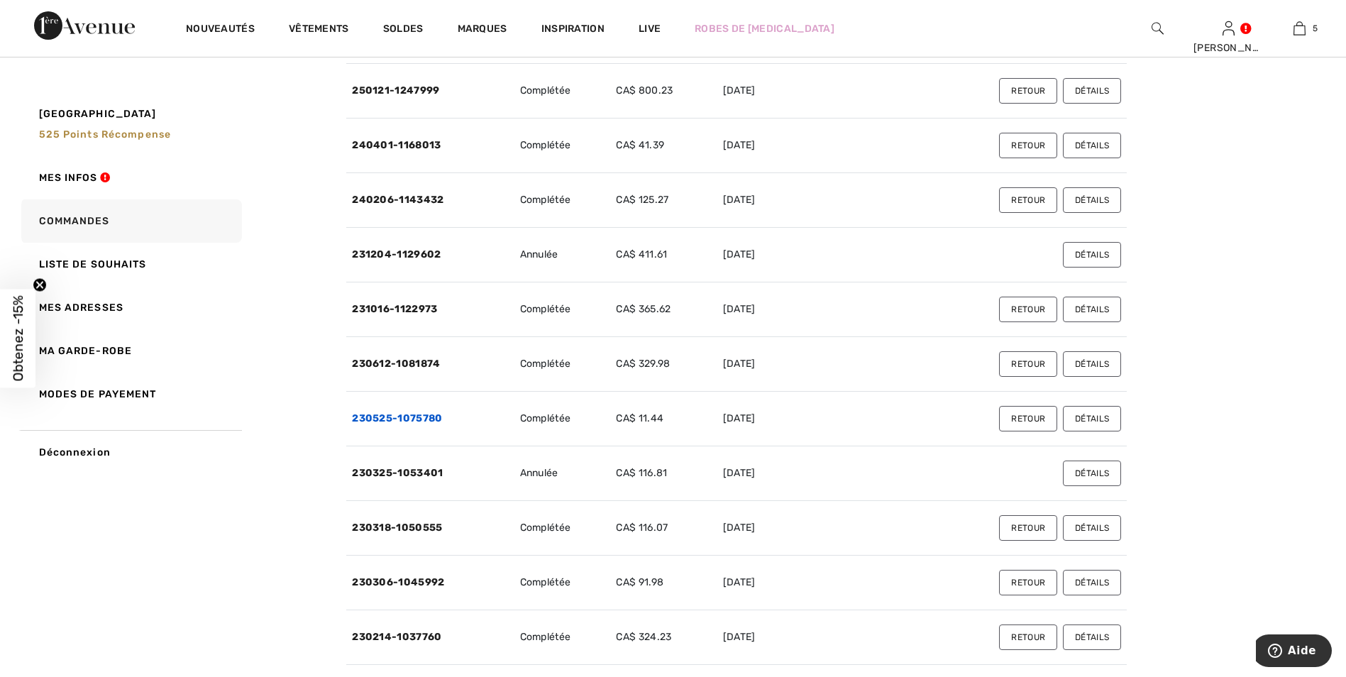
click at [430, 415] on link "230525-1075780" at bounding box center [397, 418] width 90 height 12
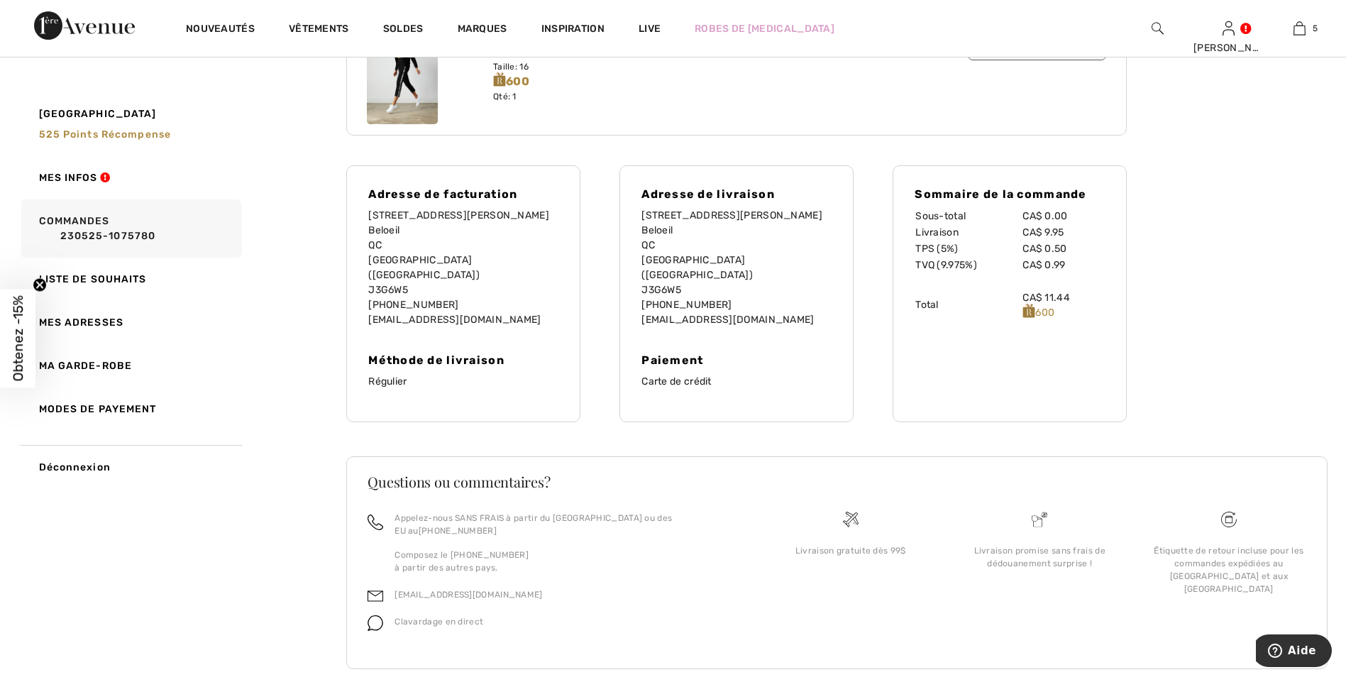
scroll to position [109, 0]
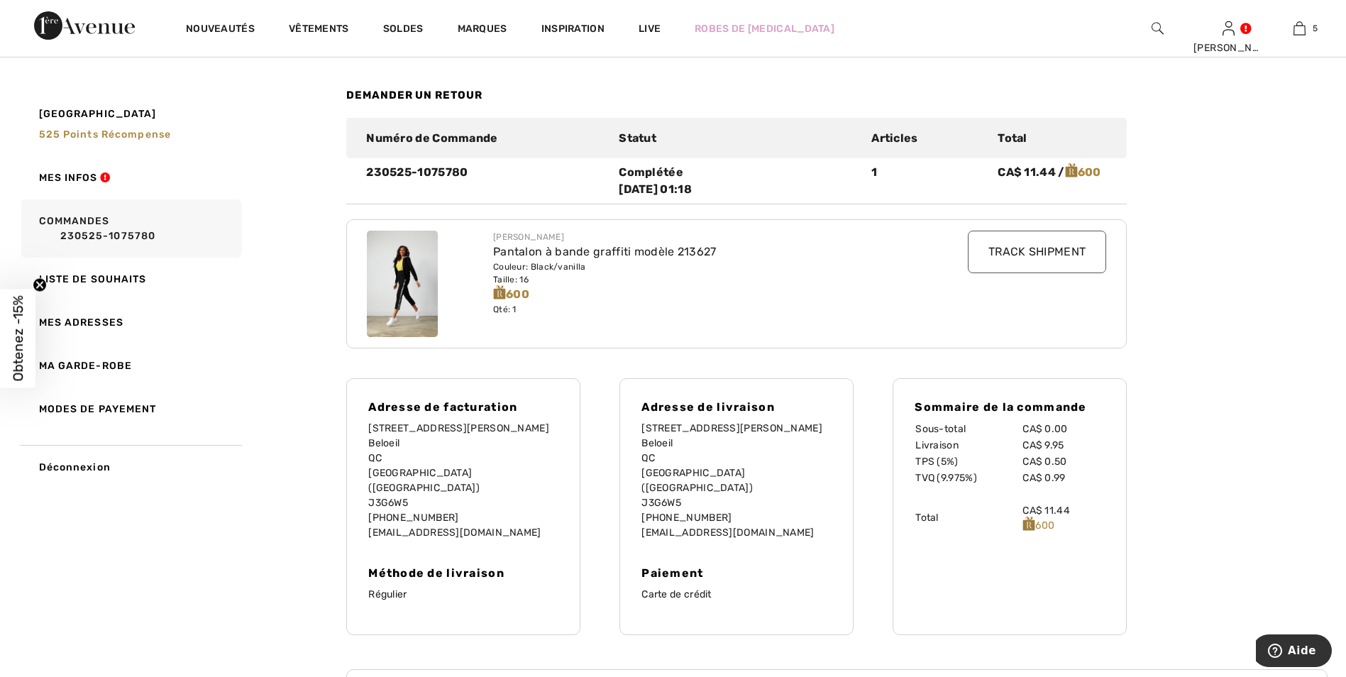
click at [1326, 104] on div "[PERSON_NAME] de commande retour à mes commandes Demander un retour Numéro de C…" at bounding box center [836, 465] width 981 height 904
click at [1153, 27] on img at bounding box center [1157, 28] width 12 height 17
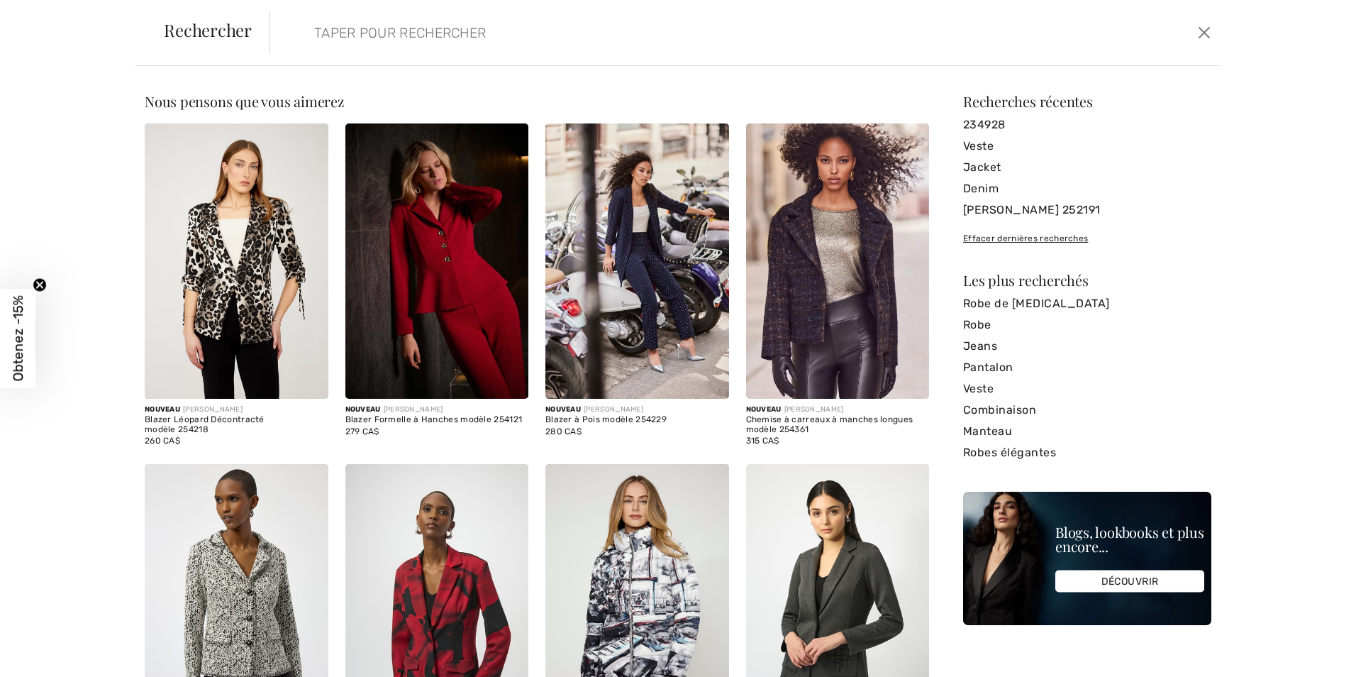
click at [297, 30] on form "Effacer" at bounding box center [731, 32] width 925 height 43
click at [290, 24] on form "Effacer" at bounding box center [731, 32] width 925 height 43
click at [1210, 30] on button "Ferme" at bounding box center [1204, 32] width 21 height 23
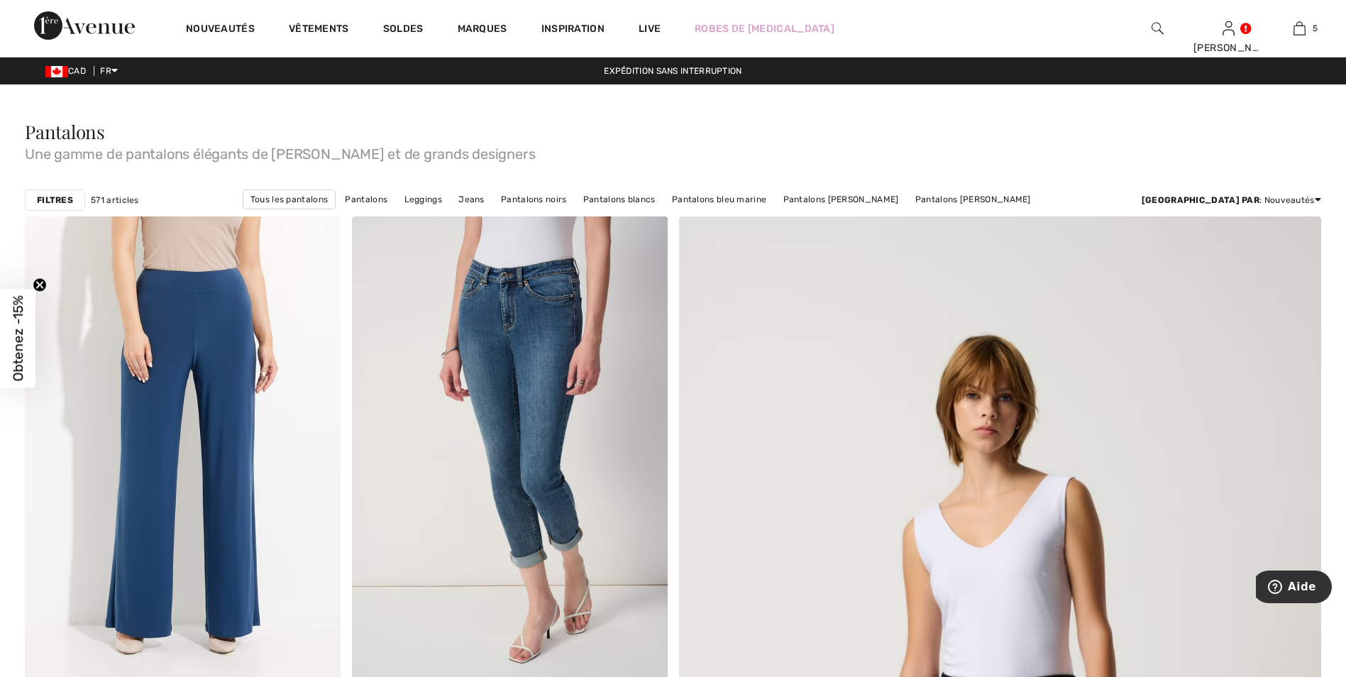
click at [1151, 26] on img at bounding box center [1157, 28] width 12 height 17
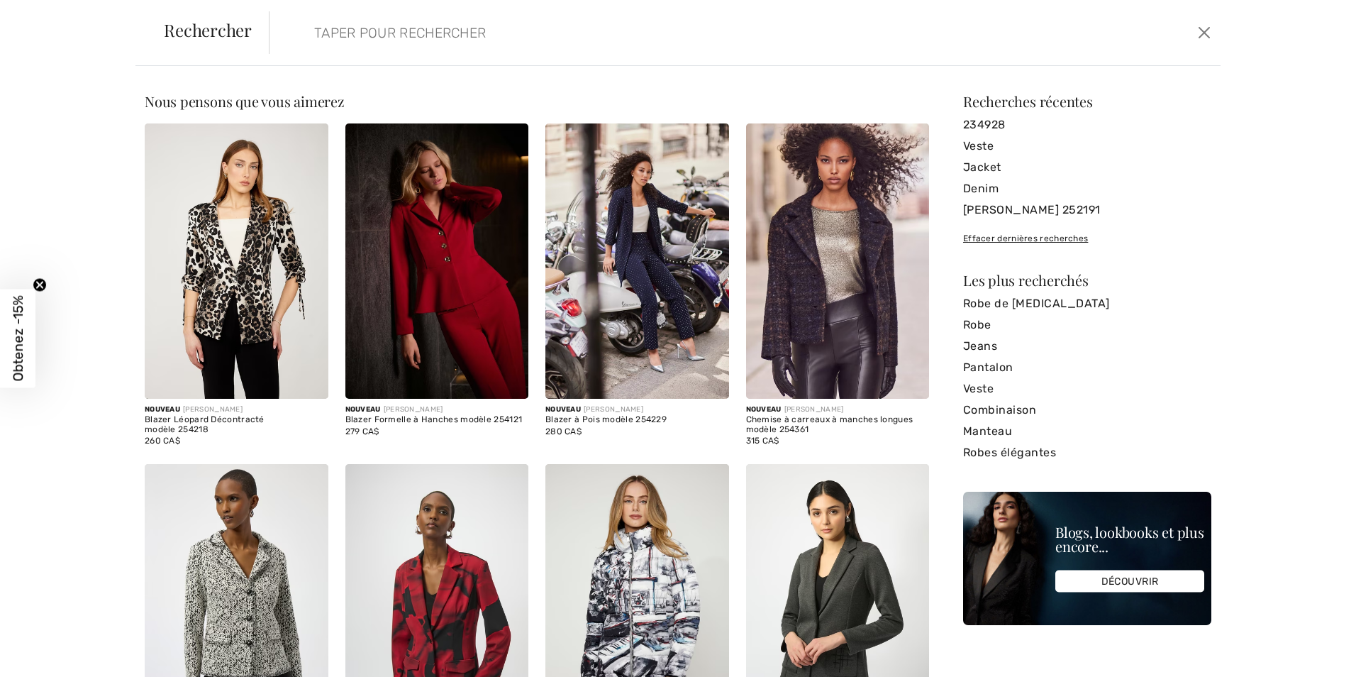
click at [309, 28] on input "search" at bounding box center [637, 32] width 667 height 43
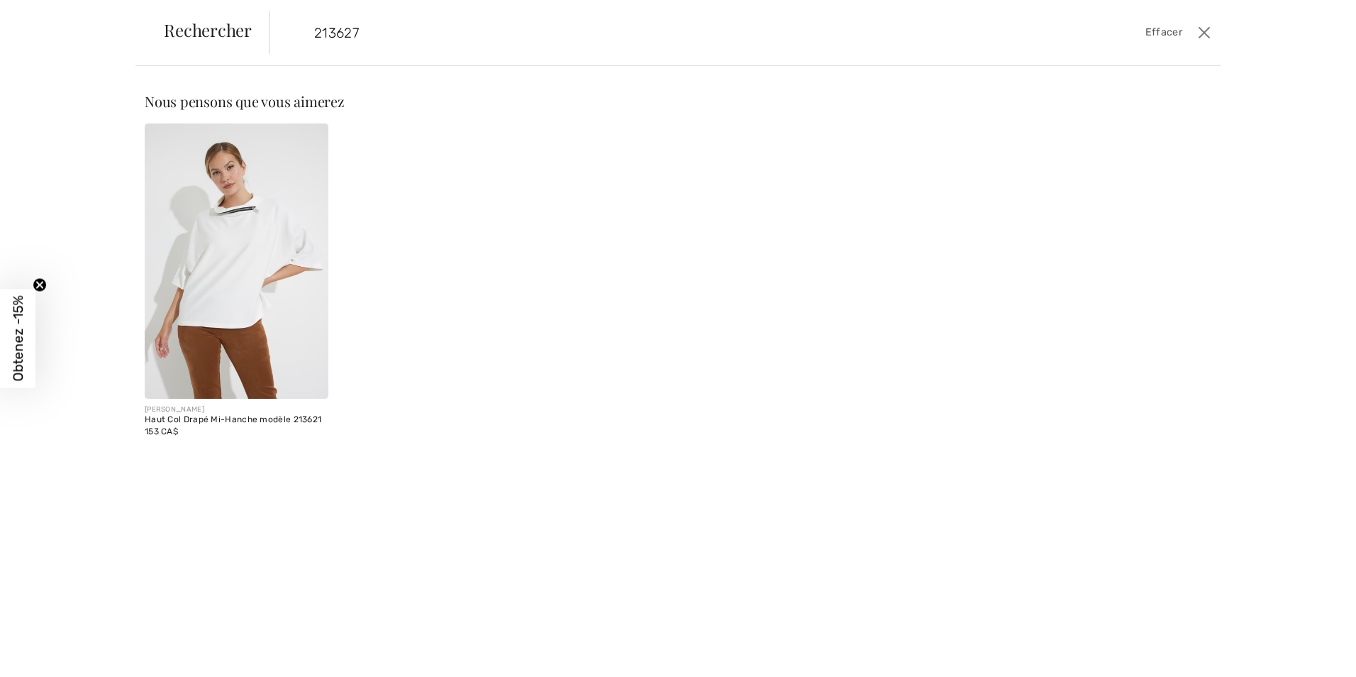
type input "213627"
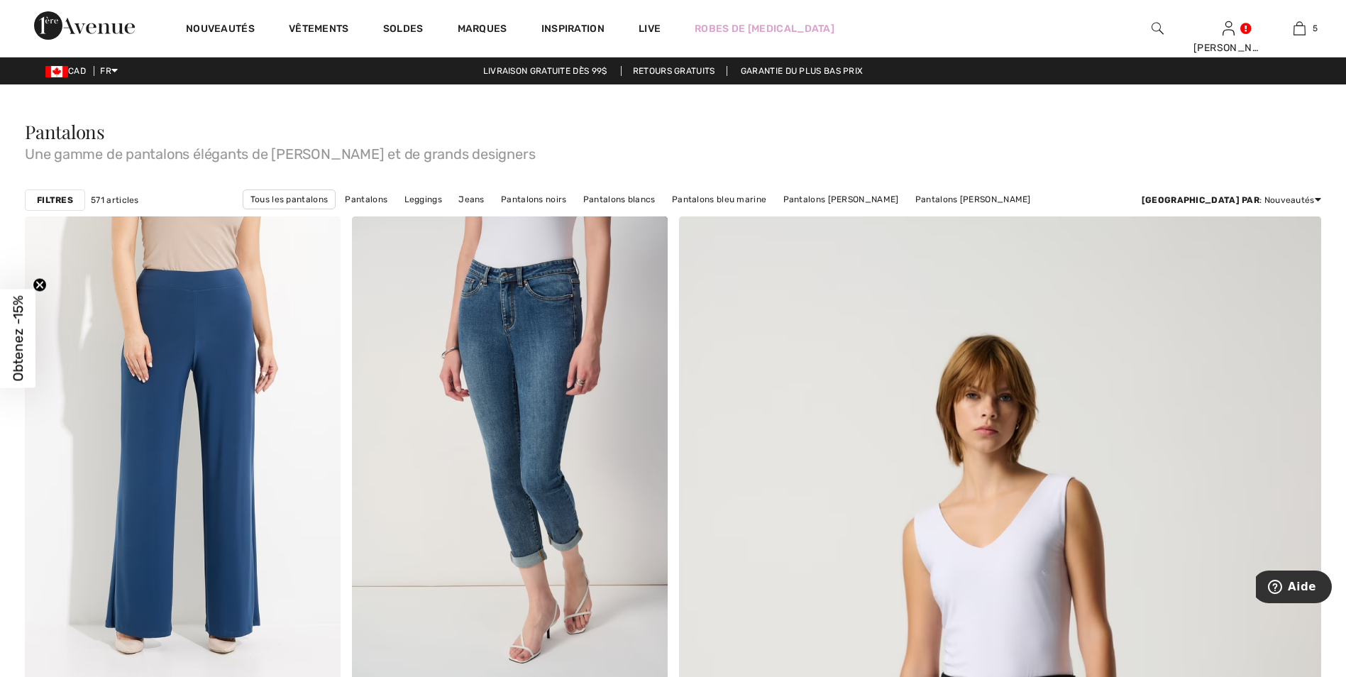
click at [1159, 26] on img at bounding box center [1157, 28] width 12 height 17
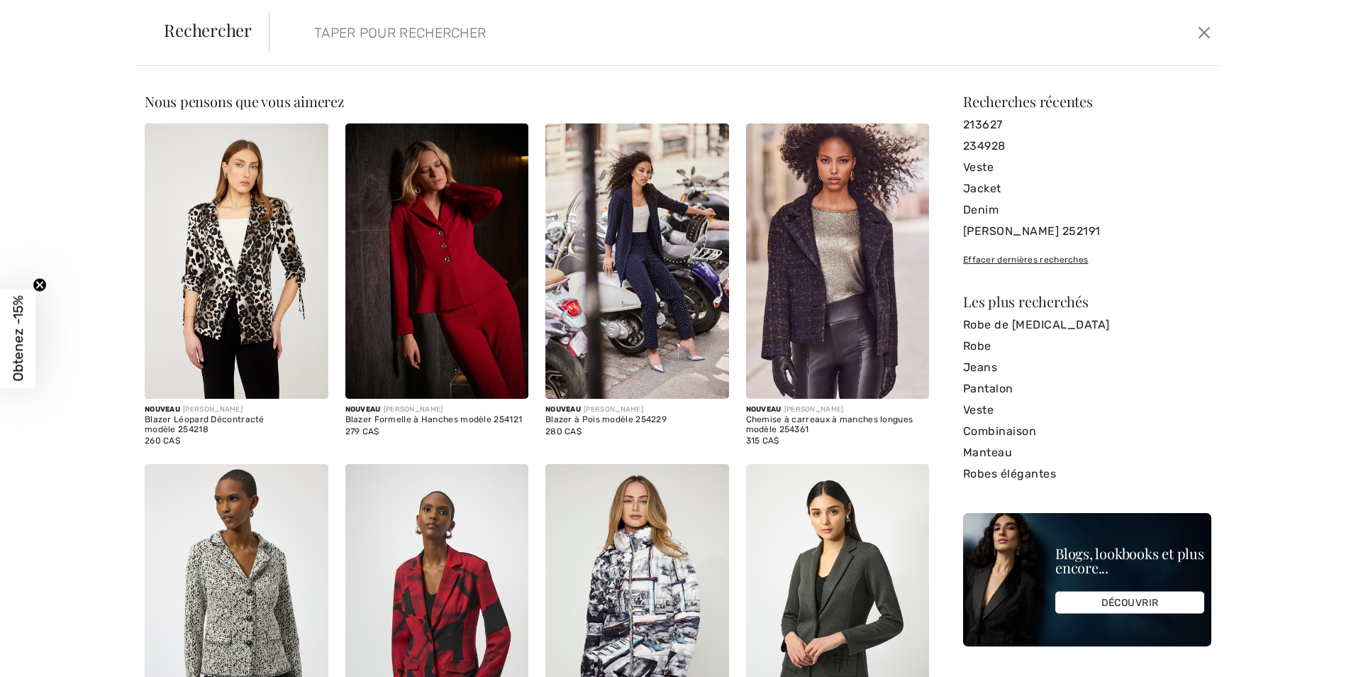
click at [311, 33] on input "search" at bounding box center [637, 32] width 667 height 43
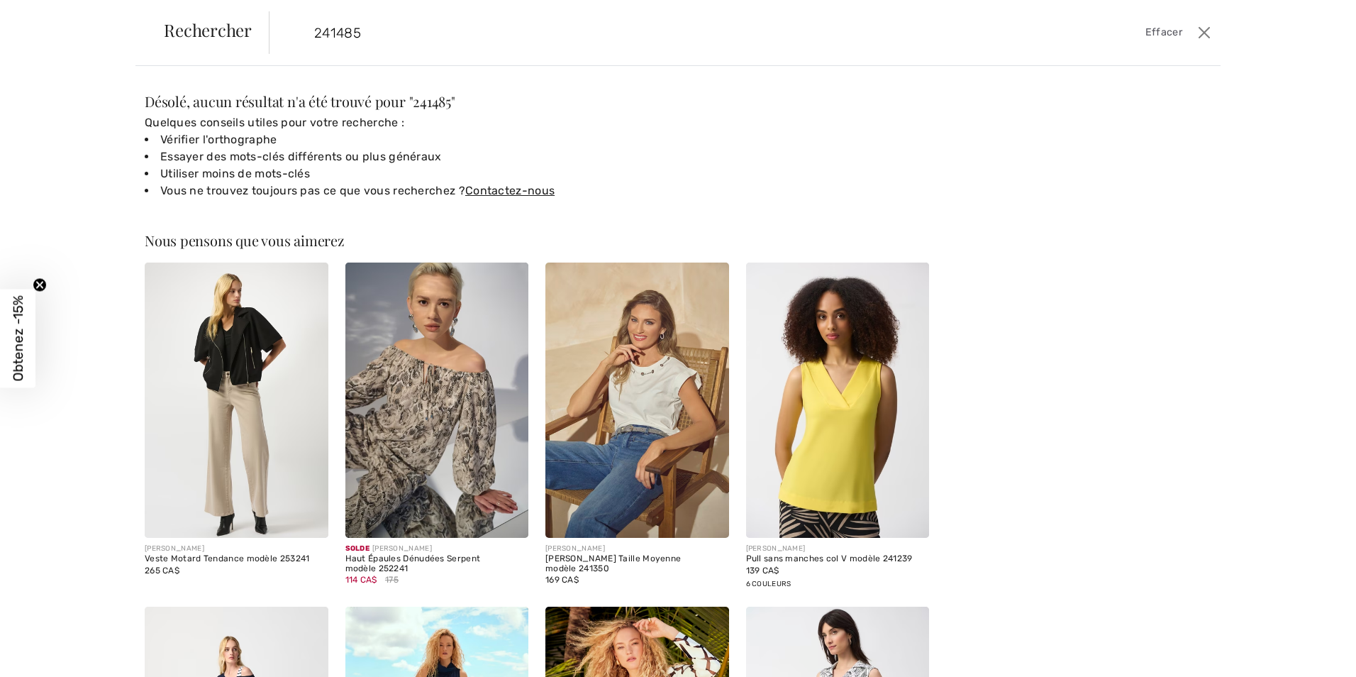
drag, startPoint x: 368, startPoint y: 27, endPoint x: 262, endPoint y: 30, distance: 106.4
click at [262, 30] on div "Rechercher 241485 Effacer" at bounding box center [677, 33] width 1085 height 66
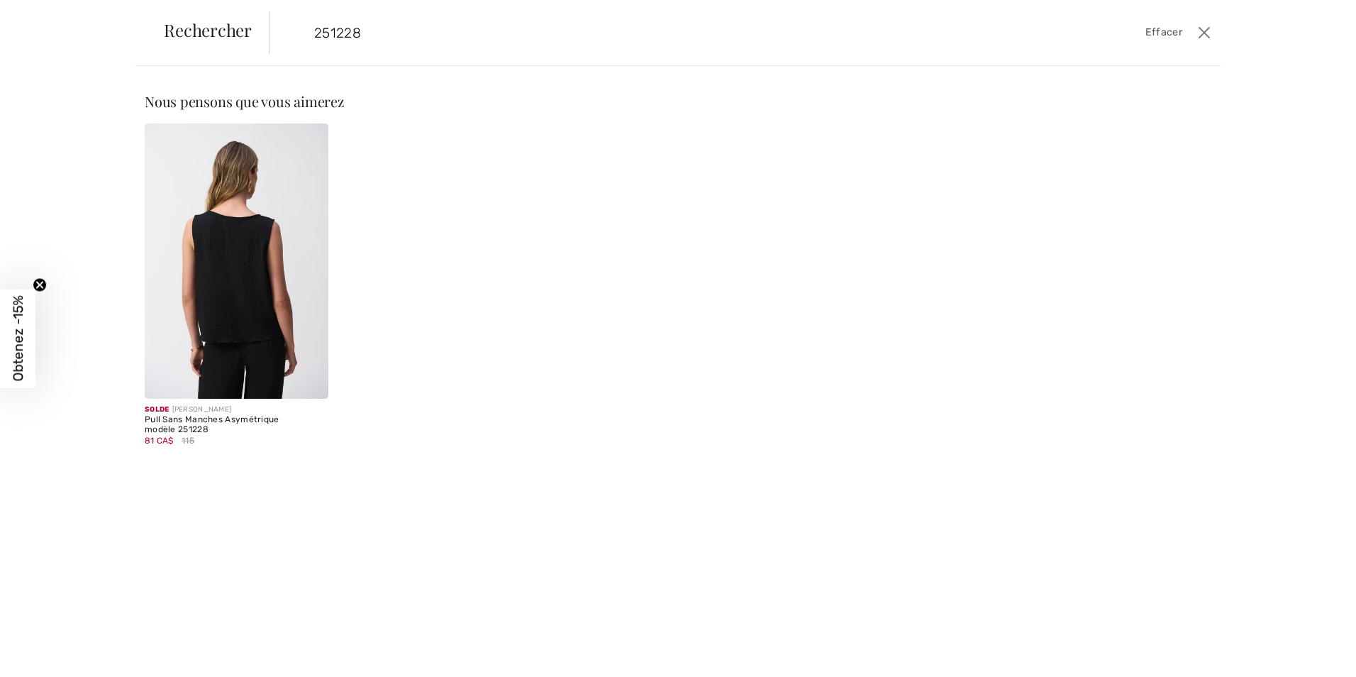
type input "251228"
click at [248, 256] on img at bounding box center [237, 260] width 184 height 275
